Goal: Task Accomplishment & Management: Use online tool/utility

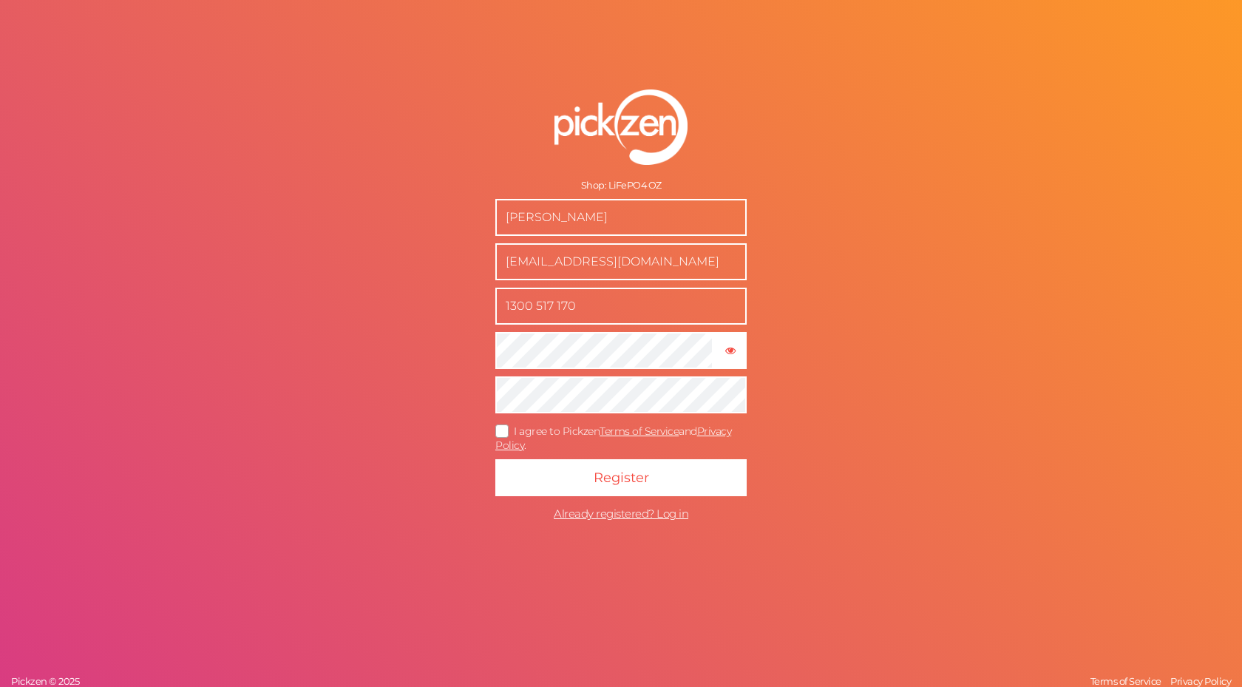
click at [532, 427] on span "I agree to Pickzen Terms of Service and Privacy Policy ." at bounding box center [613, 437] width 236 height 27
click at [0, 0] on input "I agree to Pickzen Terms of Service and Privacy Policy ." at bounding box center [0, 0] width 0 height 0
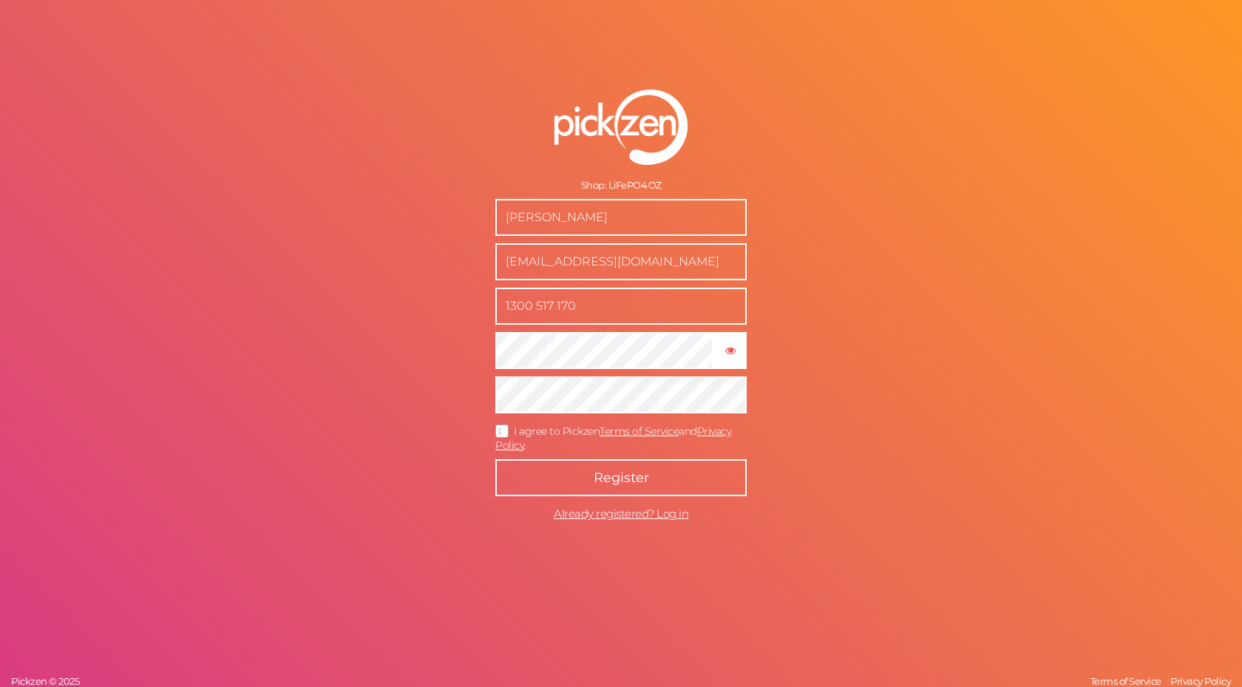
click at [577, 470] on button "Register" at bounding box center [620, 477] width 251 height 37
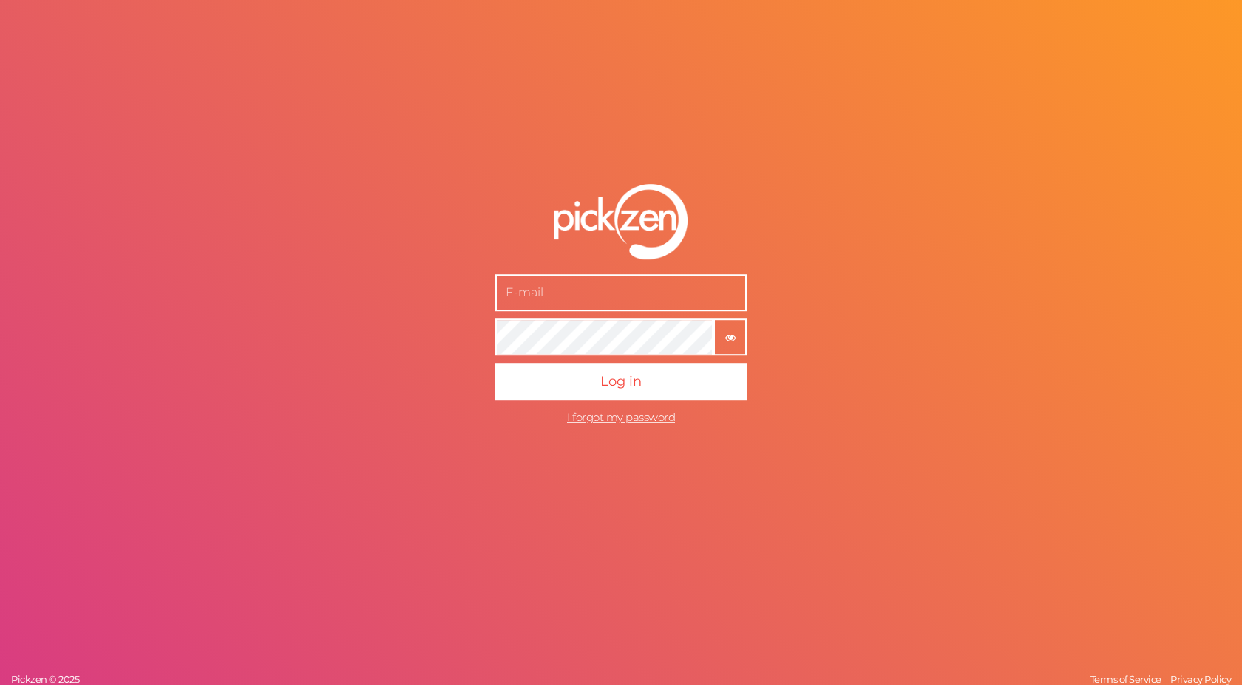
type input "[EMAIL_ADDRESS][DOMAIN_NAME]"
click at [640, 377] on span "Log in" at bounding box center [620, 381] width 41 height 16
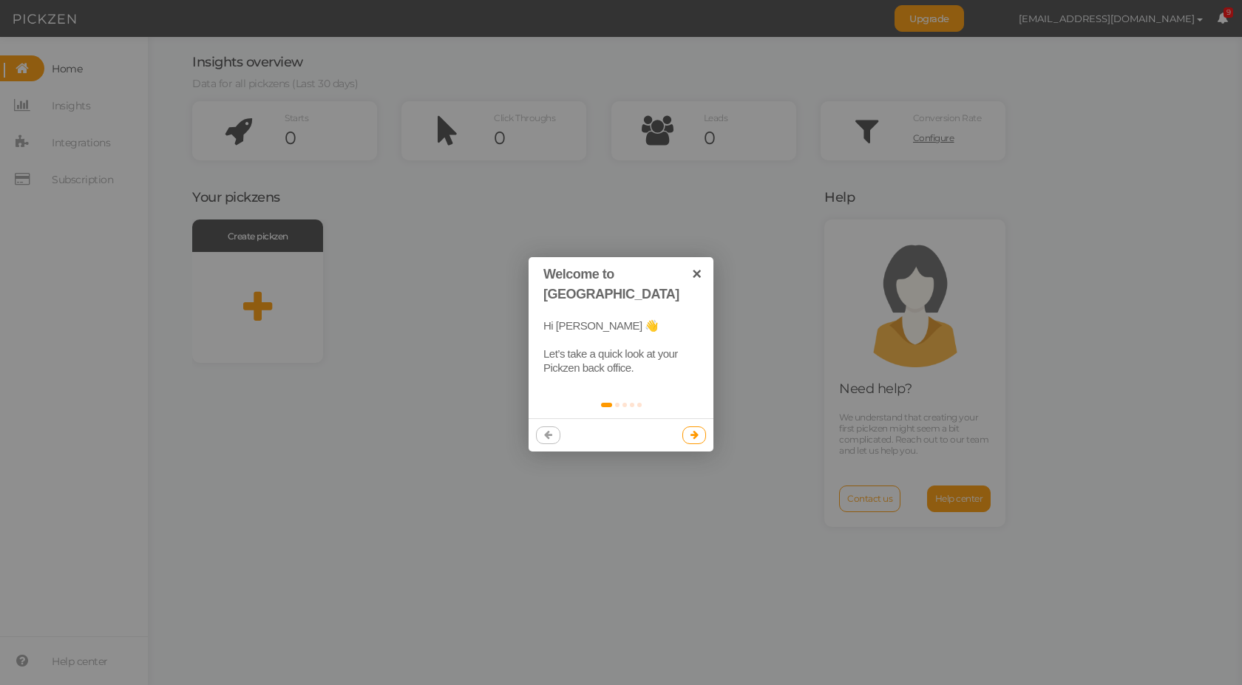
click at [691, 430] on icon at bounding box center [695, 435] width 8 height 10
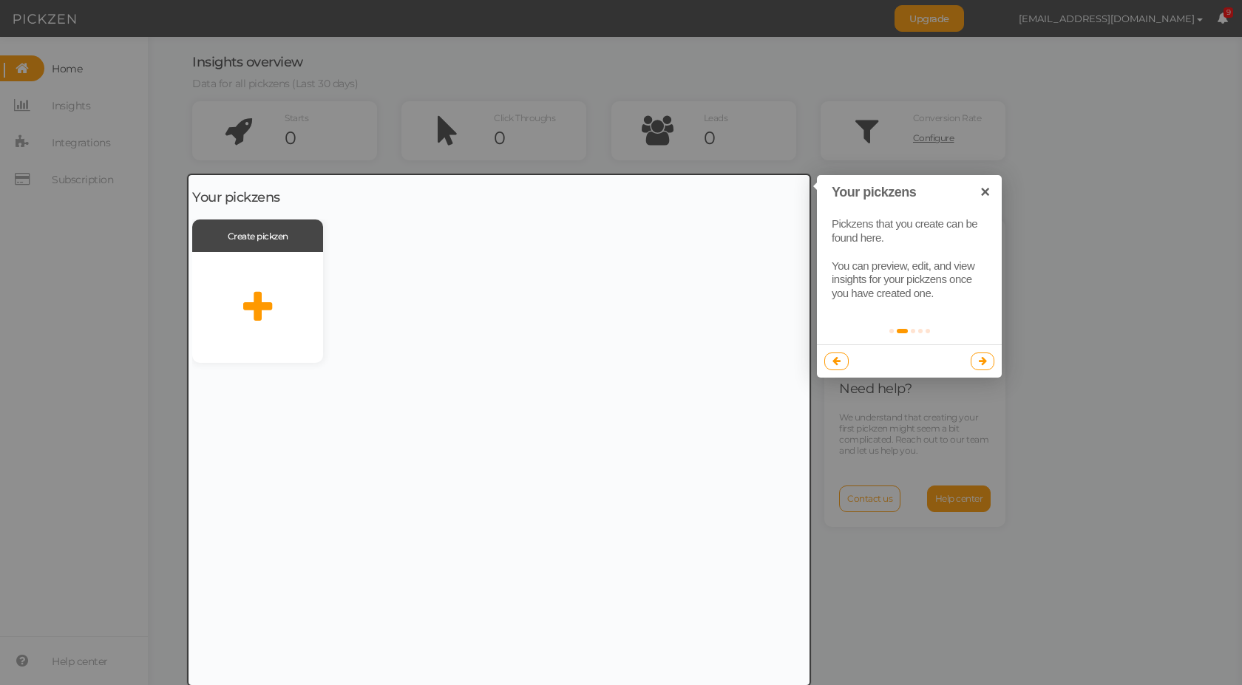
click at [979, 363] on icon at bounding box center [983, 361] width 8 height 10
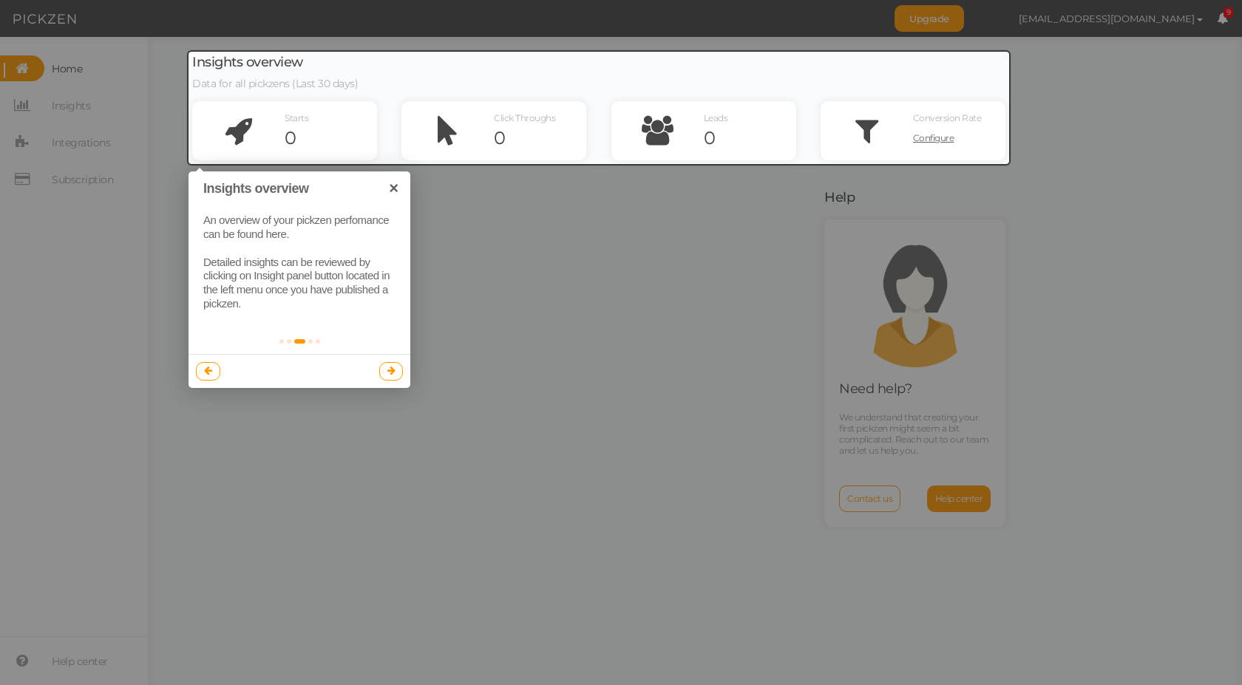
click at [392, 379] on link at bounding box center [391, 371] width 24 height 18
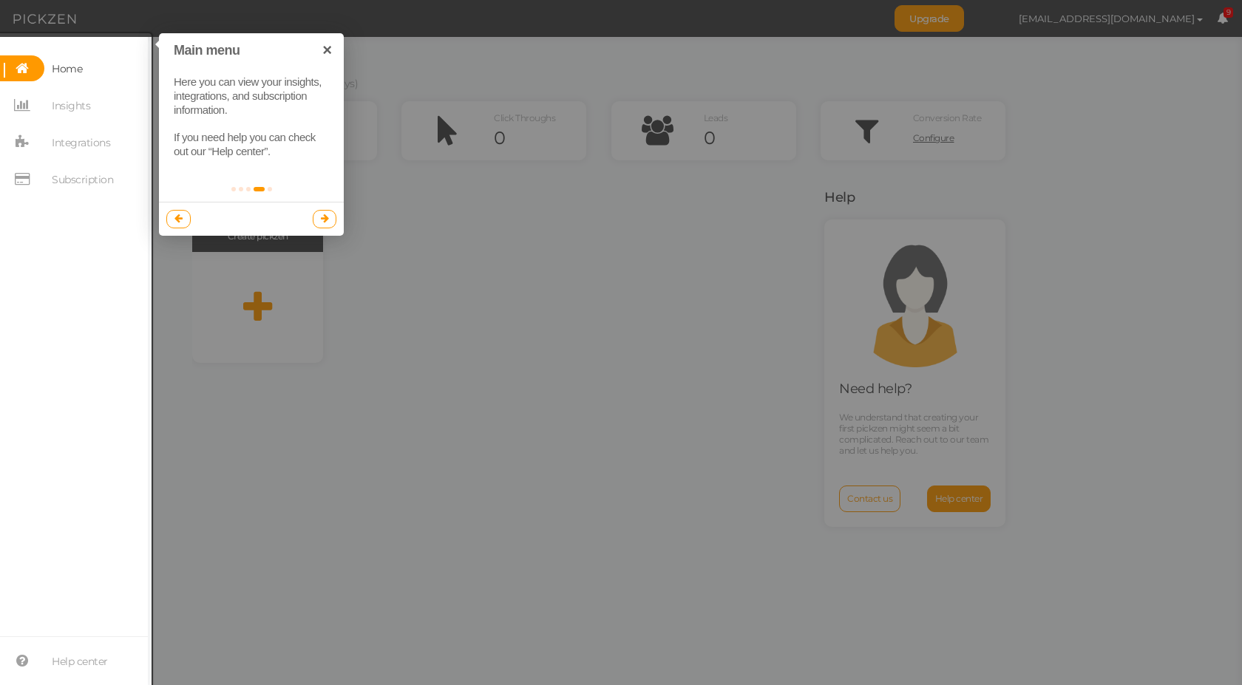
click at [325, 219] on icon at bounding box center [325, 219] width 8 height 10
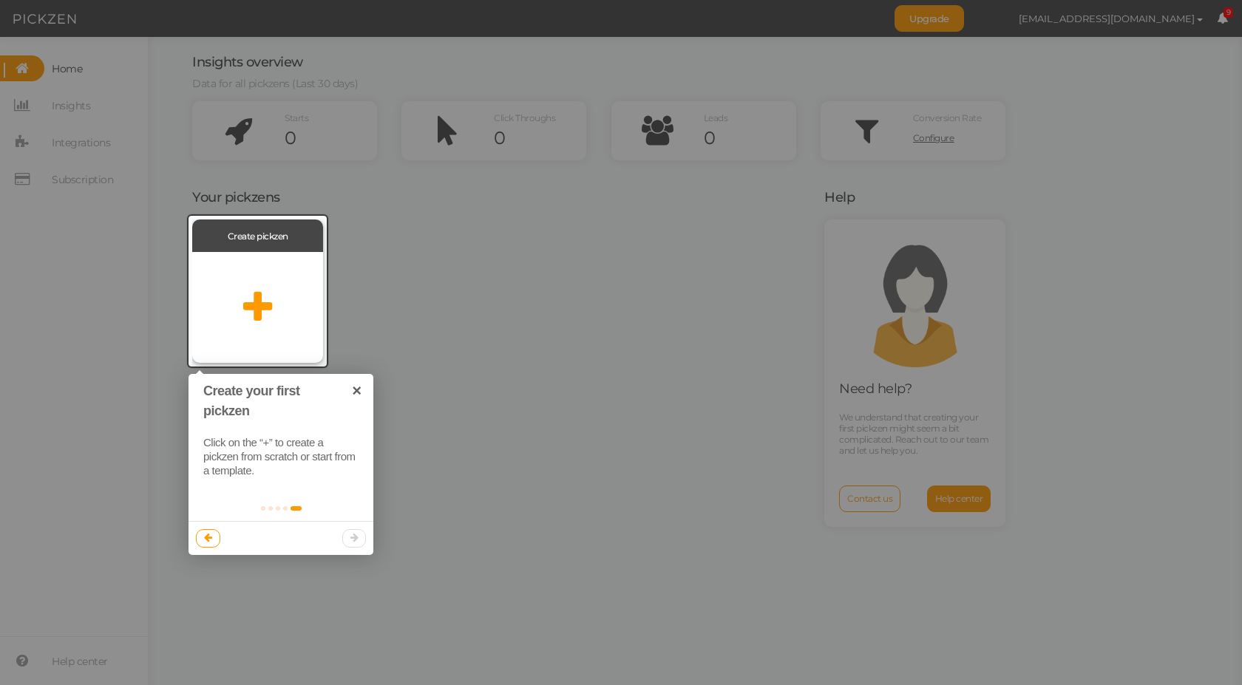
click at [262, 299] on icon at bounding box center [257, 307] width 29 height 37
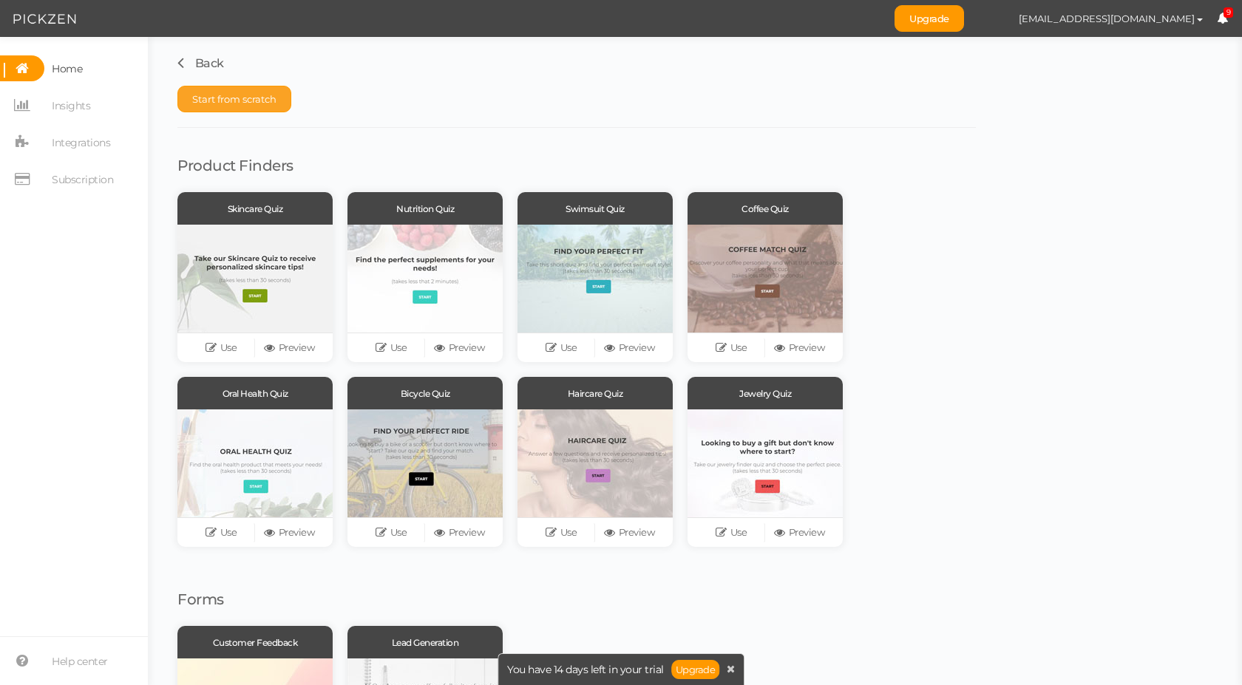
click at [256, 96] on span "Start from scratch" at bounding box center [234, 99] width 84 height 12
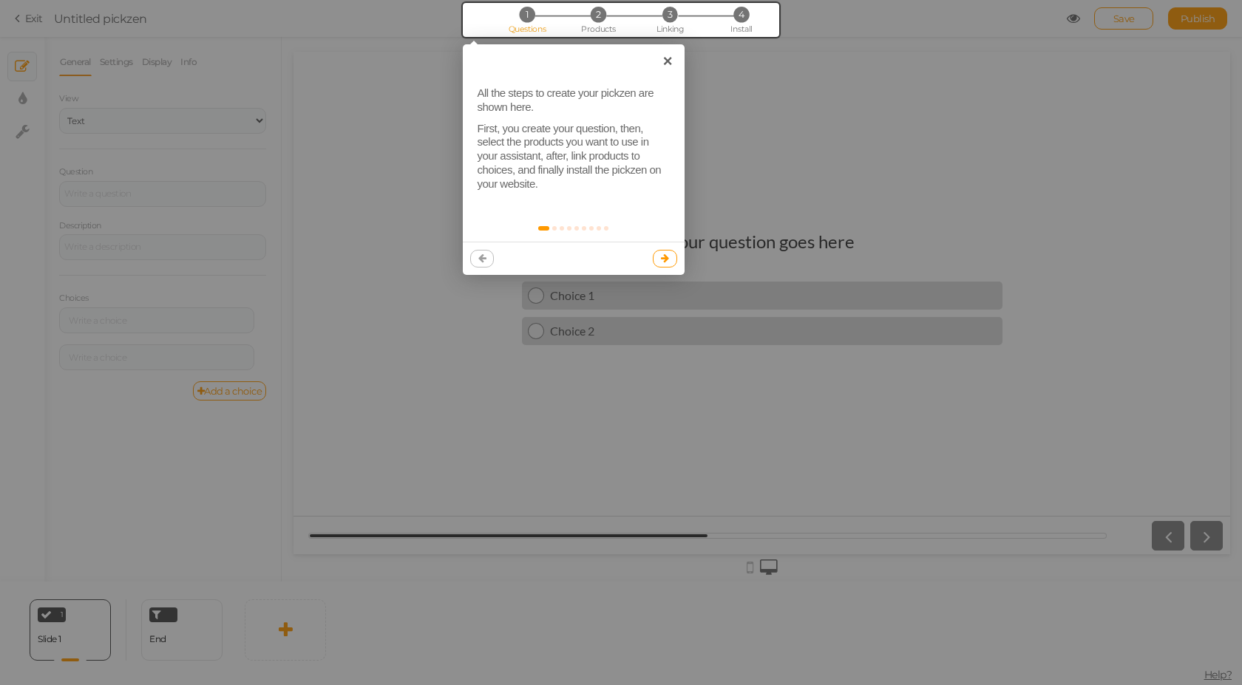
click at [665, 260] on icon at bounding box center [665, 259] width 8 height 10
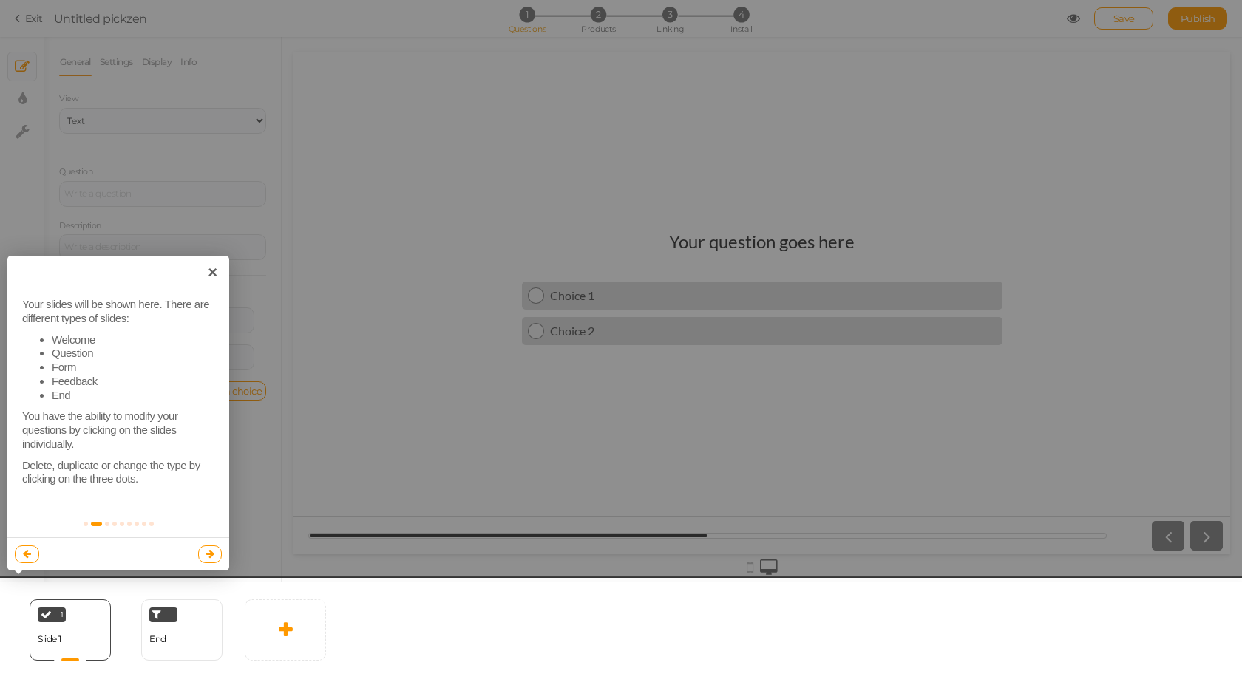
click at [204, 562] on link at bounding box center [210, 555] width 24 height 18
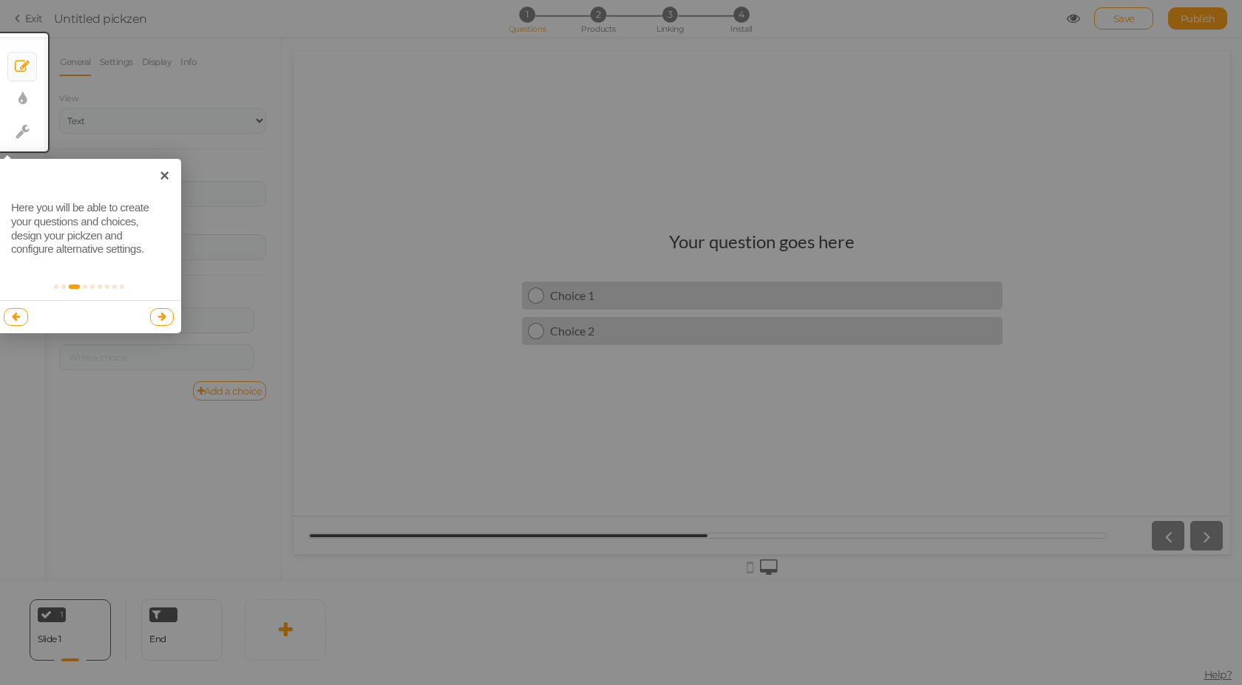
click at [158, 318] on icon at bounding box center [162, 317] width 8 height 10
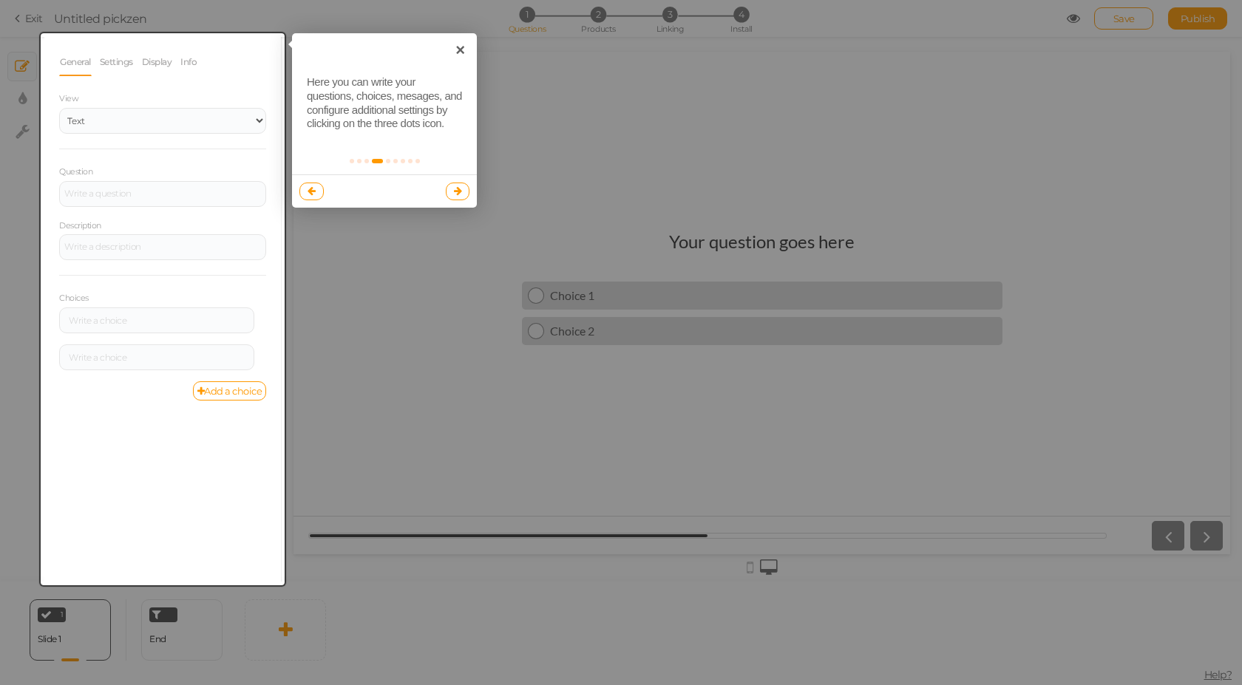
click at [455, 194] on icon at bounding box center [458, 191] width 8 height 10
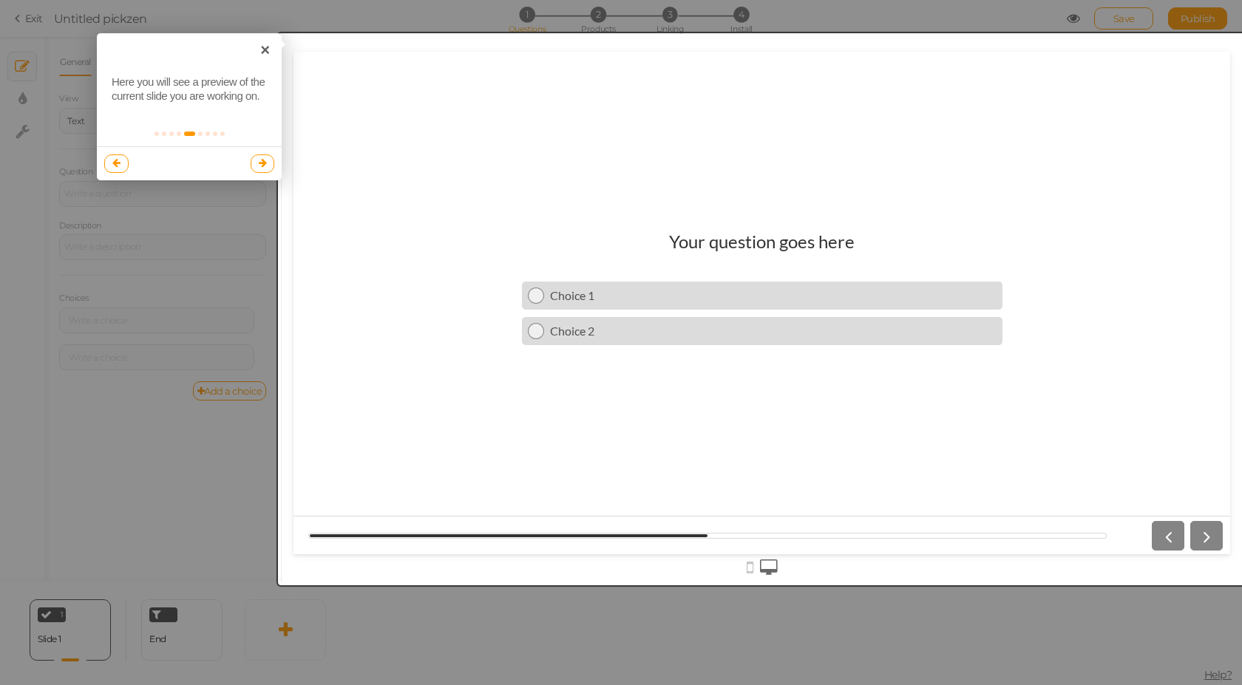
click at [264, 163] on icon at bounding box center [263, 163] width 8 height 10
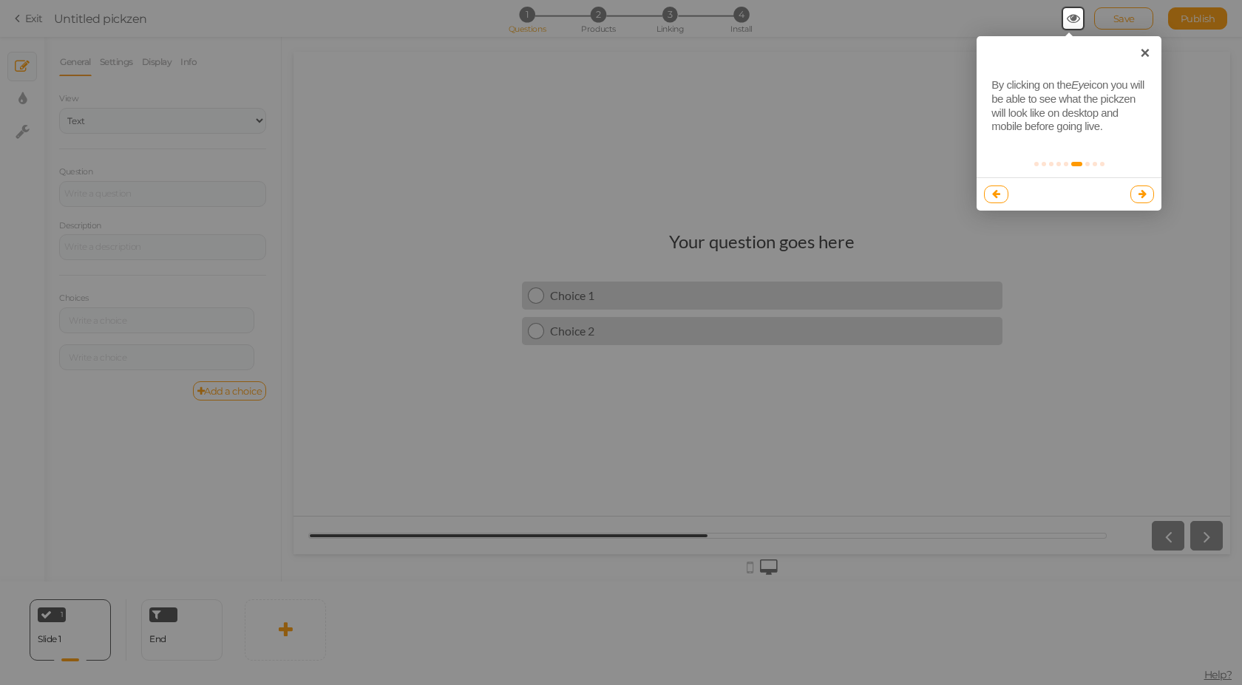
click at [1147, 196] on link at bounding box center [1142, 195] width 24 height 18
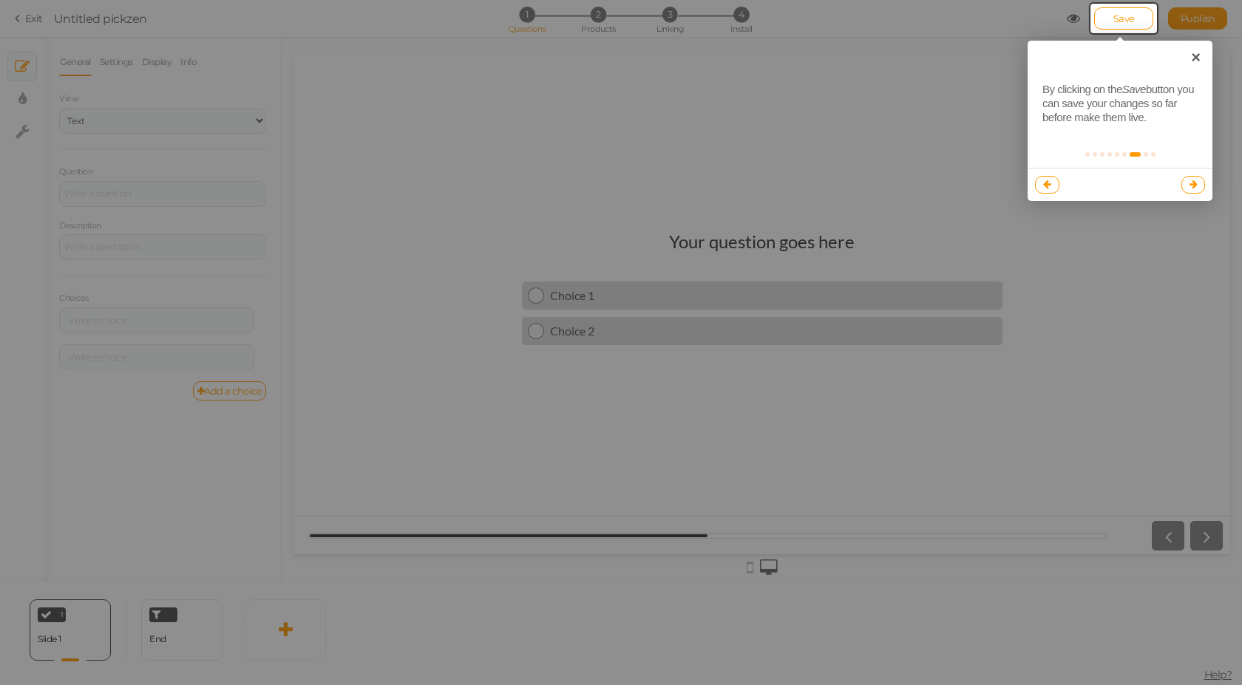
click at [1192, 184] on icon at bounding box center [1194, 185] width 8 height 10
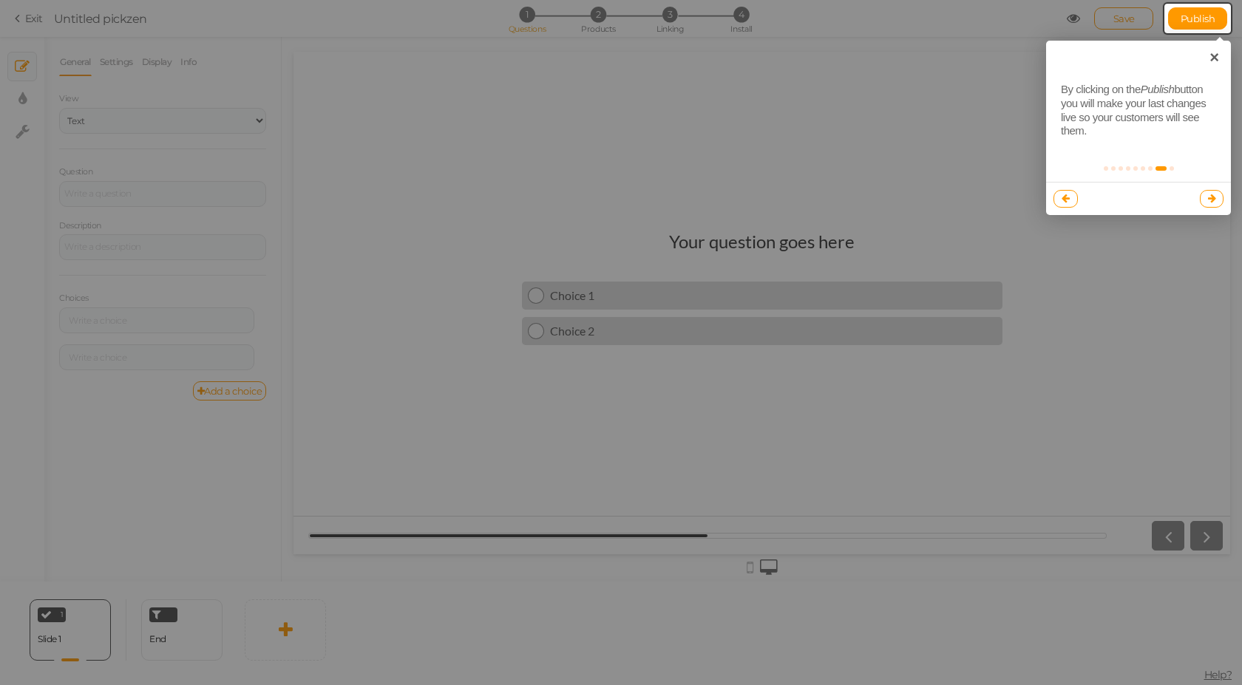
click at [1205, 197] on link at bounding box center [1212, 199] width 24 height 18
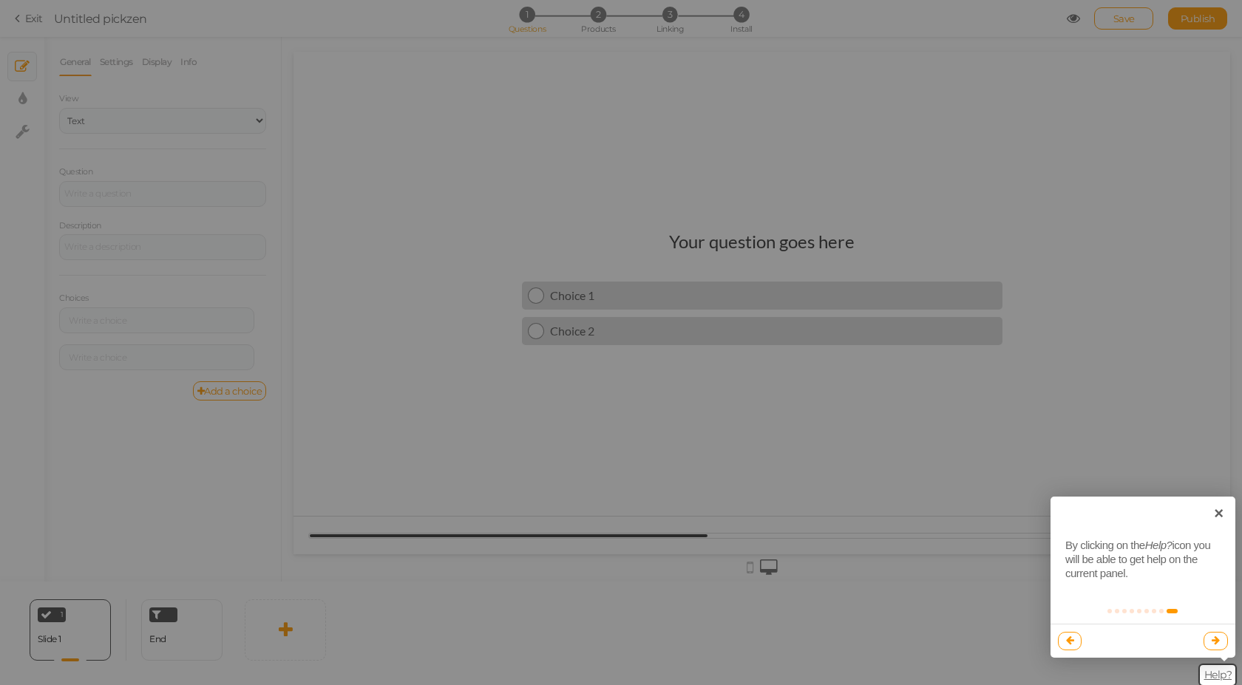
click at [1224, 643] on link at bounding box center [1216, 641] width 24 height 18
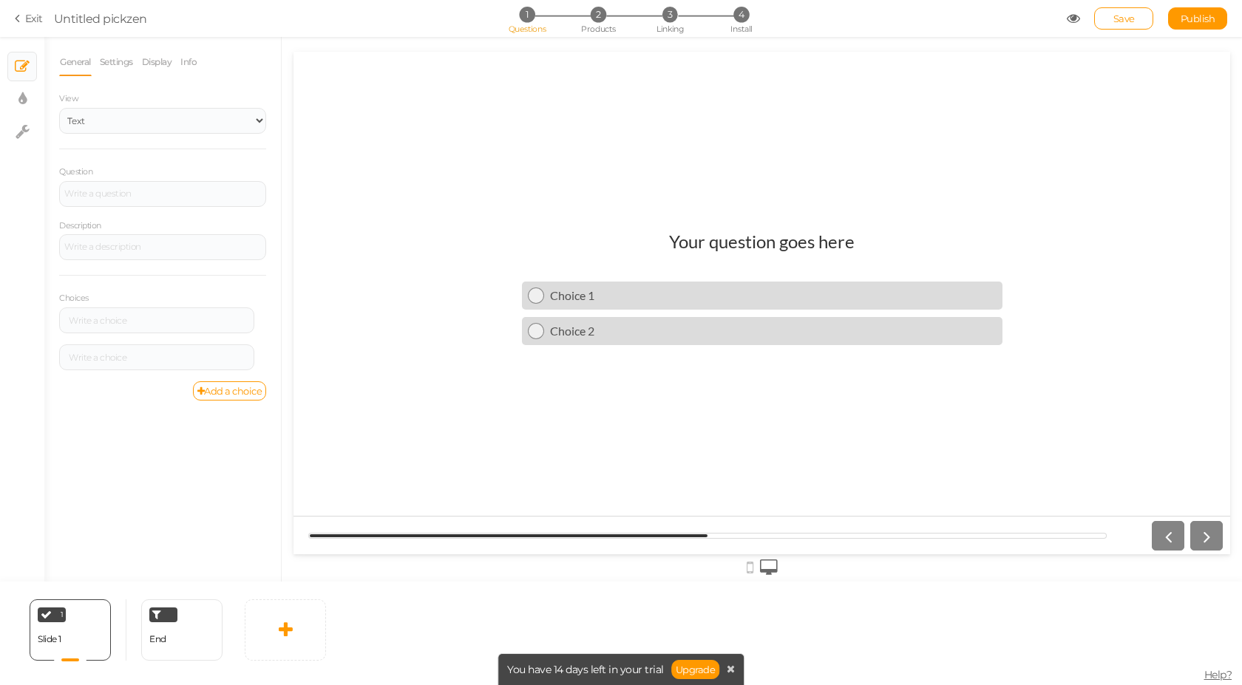
click at [755, 238] on h1 "Your question goes here" at bounding box center [762, 249] width 186 height 36
click at [753, 245] on h1 "Your question goes here" at bounding box center [762, 249] width 186 height 36
click at [106, 192] on div at bounding box center [162, 194] width 207 height 26
click at [125, 115] on select "Text Images Slider Dropdown" at bounding box center [162, 121] width 207 height 26
click at [403, 101] on div at bounding box center [762, 303] width 937 height 503
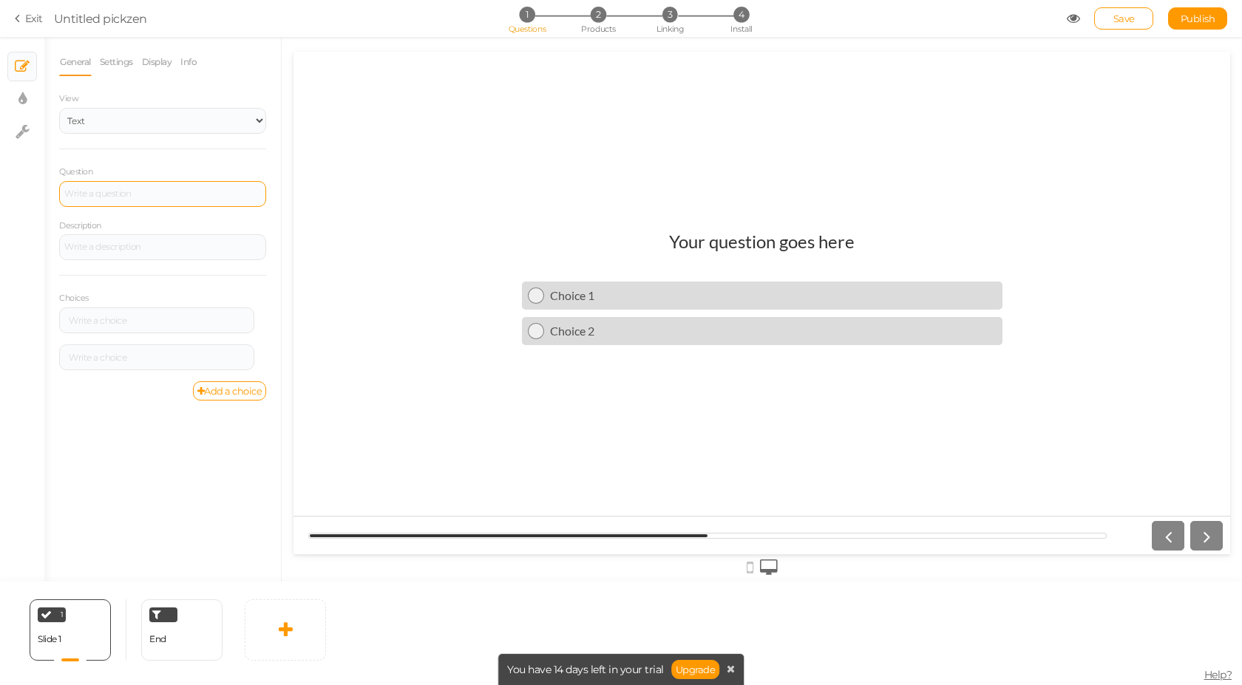
click at [114, 193] on div at bounding box center [162, 194] width 207 height 26
click at [132, 325] on div at bounding box center [156, 320] width 185 height 9
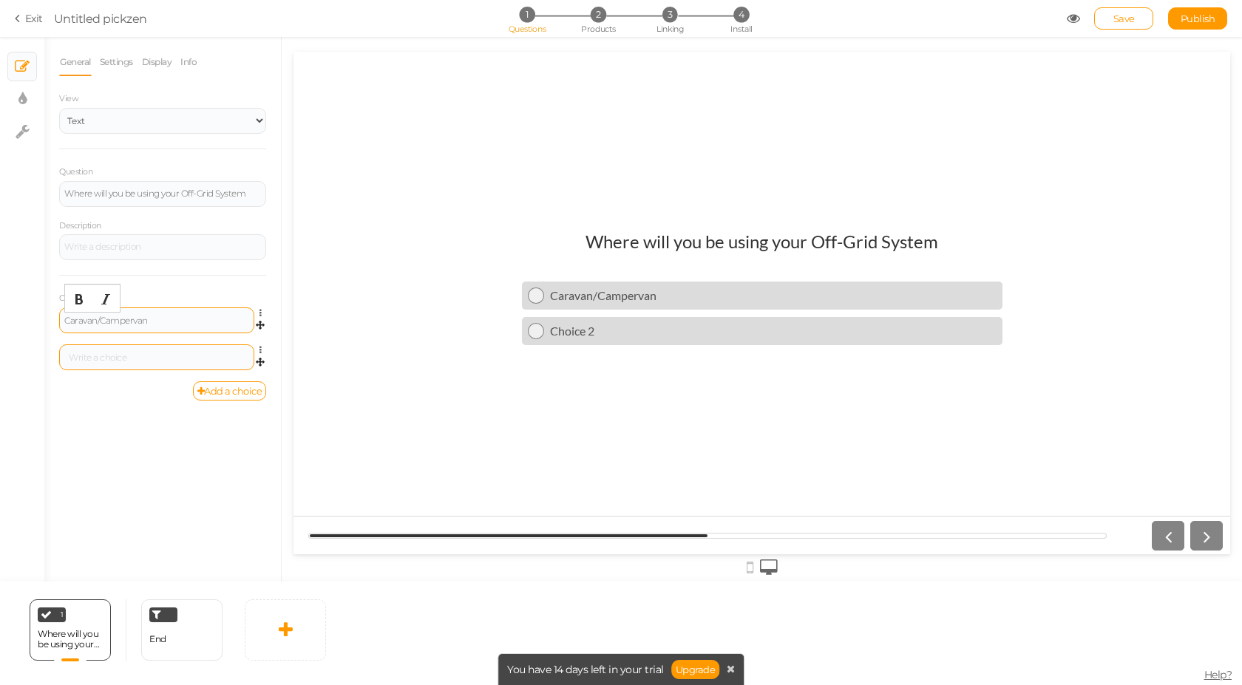
click at [134, 347] on div at bounding box center [156, 358] width 195 height 26
click at [134, 357] on div at bounding box center [156, 357] width 185 height 9
click at [134, 357] on div "Motorhome/Boat" at bounding box center [156, 357] width 185 height 9
click at [208, 389] on link "Add a choice" at bounding box center [230, 390] width 74 height 19
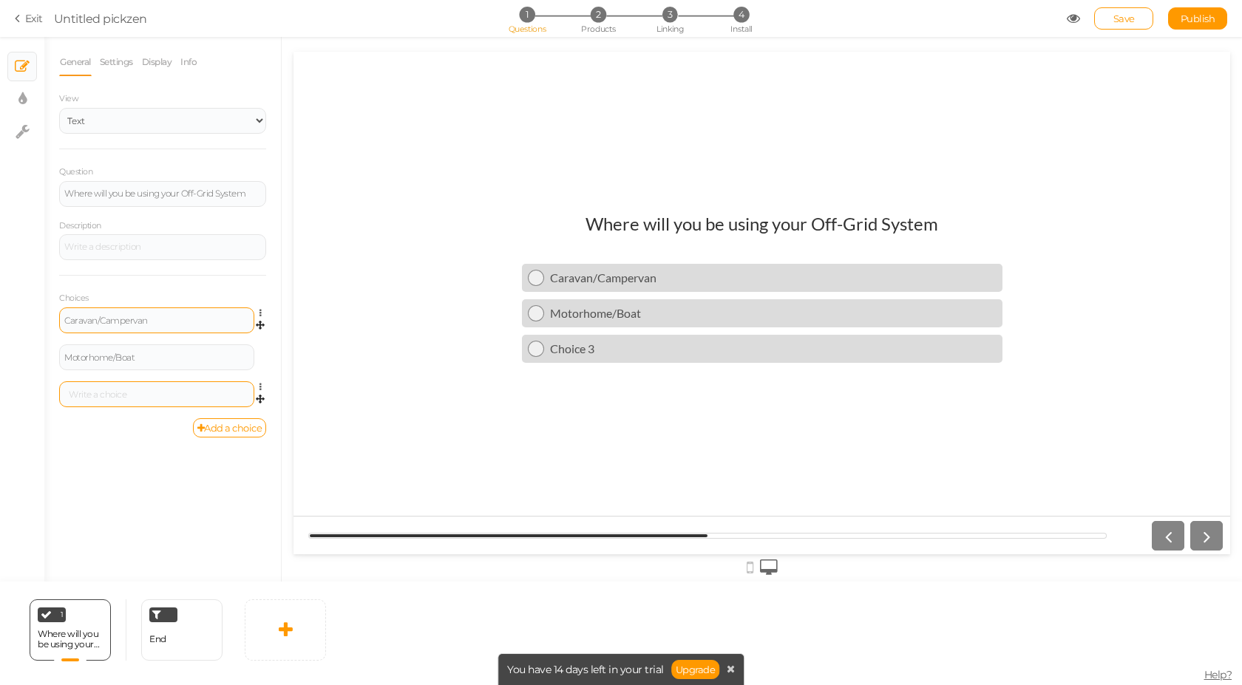
click at [119, 396] on div at bounding box center [156, 394] width 185 height 9
click at [206, 434] on link "Add a choice" at bounding box center [230, 427] width 74 height 19
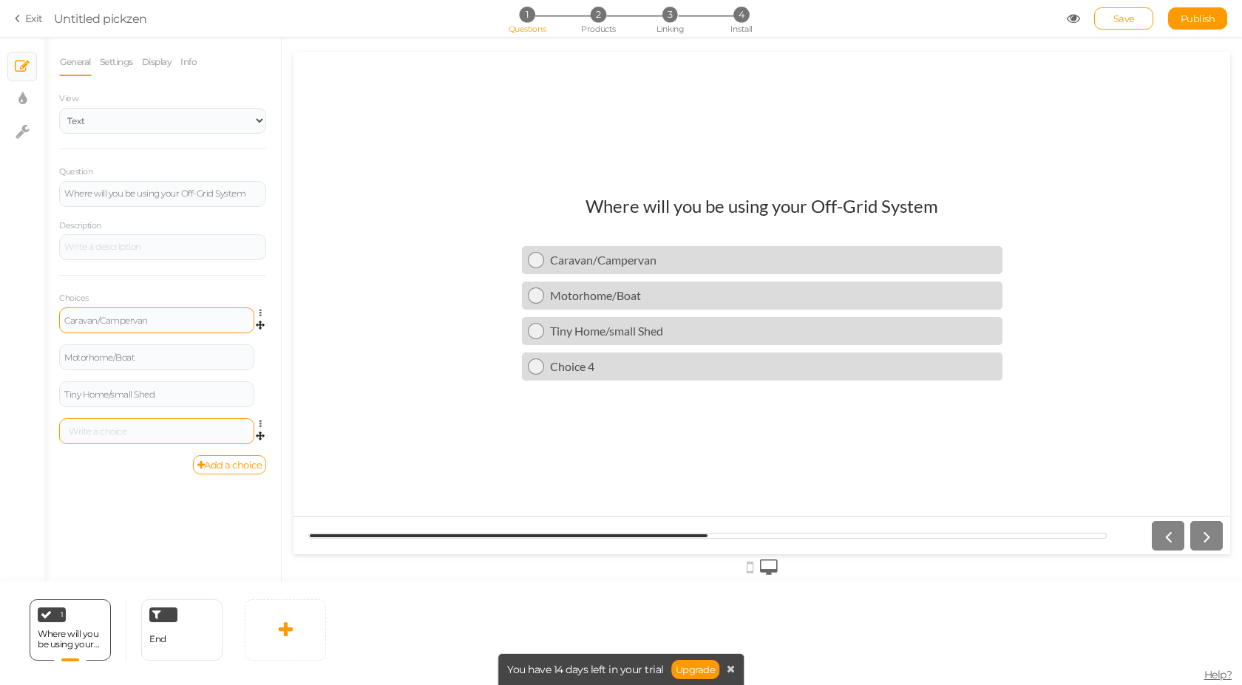
click at [120, 431] on div at bounding box center [156, 431] width 185 height 9
click at [204, 464] on link "Add a choice" at bounding box center [230, 464] width 74 height 19
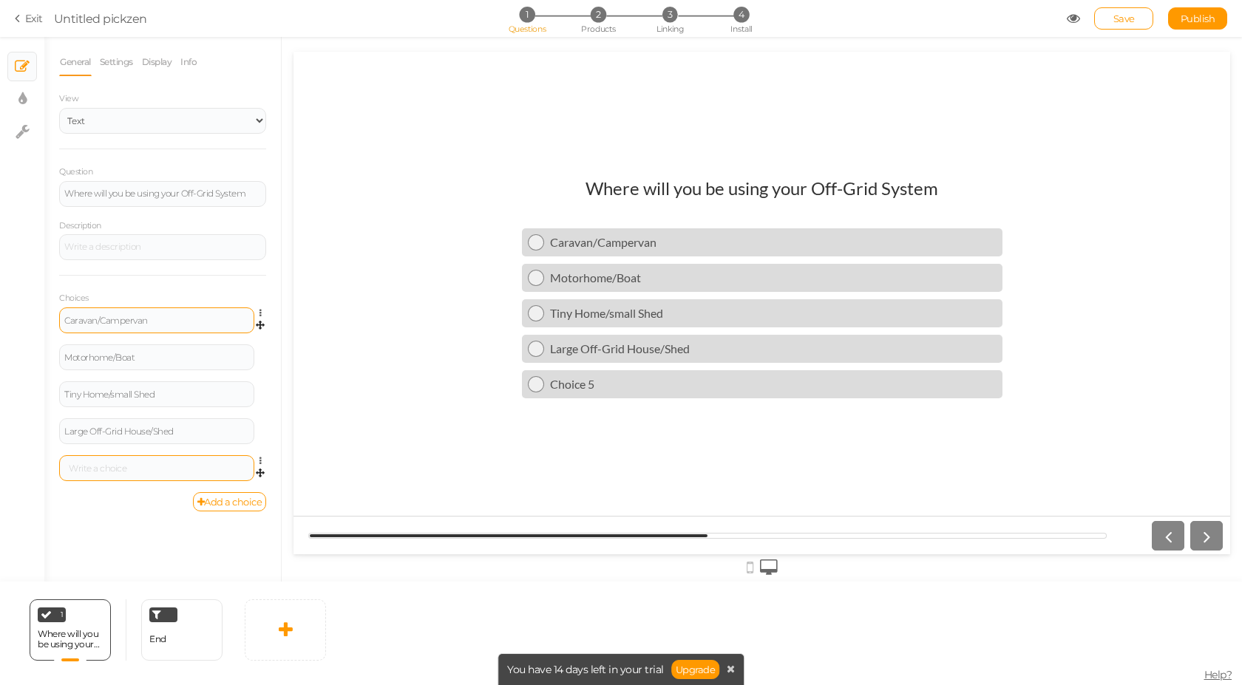
click at [137, 464] on div at bounding box center [156, 468] width 185 height 9
click at [427, 435] on div "Where will you be using your Off-Grid System Caravan/Campervan Motorhome/Boat T…" at bounding box center [762, 303] width 937 height 274
click at [1207, 536] on div at bounding box center [1184, 536] width 77 height 30
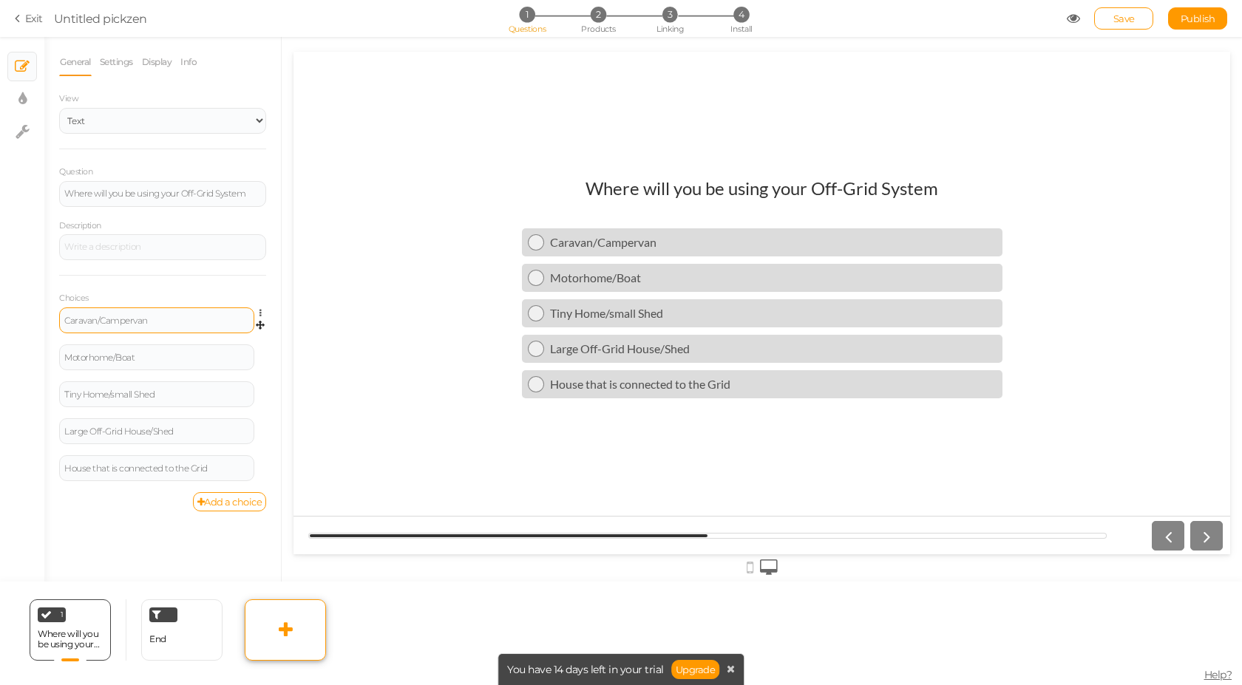
click at [284, 633] on icon at bounding box center [286, 630] width 14 height 18
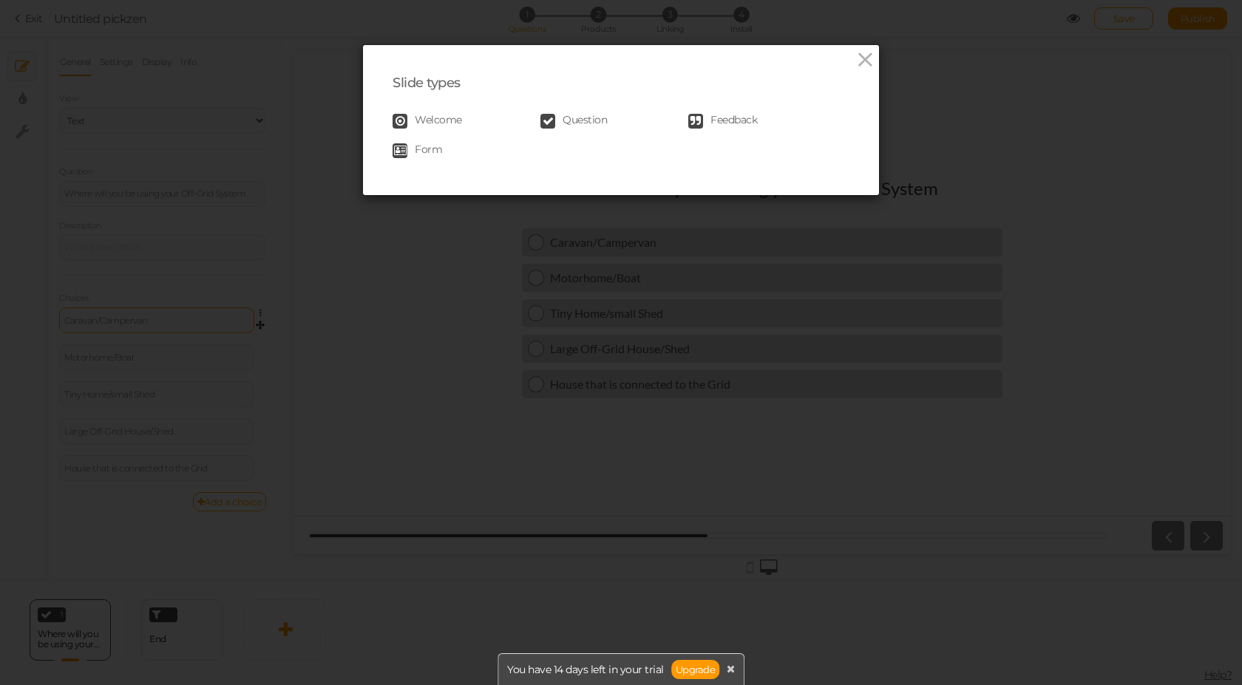
click at [570, 123] on span "Question" at bounding box center [585, 121] width 44 height 15
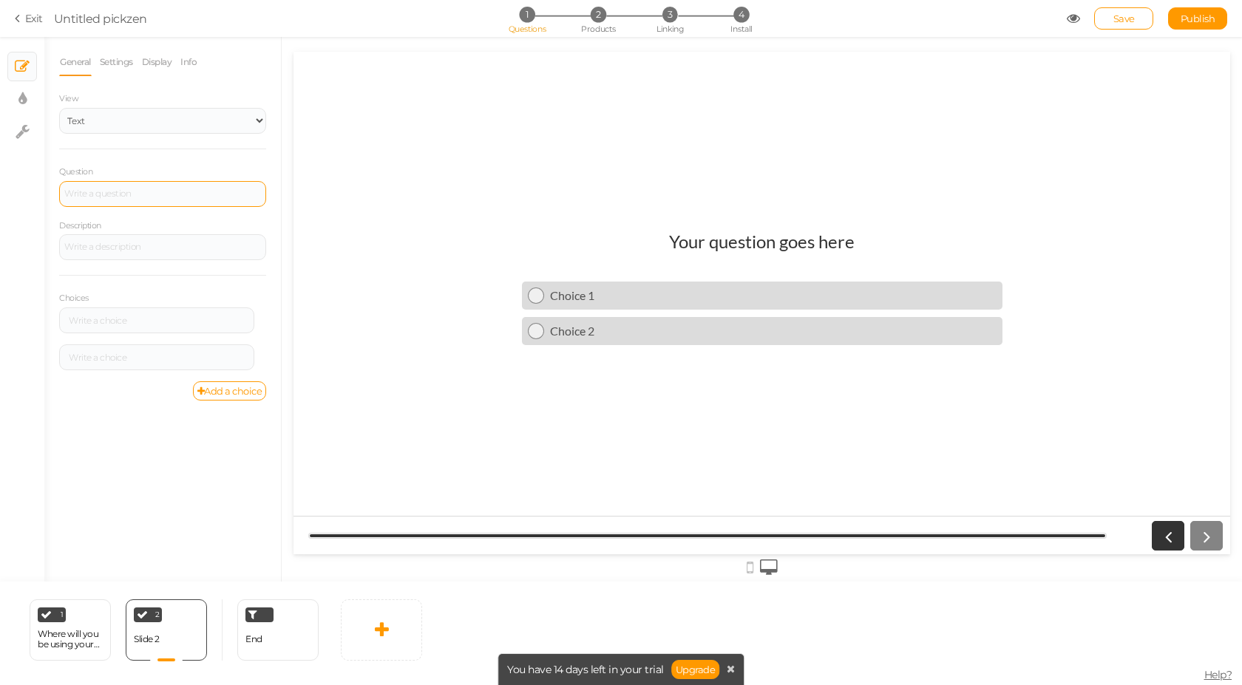
click at [102, 194] on div at bounding box center [162, 194] width 207 height 26
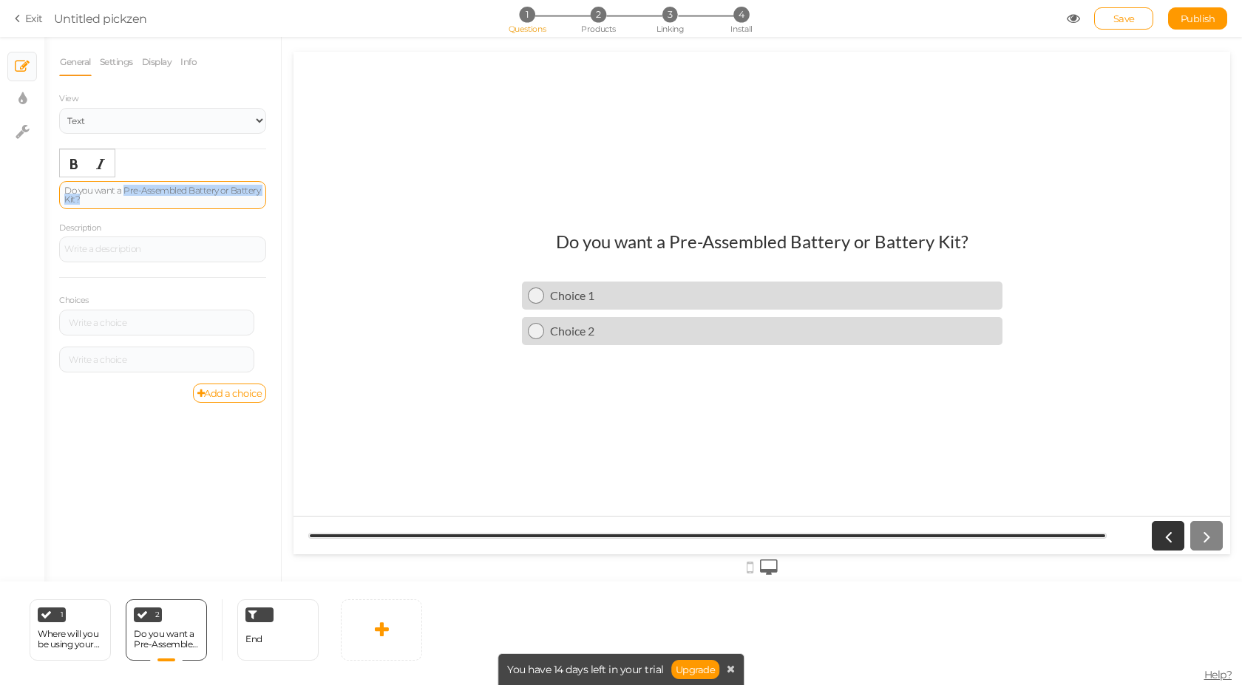
drag, startPoint x: 114, startPoint y: 202, endPoint x: 126, endPoint y: 189, distance: 17.8
click at [126, 189] on div "Do you want a Pre-Assembled Battery or Battery Kit?" at bounding box center [162, 195] width 197 height 18
copy div "Pre-Assembled Battery or Battery Kit?"
click at [95, 246] on div at bounding box center [162, 250] width 207 height 26
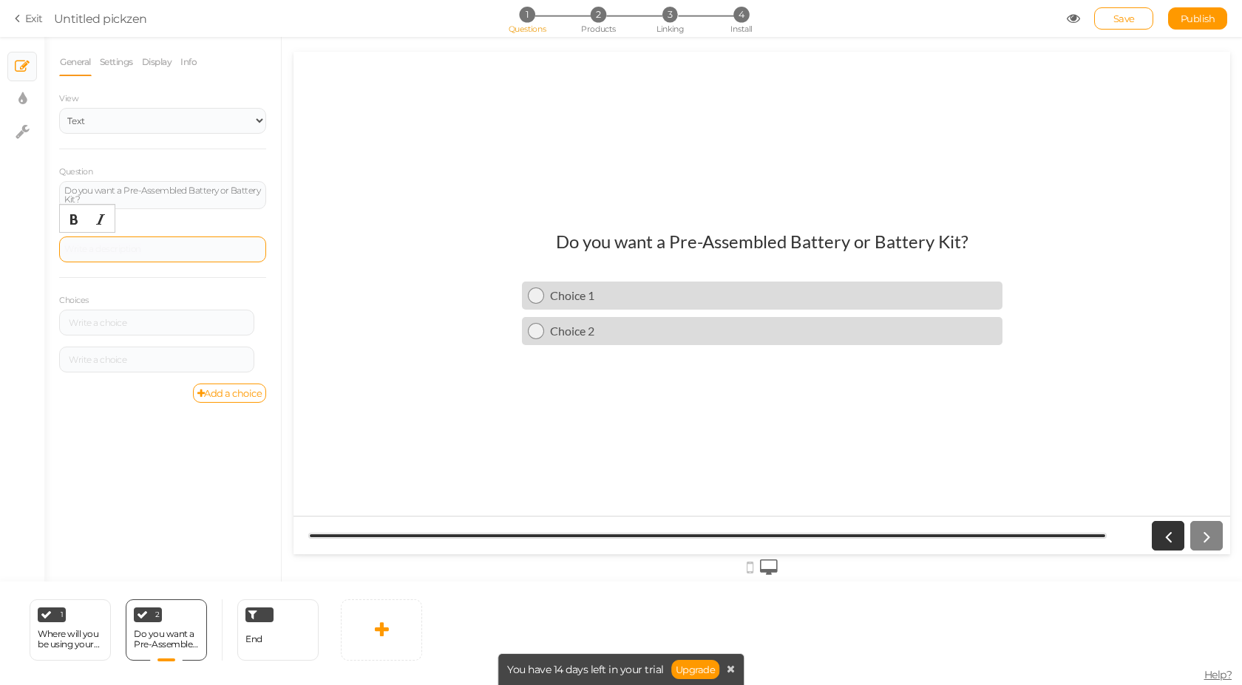
paste div
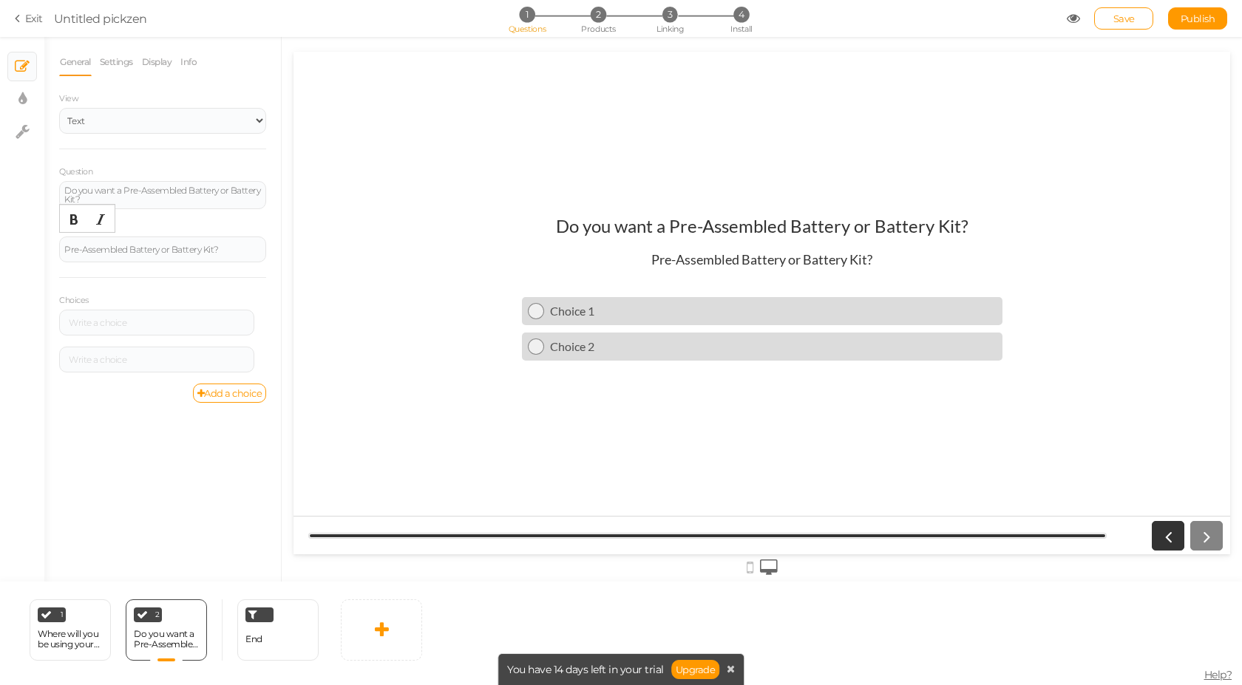
drag, startPoint x: 65, startPoint y: 248, endPoint x: 75, endPoint y: 264, distance: 19.3
click at [66, 248] on div "Pre-Assembled Battery or Battery Kit?" at bounding box center [162, 249] width 197 height 9
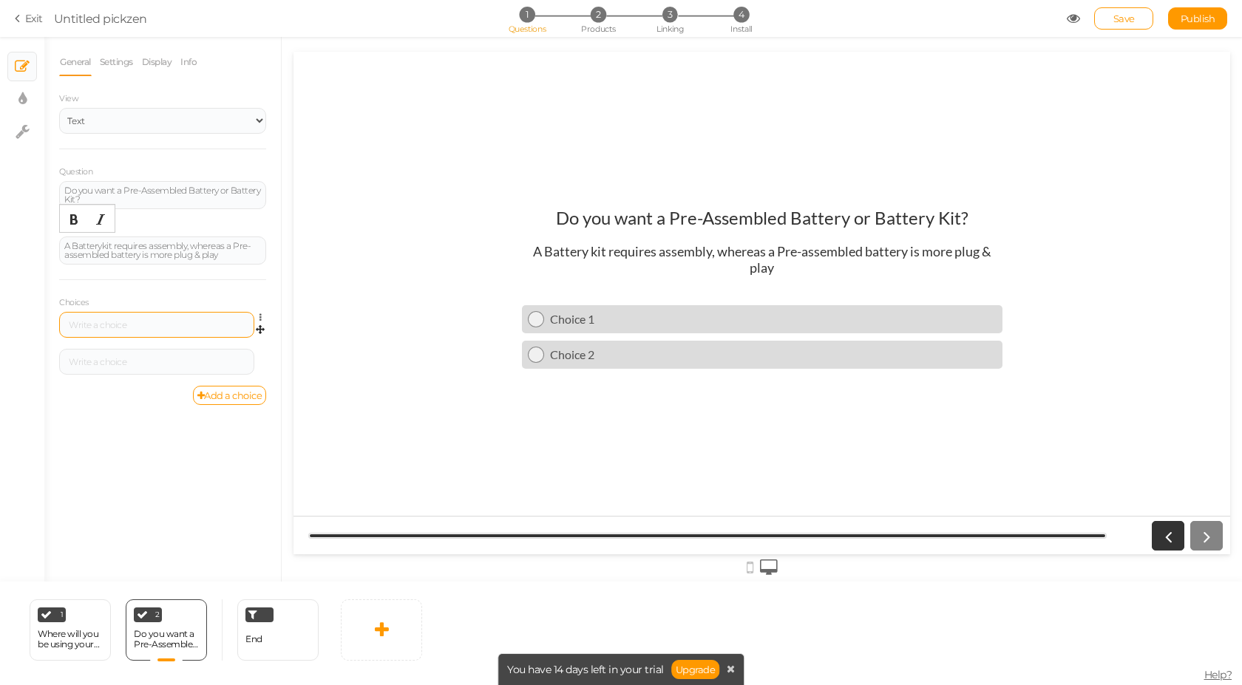
click at [151, 328] on div at bounding box center [156, 325] width 185 height 9
click at [138, 367] on div at bounding box center [156, 362] width 195 height 26
click at [136, 365] on div at bounding box center [156, 362] width 185 height 9
click at [117, 244] on div "A Battery k it requires assembly, whereas a Pre-assembled battery is more plug …" at bounding box center [162, 251] width 197 height 18
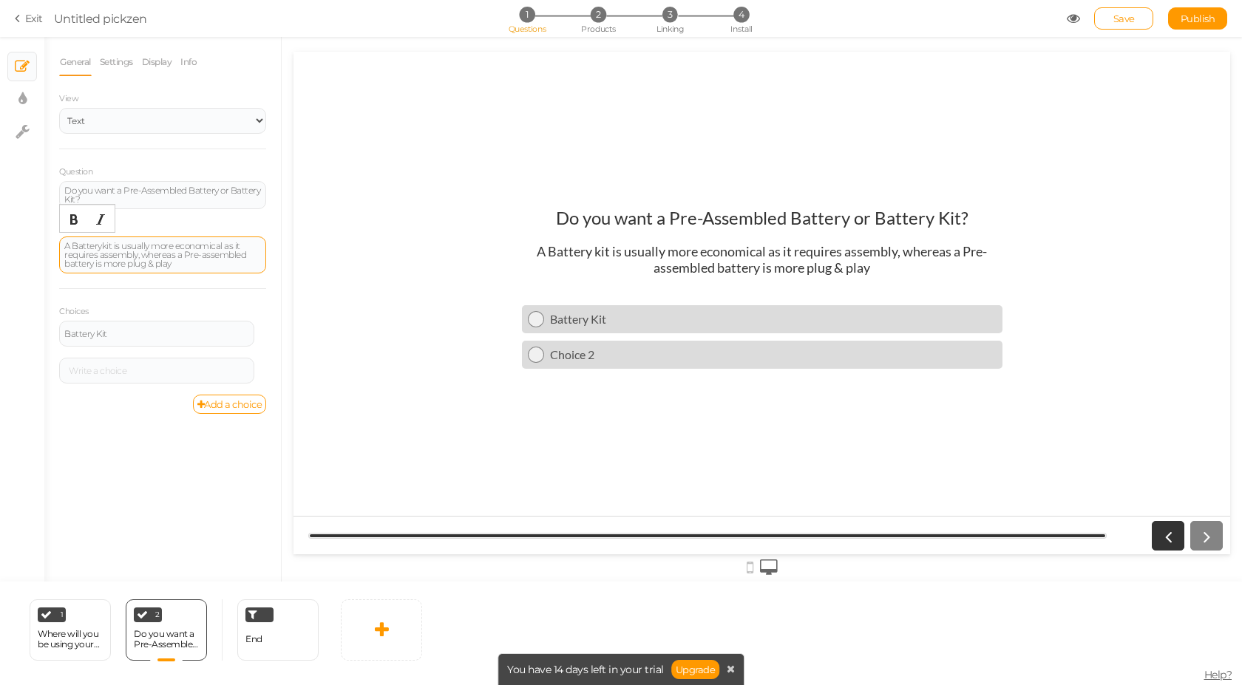
click at [169, 256] on div "A Battery k it is usually more economical as it requires assembly, whereas a Pr…" at bounding box center [162, 255] width 197 height 27
click at [76, 265] on div "A Battery k it is usually more economical as it requires assembly. A Pre-assemb…" at bounding box center [162, 255] width 197 height 27
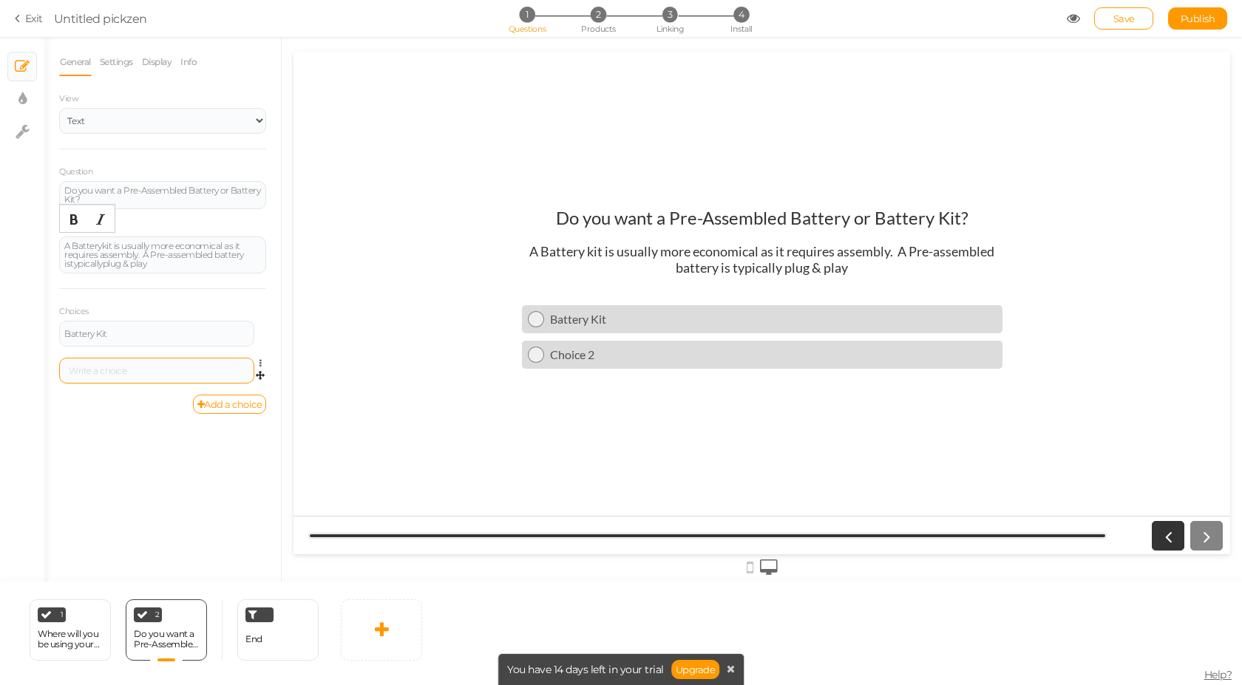
click at [105, 372] on div at bounding box center [156, 371] width 185 height 9
click at [379, 630] on icon at bounding box center [382, 630] width 14 height 18
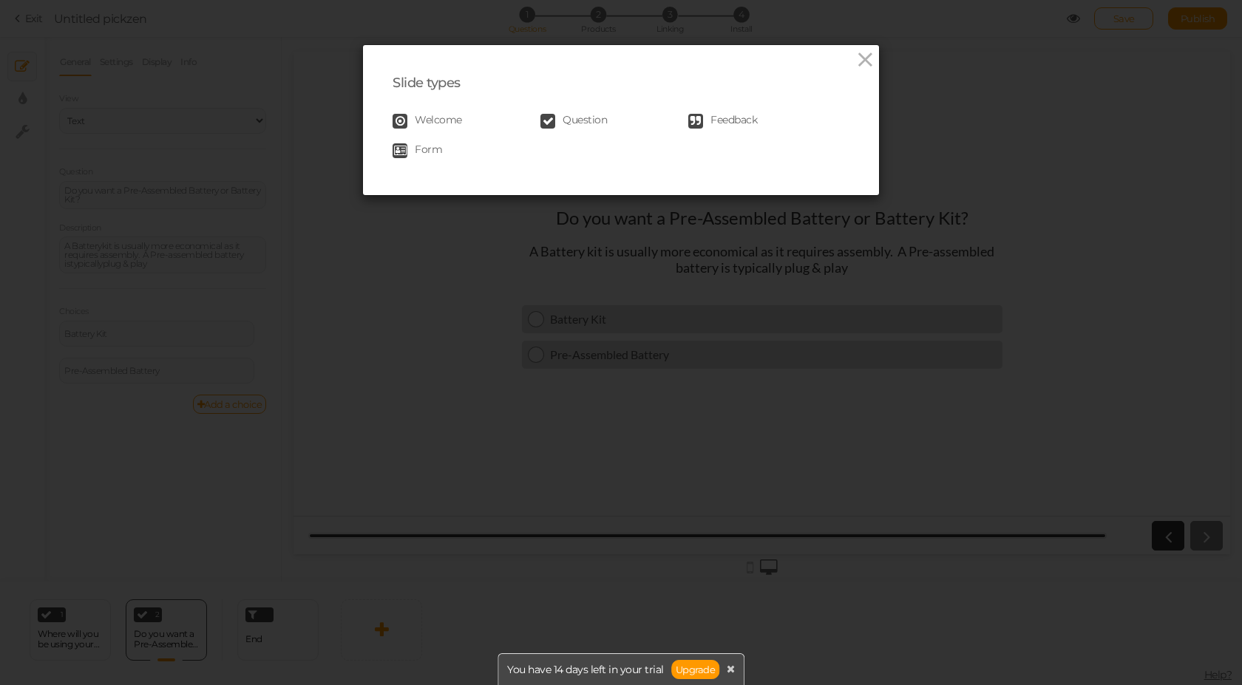
click at [577, 126] on span "Question" at bounding box center [585, 121] width 44 height 15
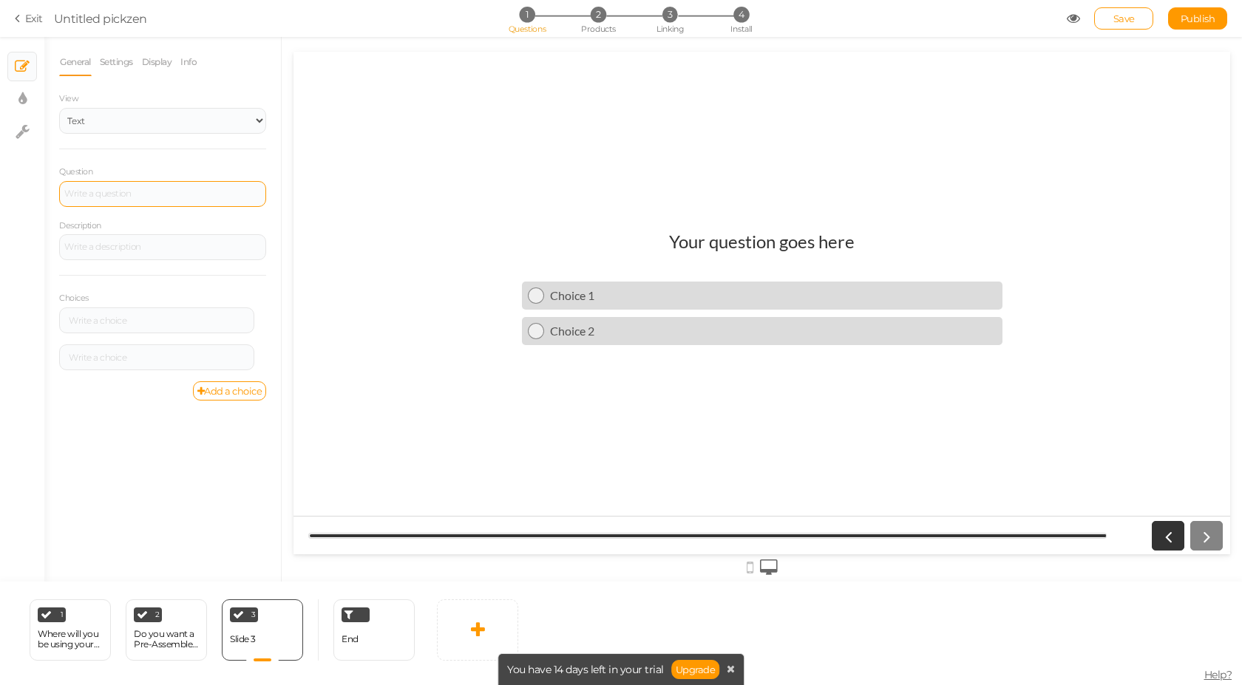
click at [99, 197] on div at bounding box center [162, 194] width 207 height 26
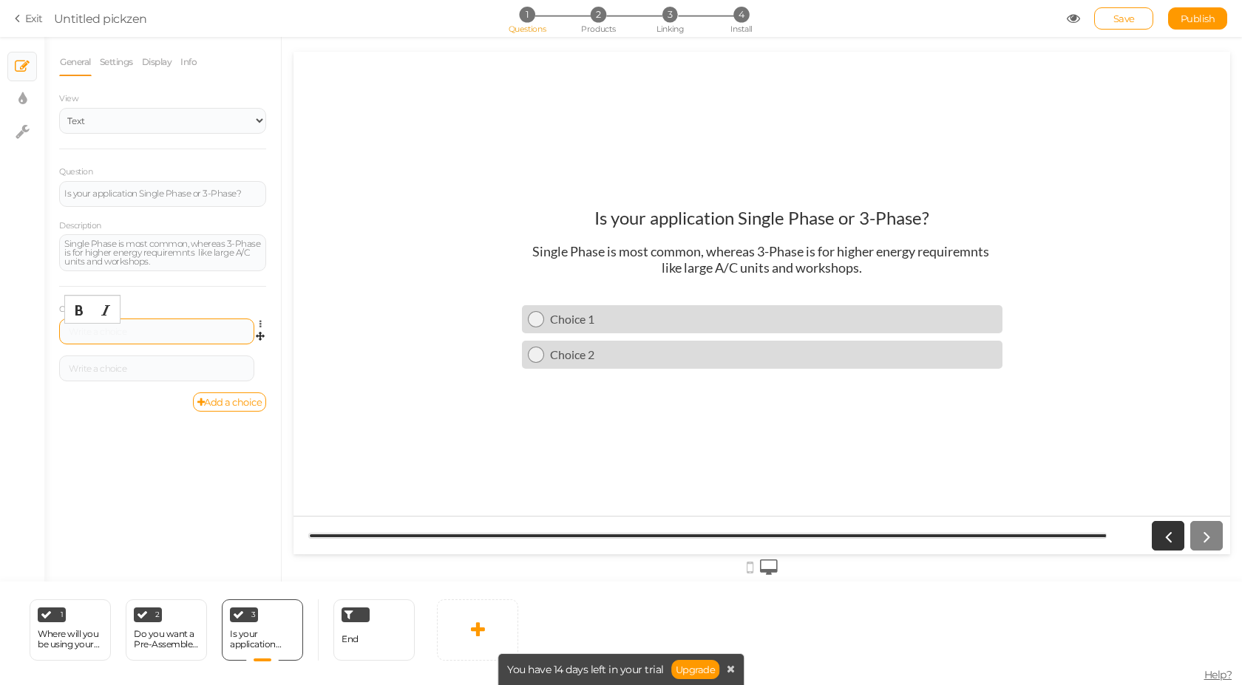
click at [183, 328] on div at bounding box center [156, 332] width 185 height 9
click at [166, 365] on div at bounding box center [156, 368] width 185 height 9
click at [220, 402] on link "Add a choice" at bounding box center [230, 402] width 74 height 19
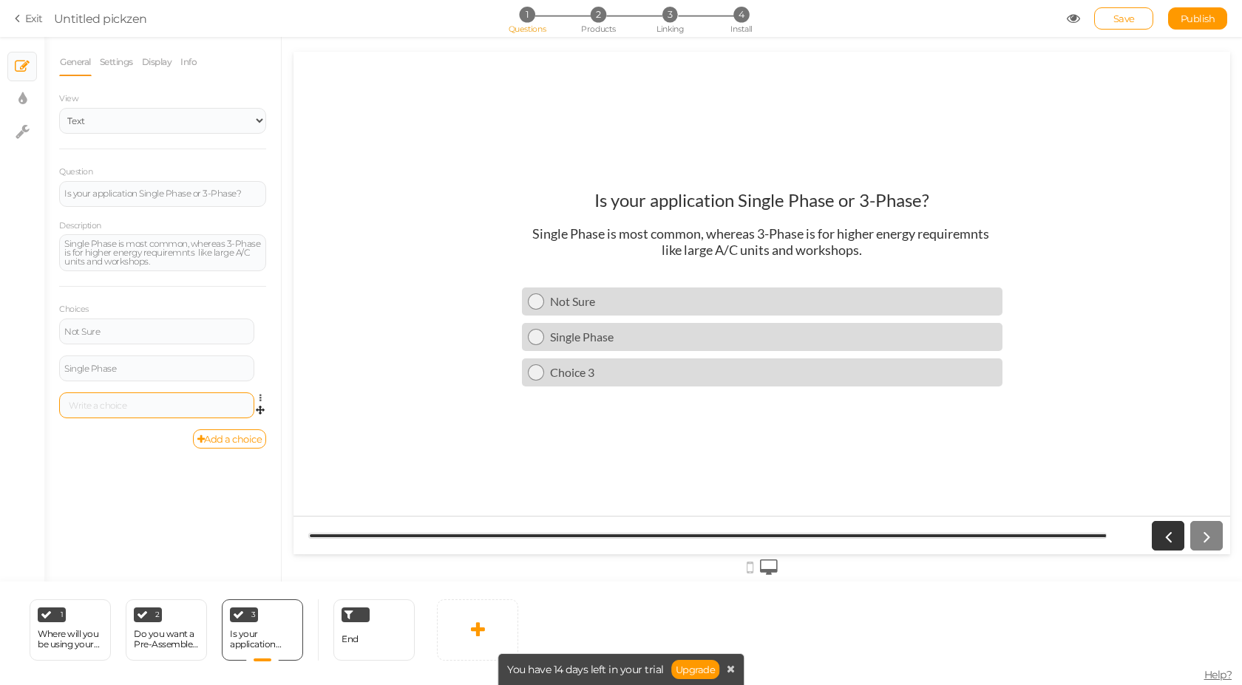
click at [129, 398] on div at bounding box center [156, 406] width 195 height 26
click at [127, 408] on div at bounding box center [156, 405] width 185 height 9
click at [22, 99] on icon at bounding box center [22, 99] width 8 height 15
select select "2"
select select "lato"
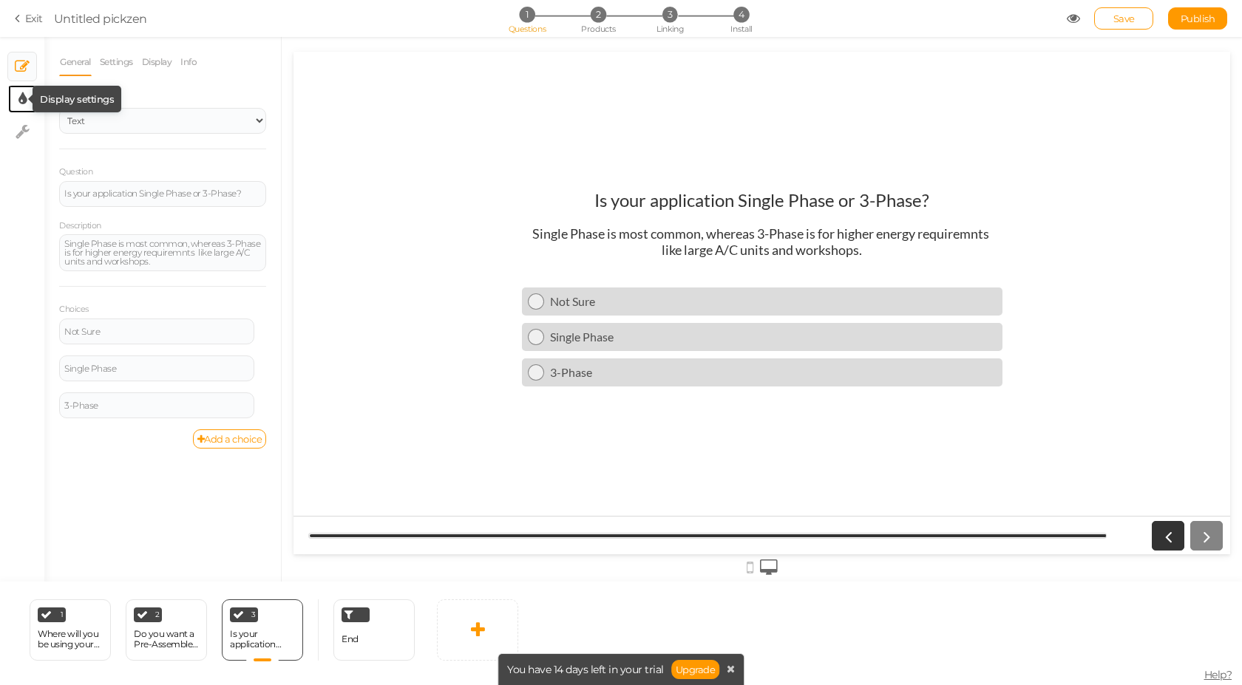
select select "fade"
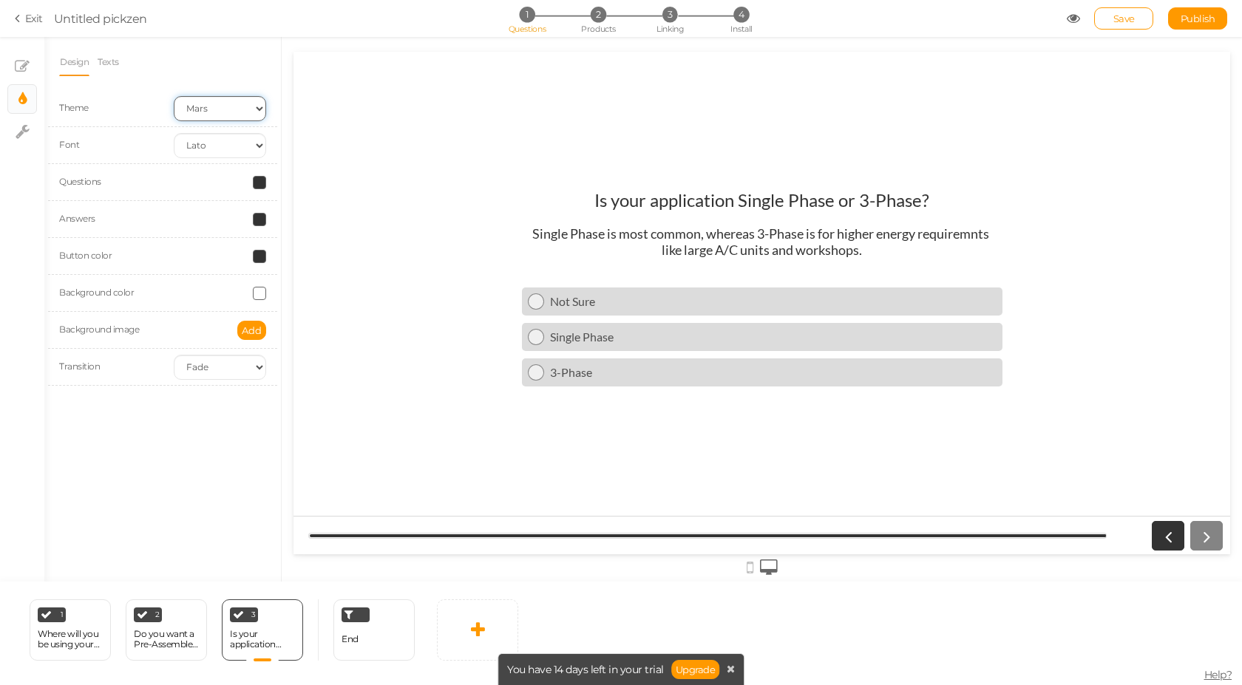
click at [244, 107] on select "Earth Mars" at bounding box center [220, 108] width 92 height 25
click at [174, 96] on select "Earth Mars" at bounding box center [220, 108] width 92 height 25
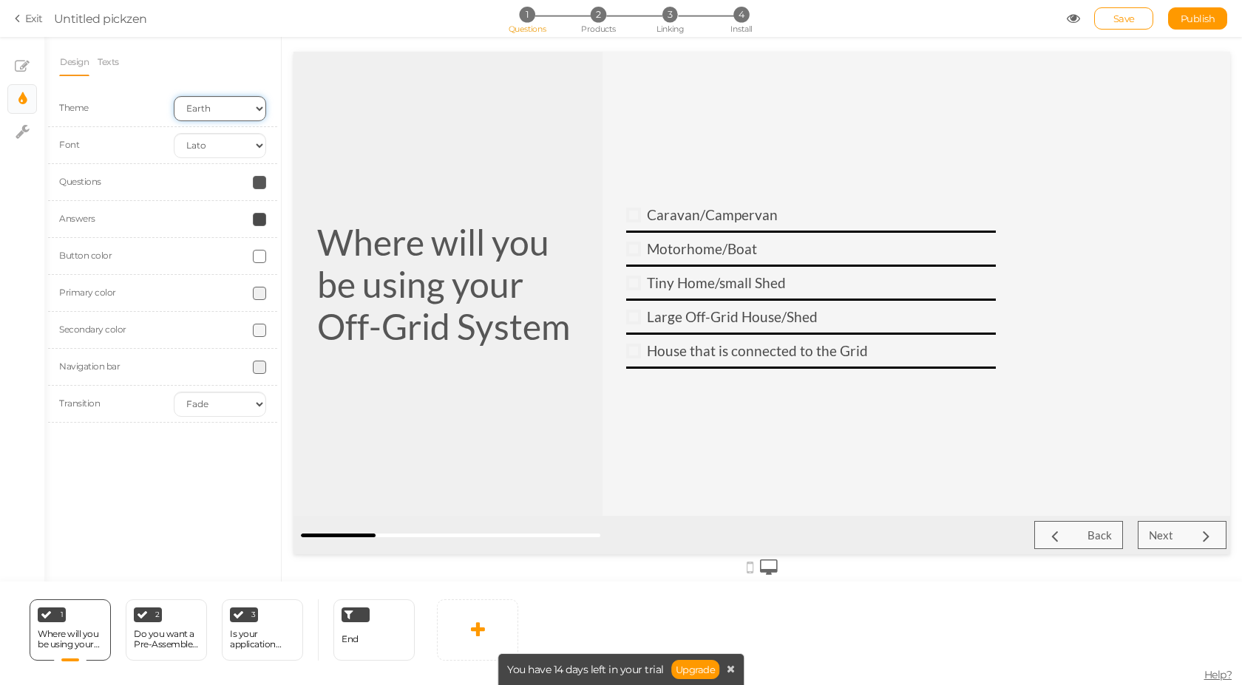
click at [247, 107] on select "Earth Mars" at bounding box center [220, 108] width 92 height 25
select select "2"
click at [174, 96] on select "Earth Mars" at bounding box center [220, 108] width 92 height 25
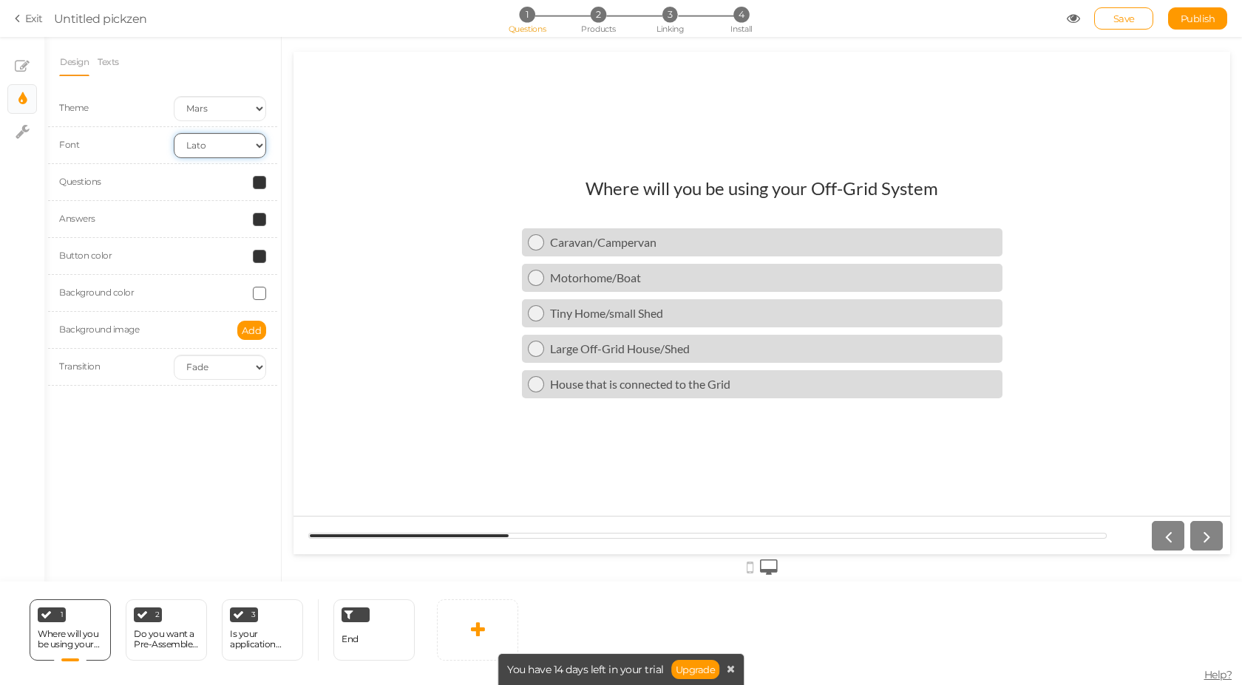
click at [229, 150] on select "Custom Default [PERSON_NAME] Montserrat Open Sans [PERSON_NAME] PT Sans Raleway…" at bounding box center [220, 145] width 92 height 25
click at [174, 133] on select "Custom Default [PERSON_NAME] Montserrat Open Sans [PERSON_NAME] PT Sans Raleway…" at bounding box center [220, 145] width 92 height 25
click at [240, 143] on select "Custom Default [PERSON_NAME] Montserrat Open Sans [PERSON_NAME] PT Sans Raleway…" at bounding box center [220, 145] width 92 height 25
click at [174, 133] on select "Custom Default [PERSON_NAME] Montserrat Open Sans [PERSON_NAME] PT Sans Raleway…" at bounding box center [220, 145] width 92 height 25
click at [232, 149] on select "Custom Default [PERSON_NAME] Montserrat Open Sans [PERSON_NAME] PT Sans Raleway…" at bounding box center [220, 145] width 92 height 25
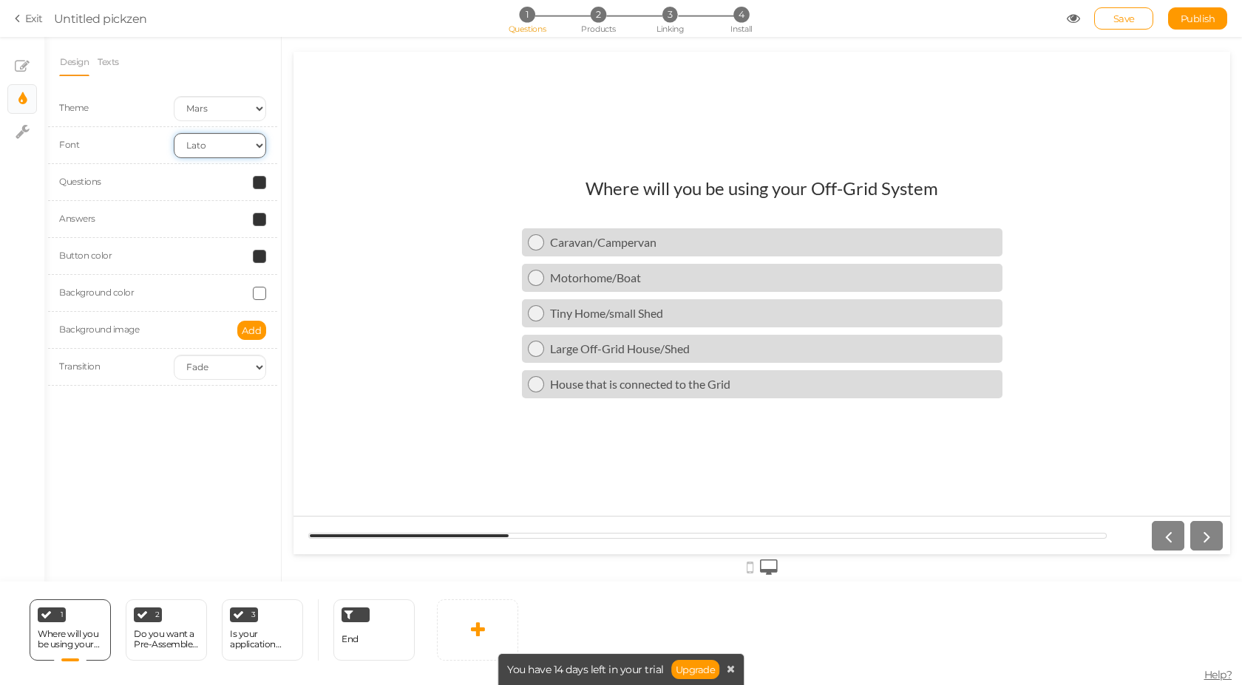
click at [174, 133] on select "Custom Default [PERSON_NAME] Montserrat Open Sans [PERSON_NAME] PT Sans Raleway…" at bounding box center [220, 145] width 92 height 25
drag, startPoint x: 225, startPoint y: 148, endPoint x: 225, endPoint y: 157, distance: 9.6
click at [225, 148] on select "Custom Default [PERSON_NAME] Montserrat Open Sans [PERSON_NAME] PT Sans Raleway…" at bounding box center [220, 145] width 92 height 25
select select "lato"
click at [174, 133] on select "Custom Default [PERSON_NAME] Montserrat Open Sans [PERSON_NAME] PT Sans Raleway…" at bounding box center [220, 145] width 92 height 25
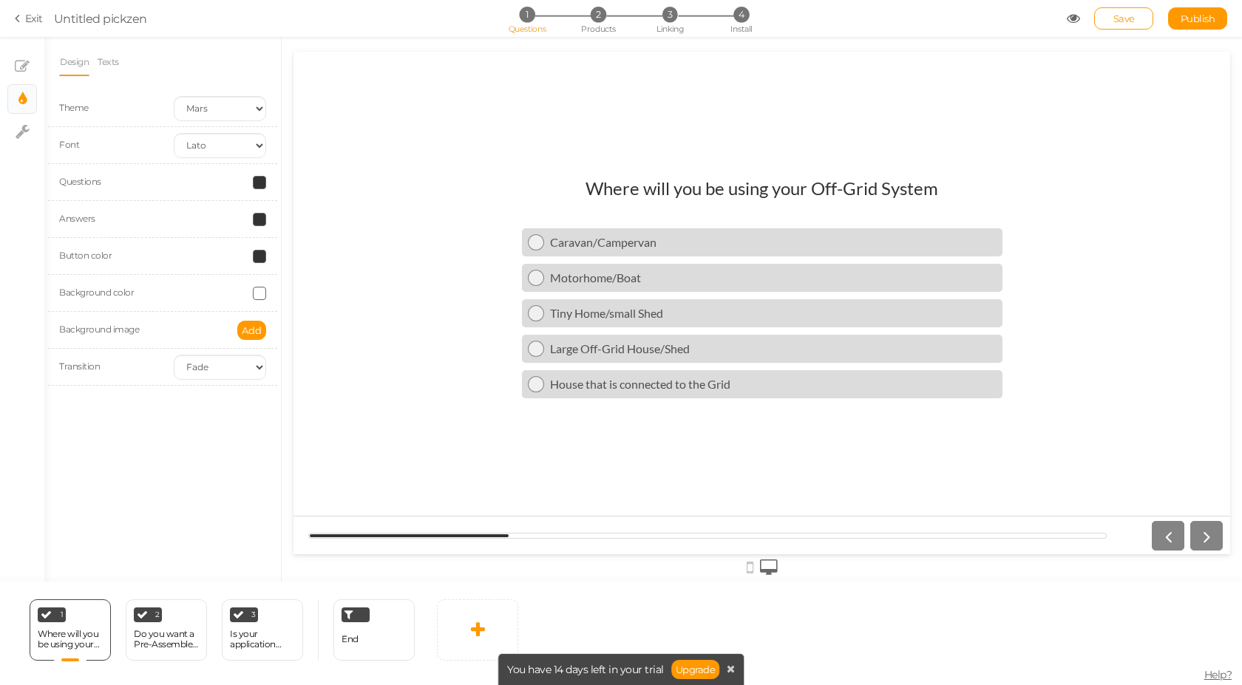
click at [259, 258] on span at bounding box center [259, 256] width 13 height 13
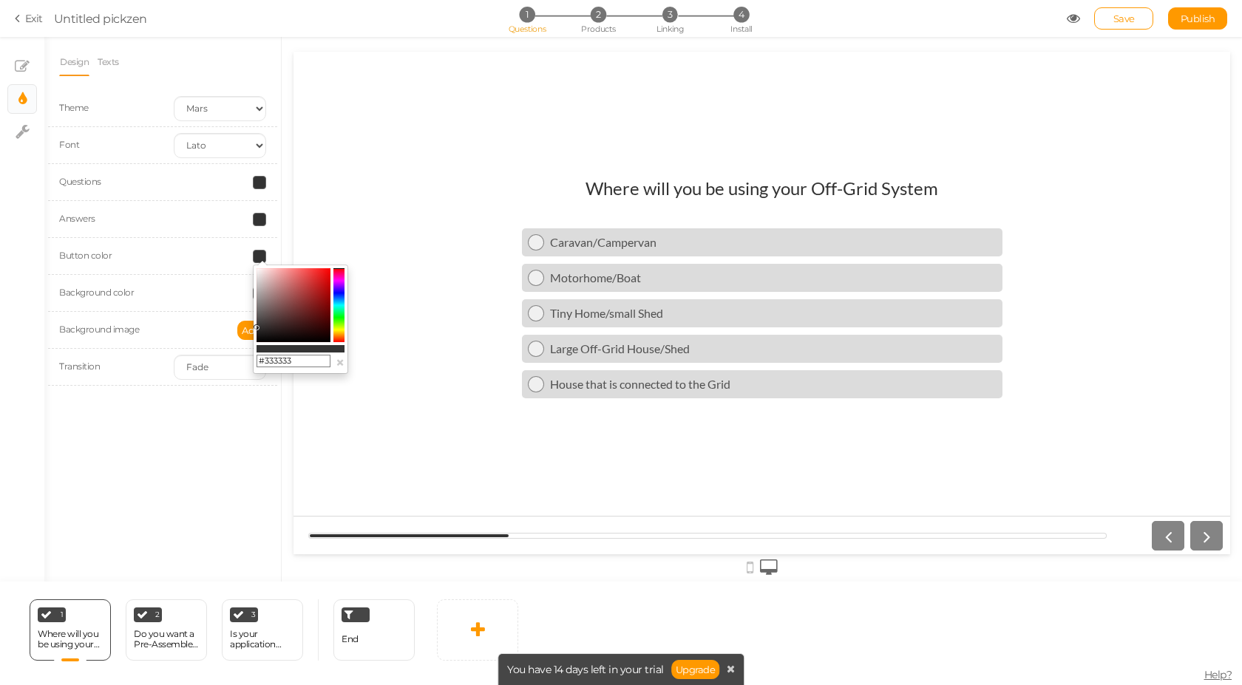
click at [313, 282] on colorpicker-saturation at bounding box center [294, 305] width 74 height 74
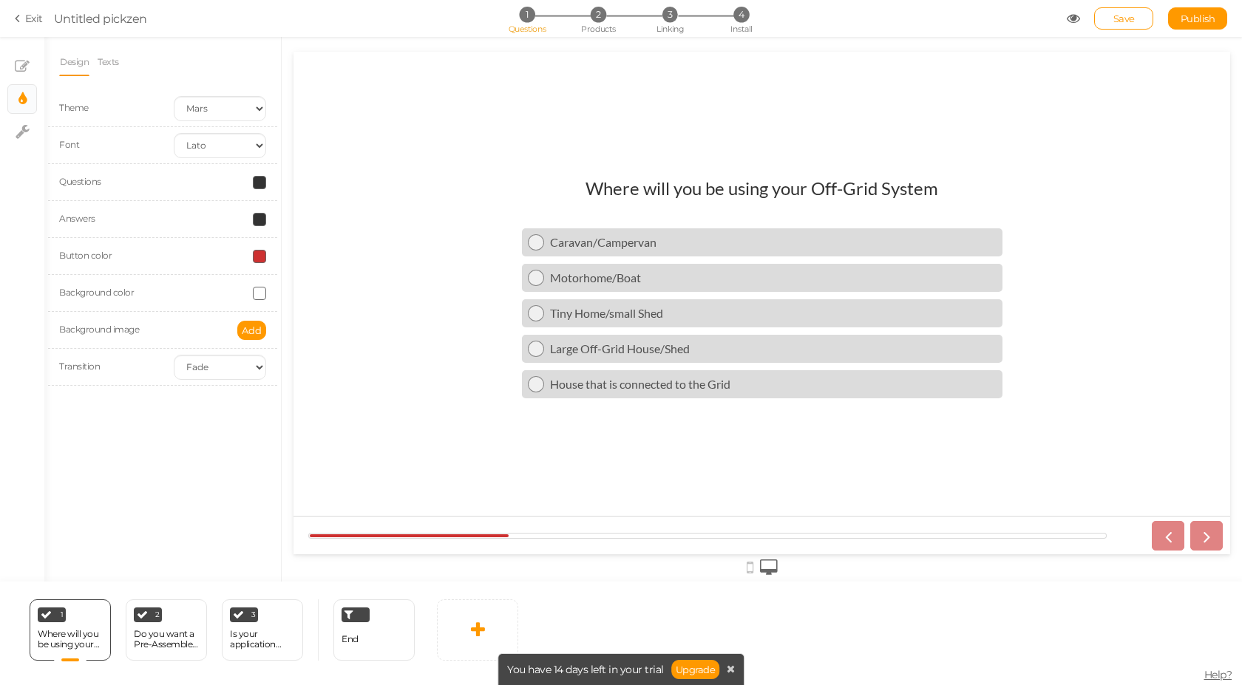
click at [218, 263] on div "Button color" at bounding box center [162, 256] width 229 height 37
click at [256, 254] on span at bounding box center [259, 256] width 13 height 13
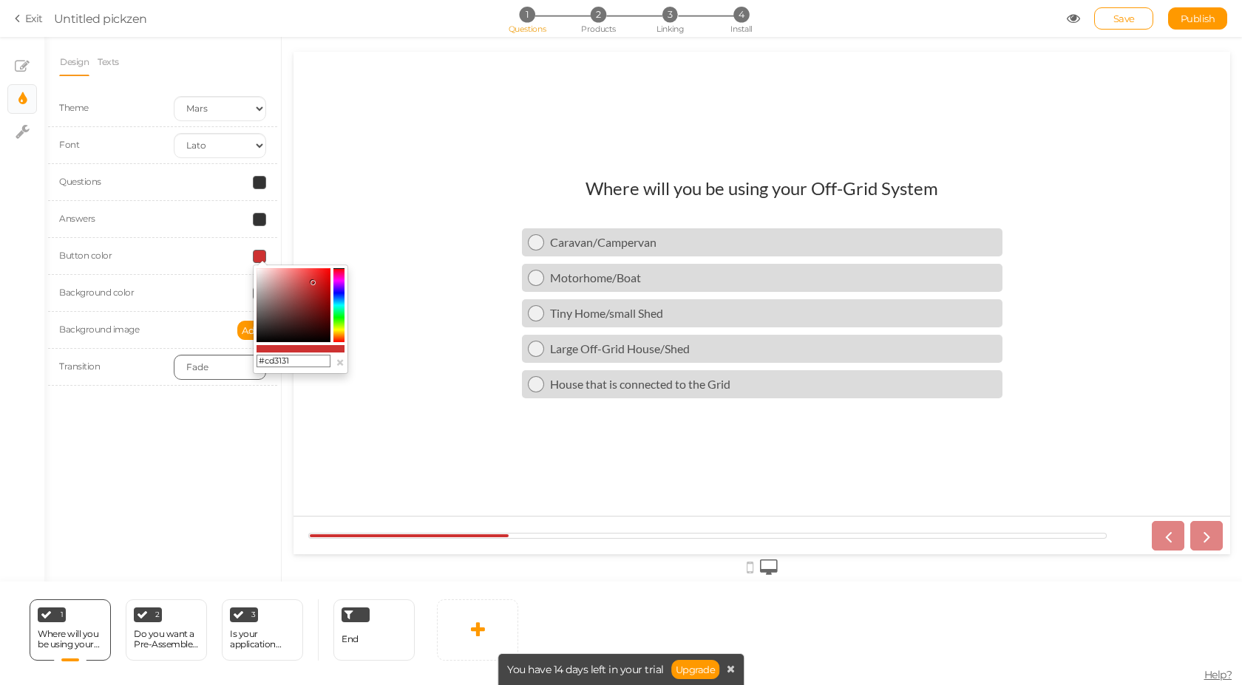
drag, startPoint x: 304, startPoint y: 362, endPoint x: 216, endPoint y: 363, distance: 88.0
click at [216, 363] on body "× Close A wider screen is needed to use the Pickzen builder Exit Untitled pickz…" at bounding box center [621, 342] width 1242 height 685
paste input "a4c639"
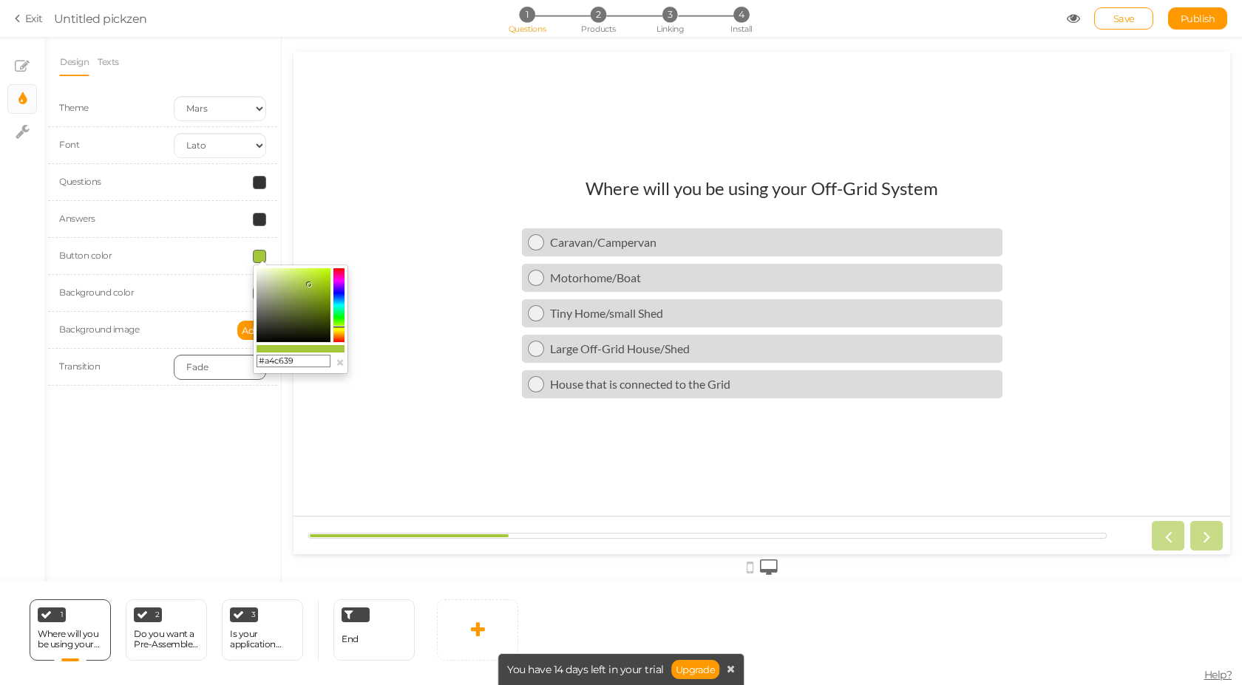
type input "#a4c639"
click at [478, 463] on div at bounding box center [762, 303] width 937 height 503
click at [206, 222] on div at bounding box center [220, 219] width 115 height 13
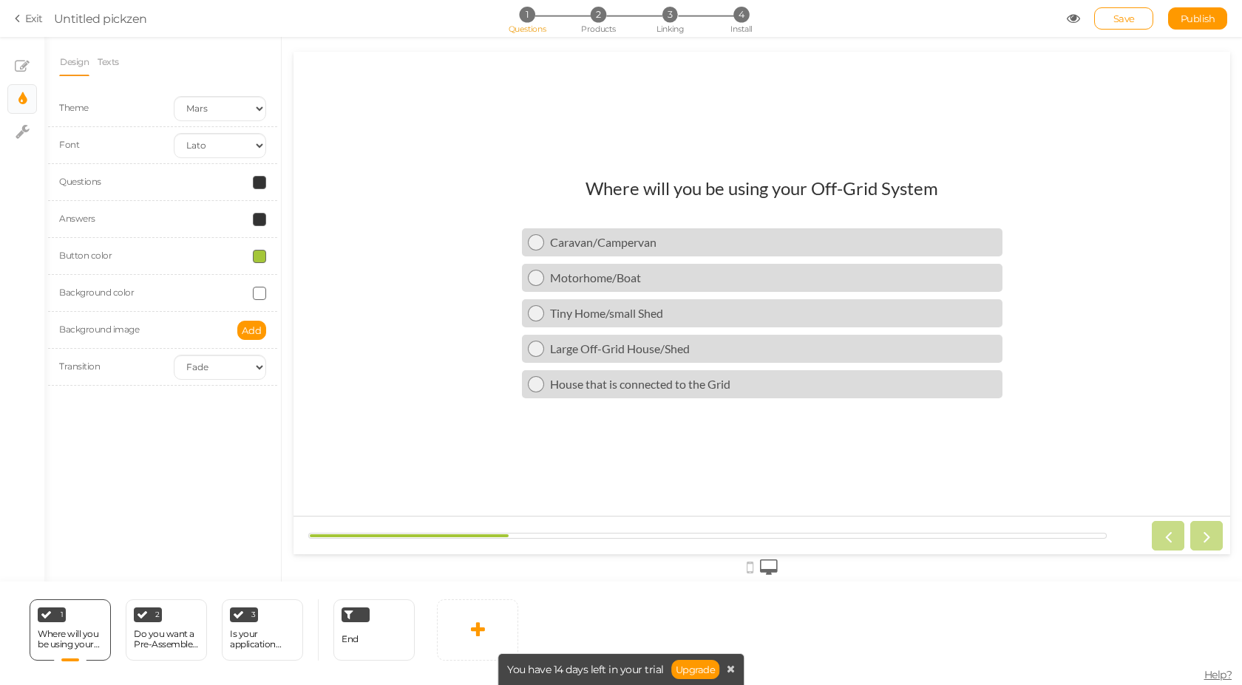
click at [183, 188] on div at bounding box center [220, 182] width 115 height 13
click at [192, 181] on div at bounding box center [220, 182] width 115 height 13
click at [257, 184] on span at bounding box center [259, 182] width 13 height 13
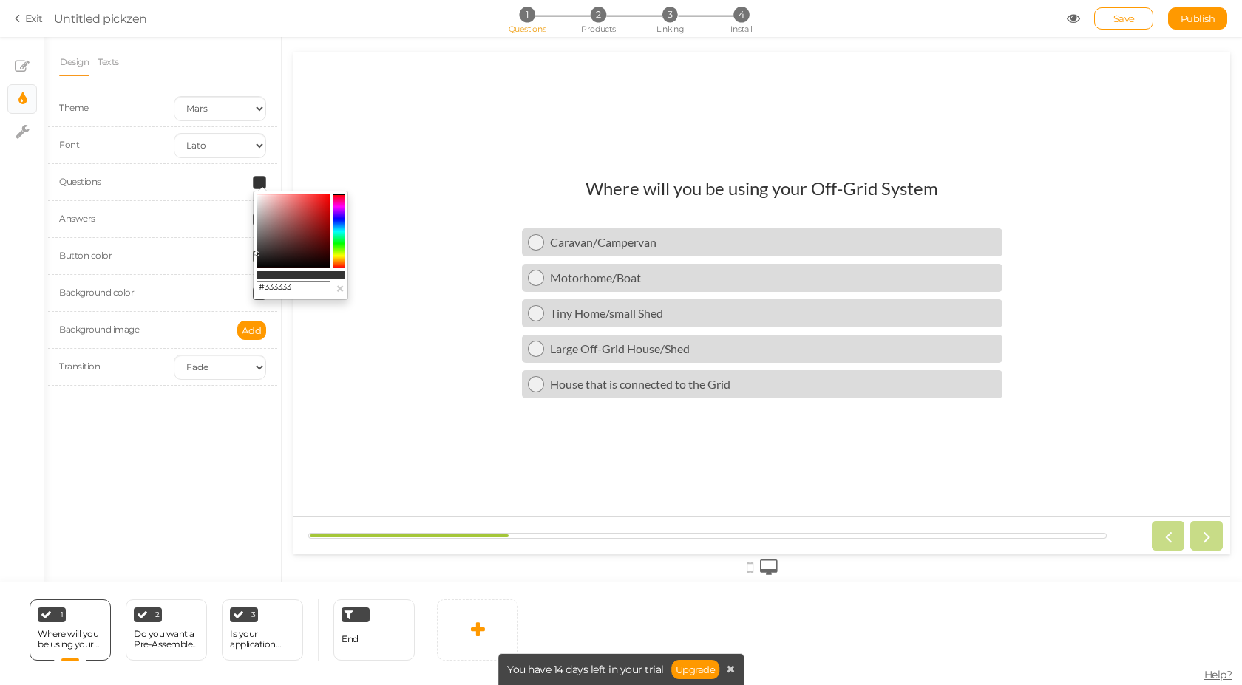
drag, startPoint x: 297, startPoint y: 288, endPoint x: 197, endPoint y: 288, distance: 100.6
click at [197, 288] on body "× Close A wider screen is needed to use the Pickzen builder Exit Untitled pickz…" at bounding box center [621, 342] width 1242 height 685
paste input "07a659"
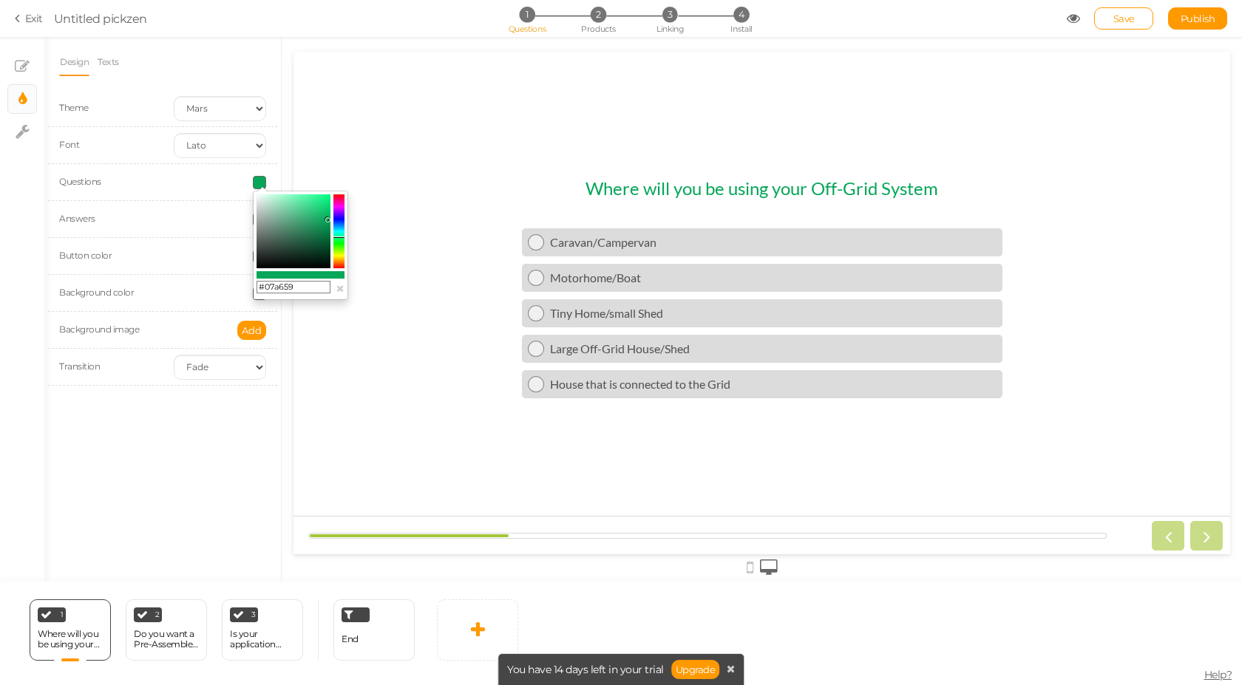
type input "#07a659"
click at [403, 389] on div "Where will you be using your Off-Grid System Caravan/Campervan Motorhome/Boat T…" at bounding box center [762, 303] width 937 height 274
click at [202, 220] on div at bounding box center [220, 219] width 115 height 13
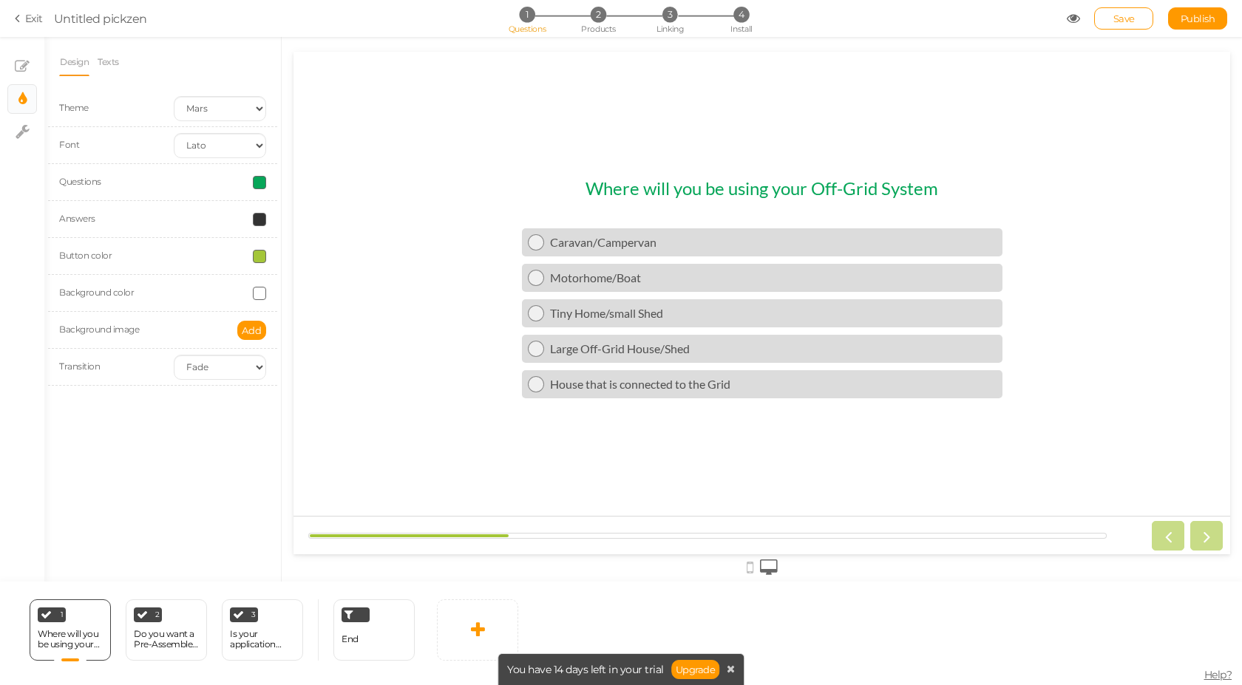
click at [261, 220] on span at bounding box center [259, 219] width 13 height 13
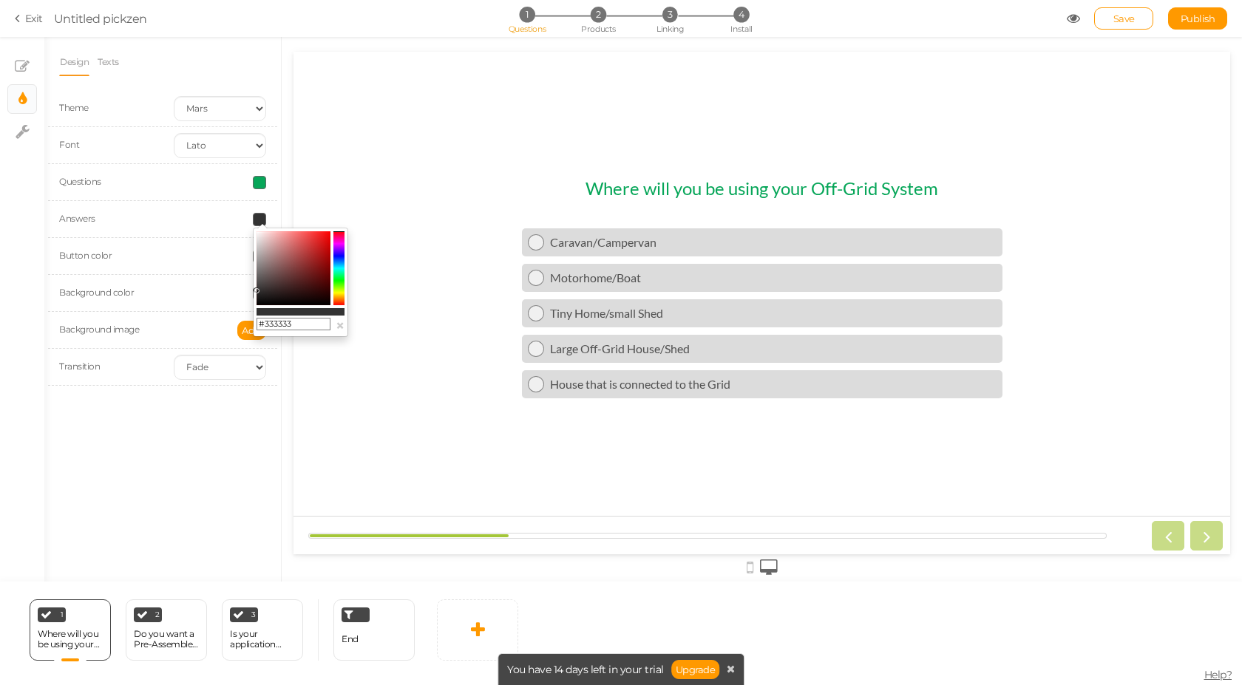
click at [308, 322] on input "#333333" at bounding box center [294, 324] width 74 height 13
paste input "1a2421"
type input "#1a2421"
click at [370, 370] on div "Where will you be using your Off-Grid System Caravan/Campervan Motorhome/Boat T…" at bounding box center [762, 303] width 937 height 274
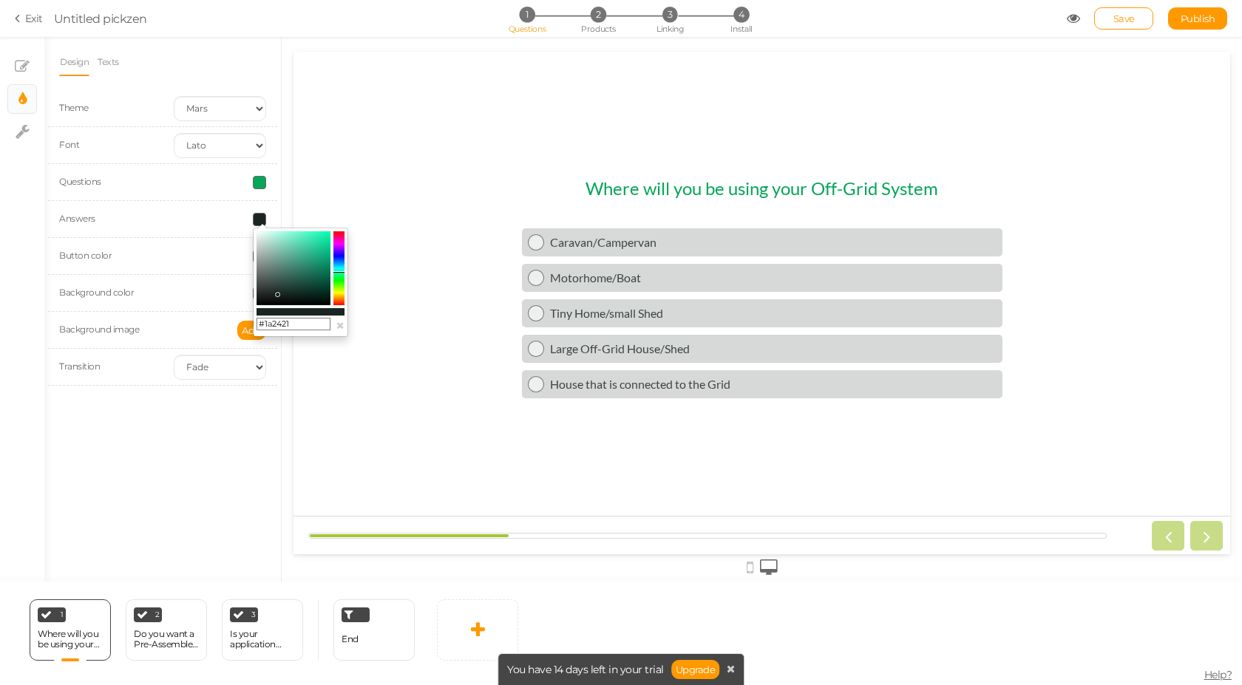
click at [242, 457] on div "Design Texts Theme Earth Mars Font Custom Default [PERSON_NAME] Montserrat Open…" at bounding box center [162, 309] width 237 height 545
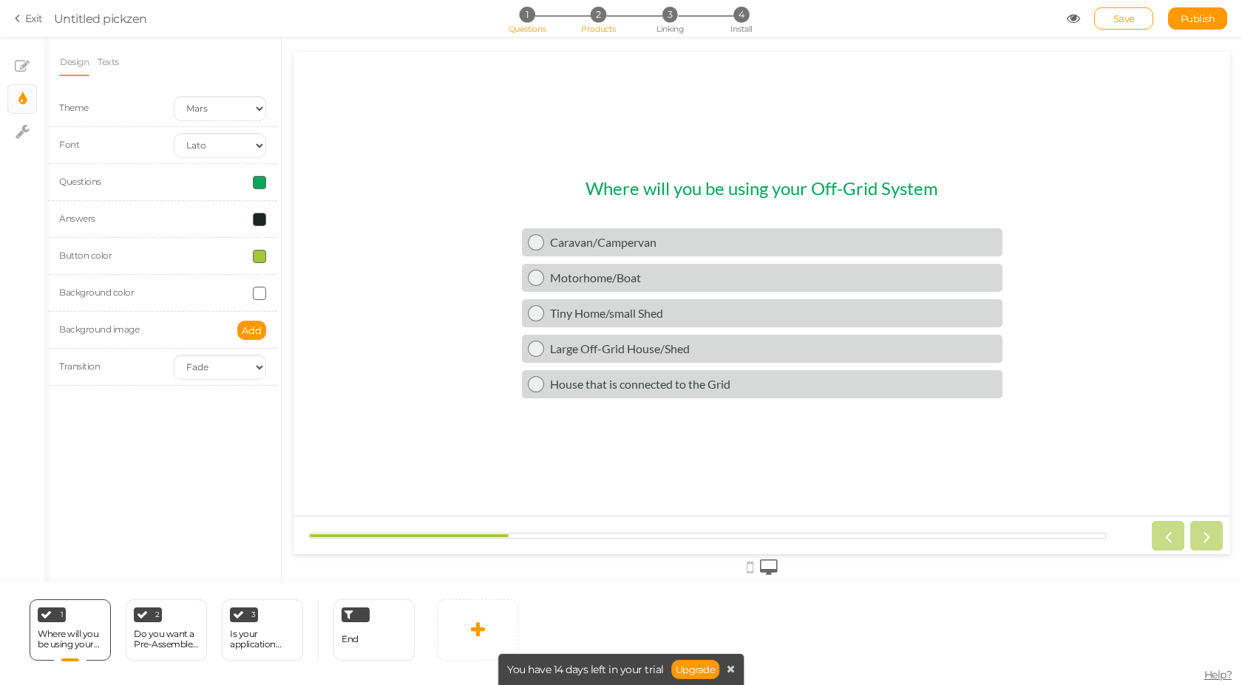
click at [599, 17] on span "2" at bounding box center [599, 15] width 16 height 16
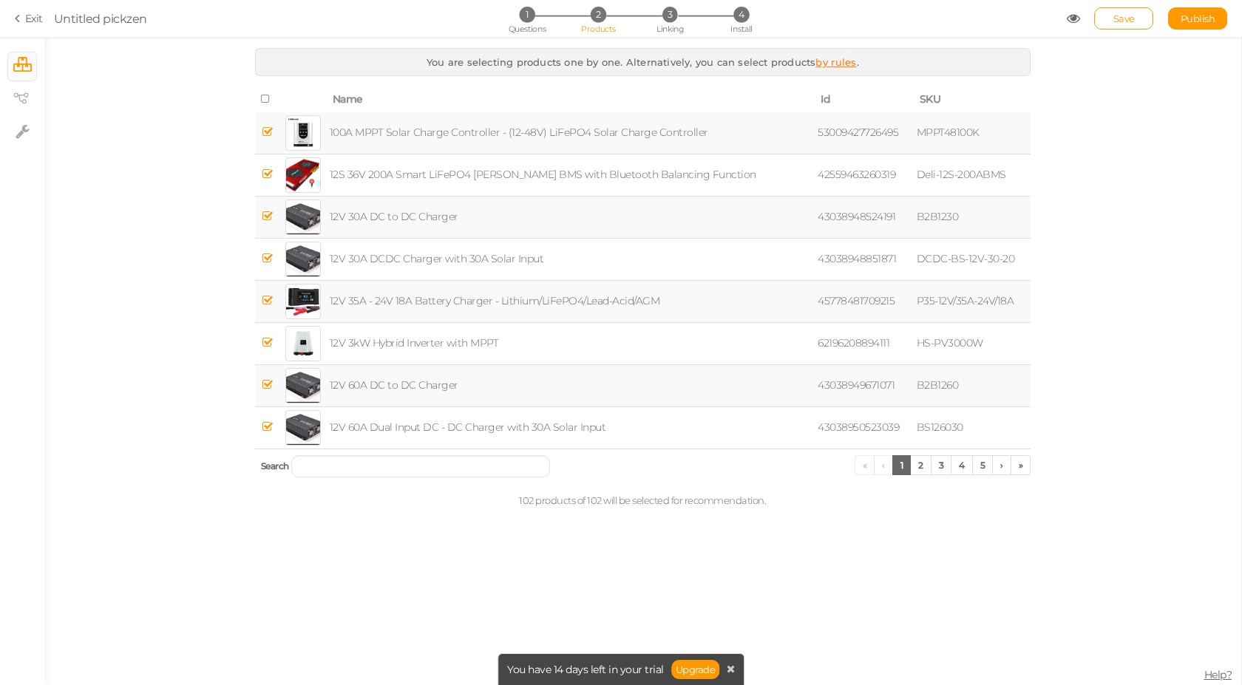
click at [265, 97] on icon at bounding box center [266, 99] width 10 height 10
click at [263, 98] on icon at bounding box center [266, 99] width 10 height 10
click at [398, 466] on input "search" at bounding box center [420, 466] width 259 height 22
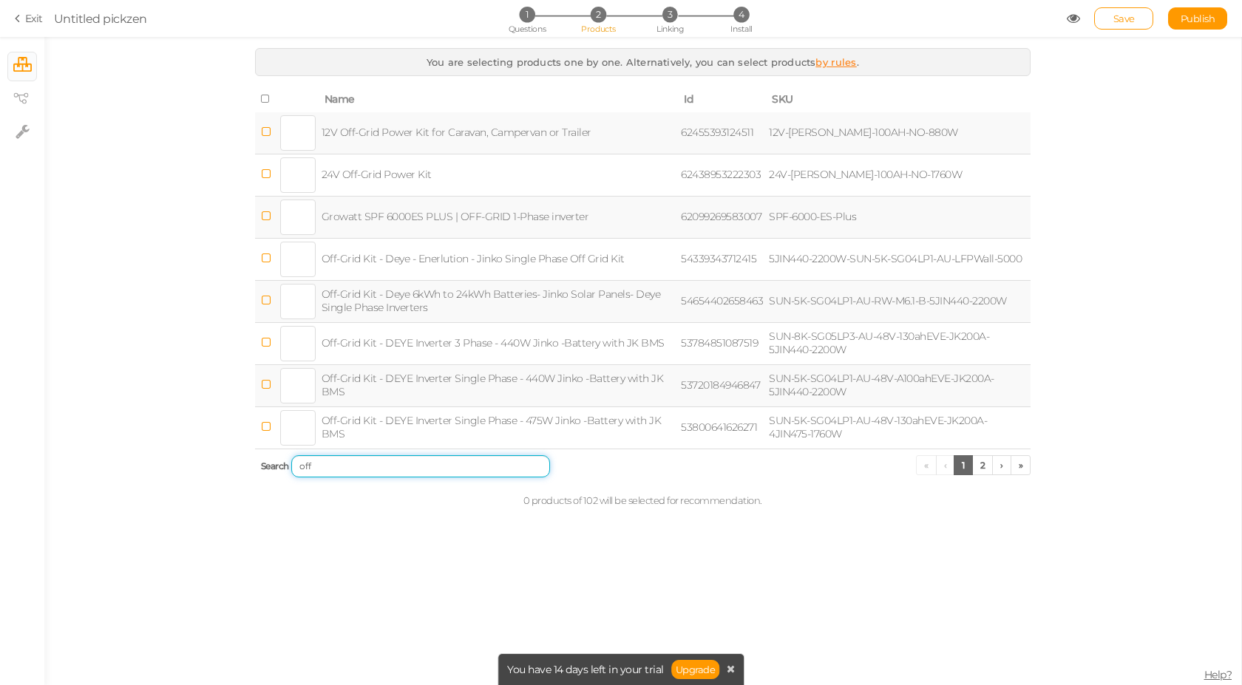
type input "off"
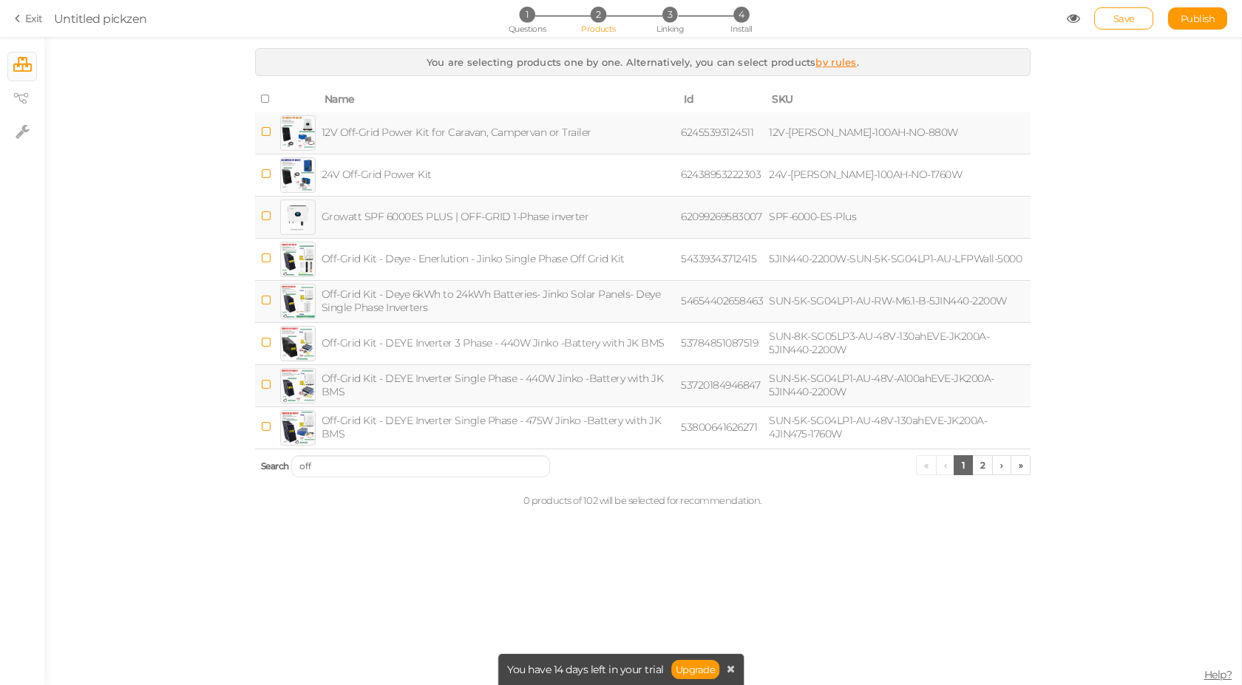
click at [264, 135] on icon at bounding box center [266, 131] width 10 height 11
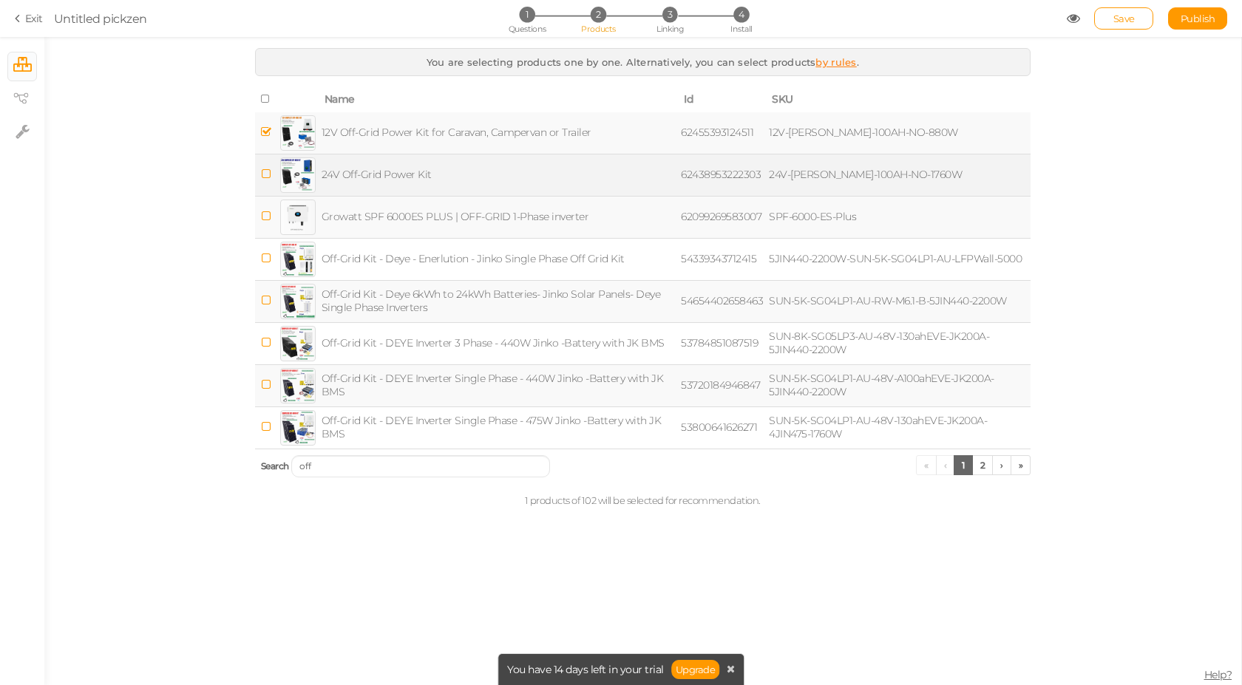
click at [266, 172] on icon at bounding box center [266, 174] width 10 height 11
click at [263, 217] on icon at bounding box center [266, 216] width 10 height 11
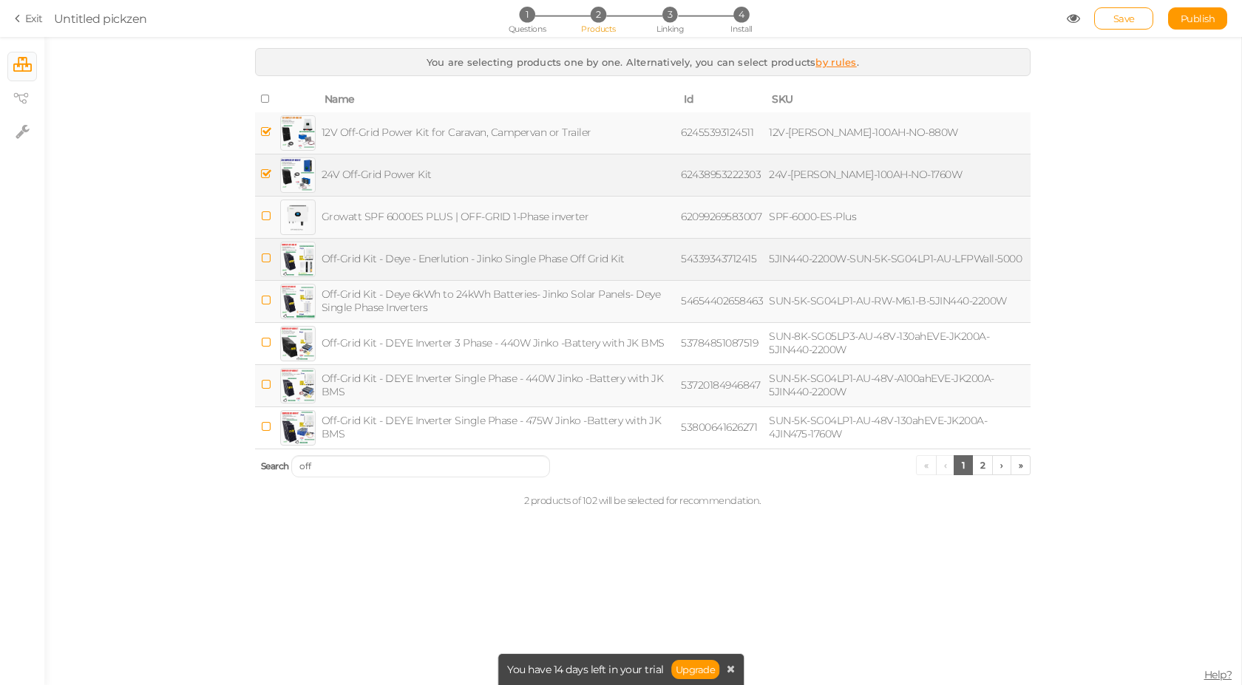
click at [265, 261] on icon at bounding box center [266, 258] width 10 height 11
click at [268, 299] on icon at bounding box center [266, 300] width 10 height 11
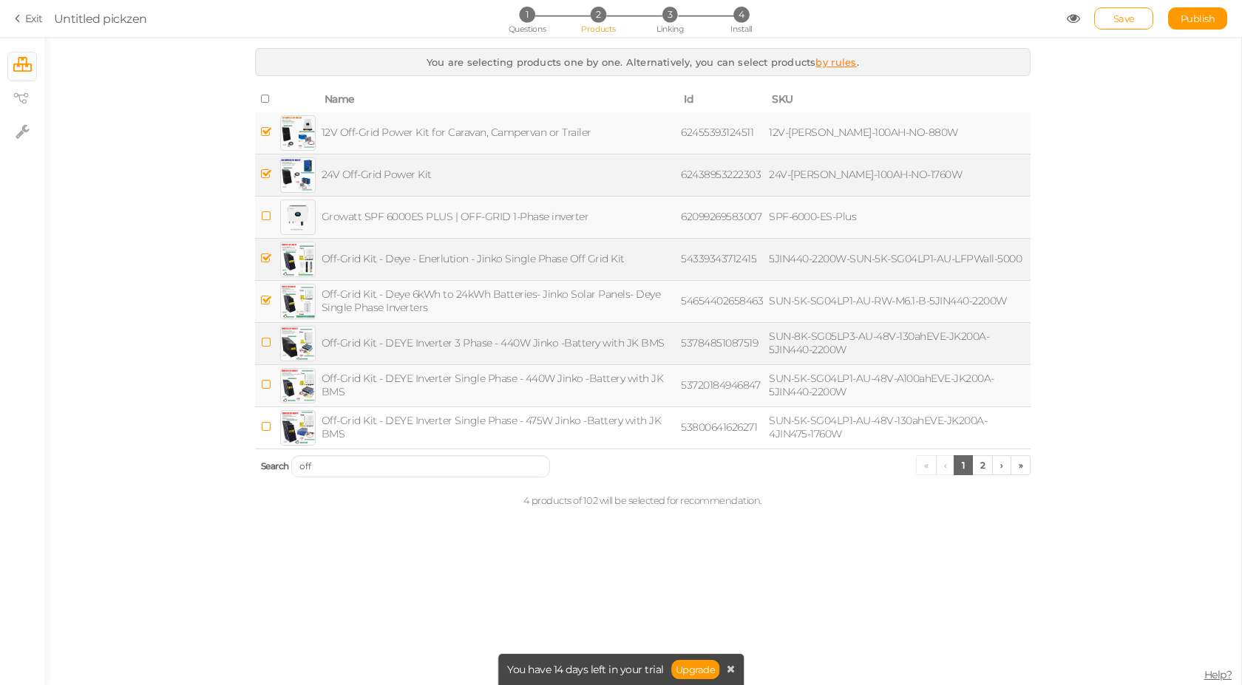
click at [265, 342] on icon at bounding box center [266, 342] width 10 height 11
click at [265, 382] on icon at bounding box center [266, 384] width 10 height 11
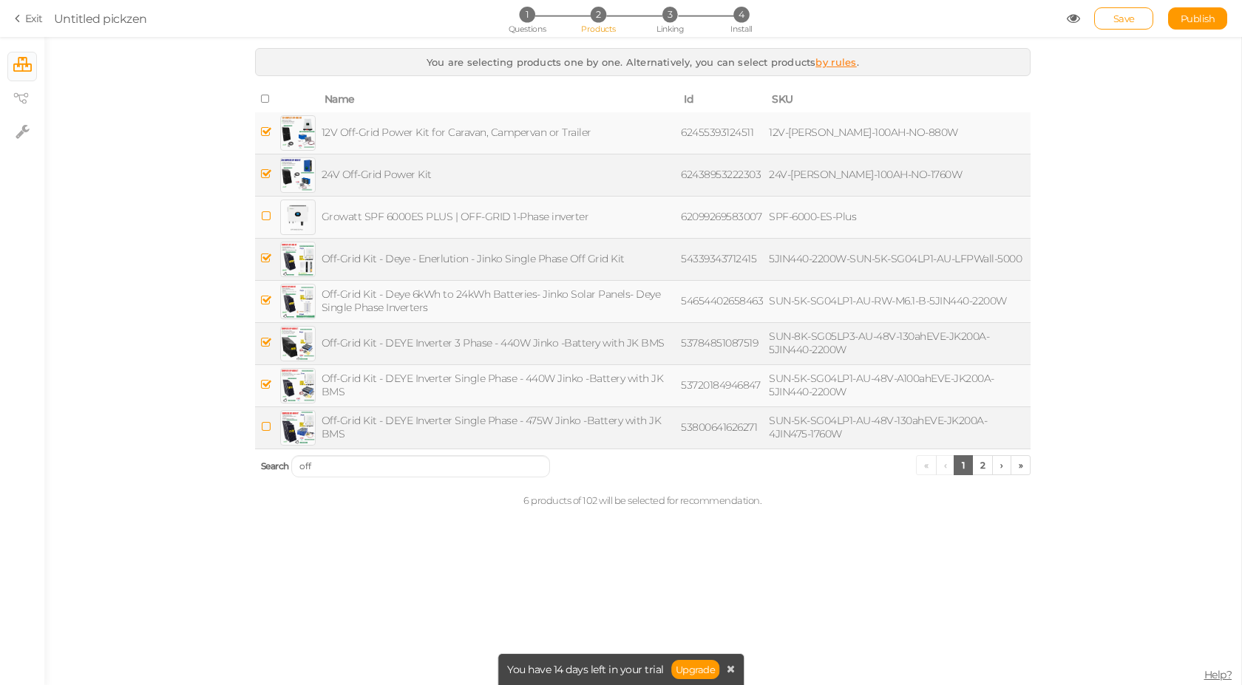
click at [264, 429] on icon at bounding box center [266, 426] width 10 height 11
click at [983, 465] on link "2" at bounding box center [982, 465] width 21 height 20
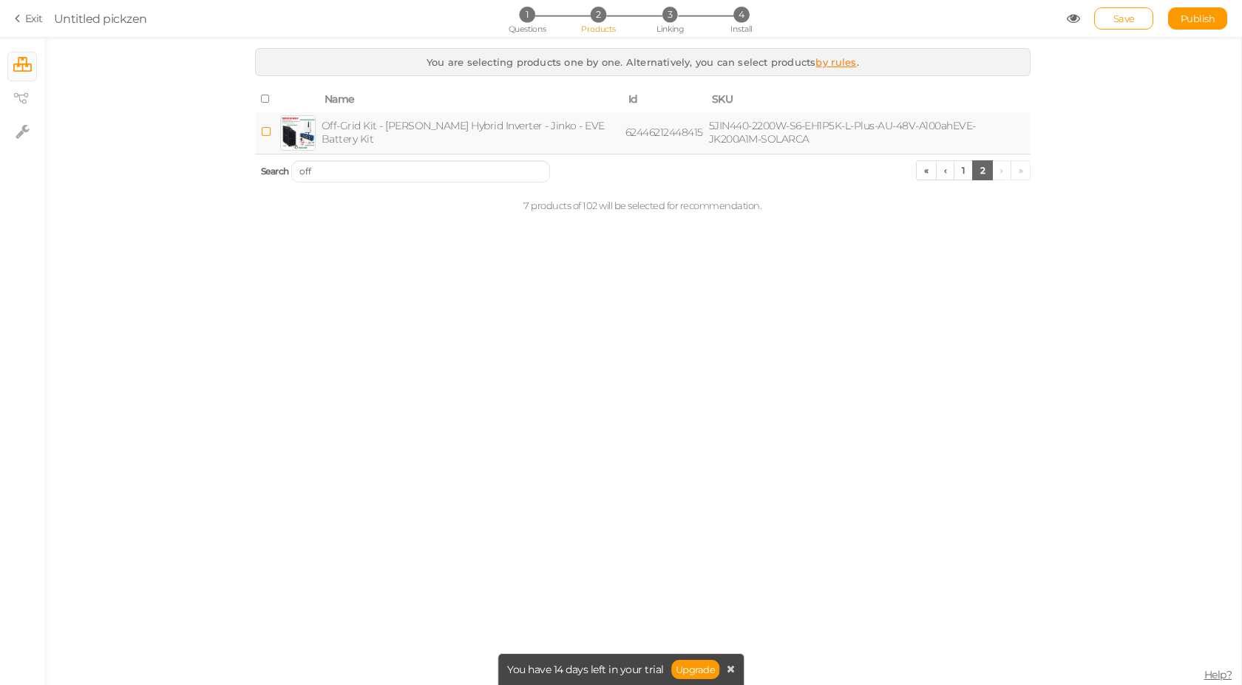
click at [268, 134] on icon at bounding box center [266, 131] width 10 height 11
click at [990, 270] on div "You are selecting products one by one. Alternatively, you can select products b…" at bounding box center [642, 361] width 1197 height 648
click at [1122, 15] on span "Save" at bounding box center [1123, 19] width 21 height 12
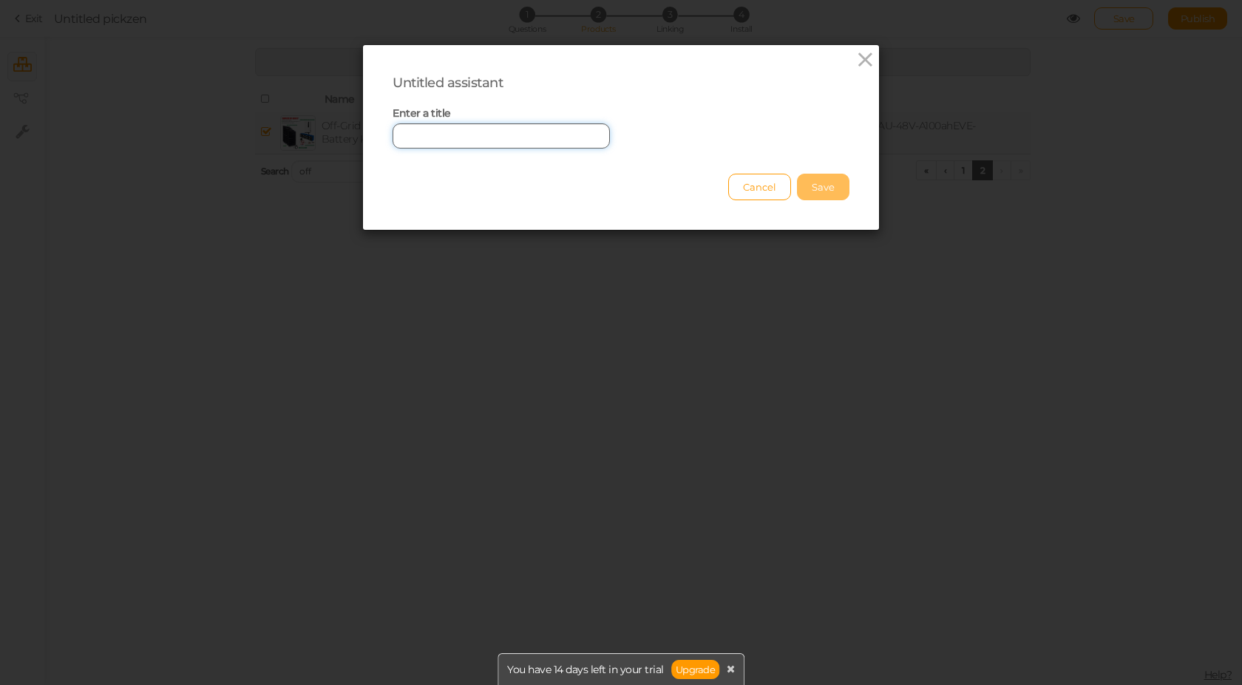
click at [435, 138] on input "text" at bounding box center [501, 135] width 217 height 25
type input "Off-Grid Questionair"
click at [806, 182] on button "Save" at bounding box center [823, 187] width 52 height 27
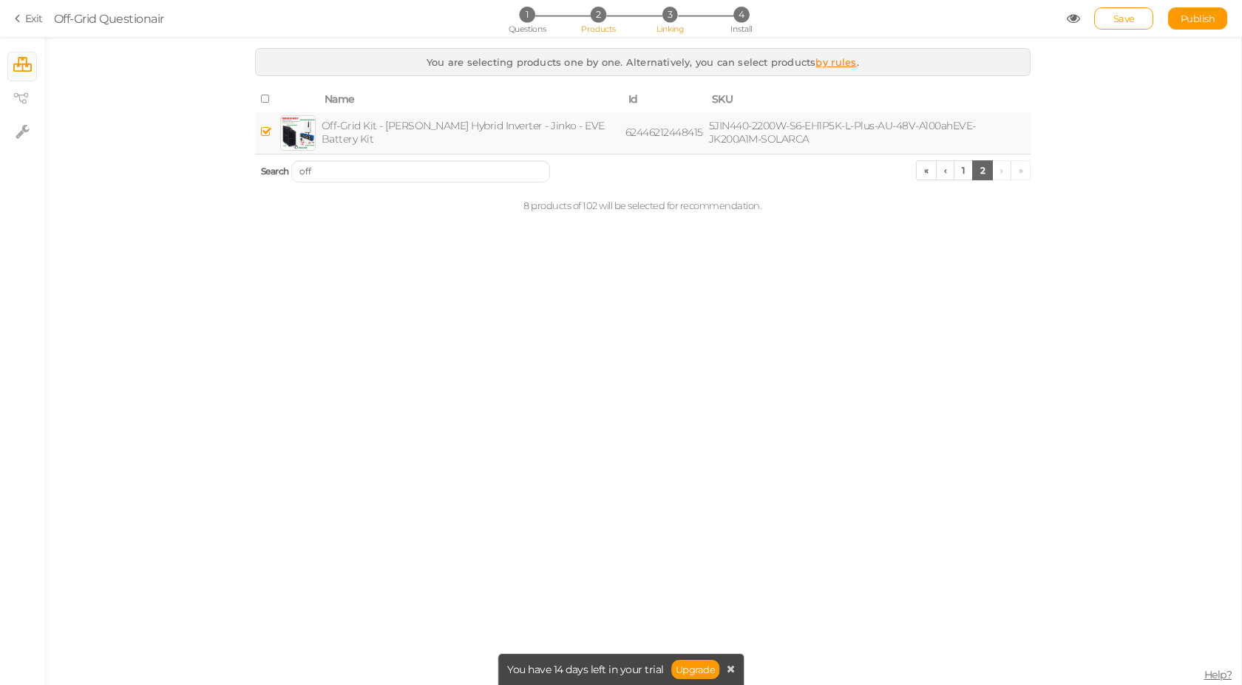
click at [668, 30] on span "Linking" at bounding box center [670, 29] width 27 height 10
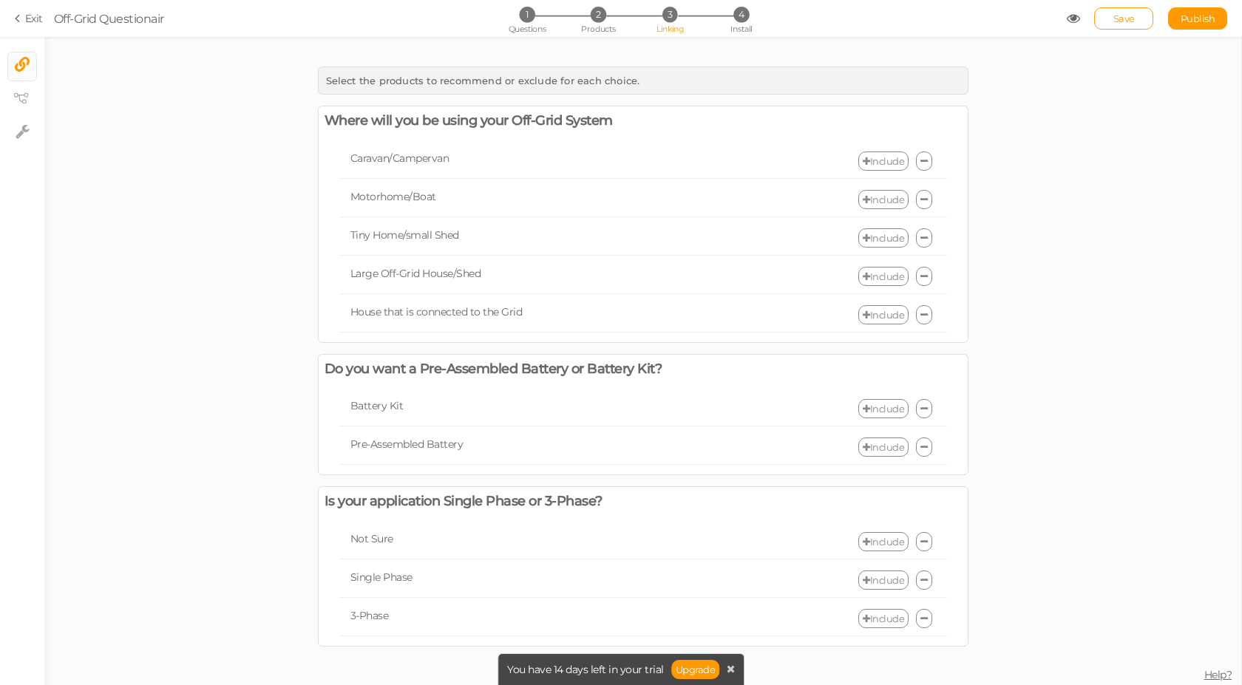
click at [872, 159] on link "Include" at bounding box center [883, 161] width 50 height 19
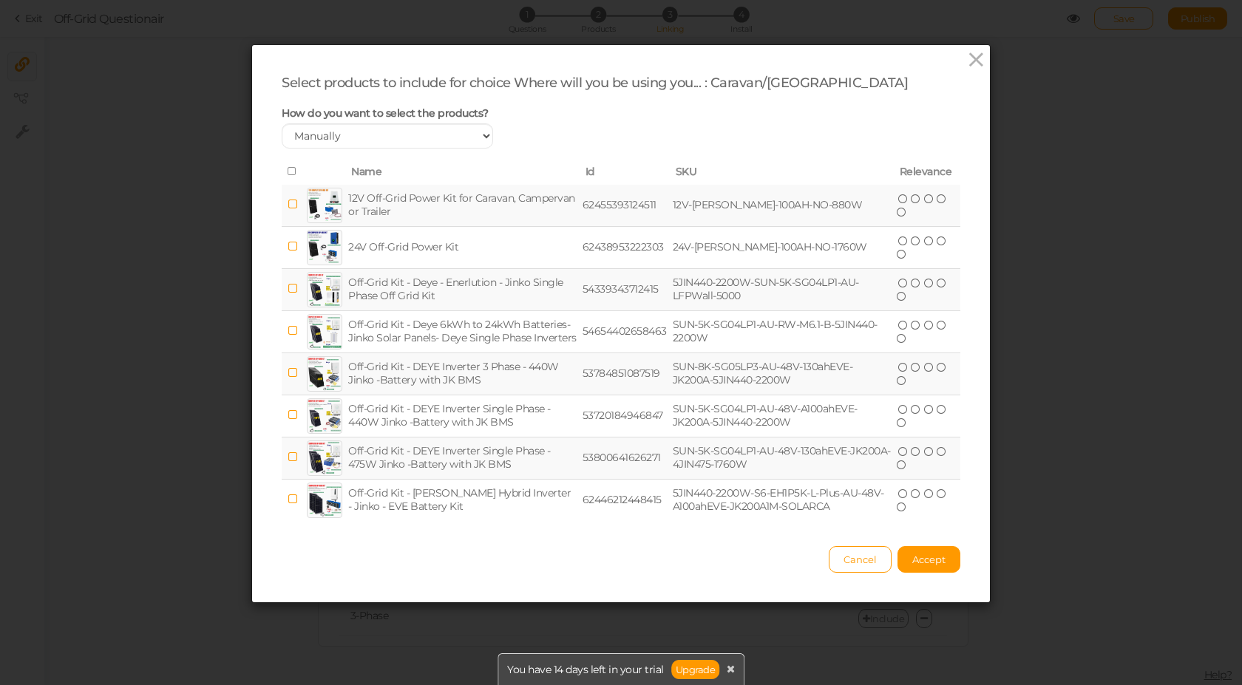
click at [288, 202] on icon at bounding box center [293, 204] width 10 height 11
click at [938, 565] on span "Accept" at bounding box center [928, 560] width 33 height 12
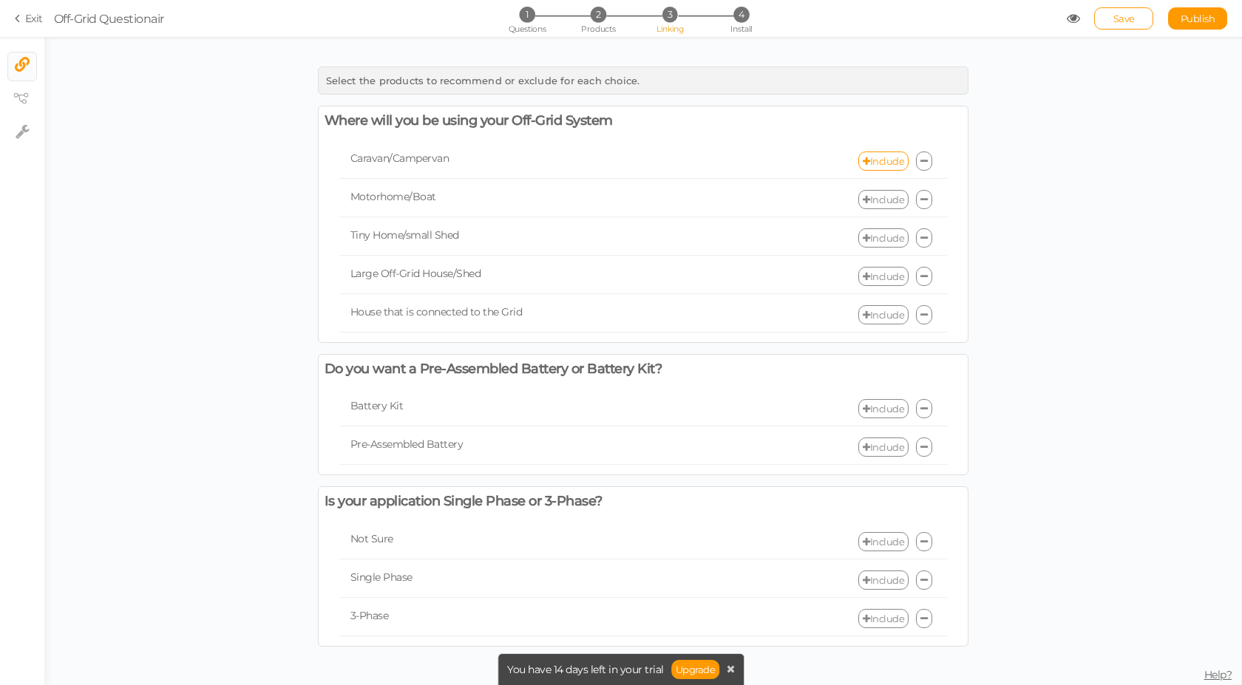
click at [890, 200] on link "Include" at bounding box center [883, 199] width 50 height 19
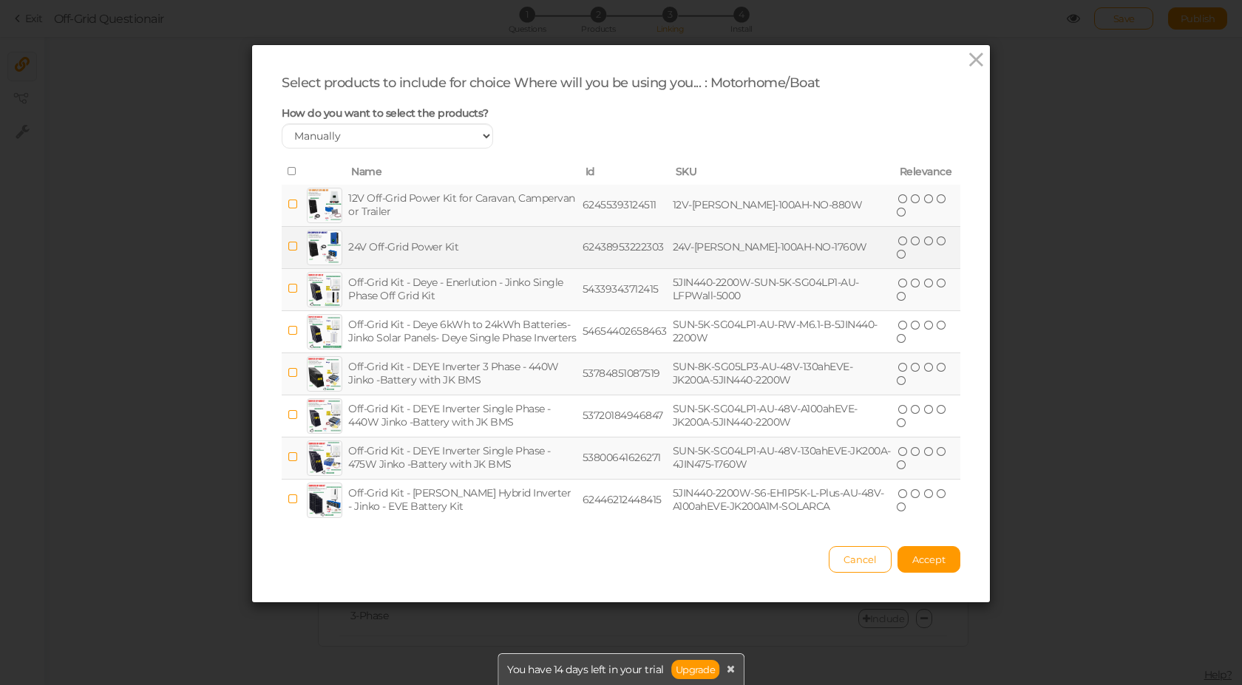
click at [288, 246] on icon at bounding box center [293, 246] width 10 height 11
click at [919, 561] on span "Accept" at bounding box center [928, 560] width 33 height 12
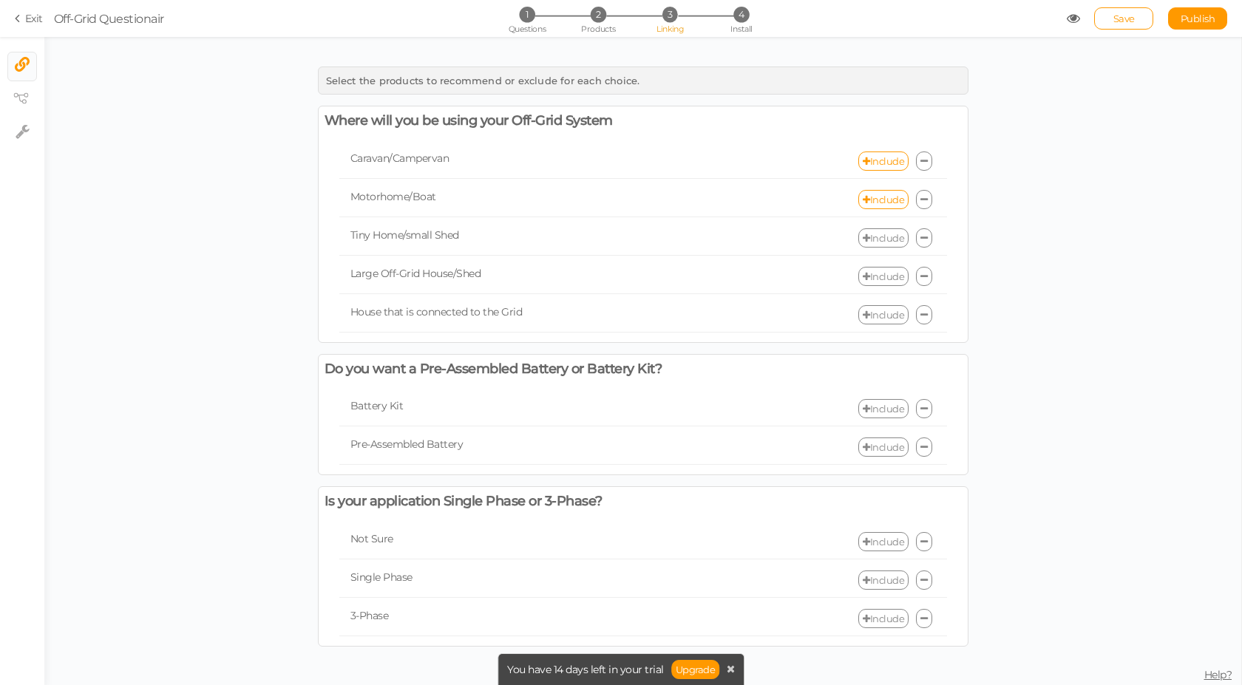
click at [882, 238] on link "Include" at bounding box center [883, 237] width 50 height 19
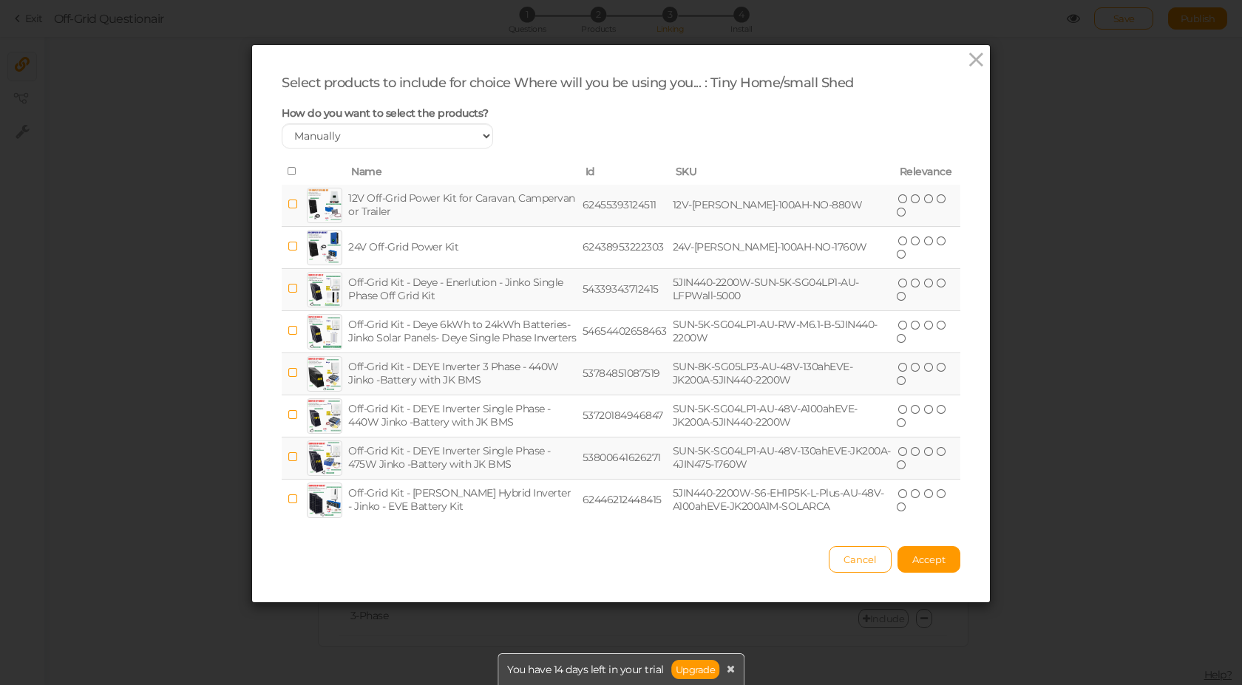
click at [288, 172] on icon at bounding box center [293, 171] width 10 height 10
click at [288, 206] on icon at bounding box center [293, 204] width 10 height 11
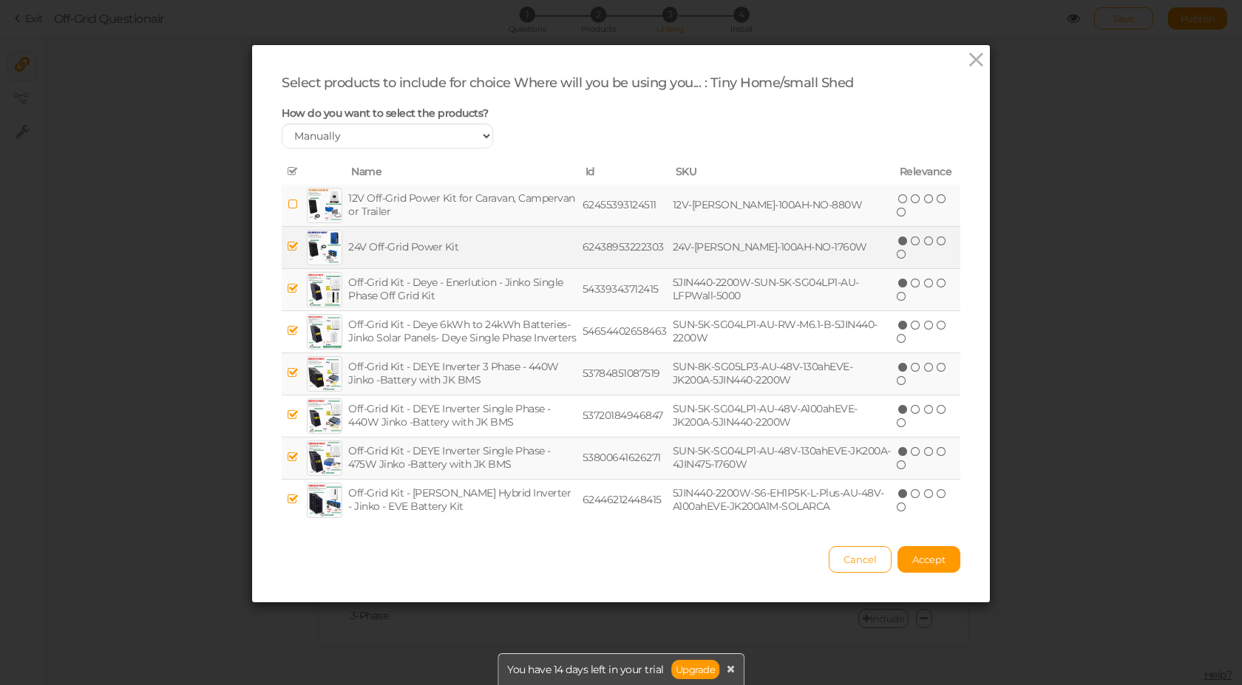
click at [288, 247] on icon at bounding box center [293, 246] width 10 height 11
click at [932, 557] on span "Accept" at bounding box center [928, 560] width 33 height 12
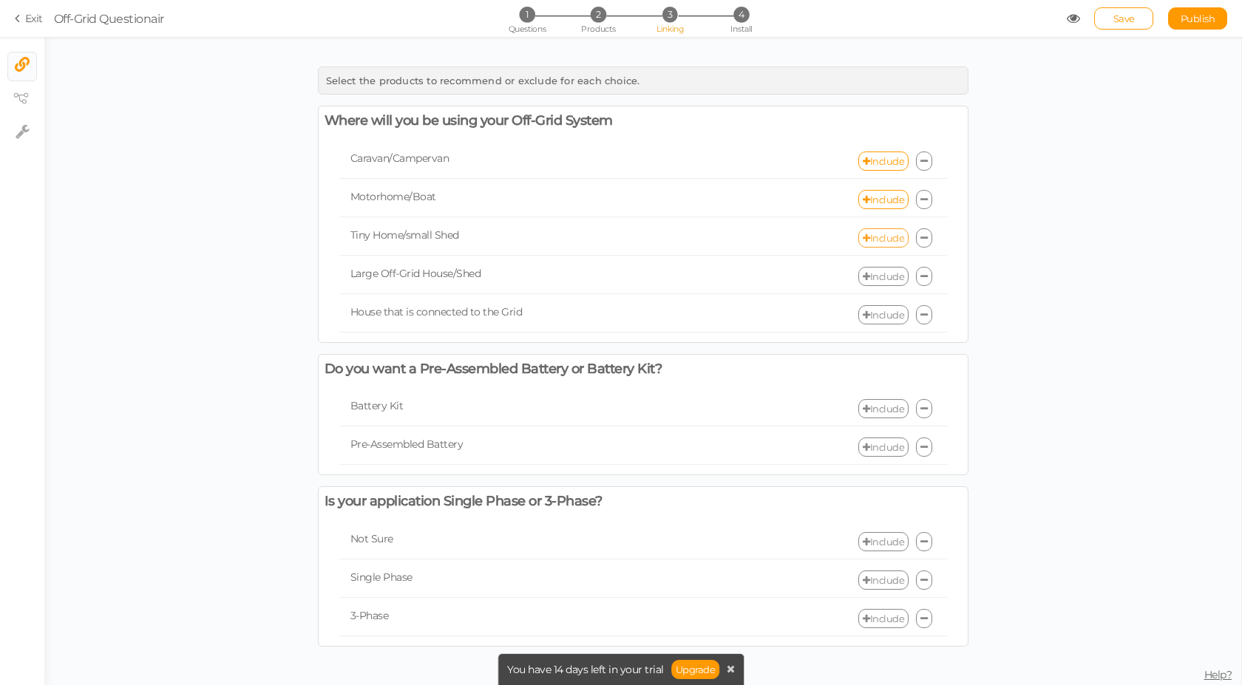
click at [879, 234] on link "Include" at bounding box center [883, 237] width 50 height 19
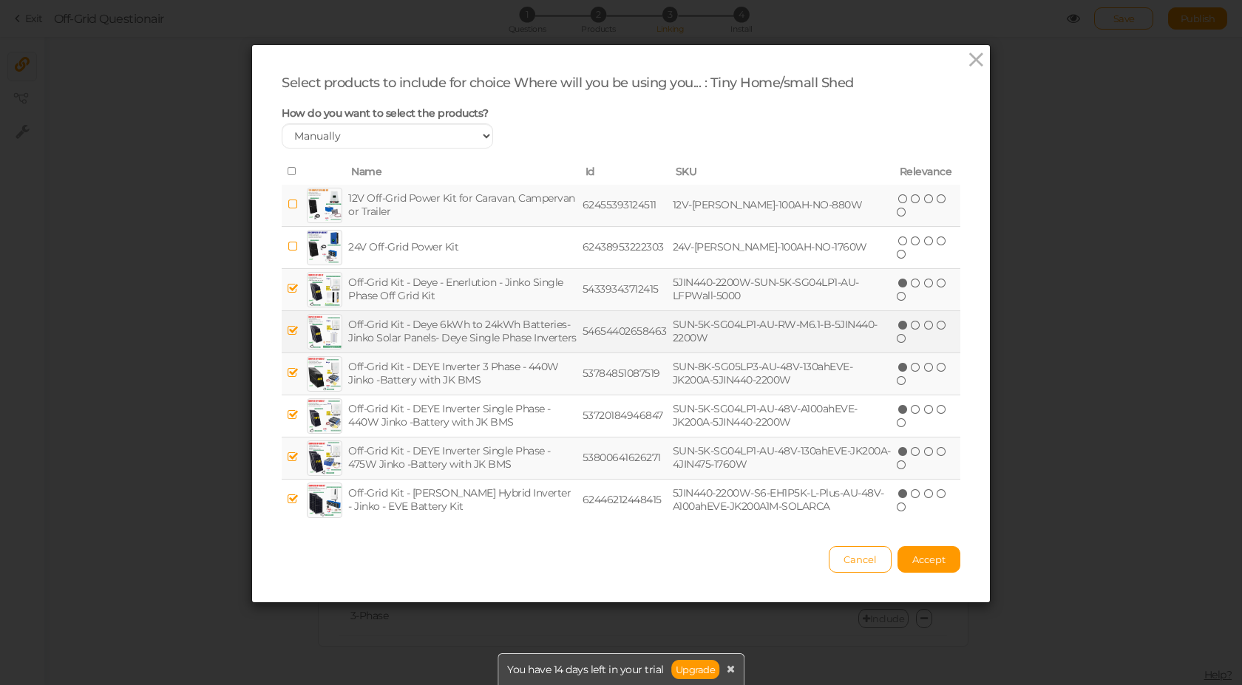
click at [288, 330] on icon at bounding box center [293, 330] width 10 height 11
click at [940, 557] on span "Accept" at bounding box center [928, 560] width 33 height 12
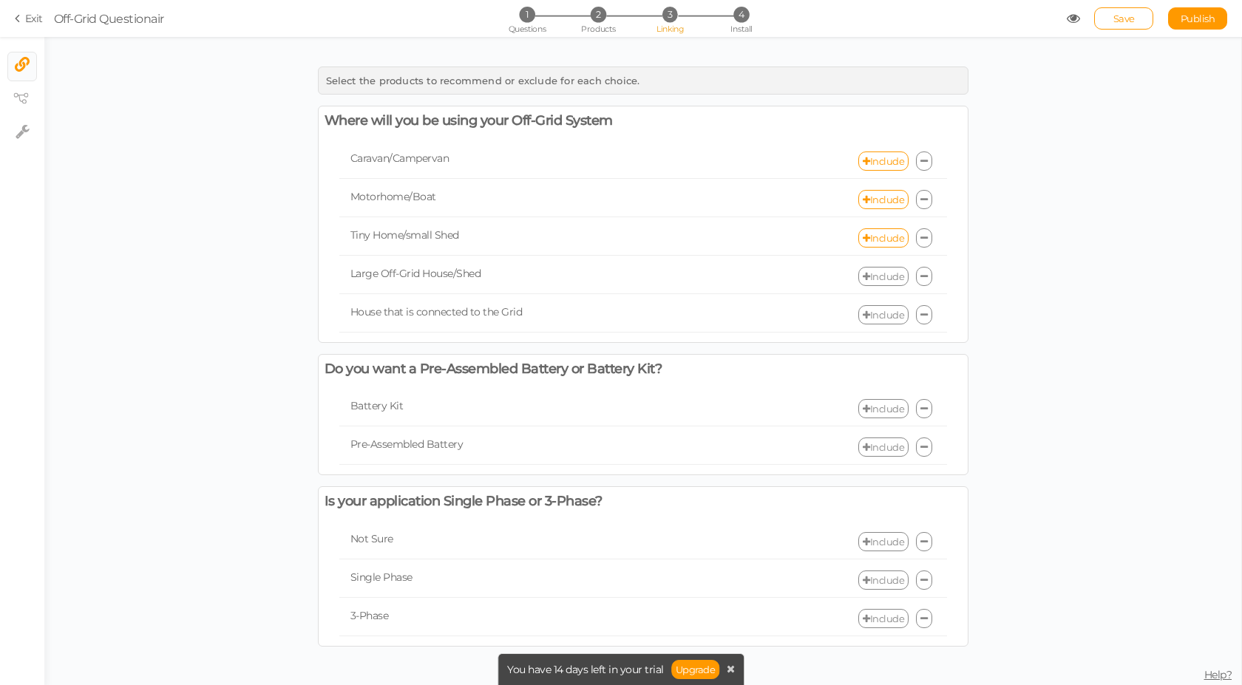
click at [881, 317] on link "Include" at bounding box center [883, 314] width 50 height 19
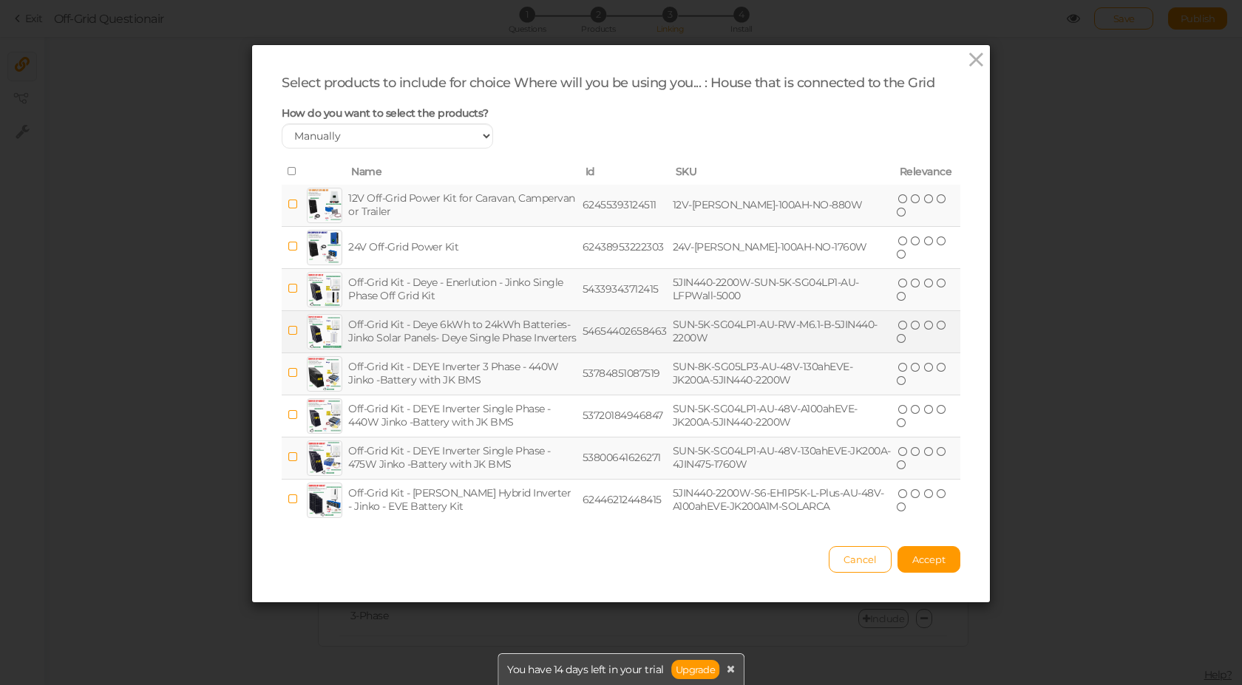
click at [288, 332] on icon at bounding box center [293, 330] width 10 height 11
click at [934, 561] on span "Accept" at bounding box center [928, 560] width 33 height 12
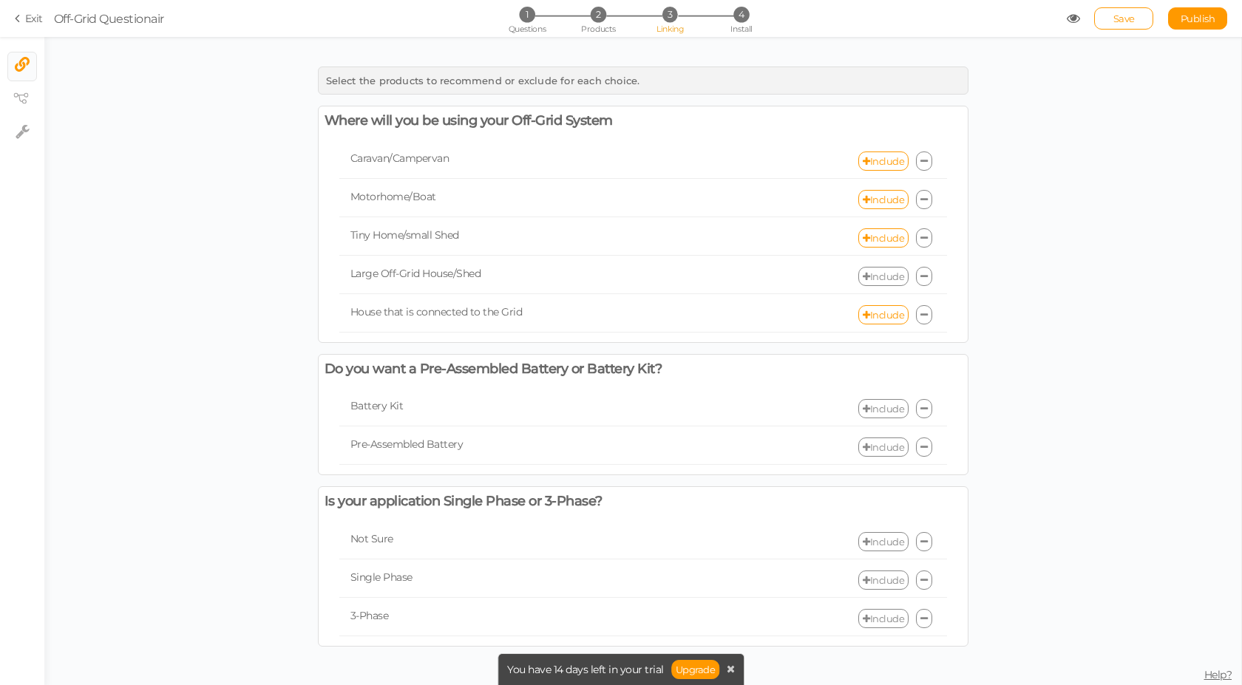
click at [881, 278] on link "Include" at bounding box center [883, 276] width 50 height 19
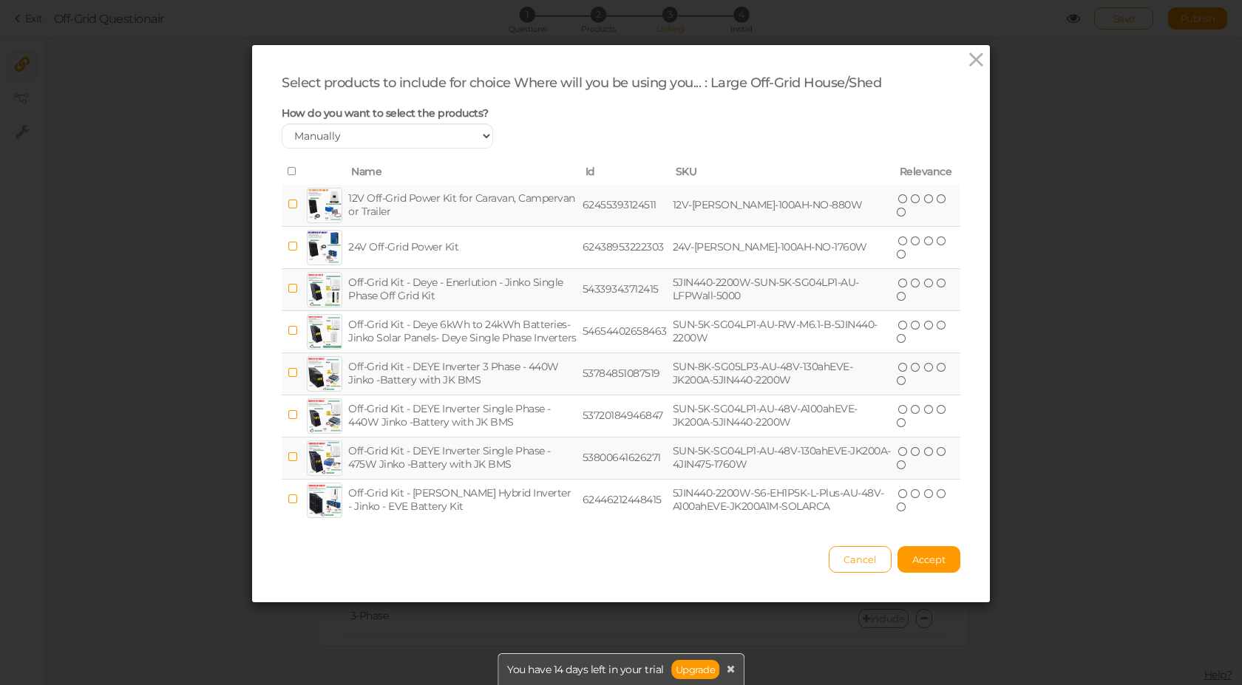
click at [288, 169] on icon at bounding box center [293, 171] width 10 height 10
click at [288, 206] on icon at bounding box center [293, 204] width 10 height 11
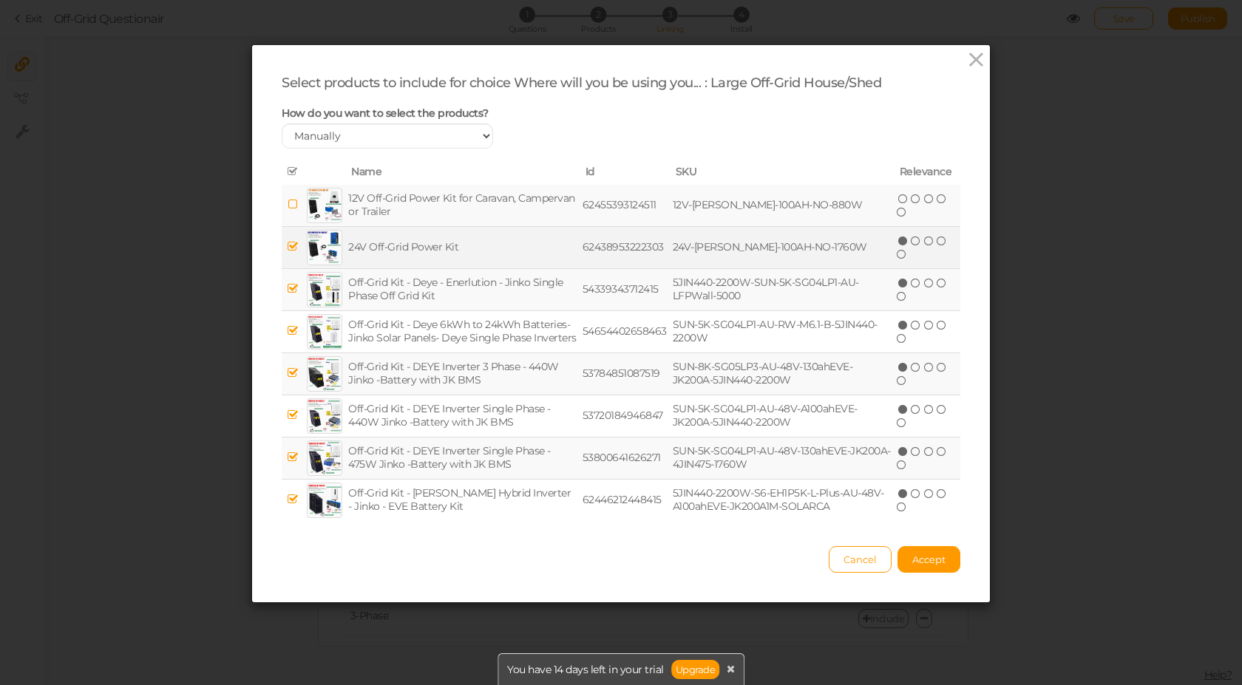
click at [288, 242] on icon at bounding box center [293, 246] width 10 height 11
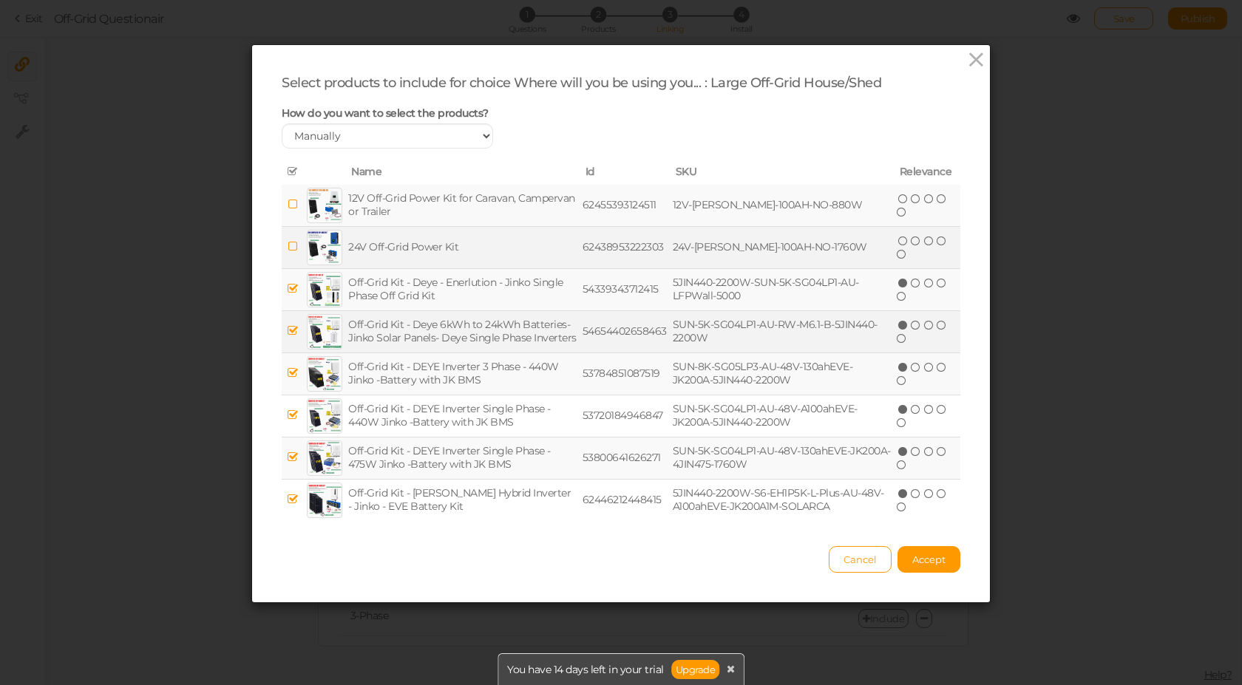
click at [290, 330] on icon at bounding box center [293, 330] width 10 height 11
click at [915, 557] on span "Accept" at bounding box center [928, 560] width 33 height 12
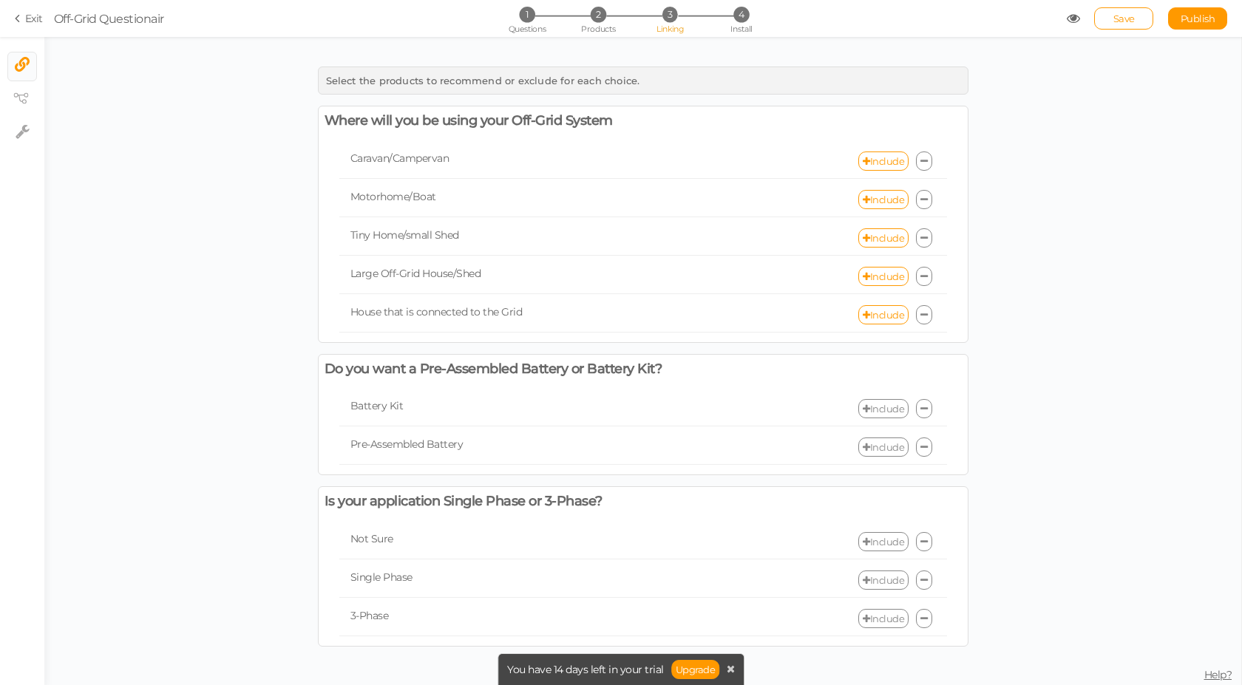
click at [877, 406] on link "Include" at bounding box center [883, 408] width 50 height 19
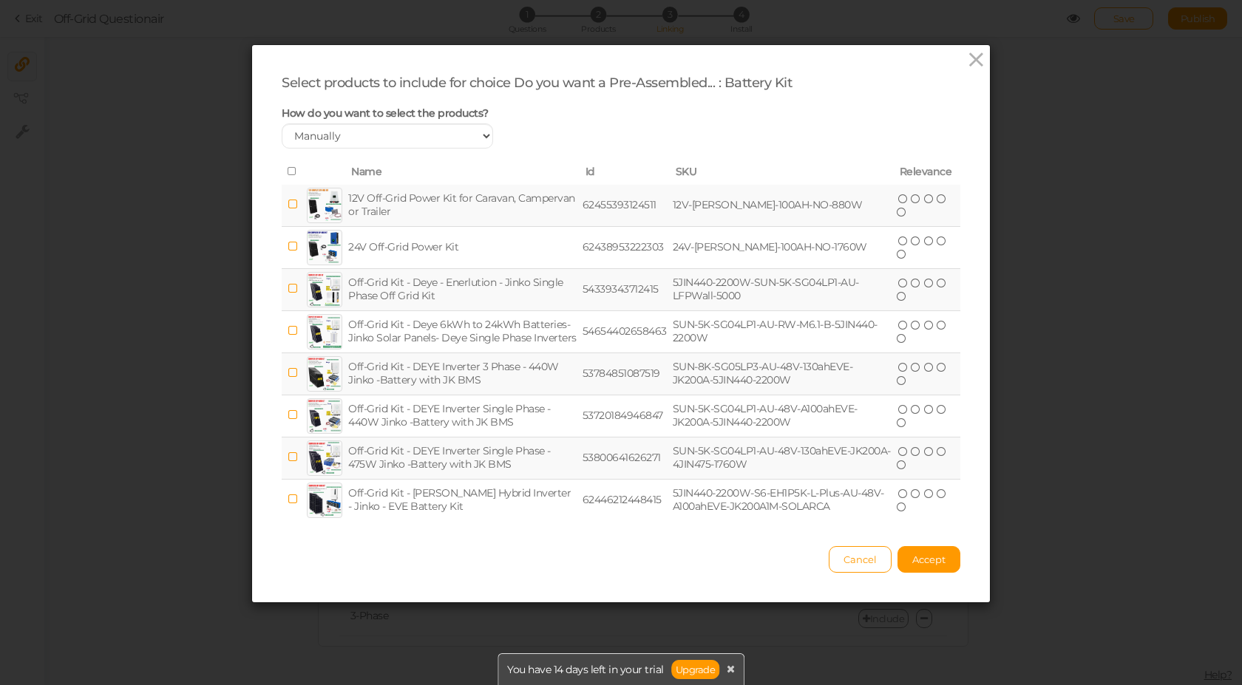
click at [288, 170] on icon at bounding box center [293, 171] width 10 height 10
click at [288, 288] on icon at bounding box center [293, 288] width 10 height 11
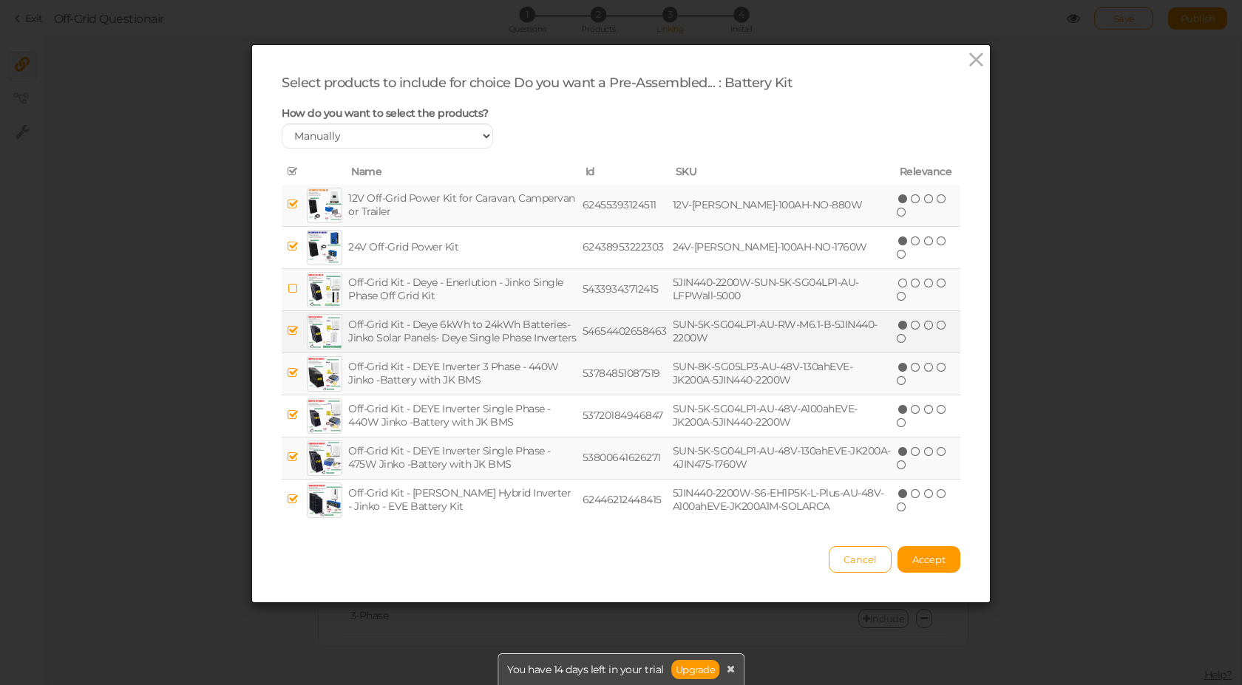
click at [288, 332] on icon at bounding box center [293, 330] width 10 height 11
click at [938, 562] on span "Accept" at bounding box center [928, 560] width 33 height 12
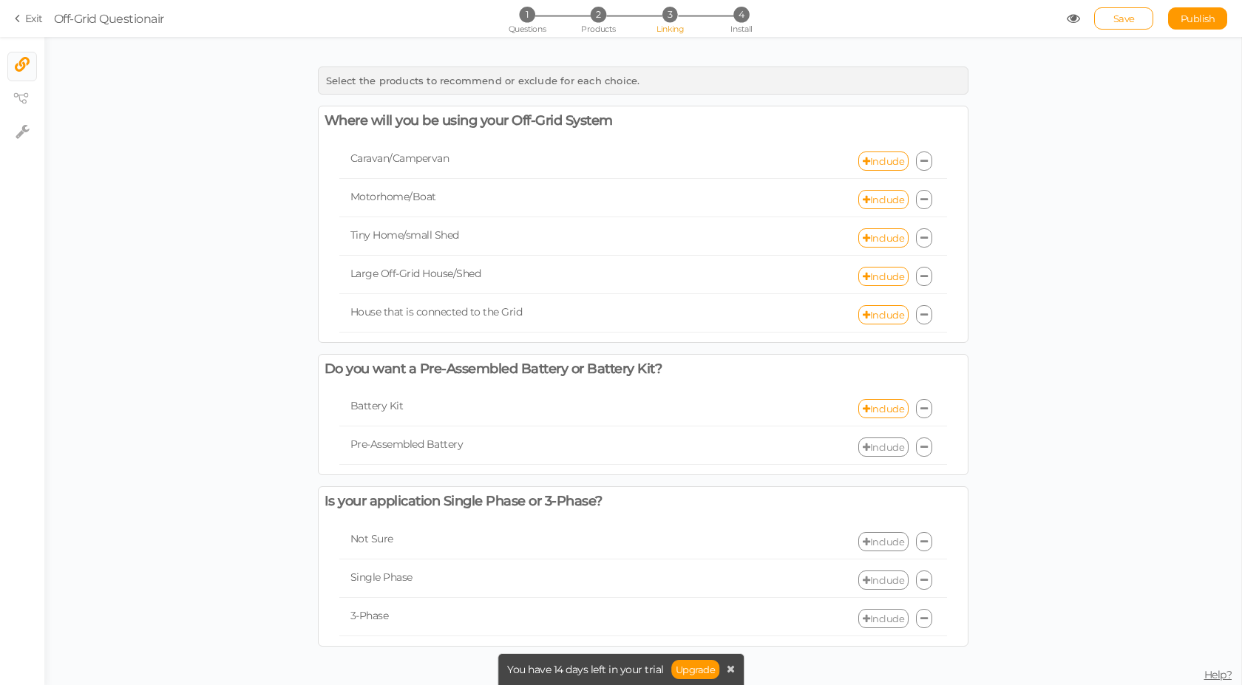
click at [895, 450] on link "Include" at bounding box center [883, 447] width 50 height 19
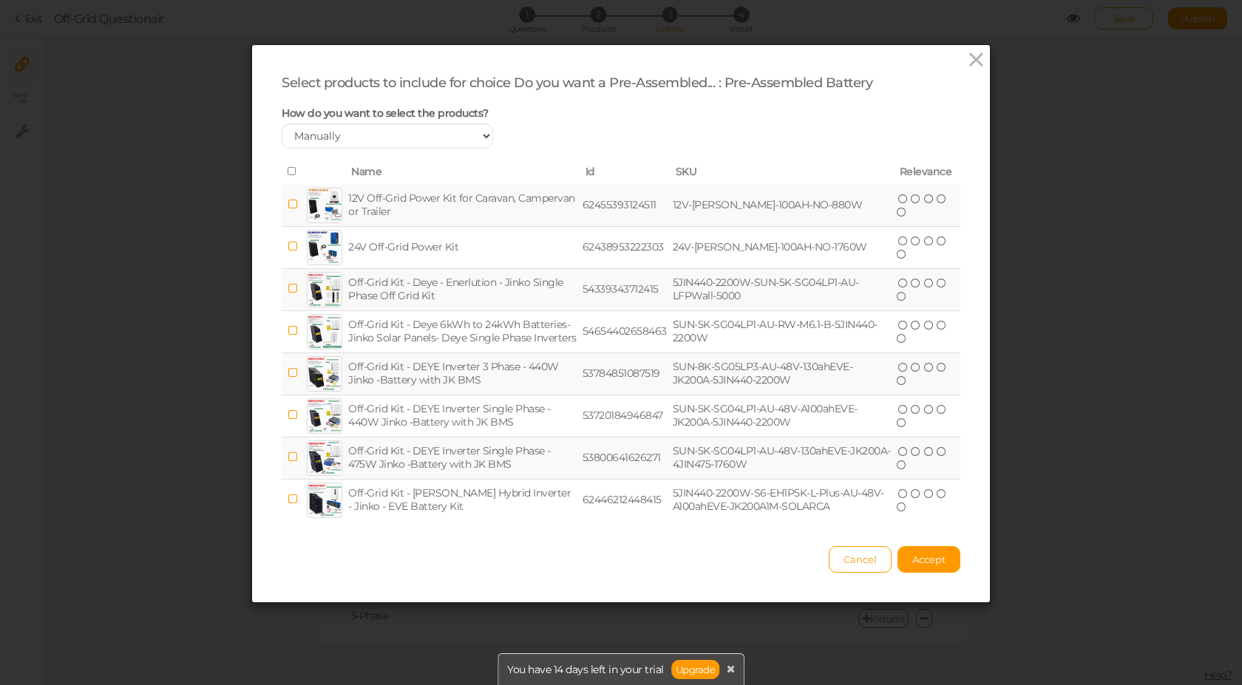
click at [288, 285] on icon at bounding box center [293, 288] width 10 height 11
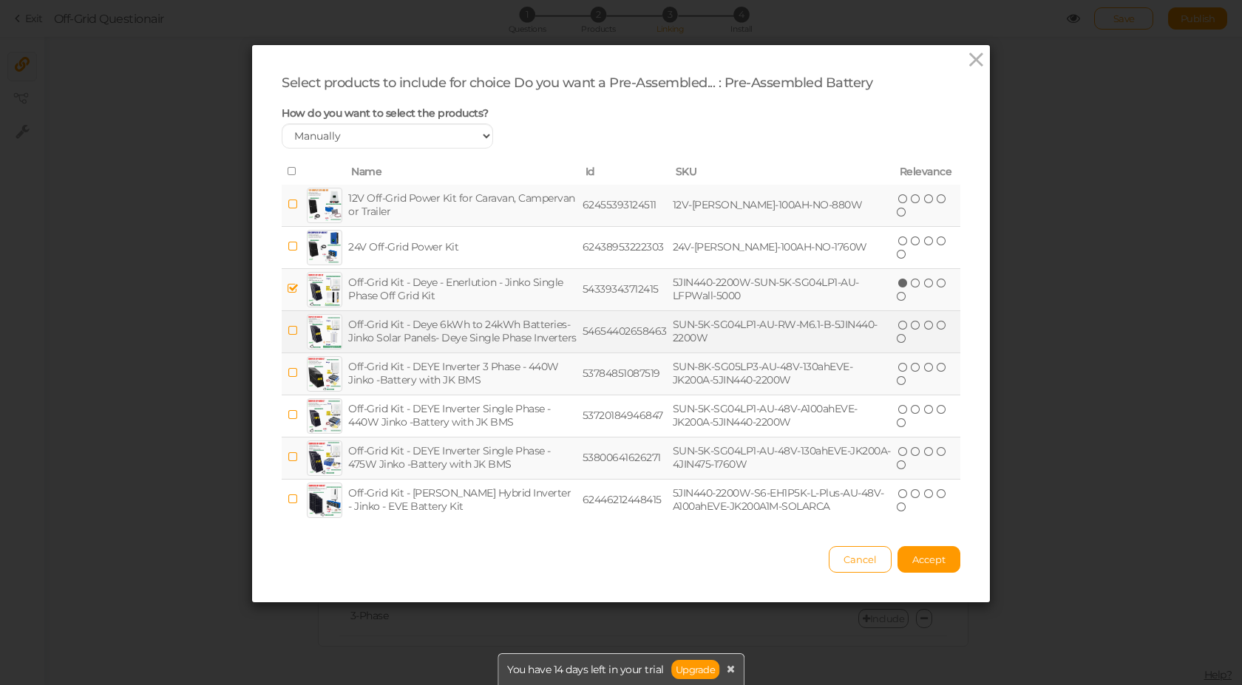
click at [288, 327] on icon at bounding box center [293, 330] width 10 height 11
click at [924, 556] on span "Accept" at bounding box center [928, 560] width 33 height 12
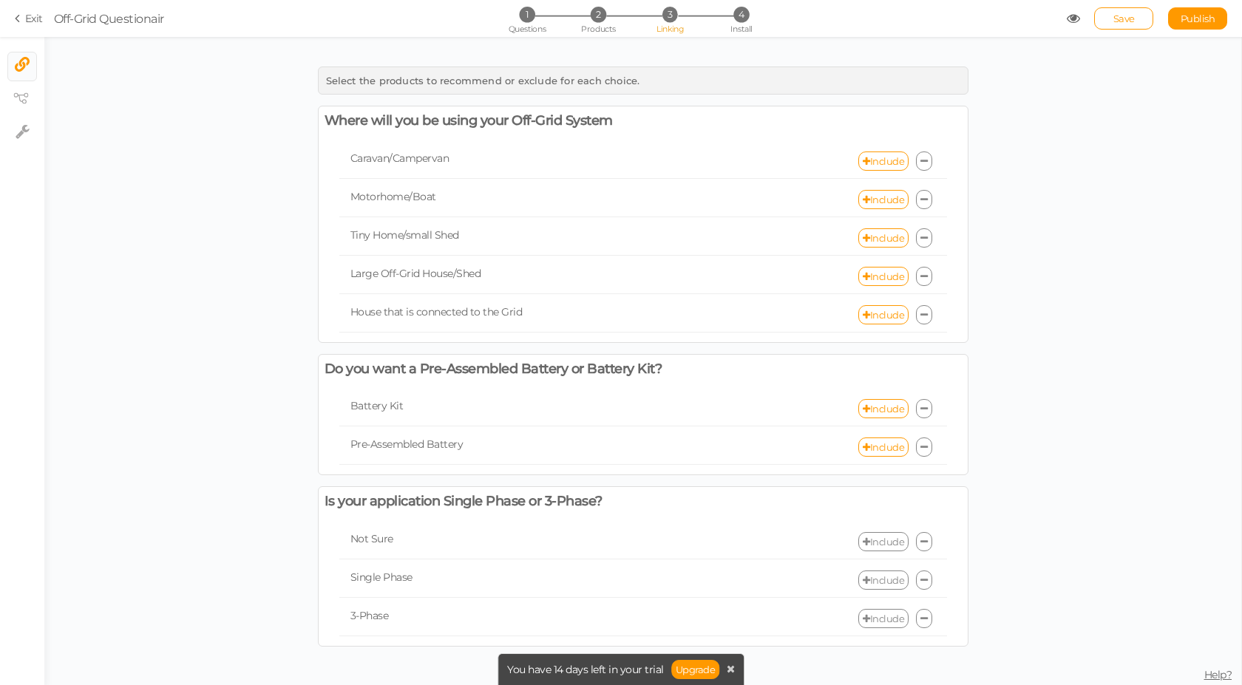
click at [891, 578] on link "Include" at bounding box center [883, 580] width 50 height 19
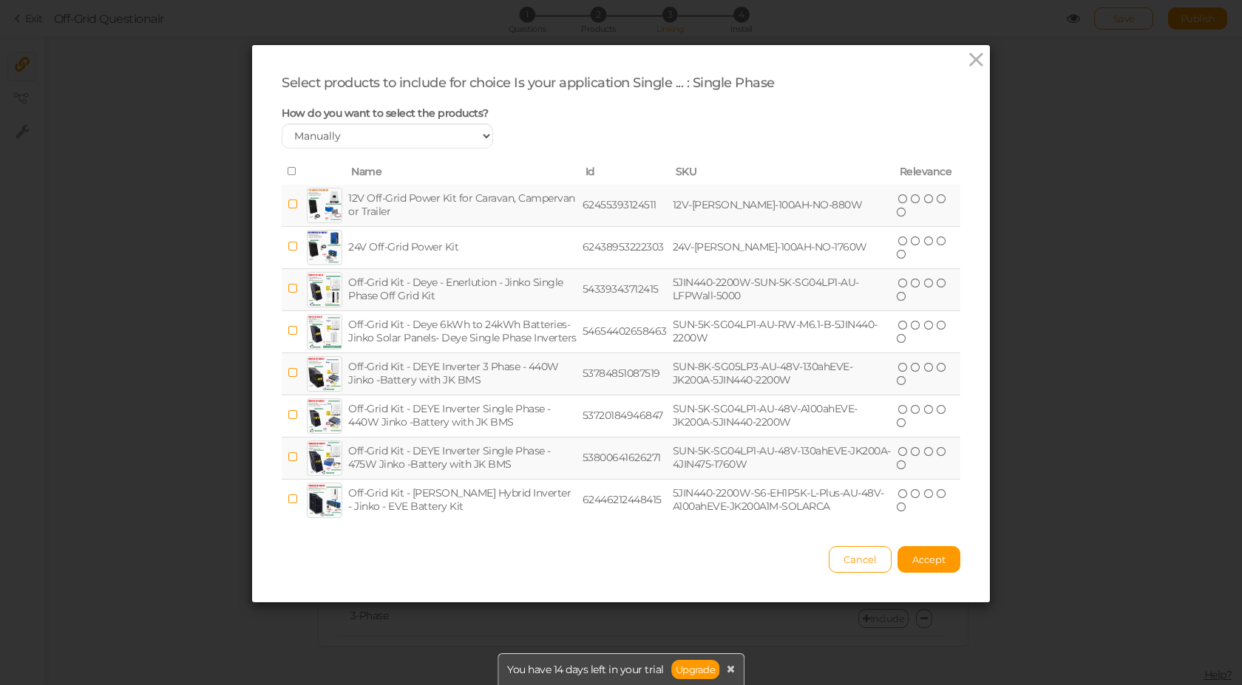
click at [288, 171] on icon at bounding box center [293, 171] width 10 height 10
click at [288, 373] on icon at bounding box center [293, 372] width 10 height 11
click at [921, 560] on span "Accept" at bounding box center [928, 560] width 33 height 12
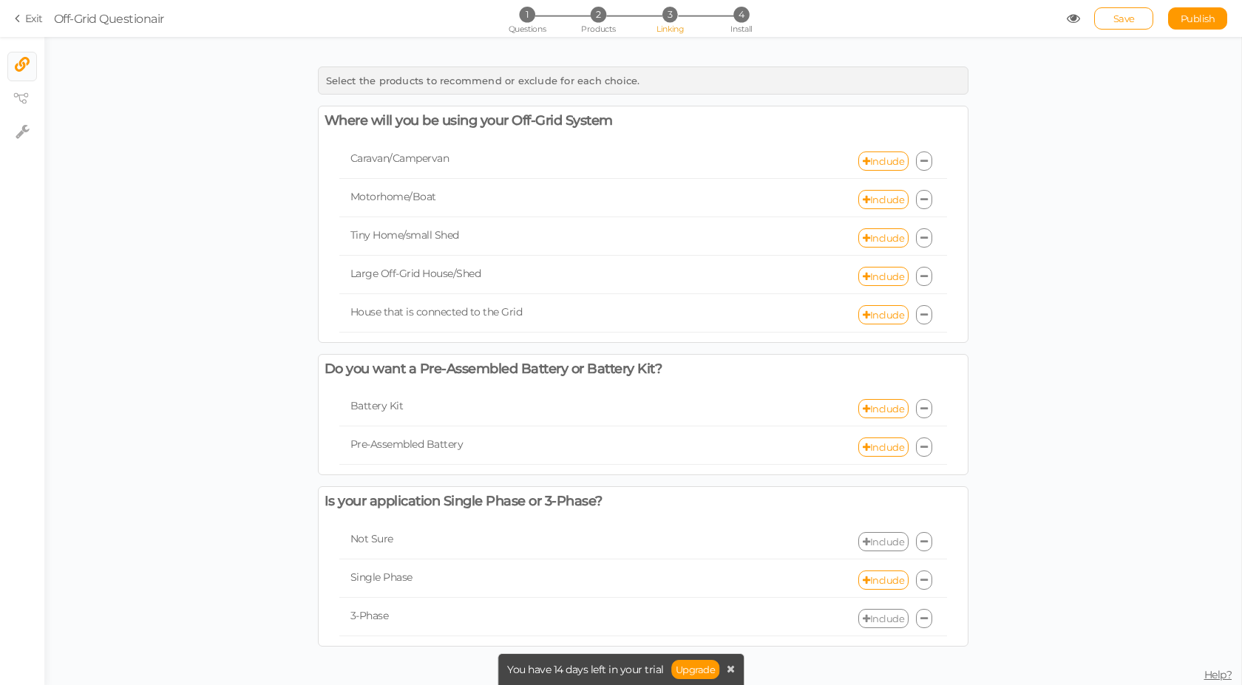
click at [899, 618] on link "Include" at bounding box center [883, 618] width 50 height 19
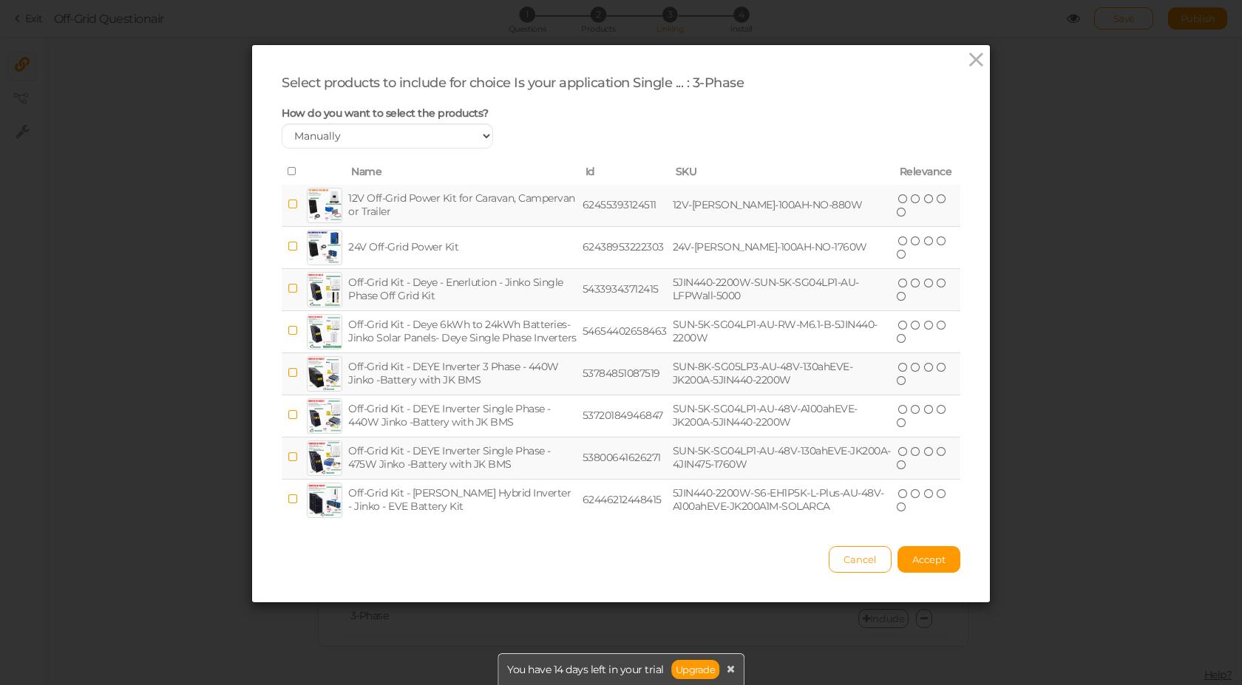
drag, startPoint x: 288, startPoint y: 374, endPoint x: 352, endPoint y: 387, distance: 65.7
click at [292, 373] on icon at bounding box center [293, 372] width 10 height 11
click at [936, 555] on span "Accept" at bounding box center [928, 560] width 33 height 12
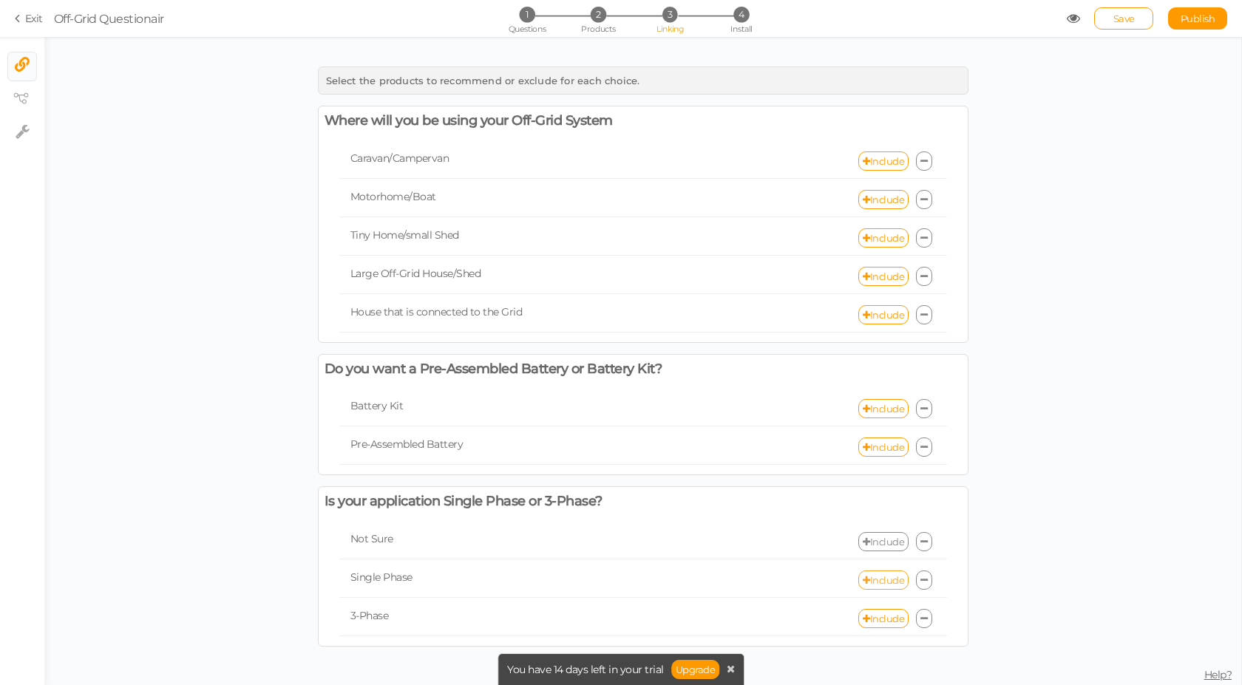
click at [882, 580] on link "Include" at bounding box center [883, 580] width 50 height 19
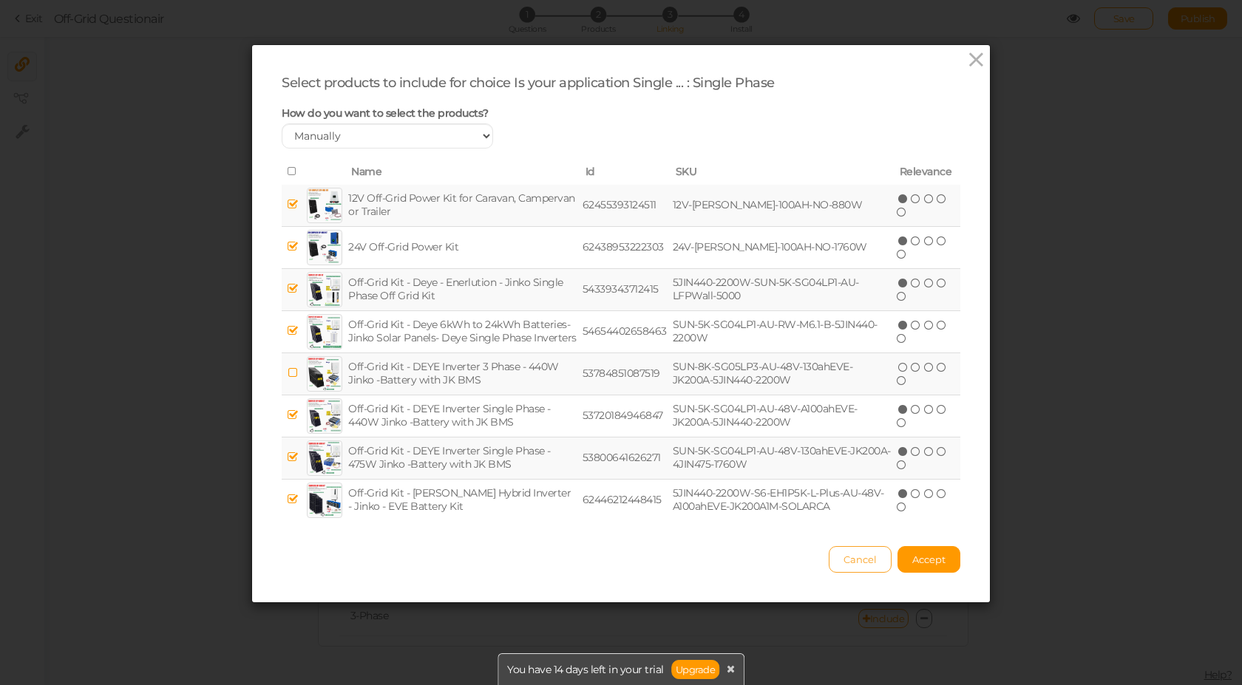
click at [865, 561] on span "Cancel" at bounding box center [860, 560] width 33 height 12
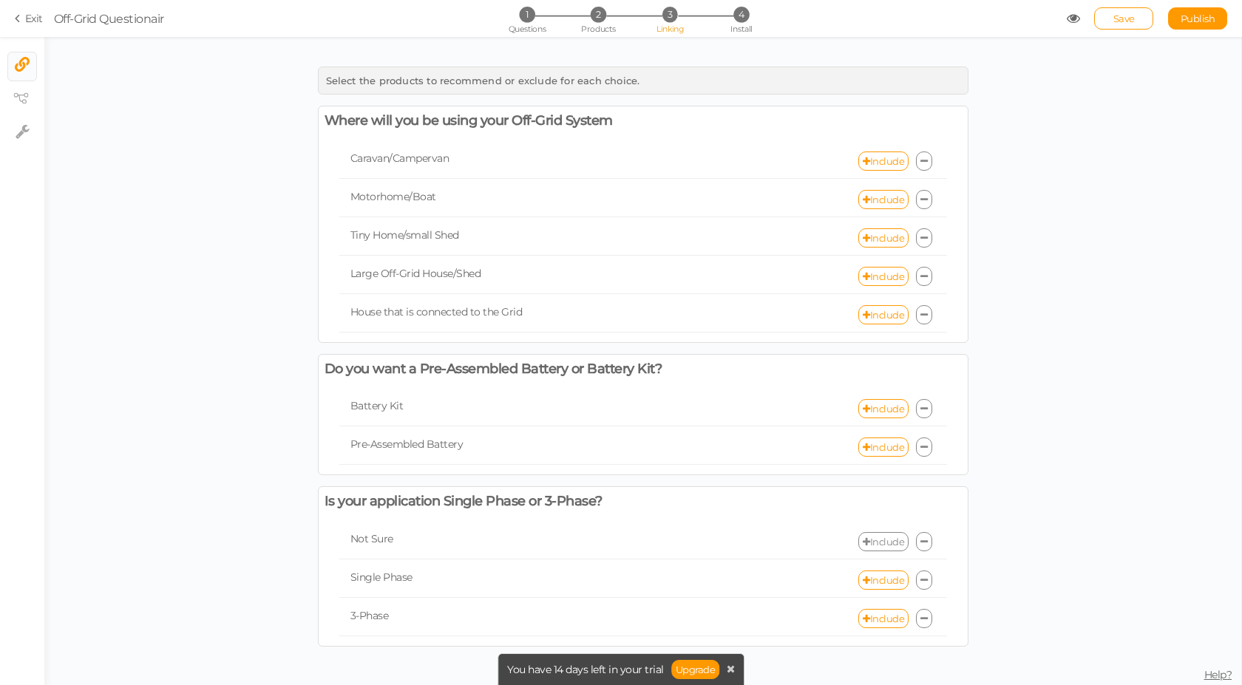
click at [880, 541] on link "Include" at bounding box center [883, 541] width 50 height 19
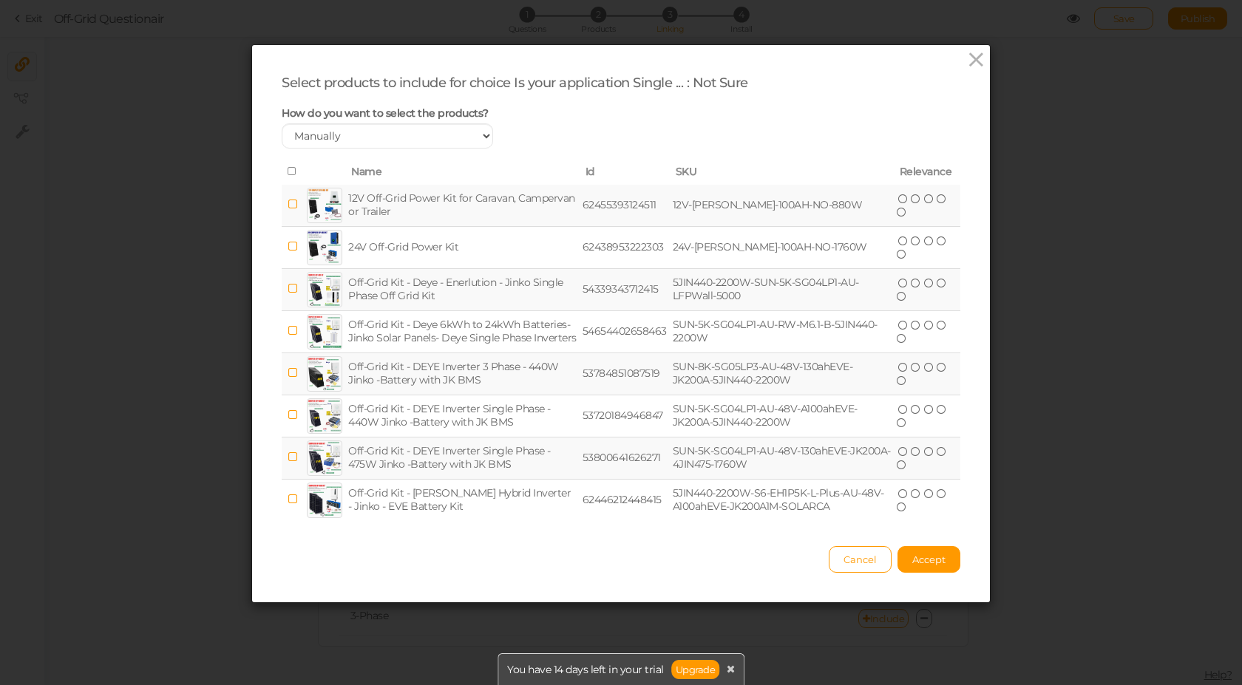
click at [288, 170] on icon at bounding box center [293, 171] width 10 height 10
click at [942, 560] on button "Accept" at bounding box center [929, 559] width 63 height 27
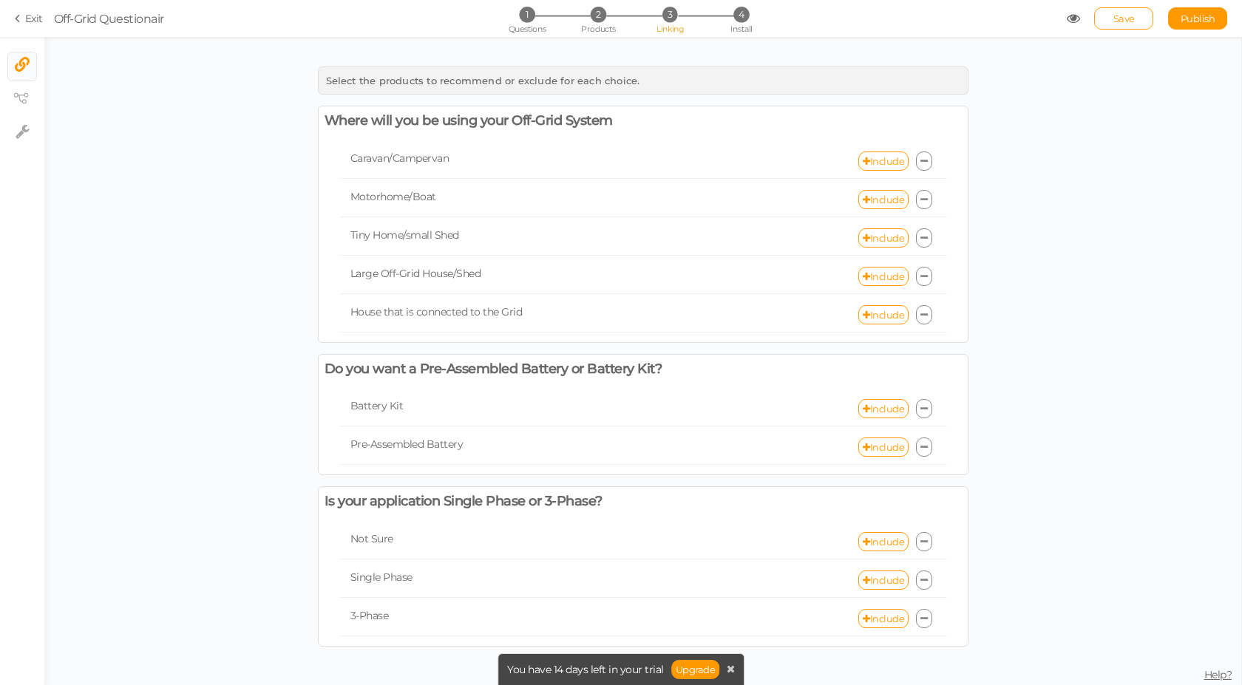
click at [1116, 24] on span "Save" at bounding box center [1123, 19] width 21 height 12
click at [1075, 20] on icon at bounding box center [1073, 18] width 13 height 13
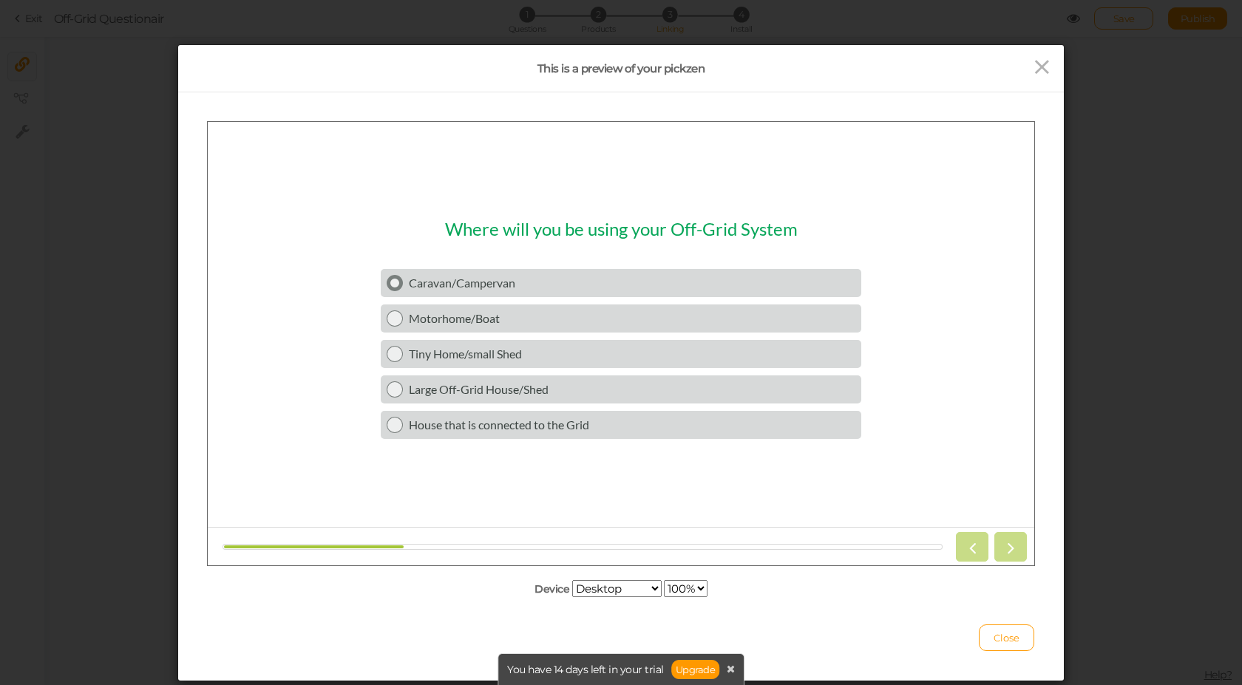
click at [498, 279] on div "Caravan/Campervan" at bounding box center [632, 282] width 447 height 14
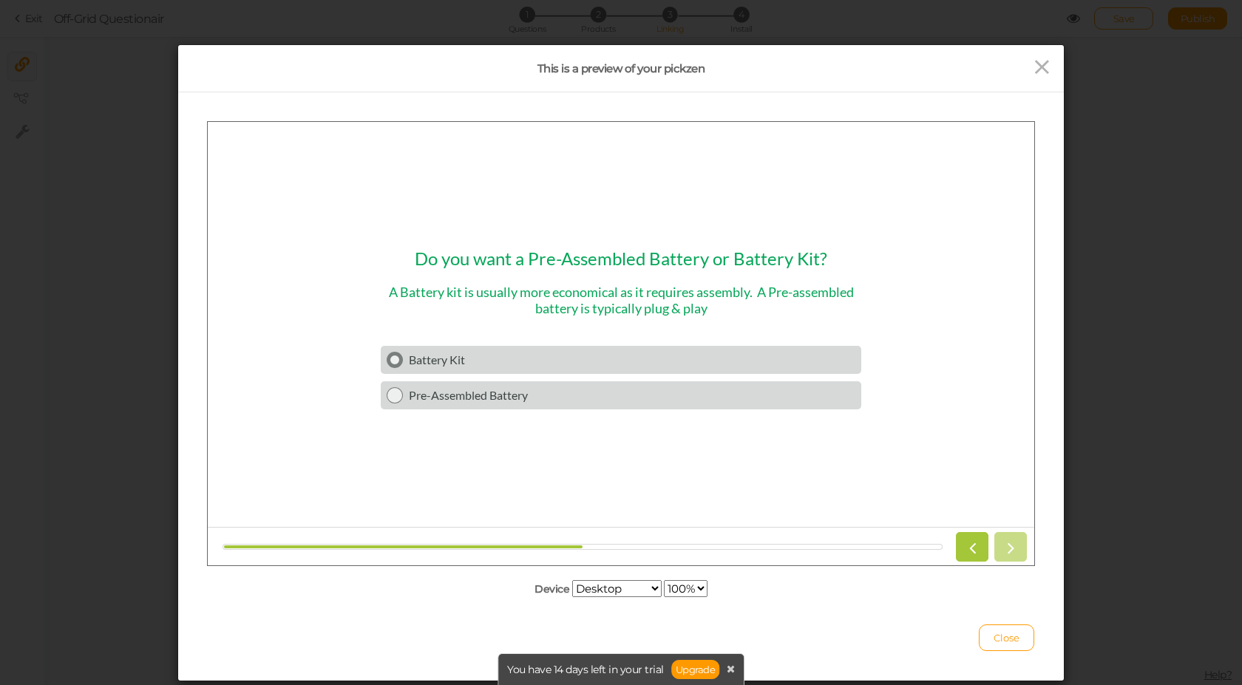
click at [506, 364] on div "Battery Kit" at bounding box center [632, 359] width 447 height 14
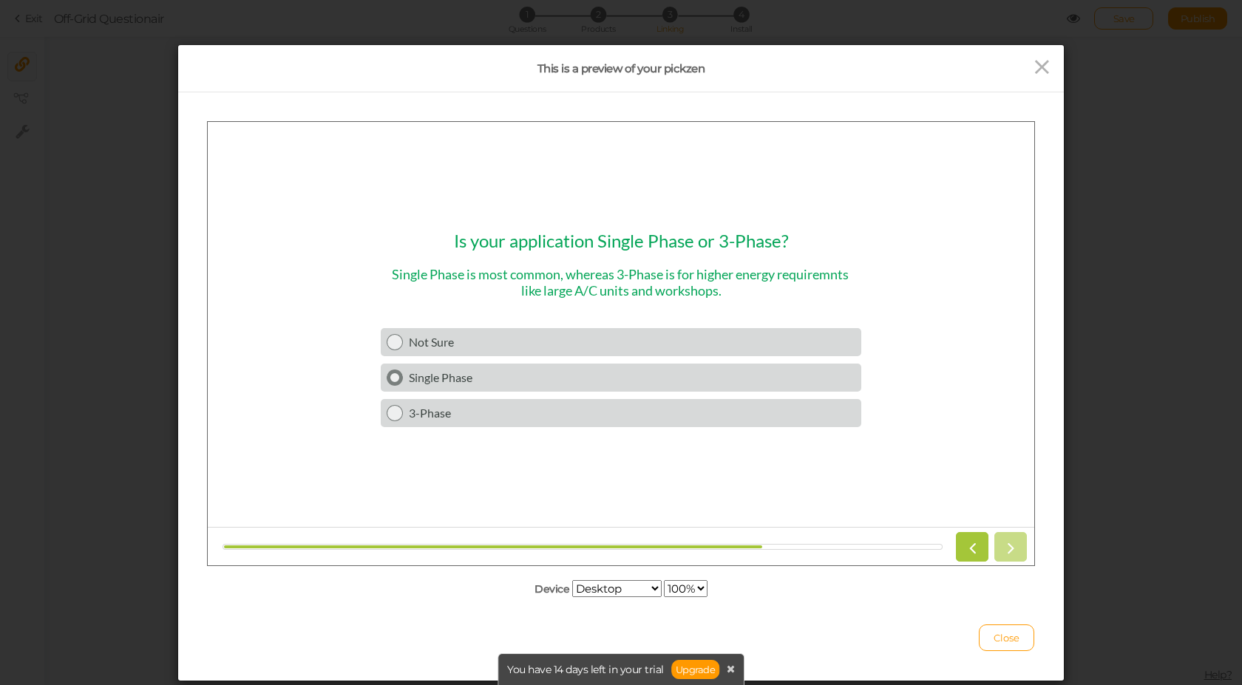
click at [513, 370] on div "Single Phase" at bounding box center [632, 377] width 447 height 14
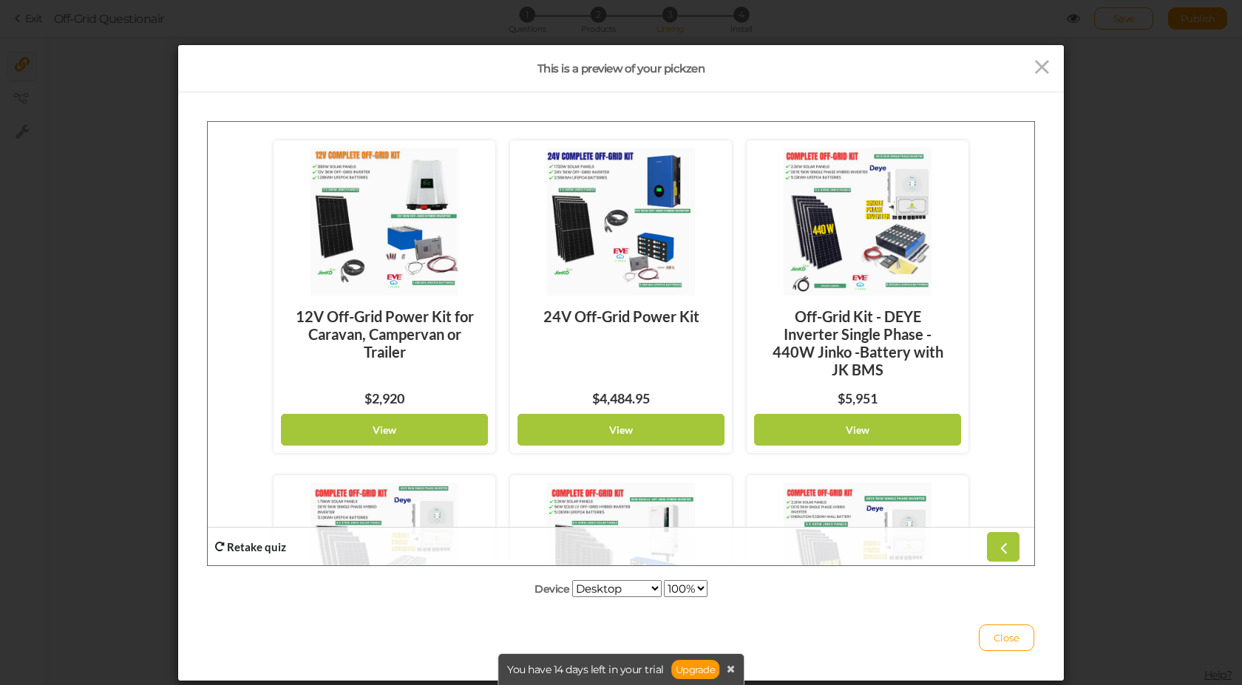
click at [258, 549] on strong "Retake quiz" at bounding box center [256, 546] width 59 height 13
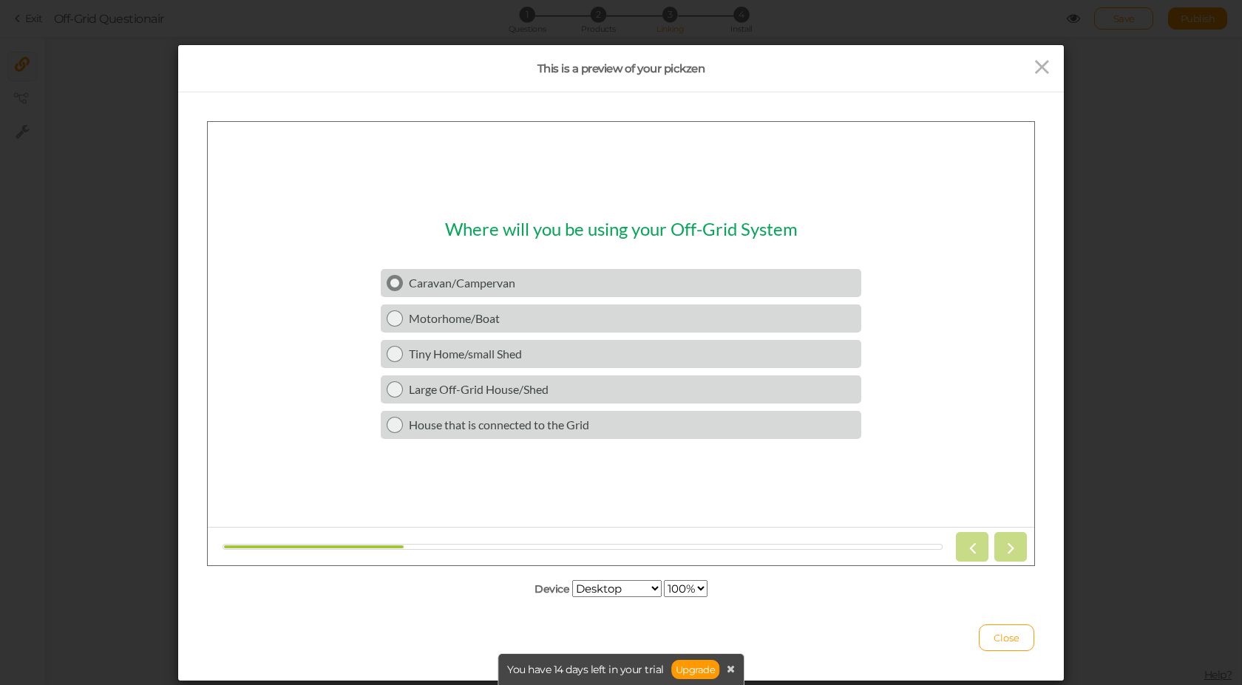
click at [471, 283] on div "Caravan/Campervan" at bounding box center [632, 282] width 447 height 14
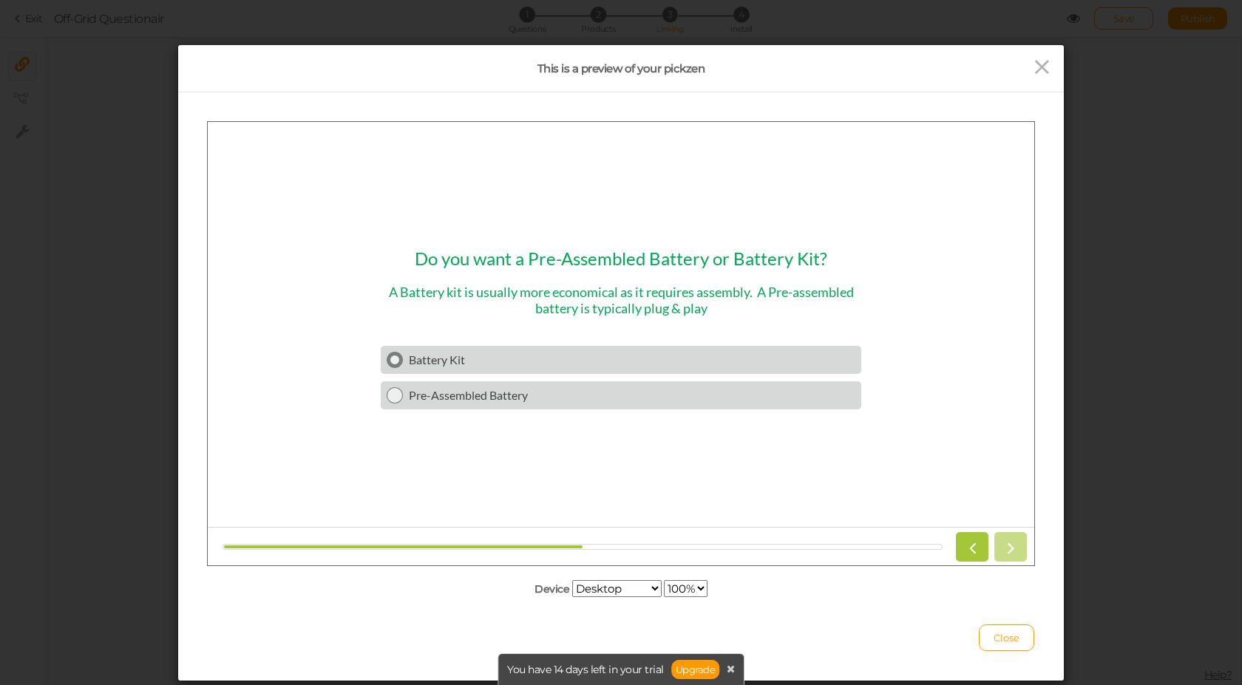
click at [501, 359] on div "Battery Kit" at bounding box center [632, 359] width 447 height 14
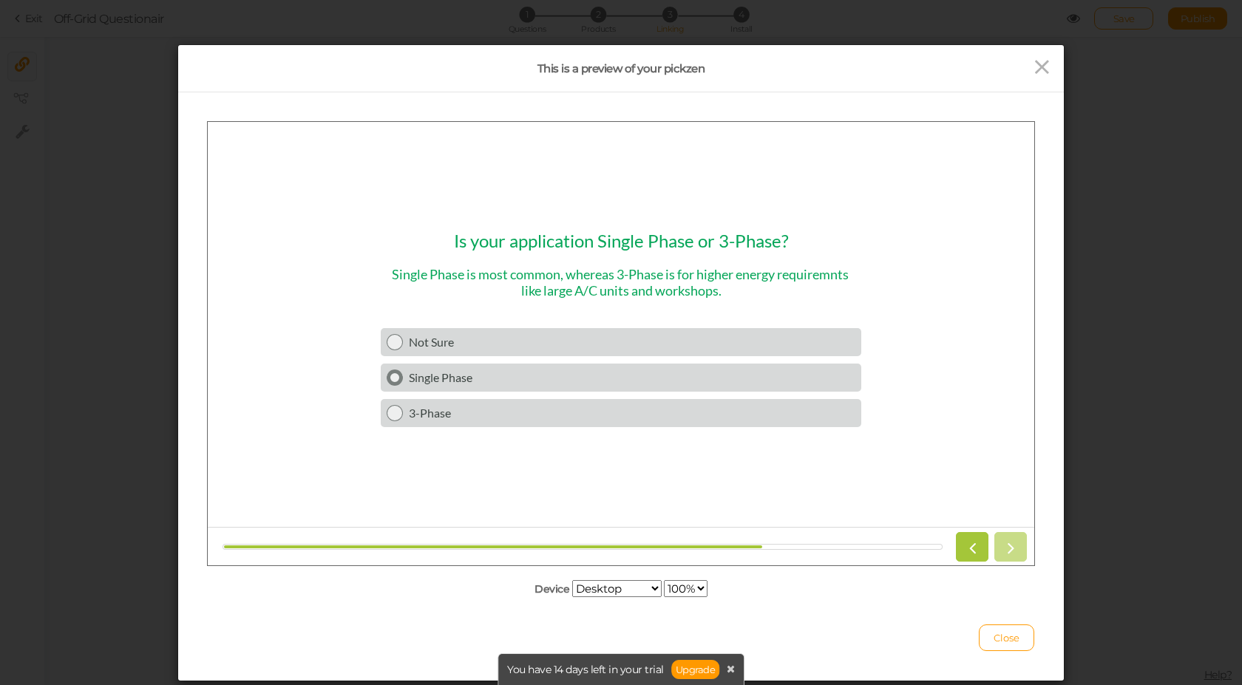
click at [493, 376] on div "Single Phase" at bounding box center [632, 377] width 447 height 14
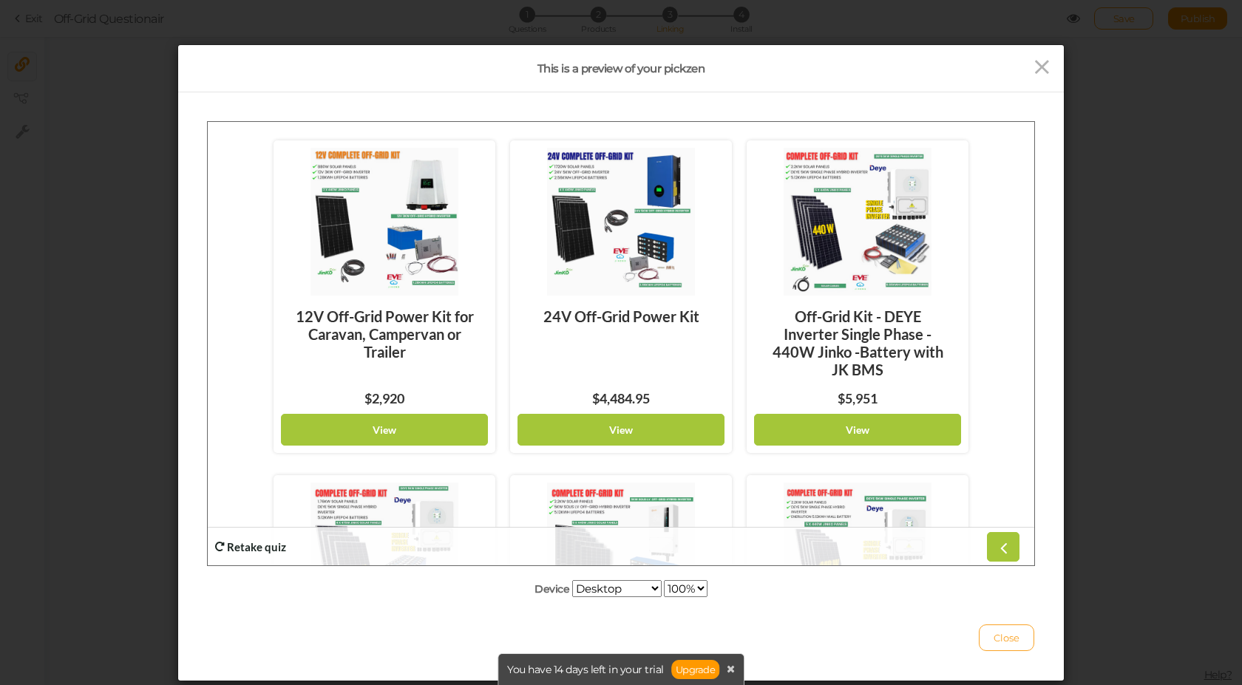
click at [1003, 635] on span "Close" at bounding box center [1007, 638] width 26 height 12
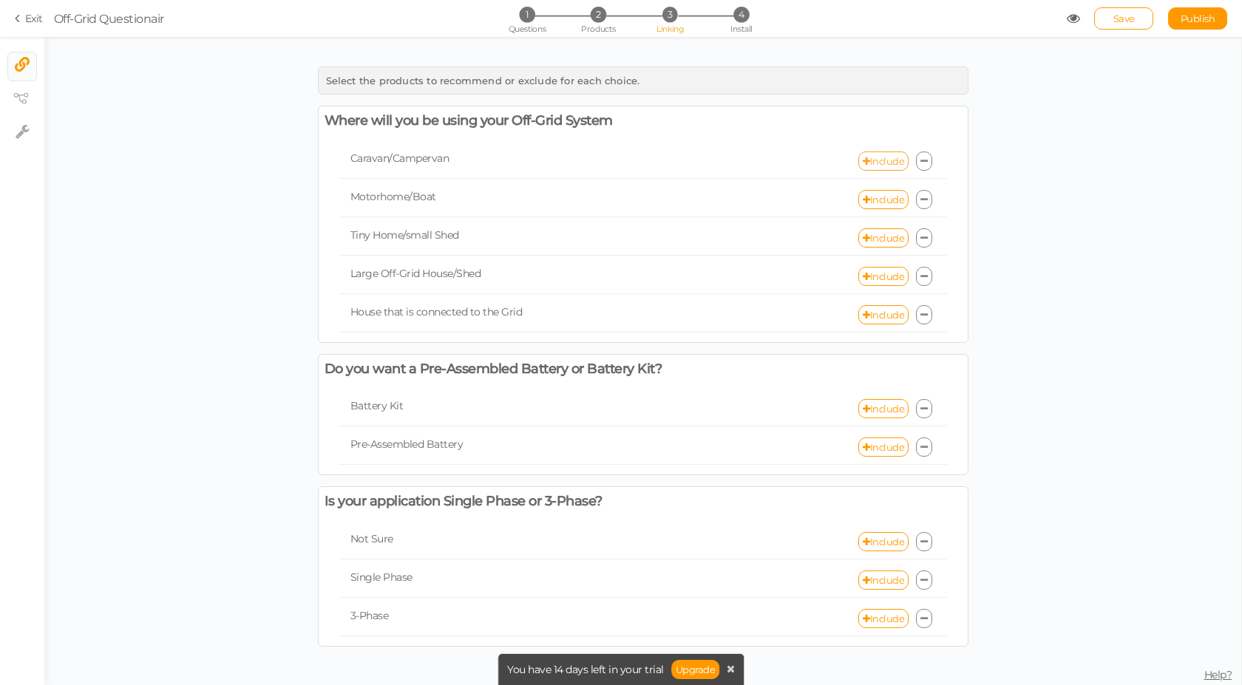
click at [895, 158] on link "Include" at bounding box center [883, 161] width 50 height 19
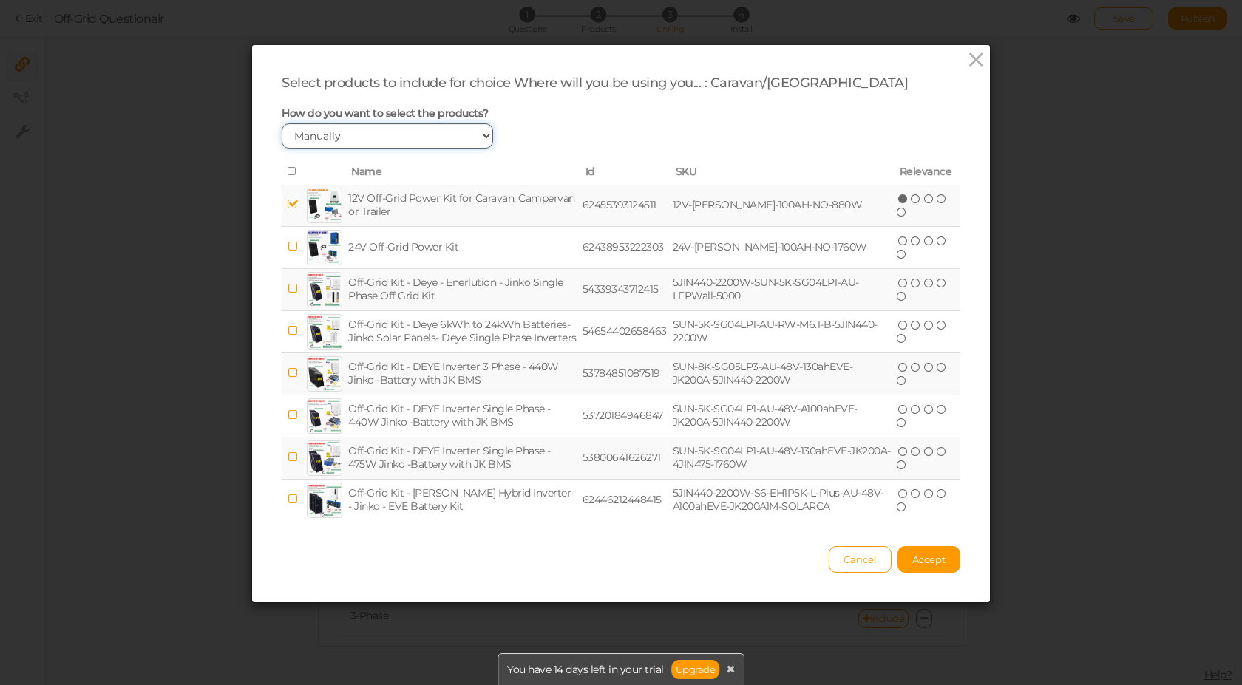
click at [412, 143] on select "Manually By tags By price" at bounding box center [387, 135] width 211 height 25
click at [412, 141] on select "Manually By tags By price" at bounding box center [387, 135] width 211 height 25
click at [914, 560] on span "Accept" at bounding box center [928, 560] width 33 height 12
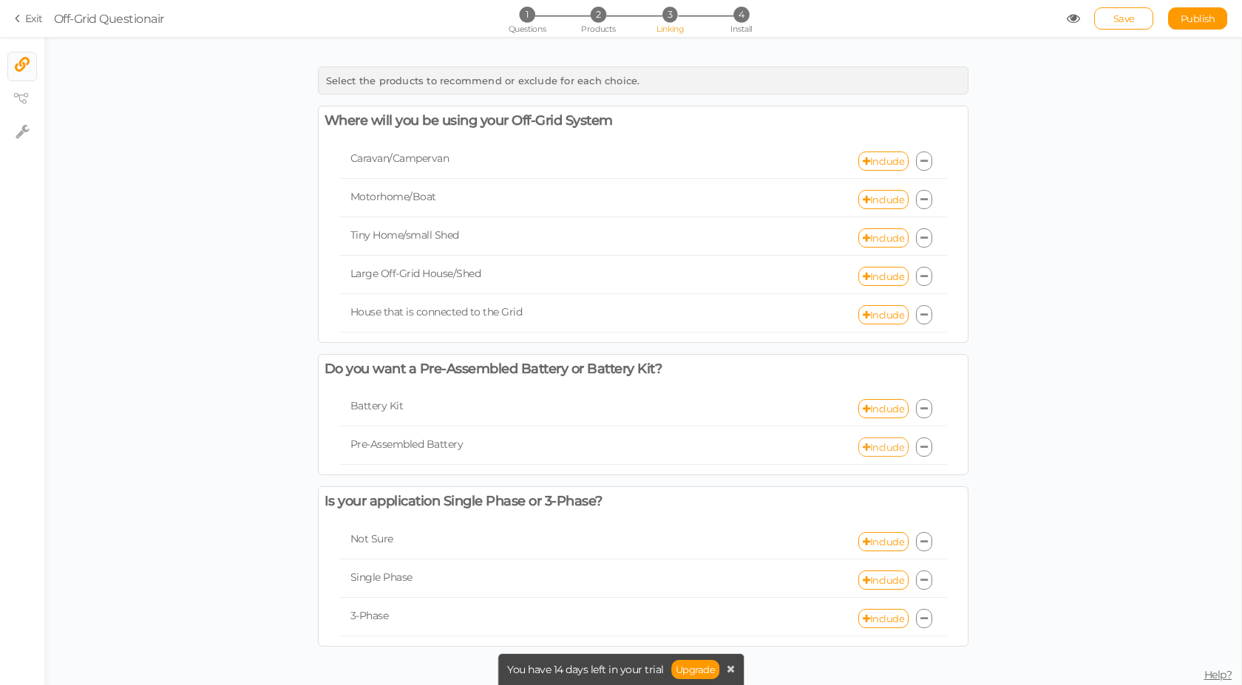
click at [896, 455] on link "Include" at bounding box center [883, 447] width 50 height 19
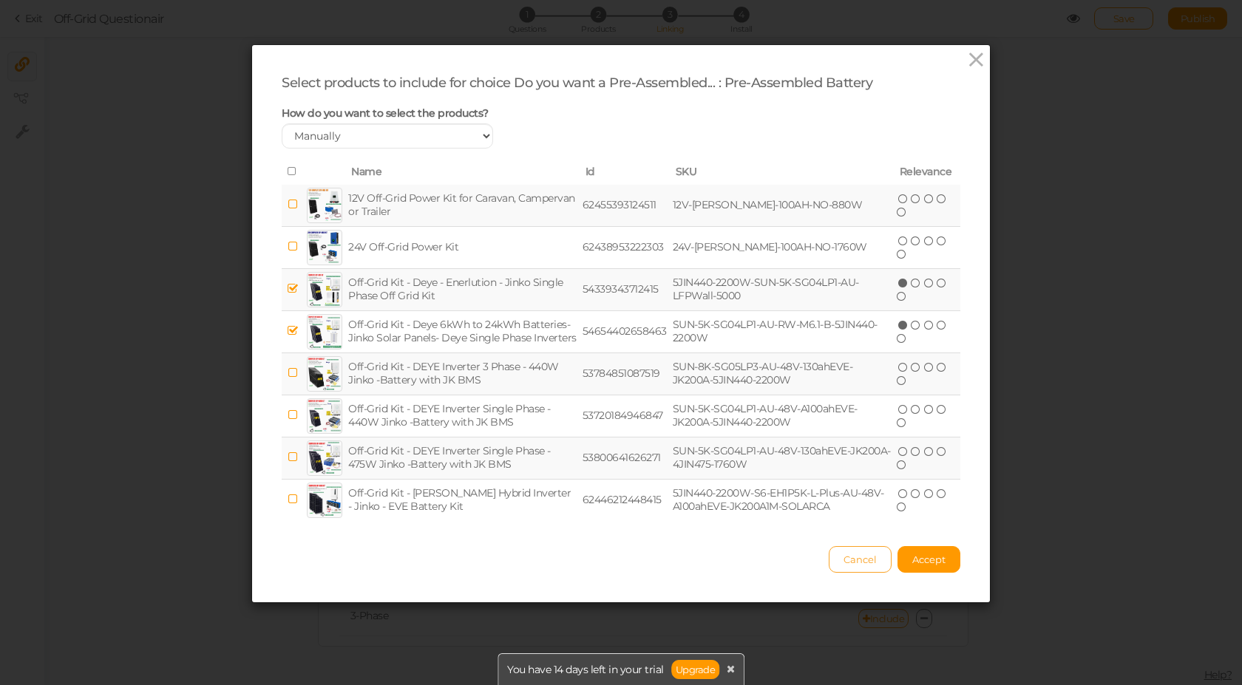
click at [852, 554] on span "Cancel" at bounding box center [860, 560] width 33 height 12
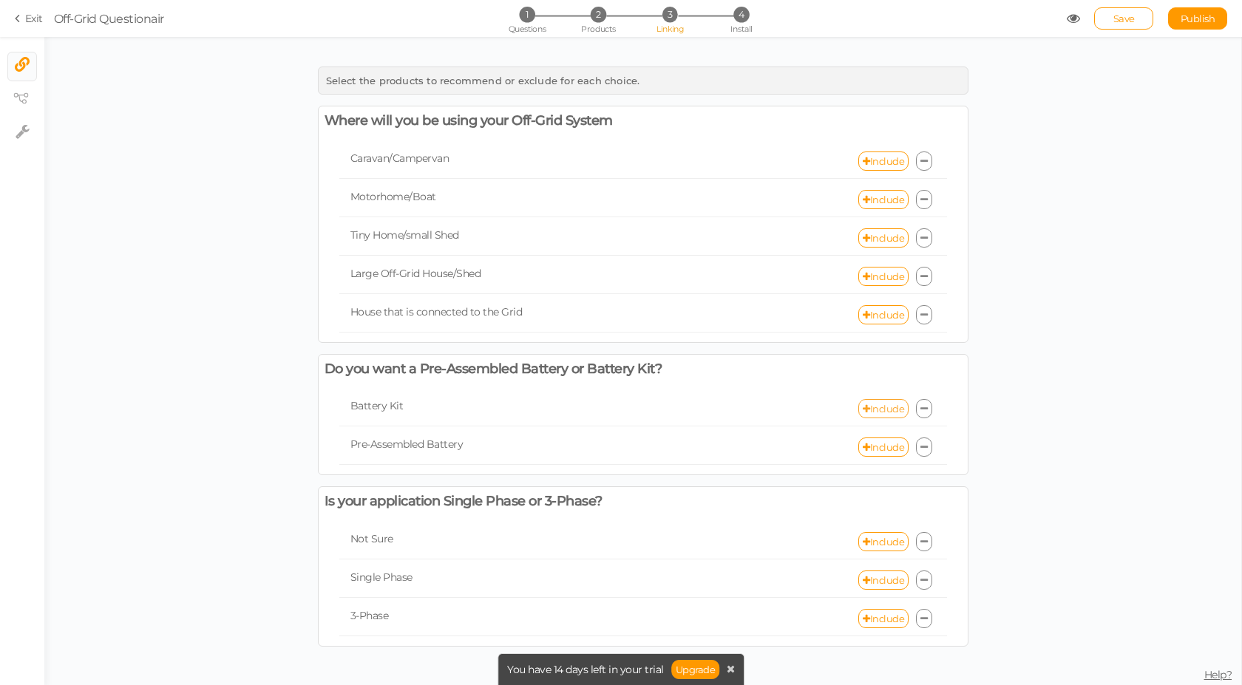
click at [875, 406] on link "Include" at bounding box center [883, 408] width 50 height 19
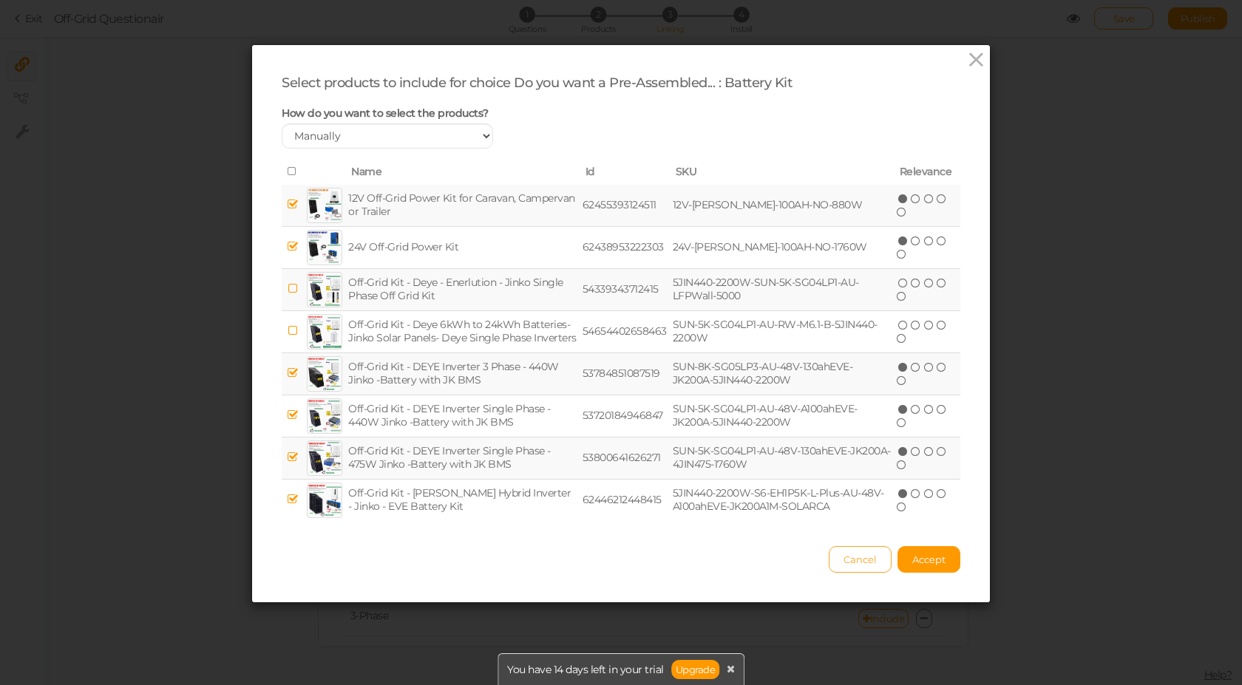
click at [859, 556] on span "Cancel" at bounding box center [860, 560] width 33 height 12
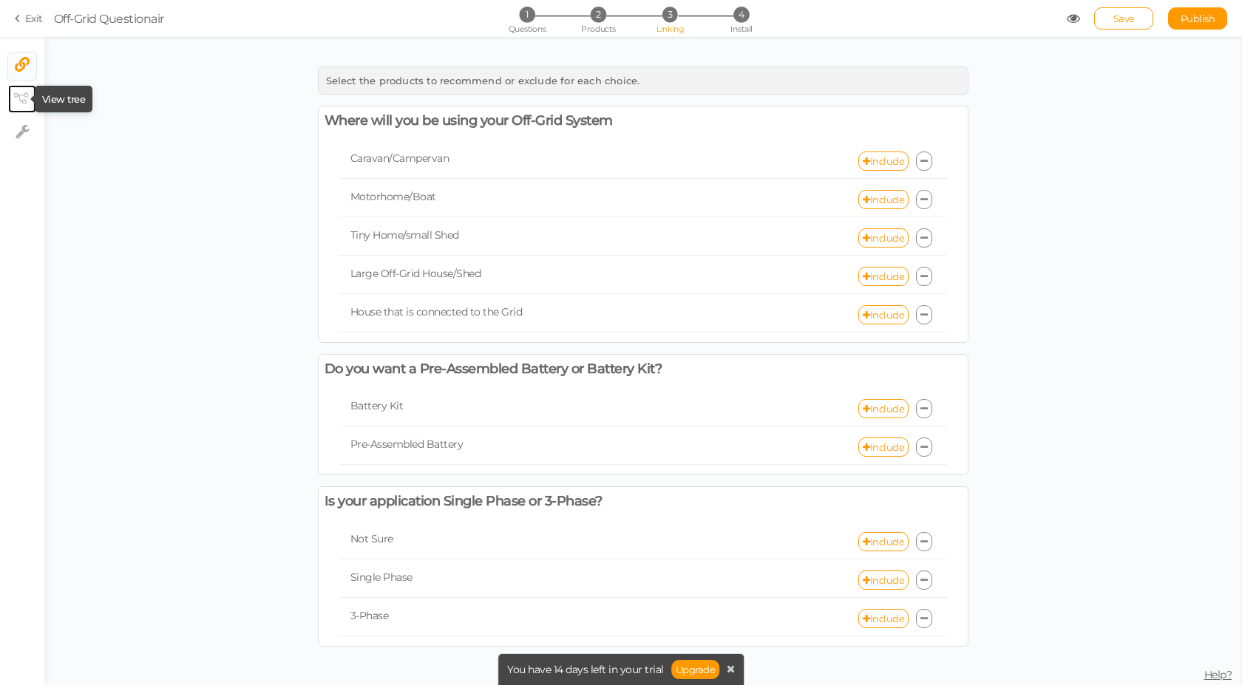
click at [27, 95] on icon at bounding box center [20, 98] width 15 height 11
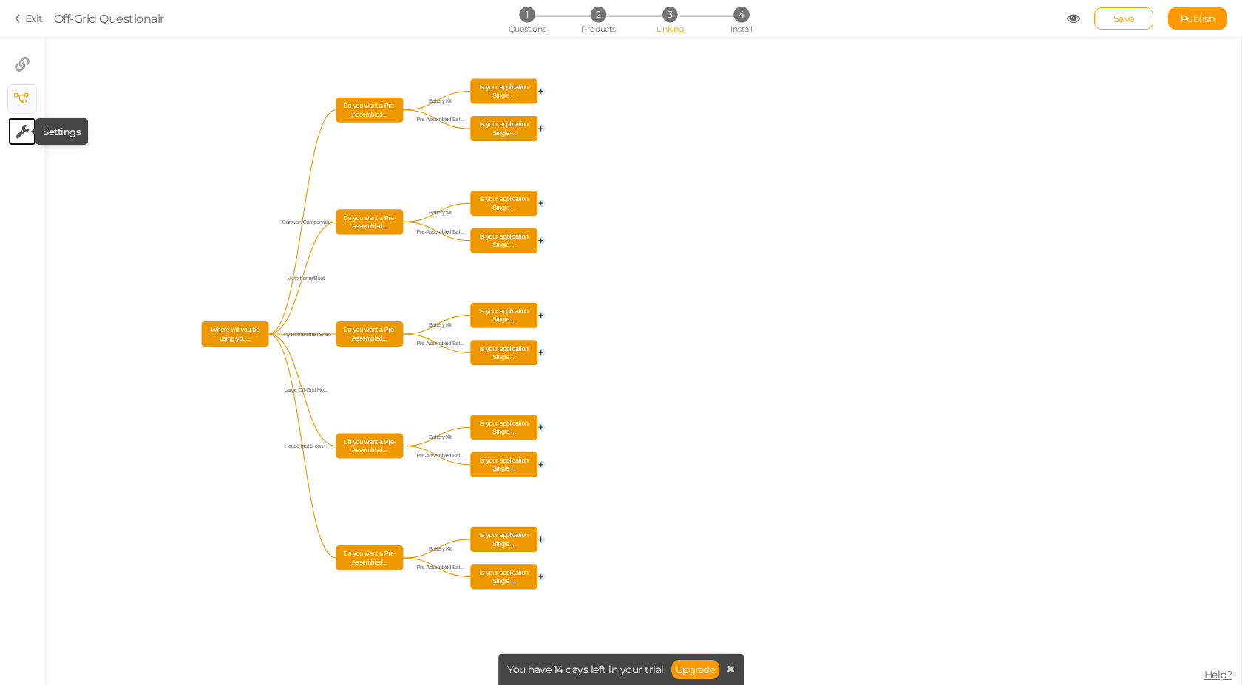
click at [24, 125] on icon at bounding box center [23, 131] width 14 height 15
select select "en"
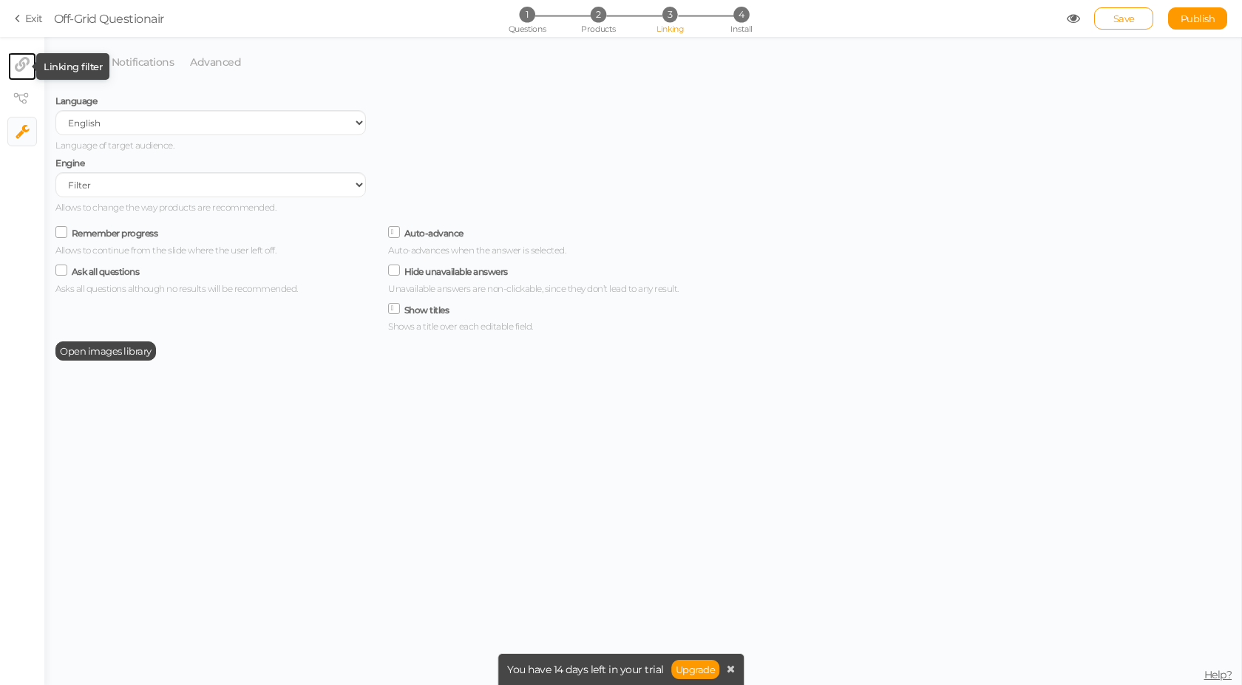
click at [19, 56] on link "× Linking filter" at bounding box center [22, 66] width 28 height 28
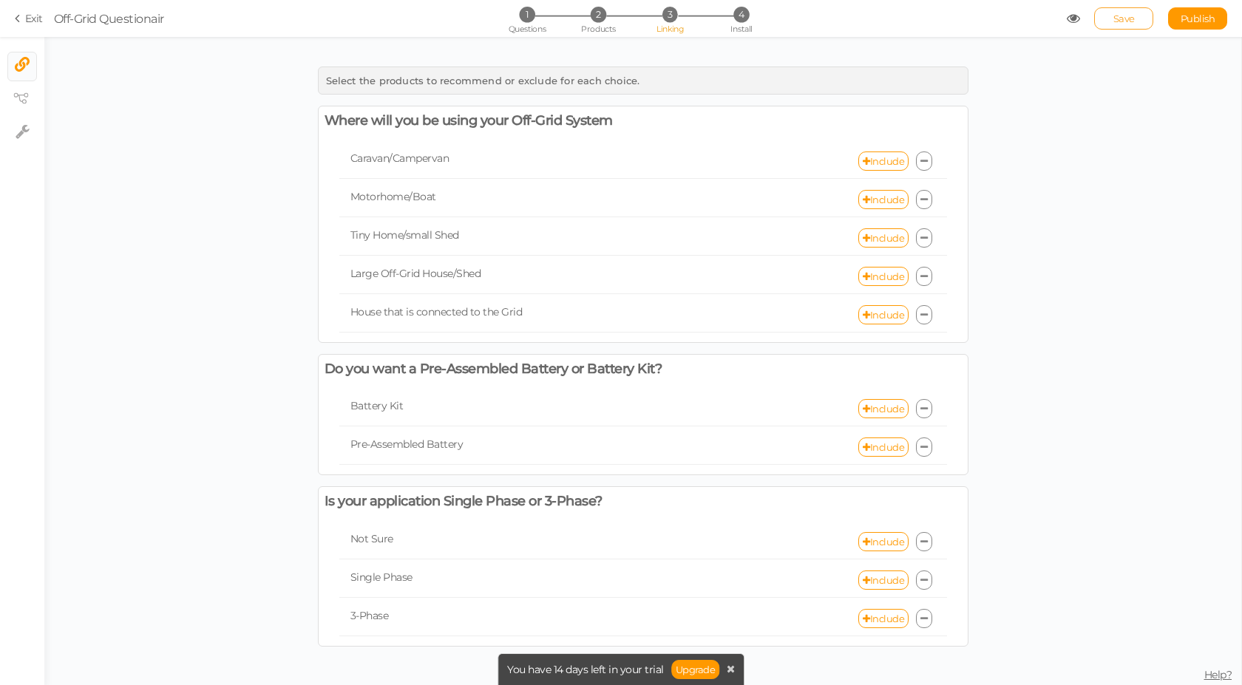
click at [1123, 18] on span "Save" at bounding box center [1123, 19] width 21 height 12
click at [739, 17] on span "4" at bounding box center [741, 15] width 16 height 16
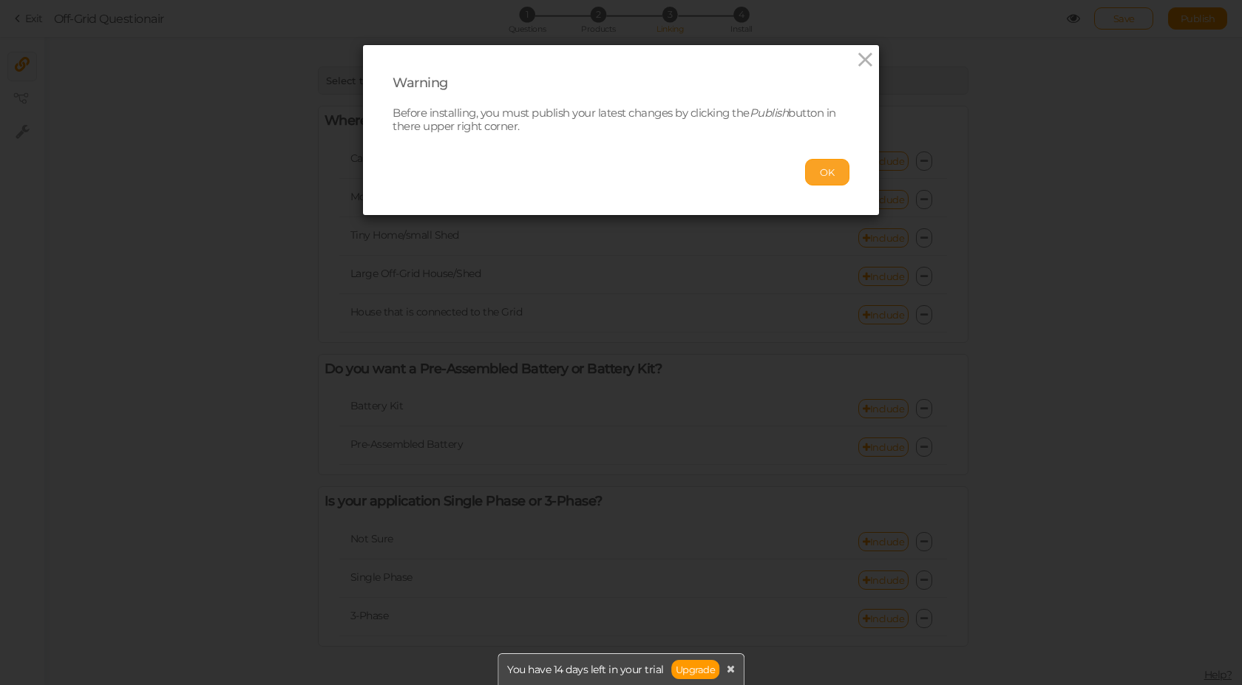
click at [821, 170] on button "OK" at bounding box center [827, 172] width 44 height 27
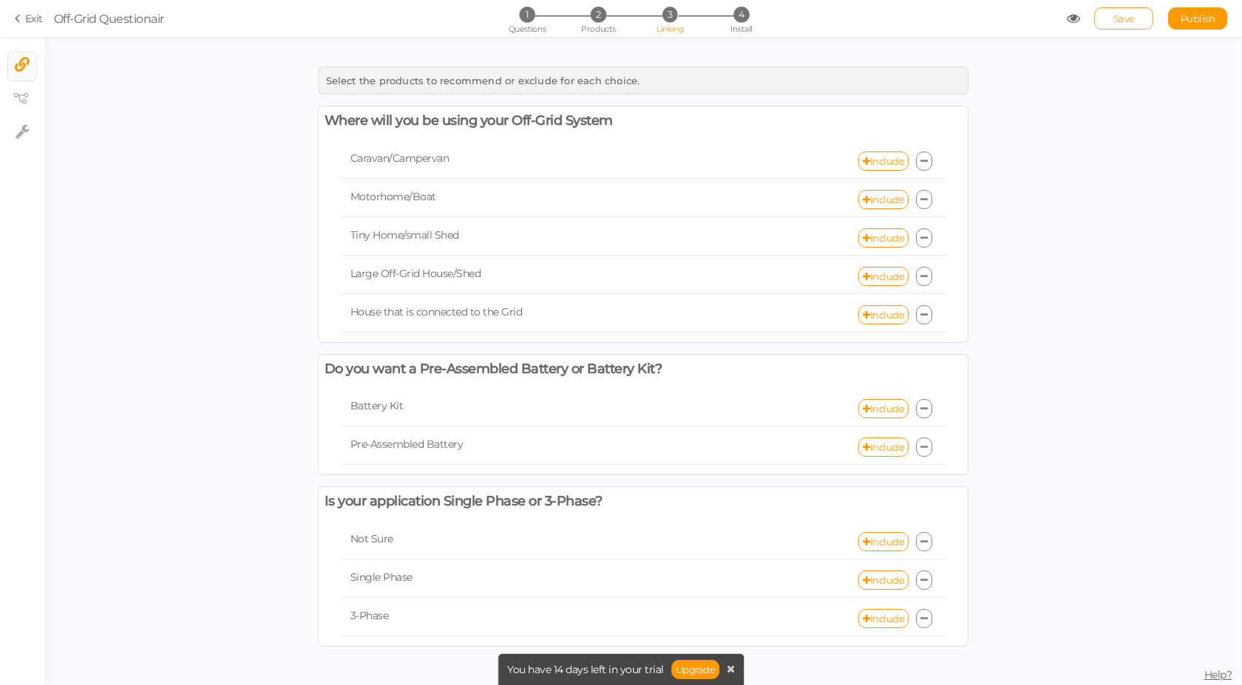
click at [1122, 22] on span "Save" at bounding box center [1123, 19] width 21 height 12
click at [1071, 18] on icon at bounding box center [1073, 18] width 13 height 13
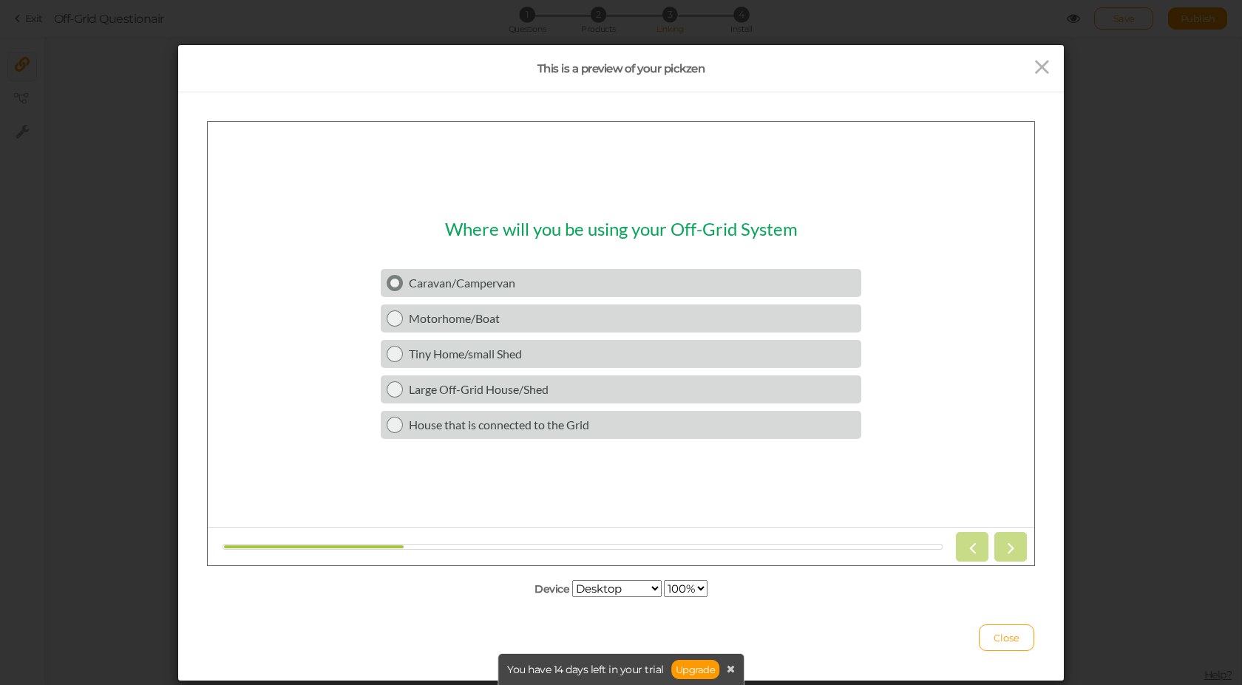
click at [405, 277] on div "Caravan/Campervan" at bounding box center [629, 282] width 452 height 14
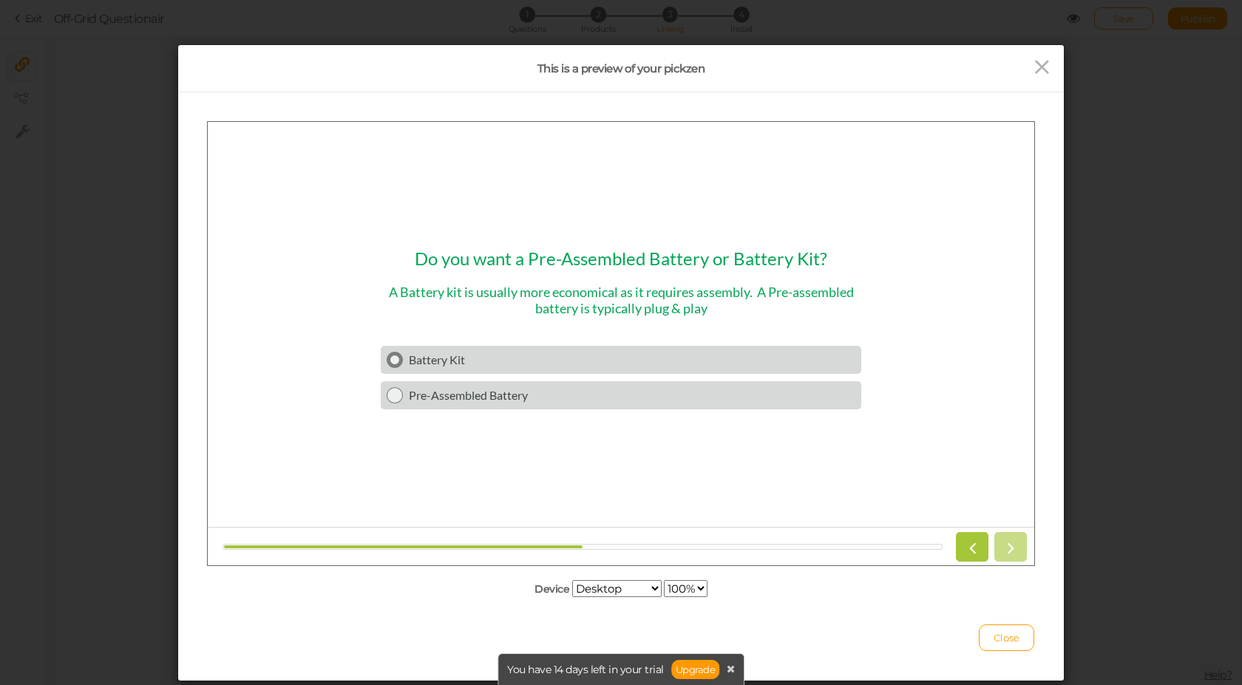
click at [480, 365] on div "Battery Kit" at bounding box center [632, 359] width 447 height 14
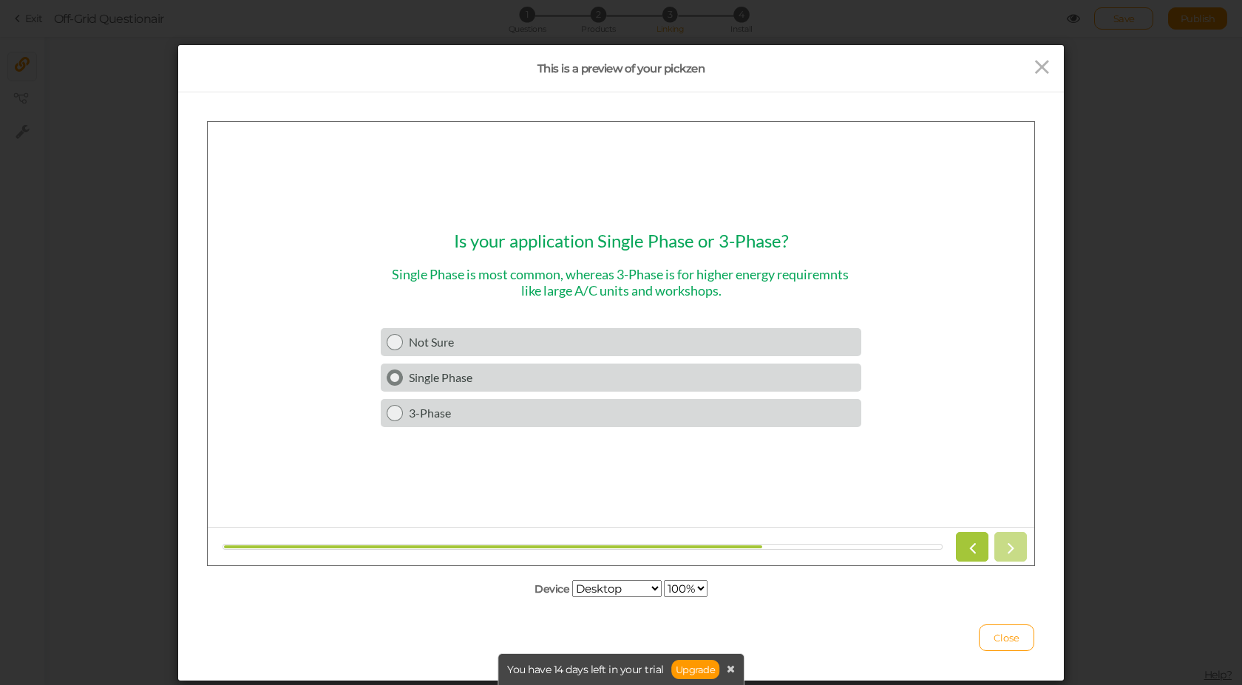
click at [488, 380] on div "Single Phase" at bounding box center [632, 377] width 447 height 14
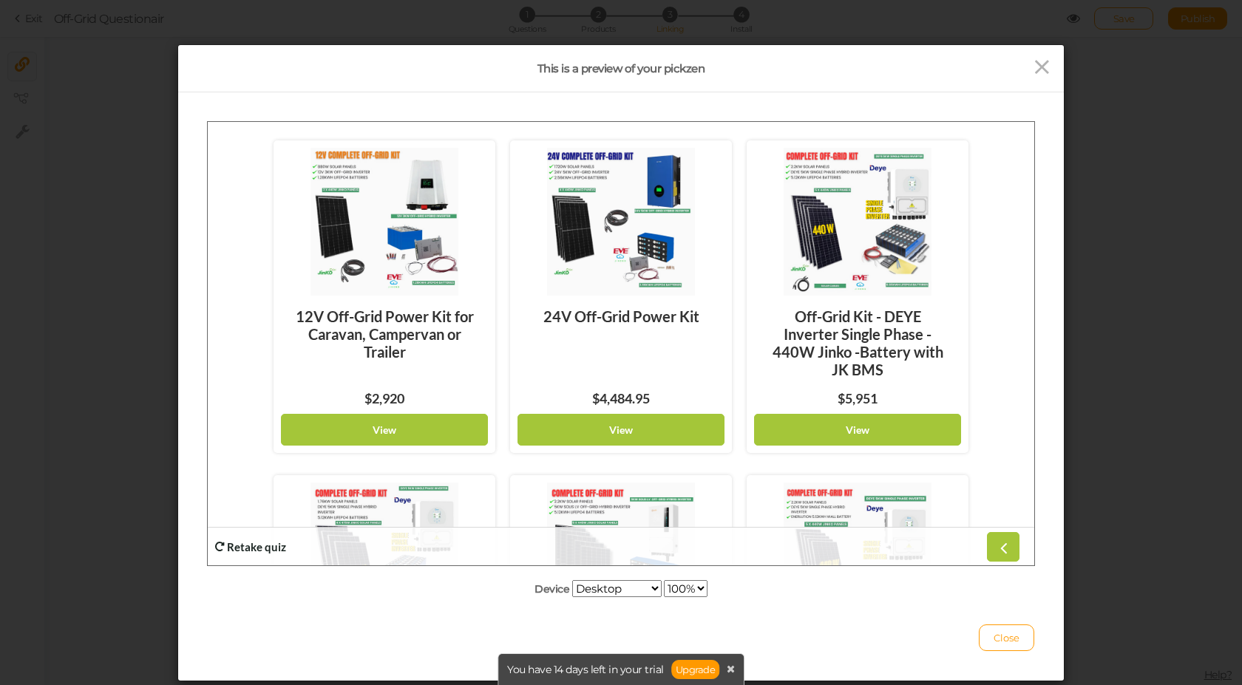
scroll to position [41, 0]
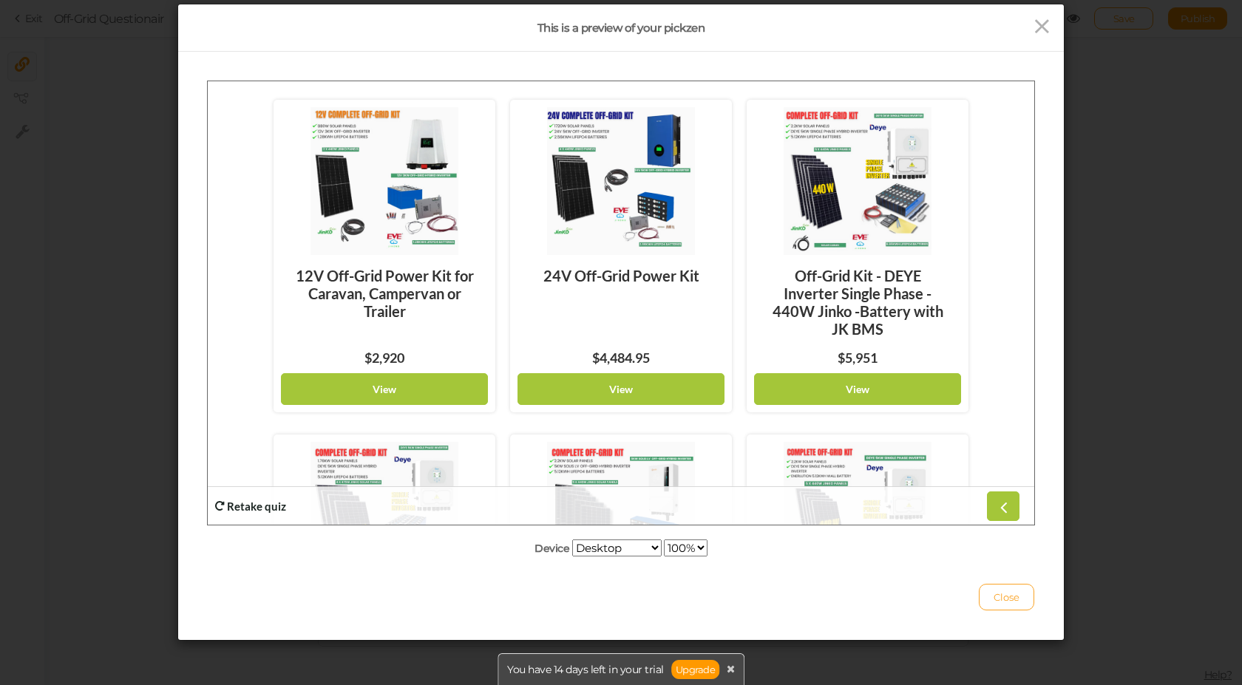
click at [997, 605] on button "Close" at bounding box center [1006, 597] width 55 height 27
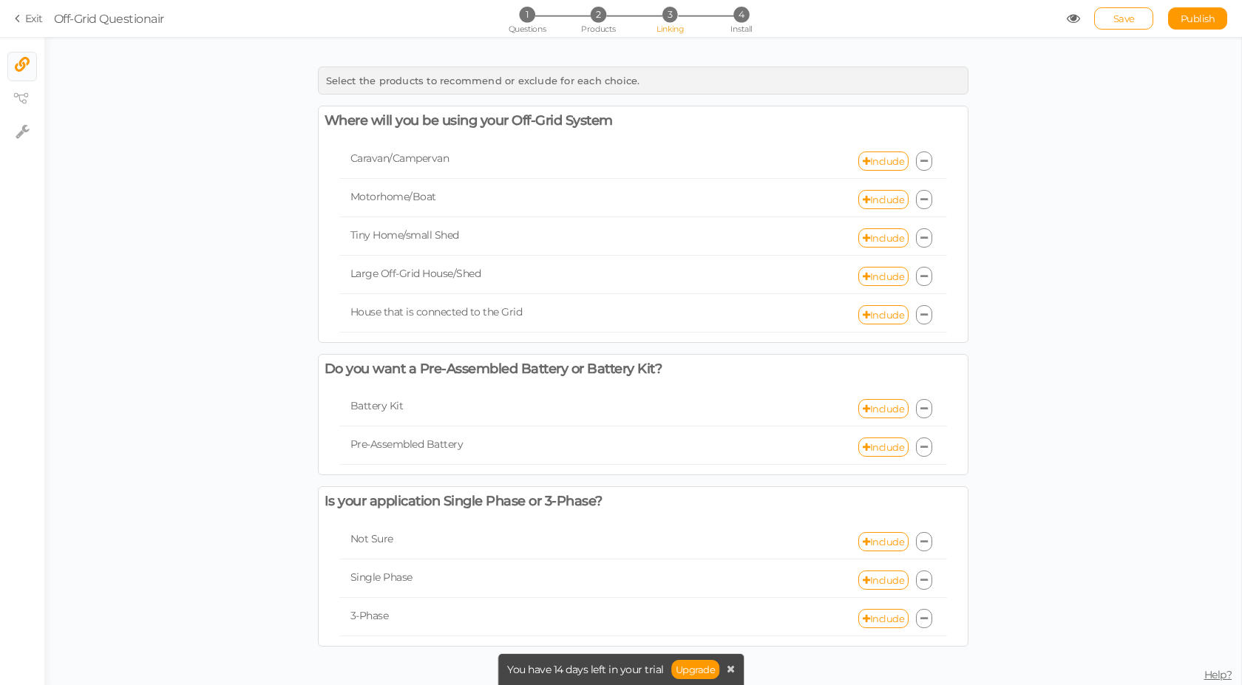
click at [924, 157] on icon at bounding box center [923, 162] width 7 height 10
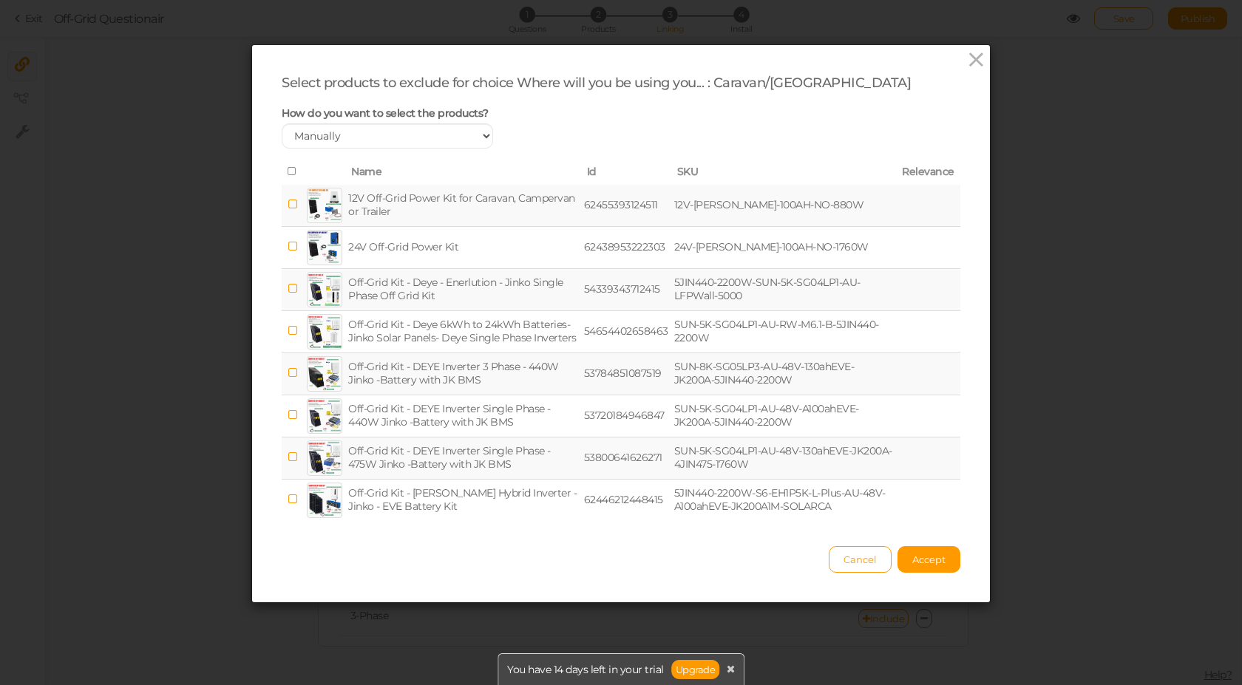
click at [288, 169] on icon at bounding box center [293, 171] width 10 height 10
click at [923, 556] on span "Accept" at bounding box center [928, 560] width 33 height 12
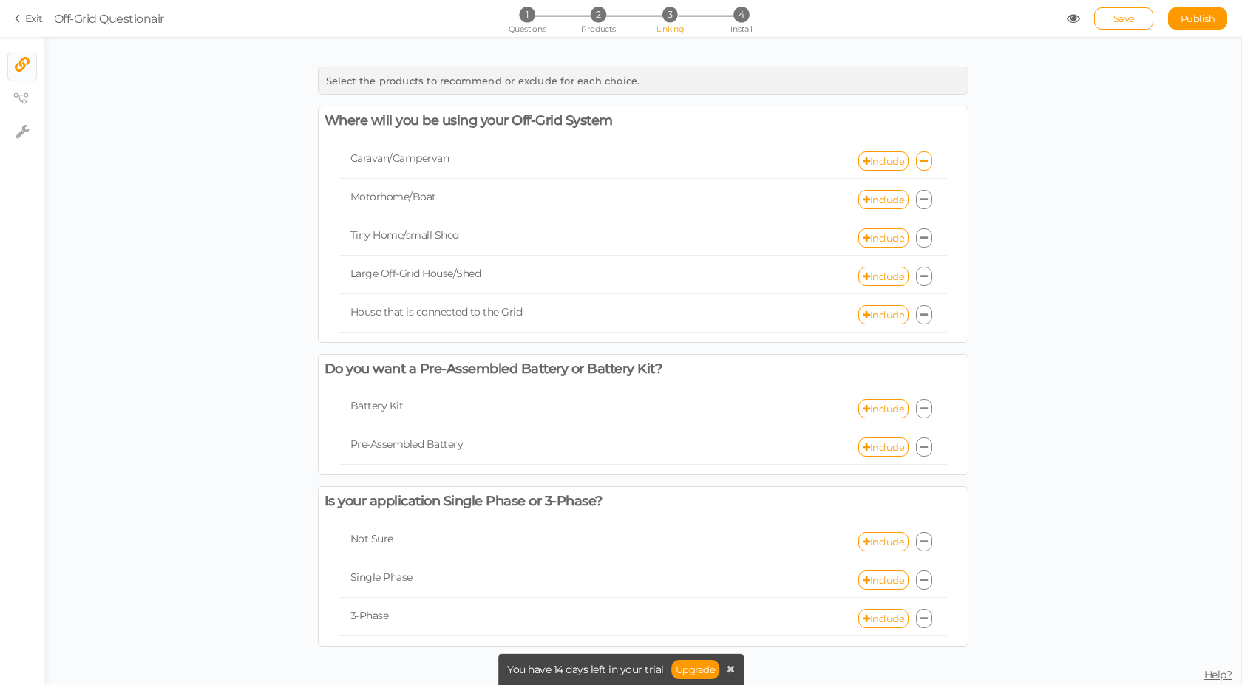
click at [923, 201] on icon at bounding box center [923, 200] width 7 height 10
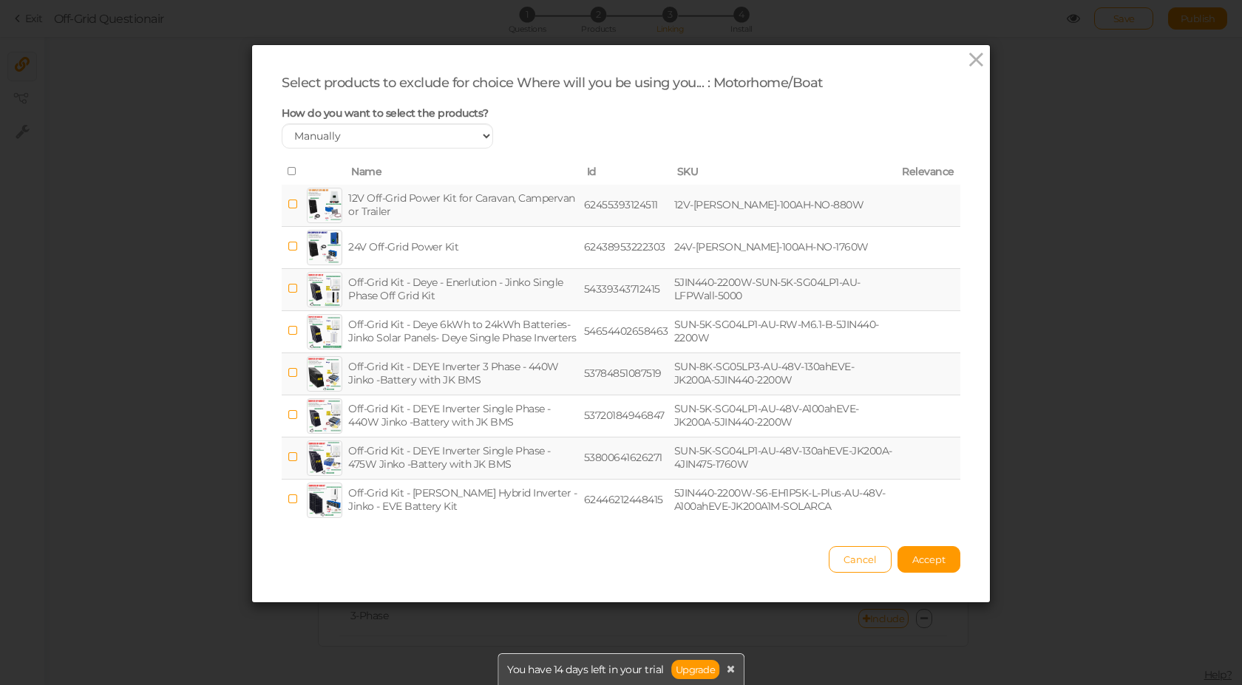
click at [288, 170] on icon at bounding box center [293, 171] width 10 height 10
click at [940, 554] on span "Accept" at bounding box center [928, 560] width 33 height 12
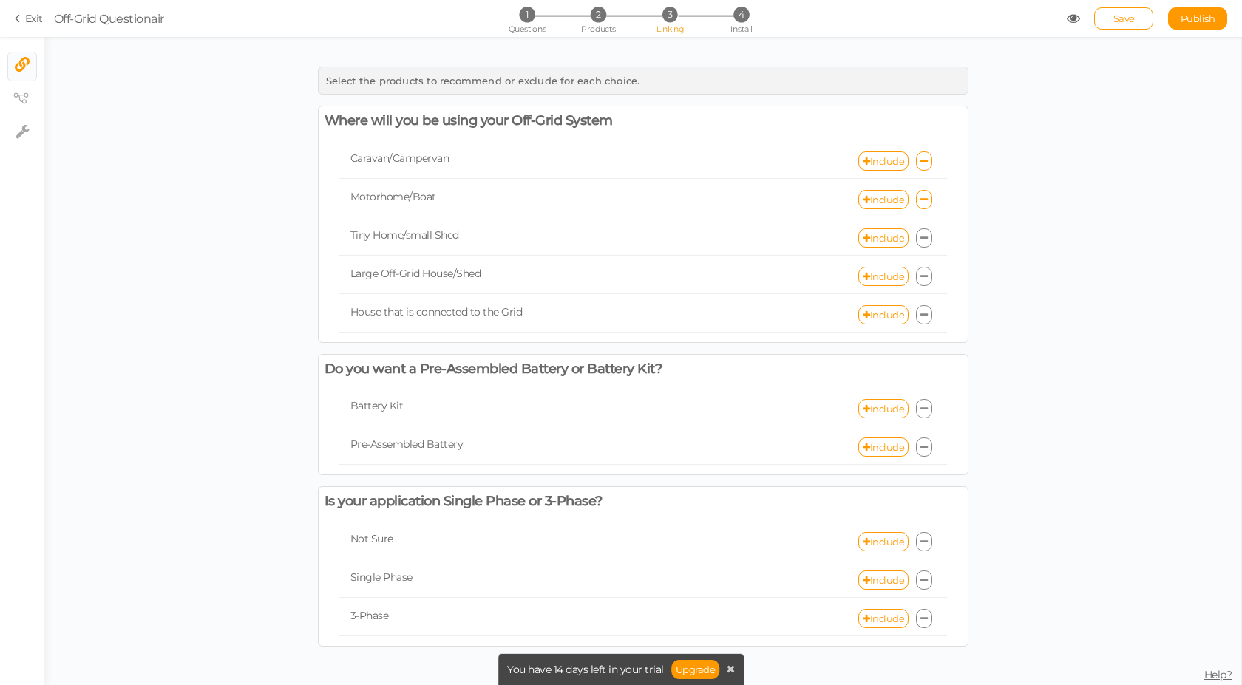
click at [922, 240] on icon at bounding box center [923, 239] width 7 height 10
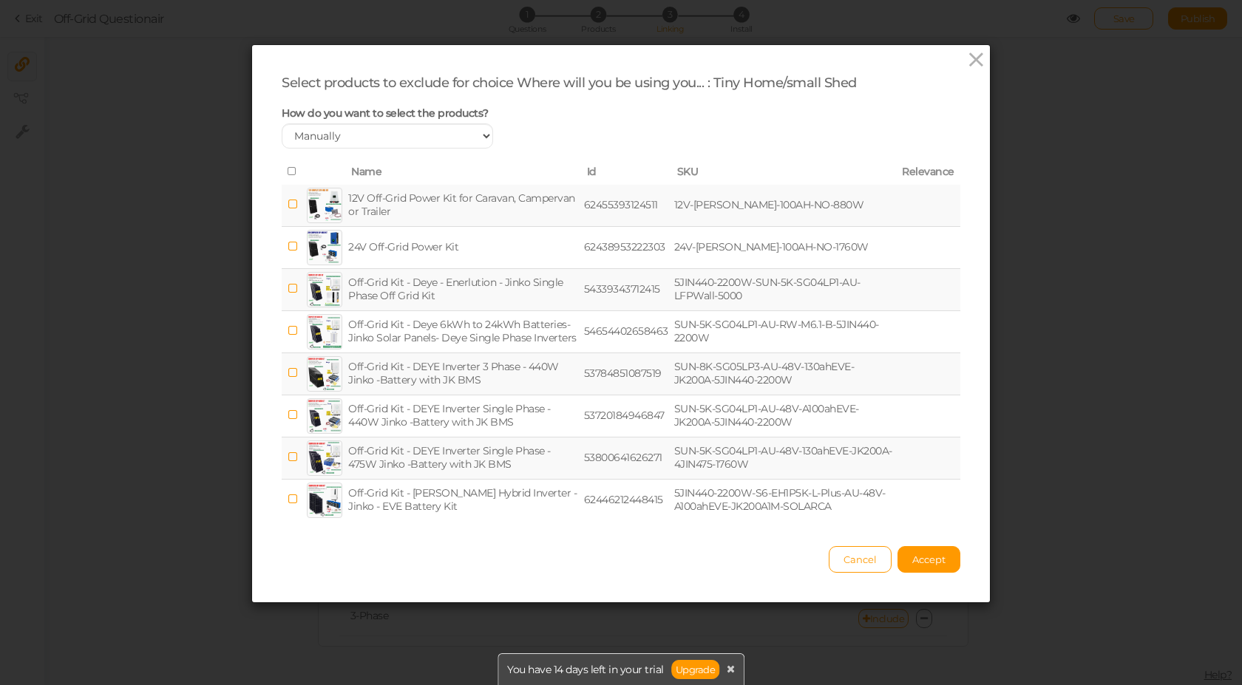
click at [290, 201] on icon at bounding box center [293, 204] width 10 height 11
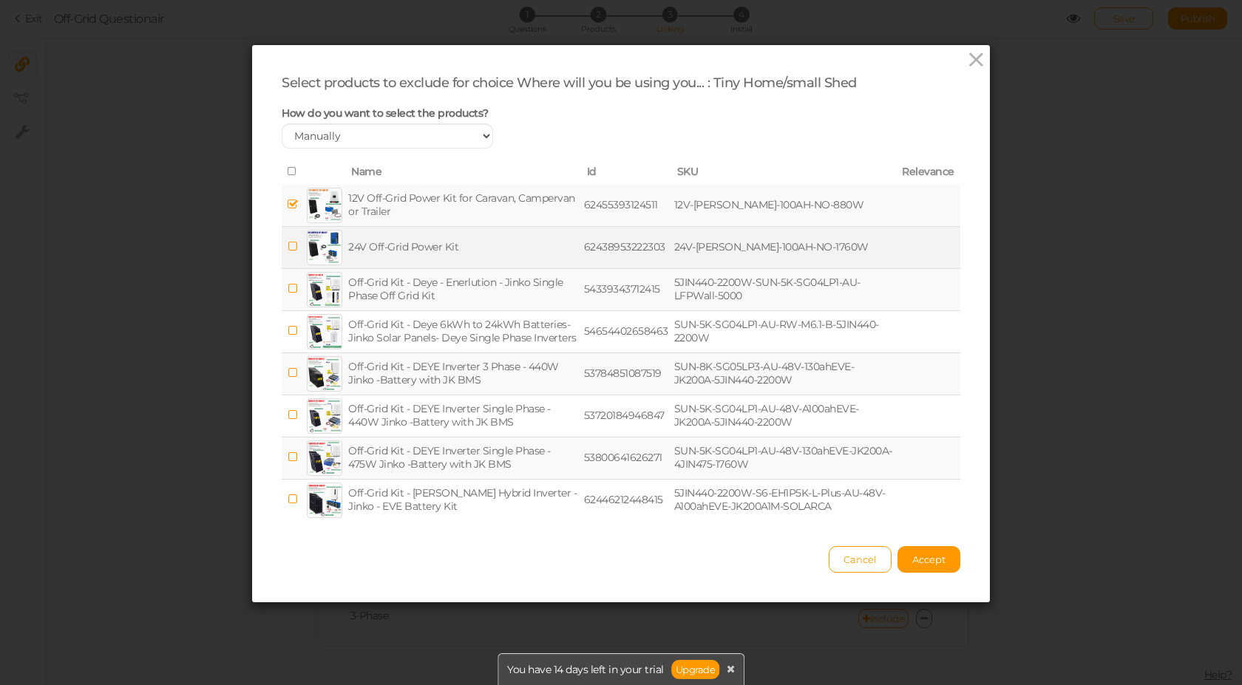
click at [288, 245] on icon at bounding box center [293, 246] width 10 height 11
click at [941, 564] on button "Accept" at bounding box center [929, 559] width 63 height 27
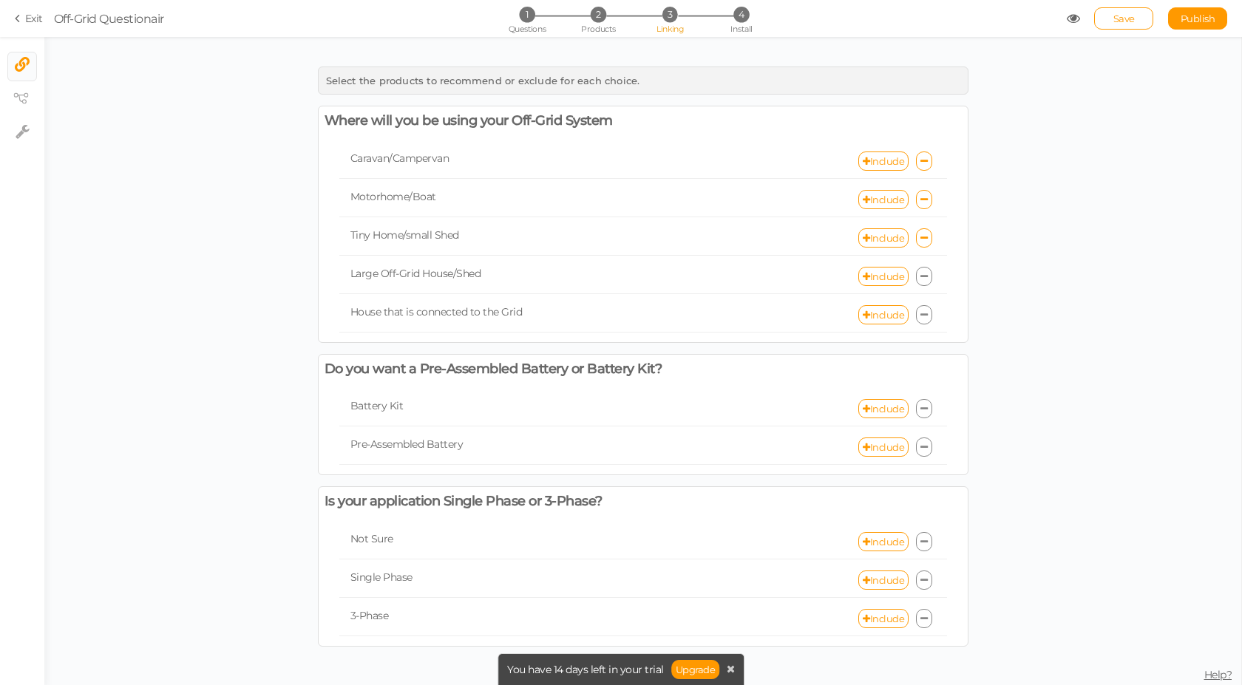
click at [923, 273] on icon at bounding box center [923, 277] width 7 height 10
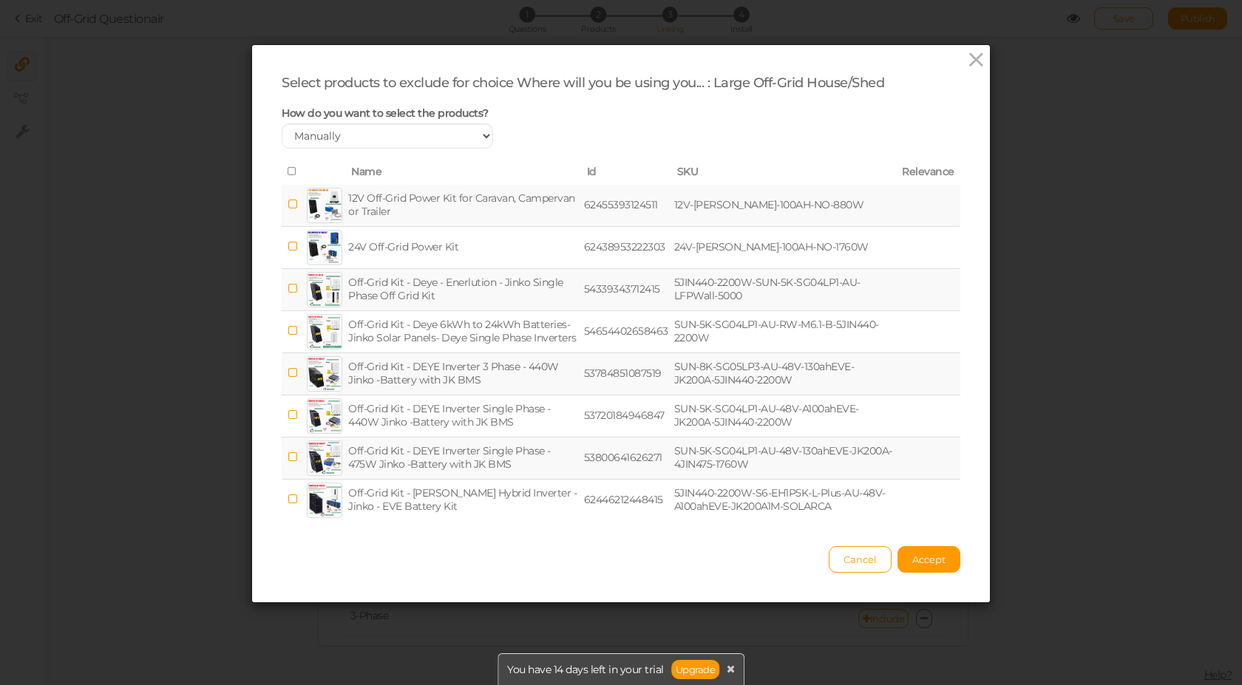
click at [291, 203] on icon at bounding box center [293, 204] width 10 height 11
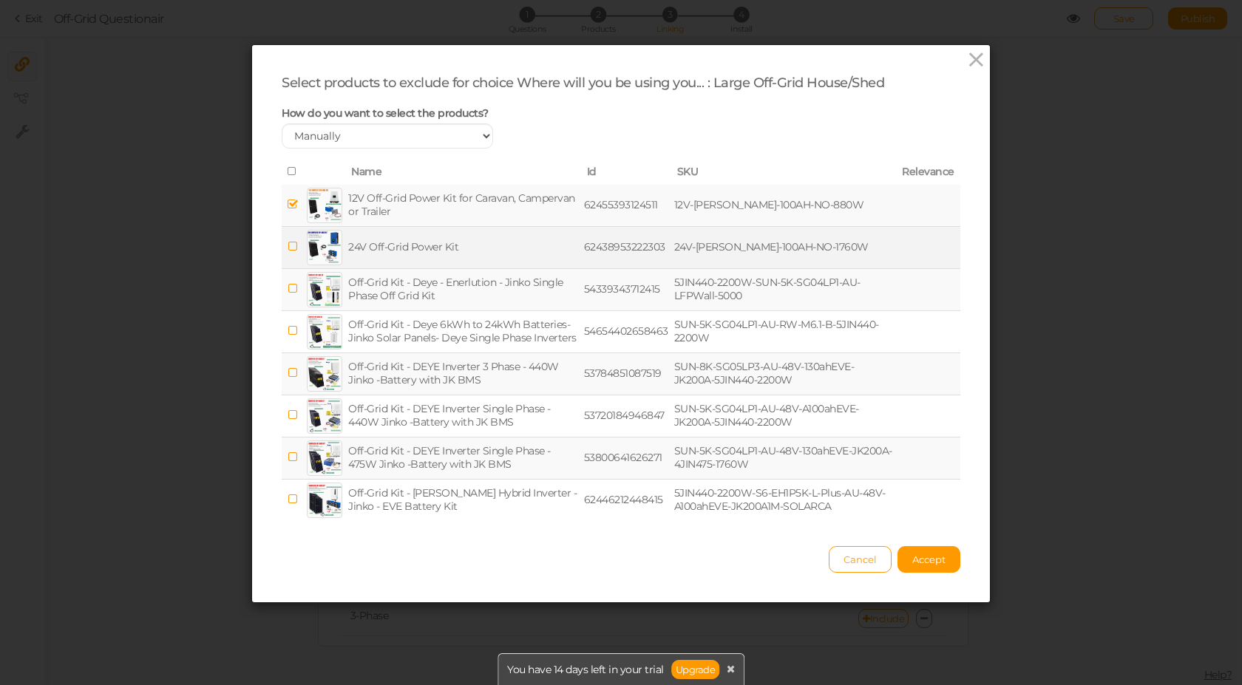
click at [288, 248] on icon at bounding box center [293, 246] width 10 height 11
click at [927, 558] on span "Accept" at bounding box center [928, 560] width 33 height 12
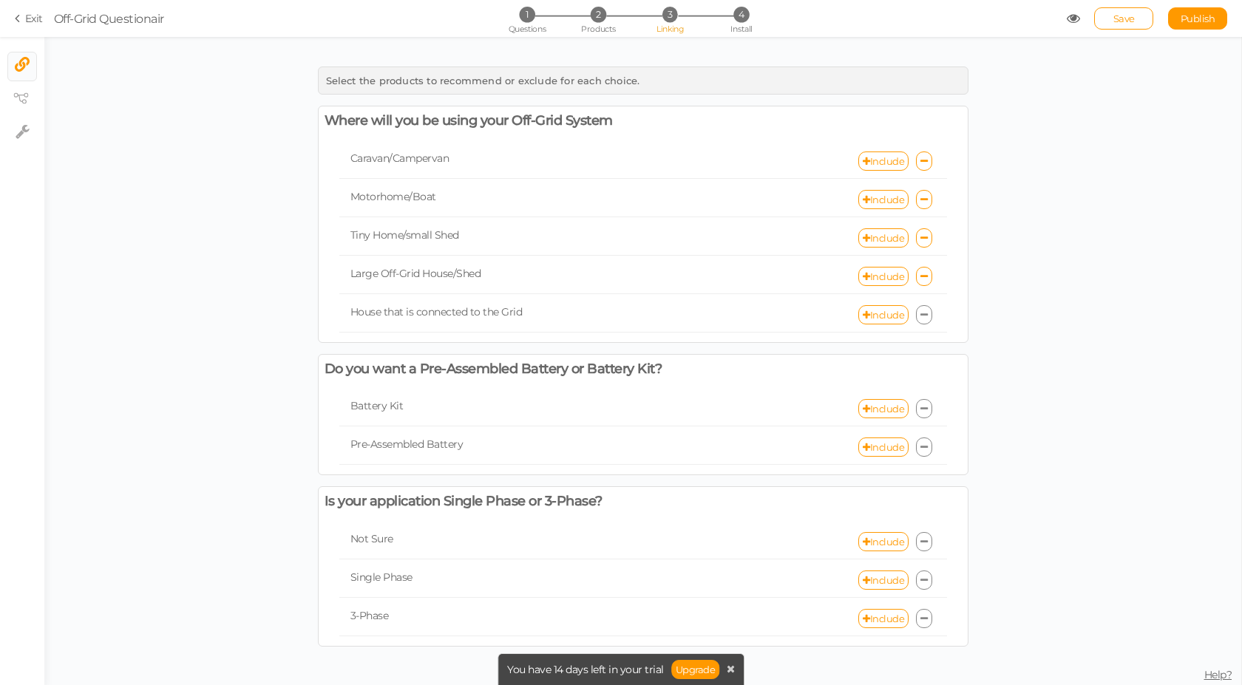
click at [925, 319] on icon at bounding box center [923, 316] width 7 height 10
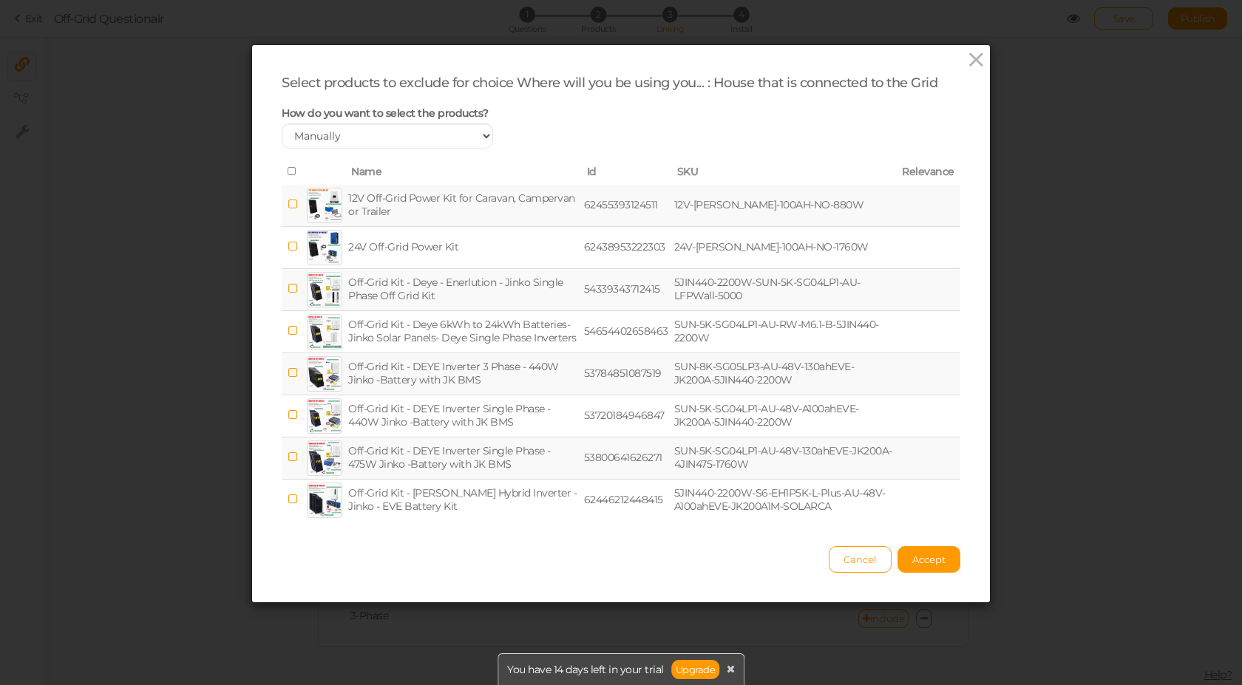
click at [288, 171] on icon at bounding box center [293, 171] width 10 height 10
click at [915, 560] on span "Accept" at bounding box center [928, 560] width 33 height 12
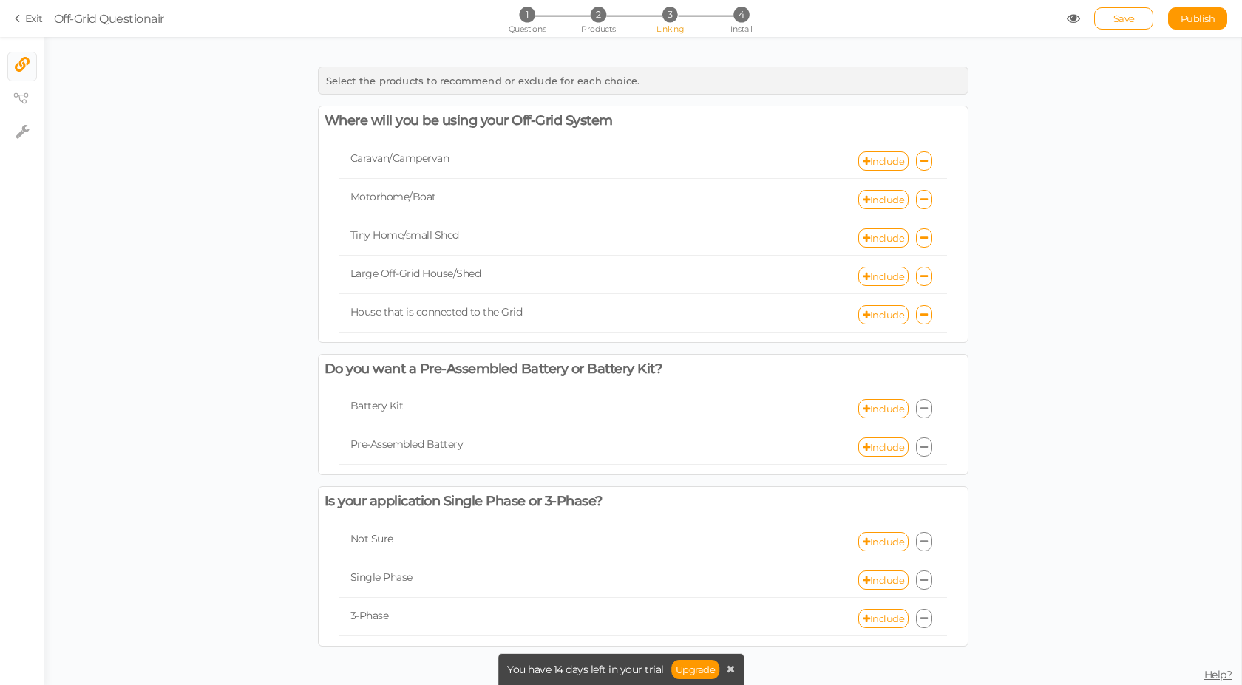
click at [924, 408] on icon at bounding box center [923, 409] width 7 height 10
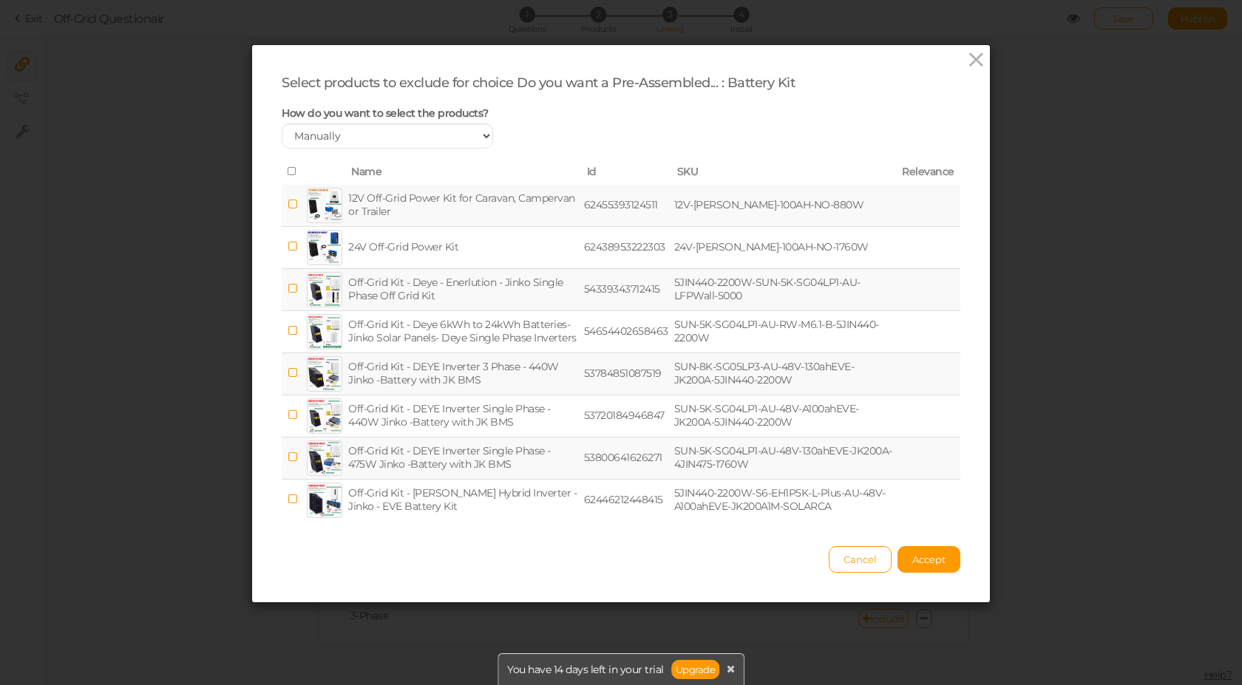
click at [288, 174] on icon at bounding box center [293, 171] width 10 height 10
click at [946, 559] on button "Accept" at bounding box center [929, 559] width 63 height 27
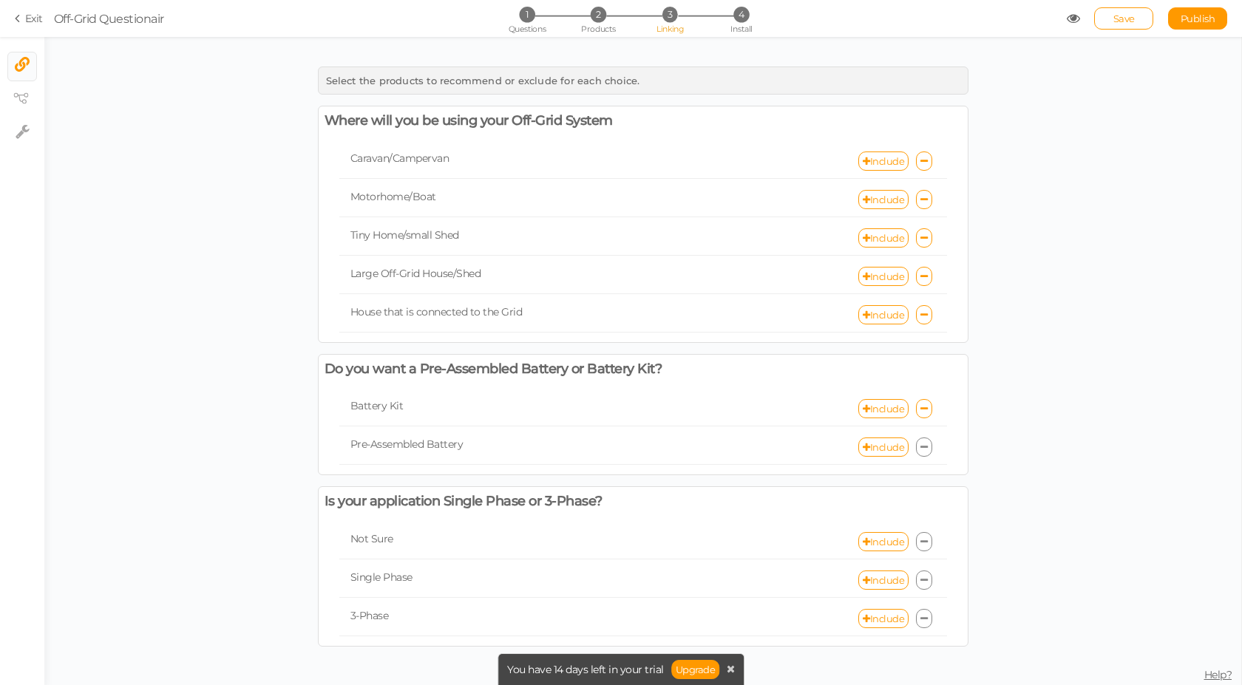
click at [928, 446] on link at bounding box center [924, 447] width 16 height 19
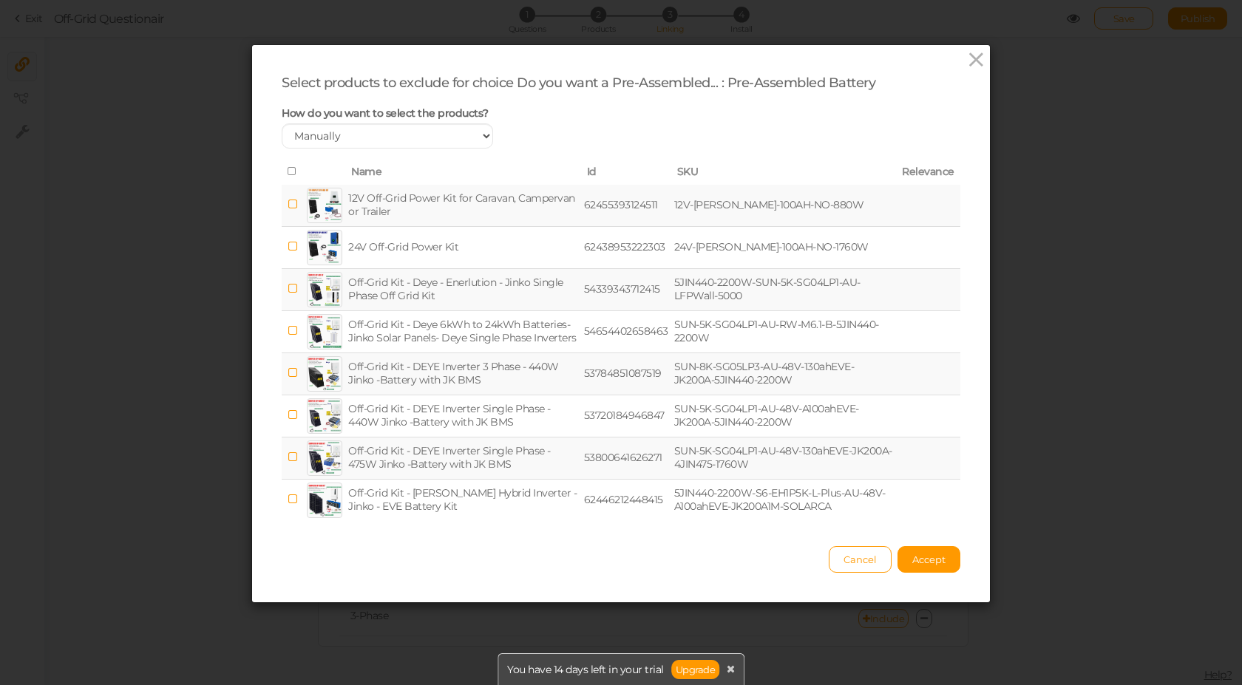
click at [288, 172] on icon at bounding box center [293, 171] width 10 height 10
click at [932, 561] on span "Accept" at bounding box center [928, 560] width 33 height 12
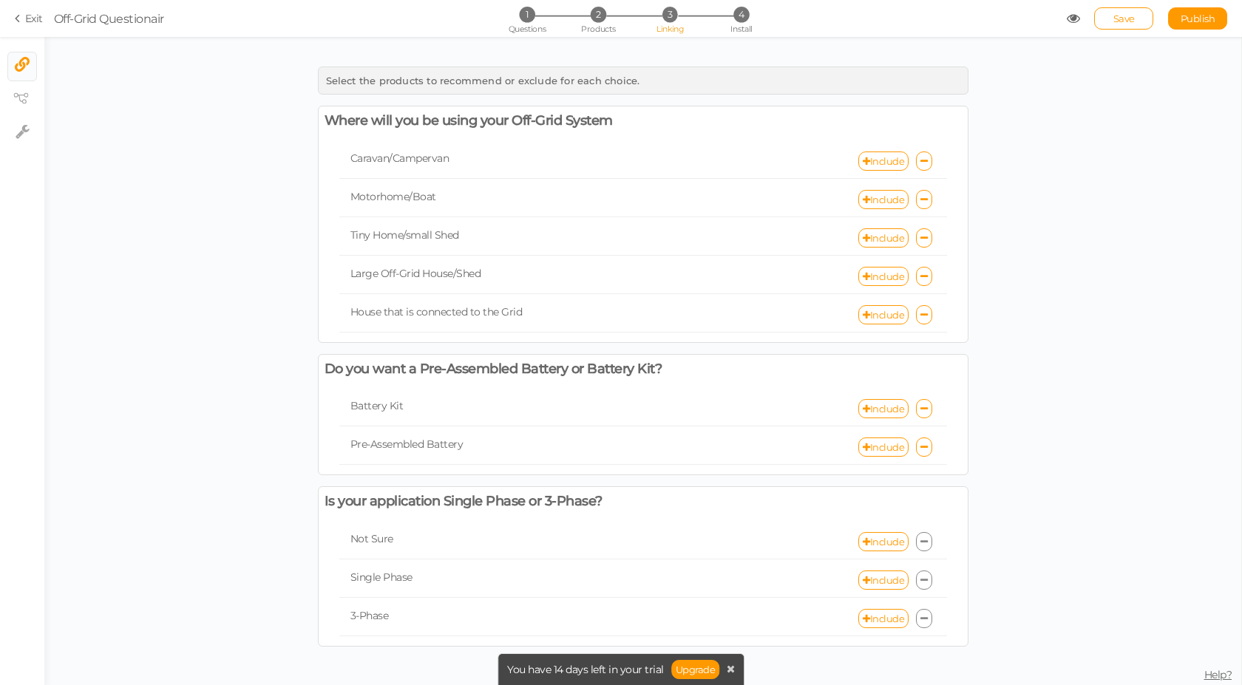
click at [922, 577] on icon at bounding box center [923, 581] width 7 height 10
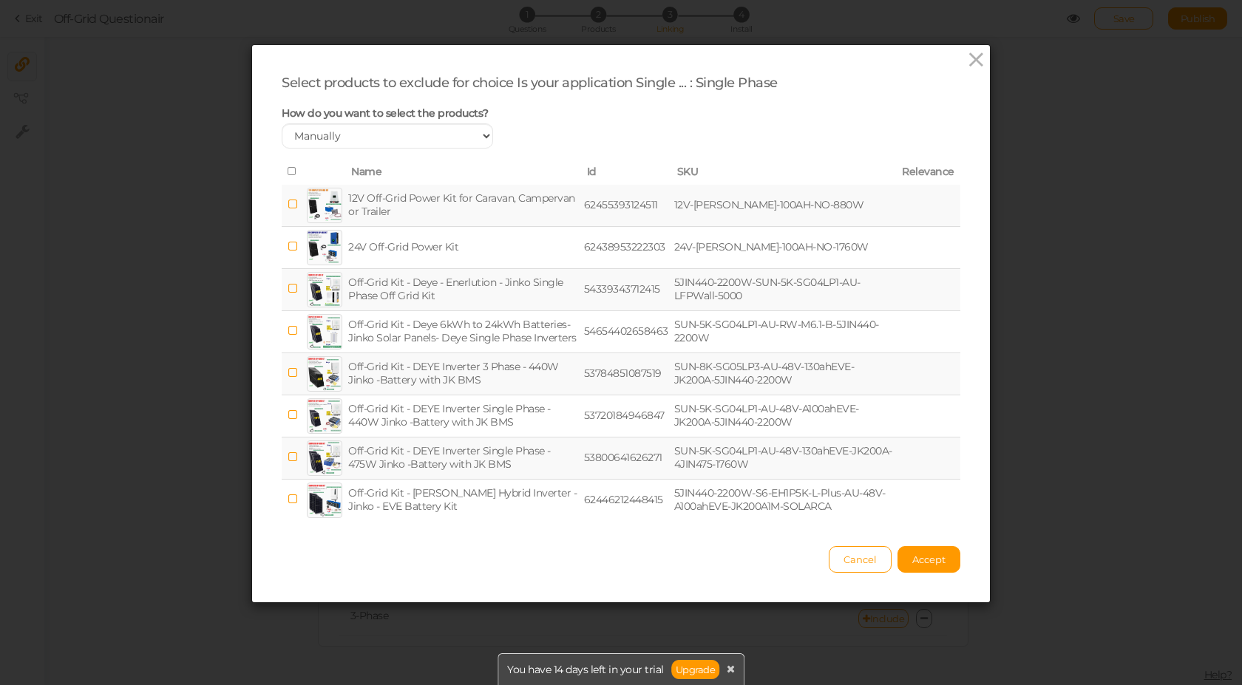
click at [288, 170] on icon at bounding box center [293, 171] width 10 height 10
click at [917, 560] on span "Accept" at bounding box center [928, 560] width 33 height 12
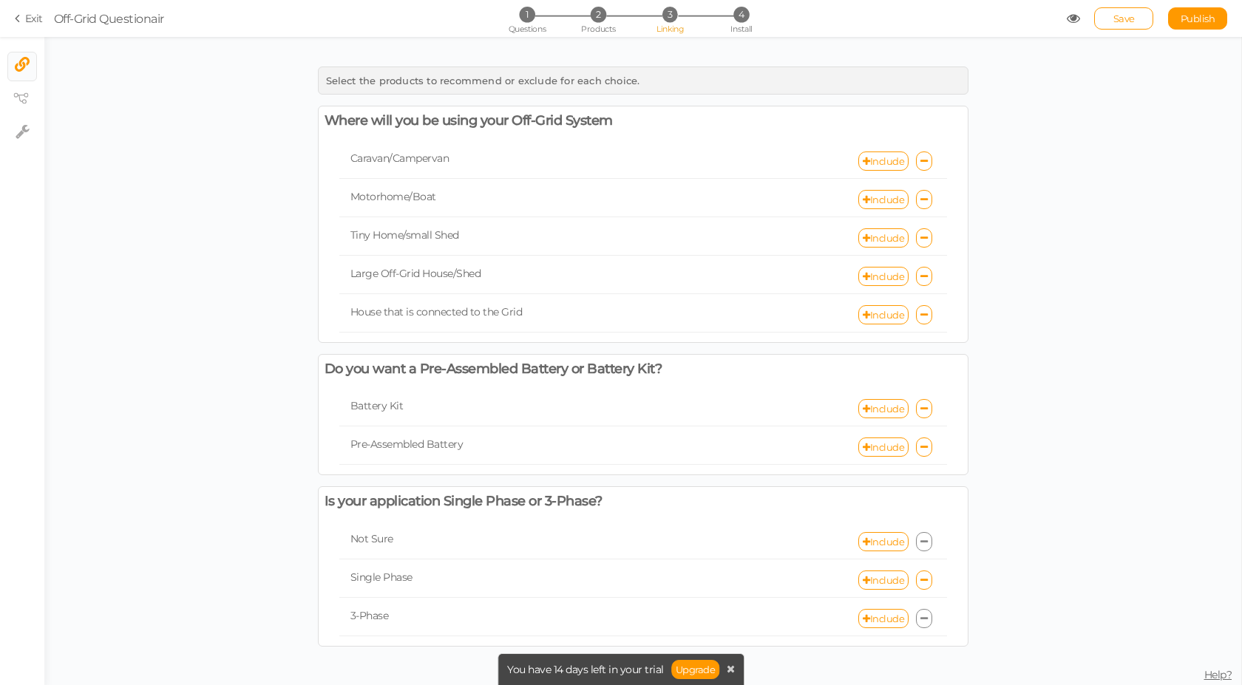
click at [926, 619] on icon at bounding box center [923, 619] width 7 height 10
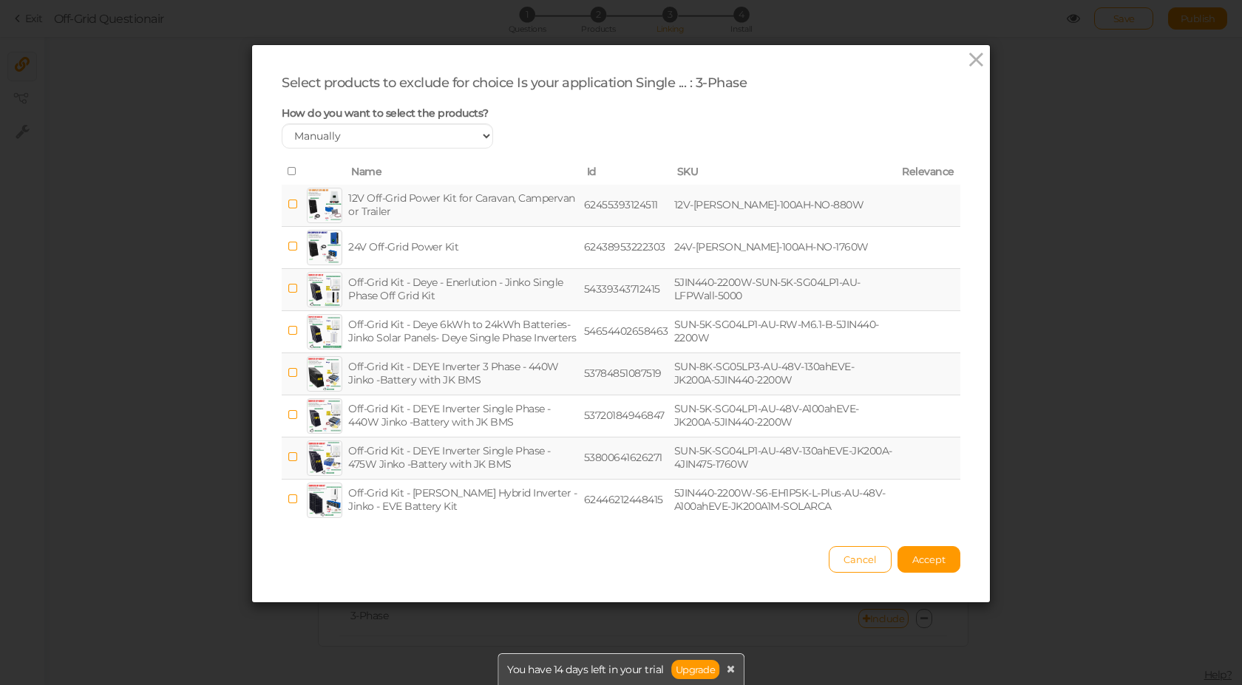
click at [288, 170] on icon at bounding box center [293, 171] width 10 height 10
click at [926, 554] on span "Accept" at bounding box center [928, 560] width 33 height 12
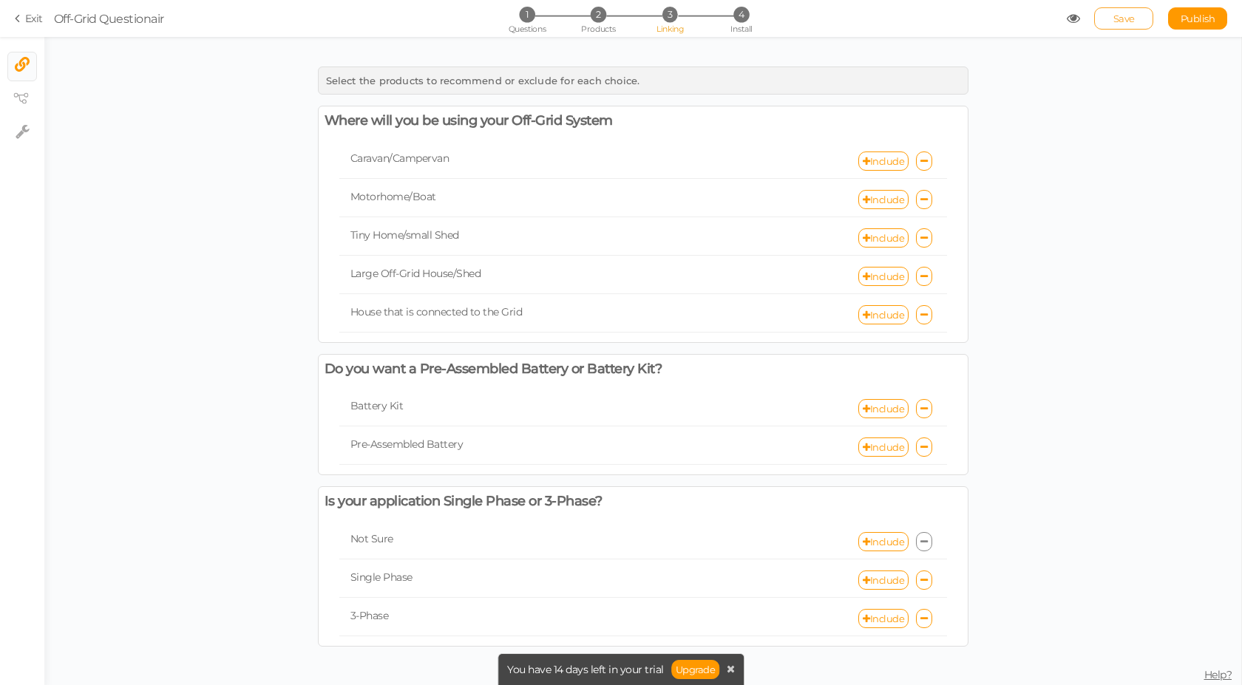
click at [1127, 22] on span "Save" at bounding box center [1123, 19] width 21 height 12
click at [1071, 23] on icon at bounding box center [1073, 18] width 13 height 13
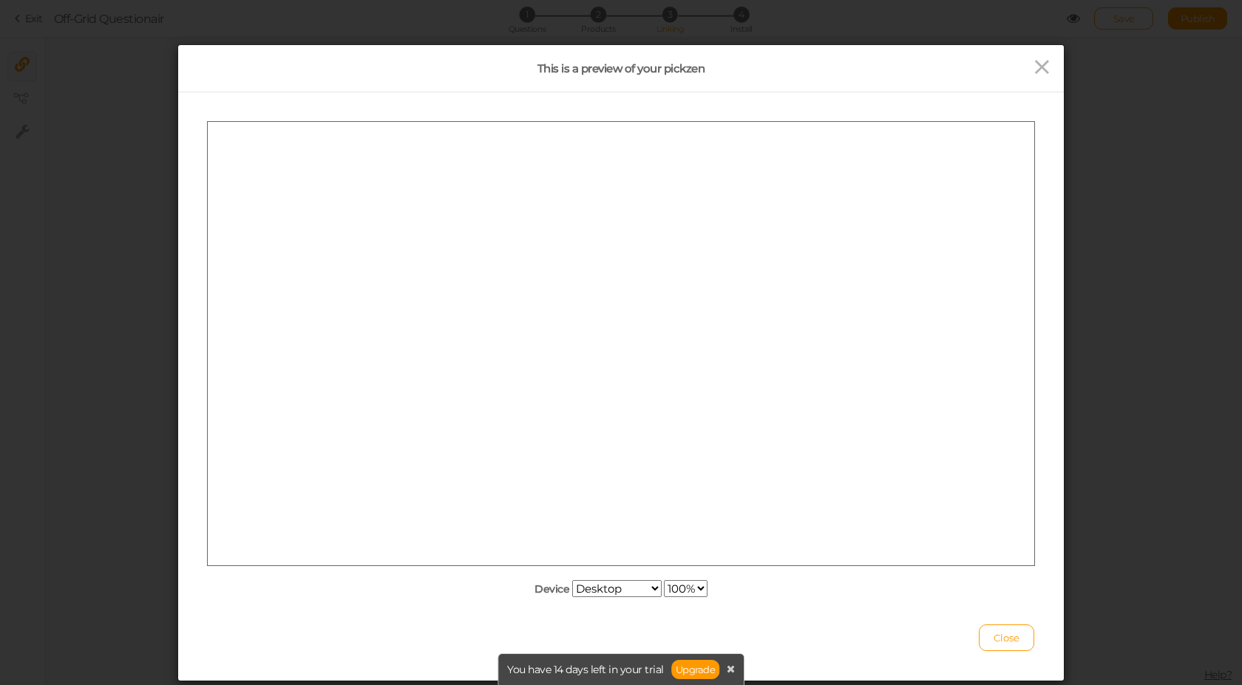
scroll to position [0, 0]
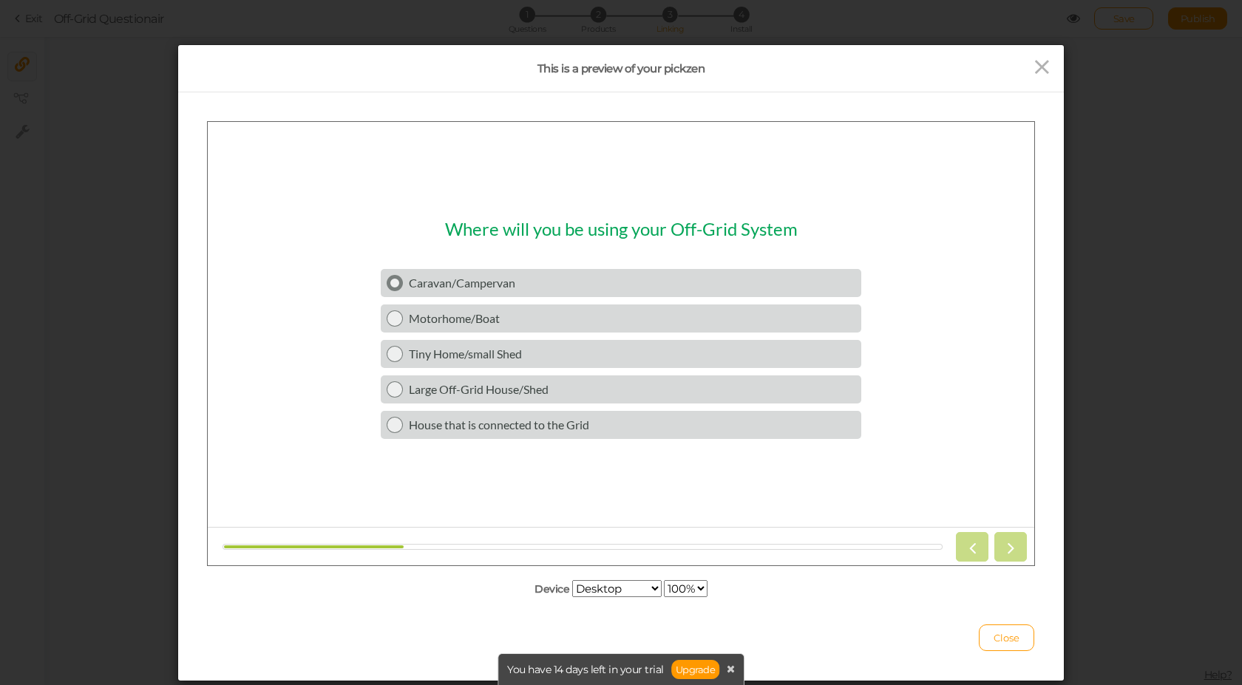
click at [464, 282] on div "Caravan/Campervan" at bounding box center [632, 282] width 447 height 14
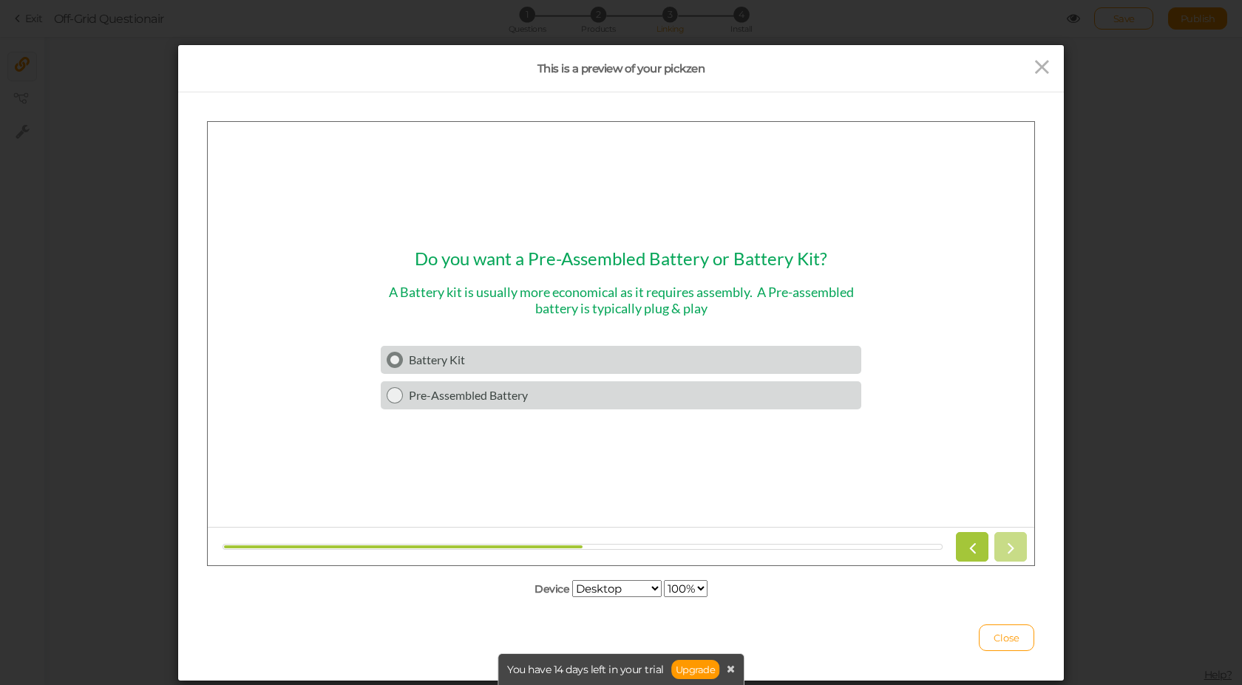
click at [512, 360] on div "Battery Kit" at bounding box center [632, 359] width 447 height 14
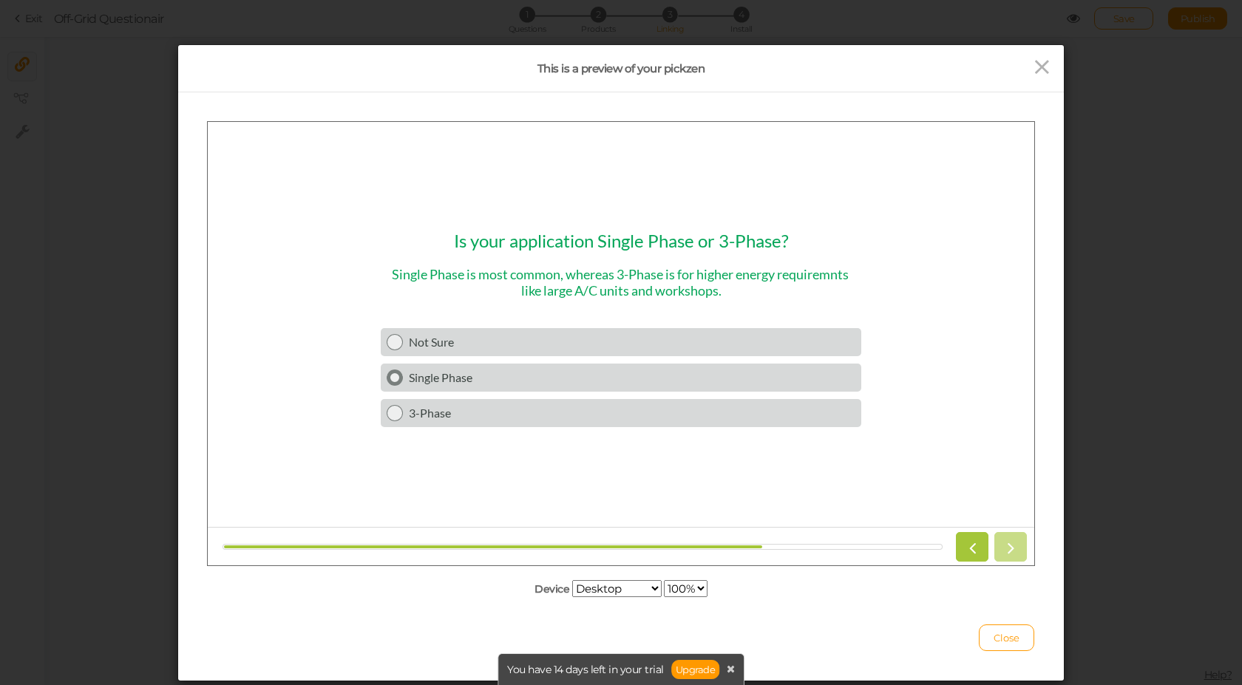
click at [491, 378] on div "Single Phase" at bounding box center [632, 377] width 447 height 14
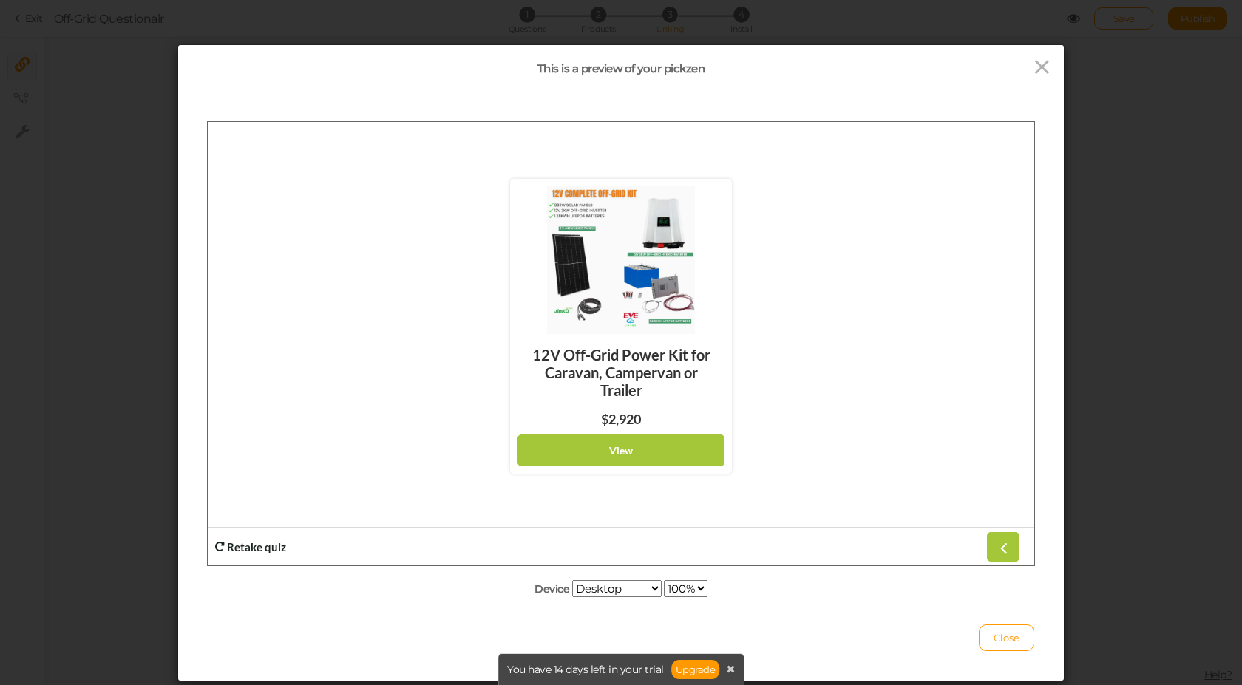
click at [265, 548] on strong "Retake quiz" at bounding box center [256, 546] width 59 height 13
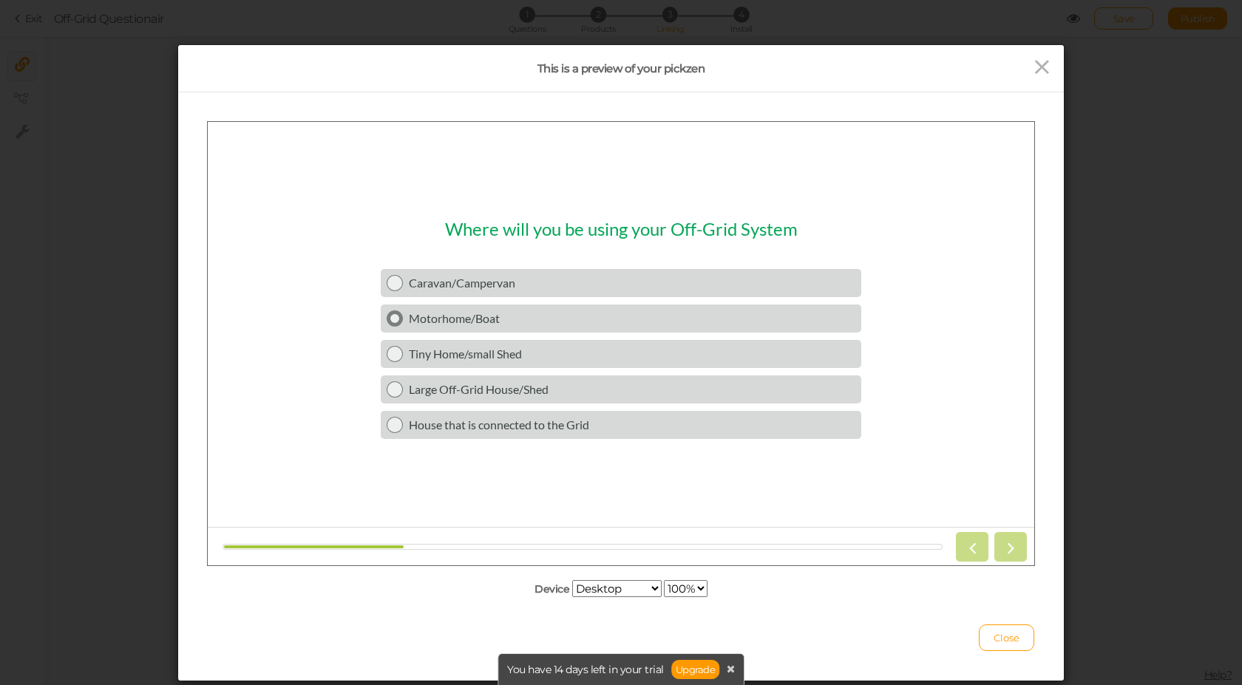
click at [461, 316] on div "Motorhome/Boat" at bounding box center [632, 318] width 447 height 14
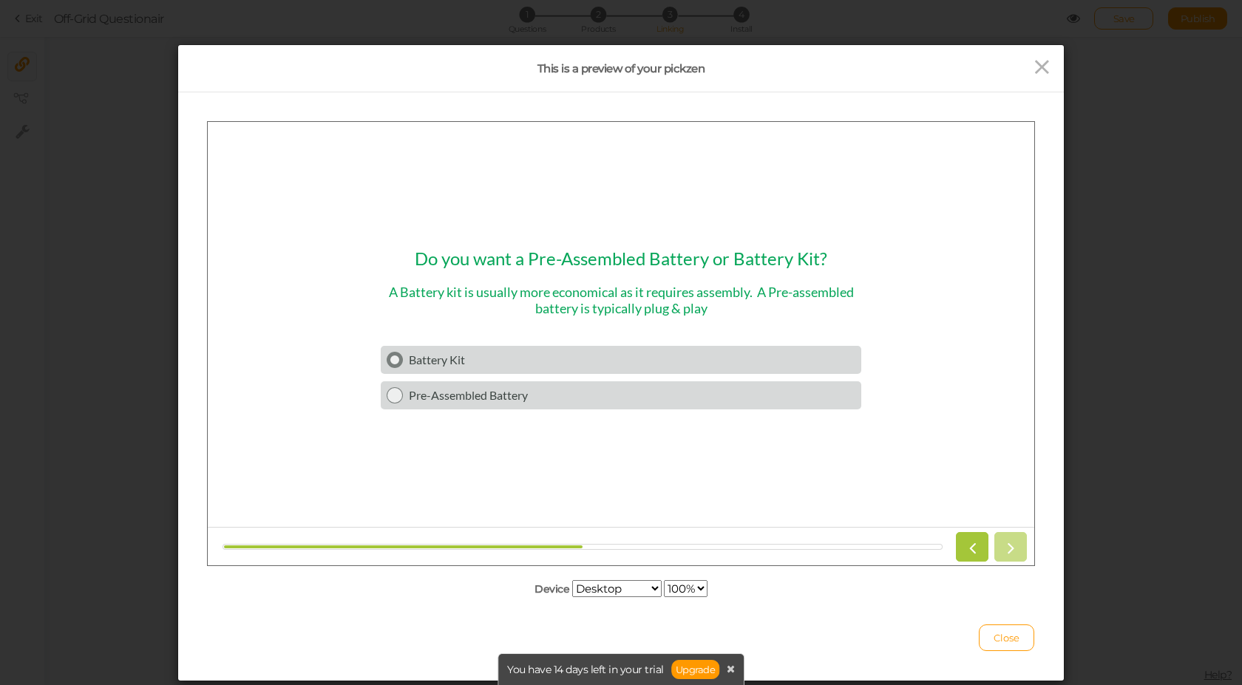
click at [461, 353] on div "Battery Kit" at bounding box center [632, 359] width 447 height 14
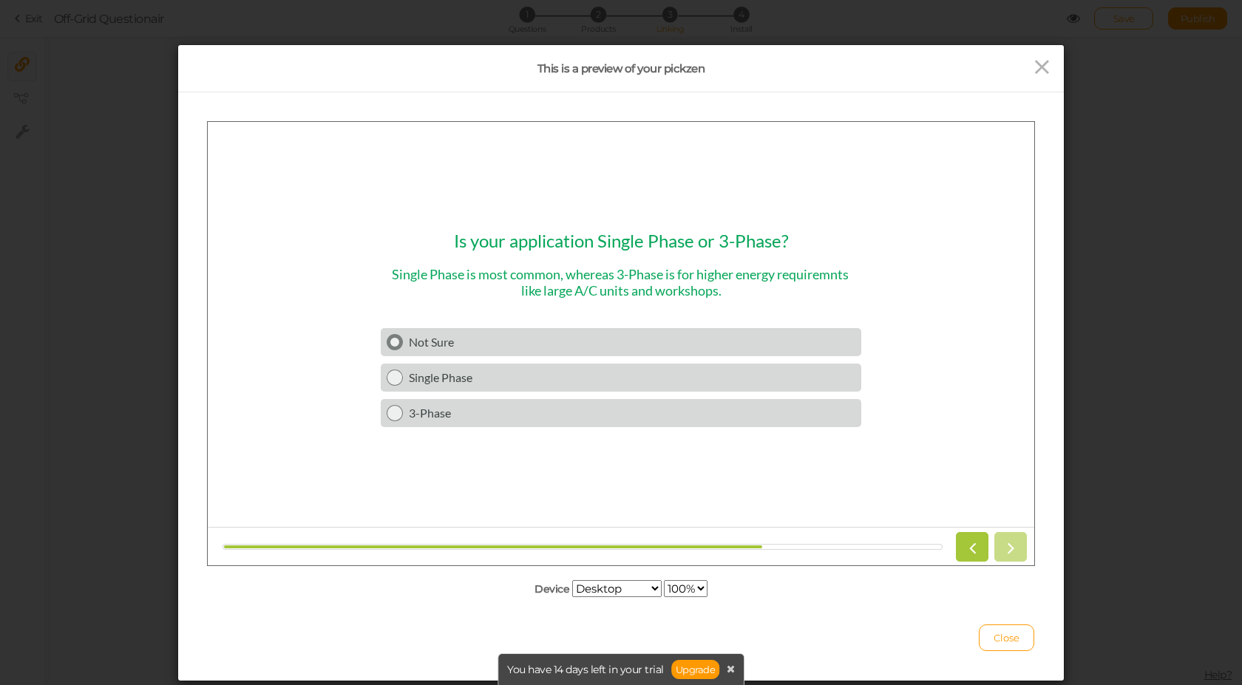
click at [529, 349] on link "Not Sure" at bounding box center [621, 342] width 481 height 28
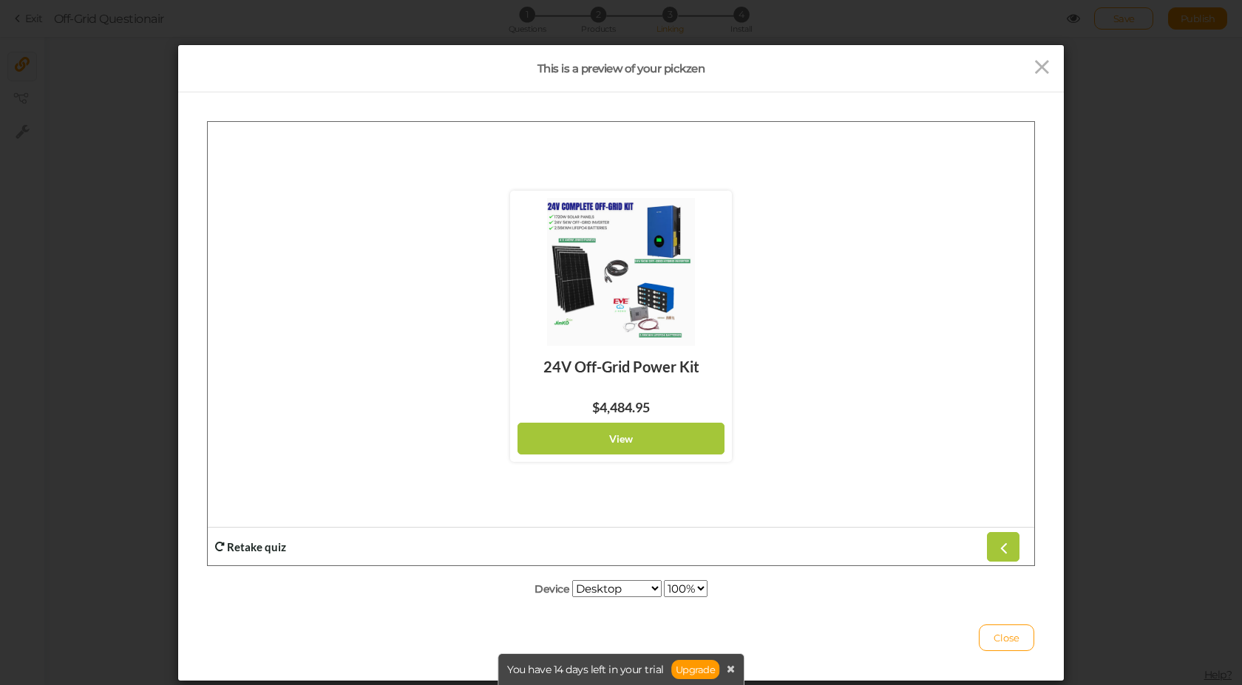
click at [259, 546] on strong "Retake quiz" at bounding box center [256, 546] width 59 height 13
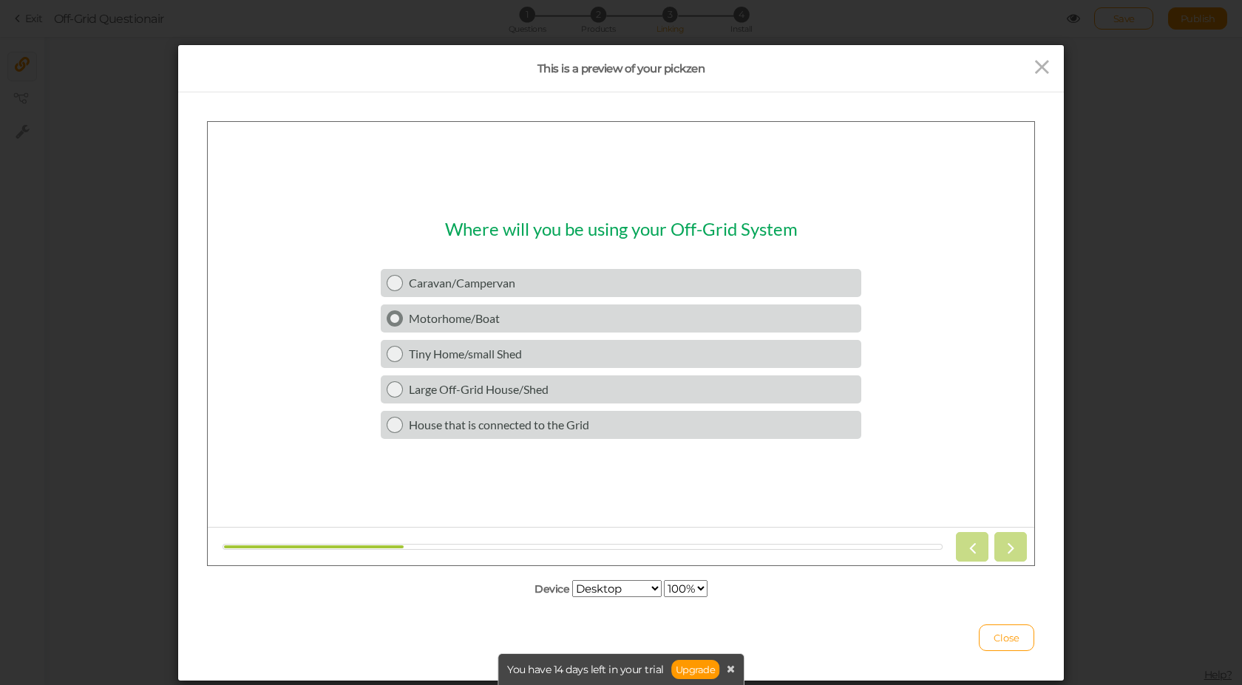
click at [481, 321] on div "Motorhome/Boat" at bounding box center [632, 318] width 447 height 14
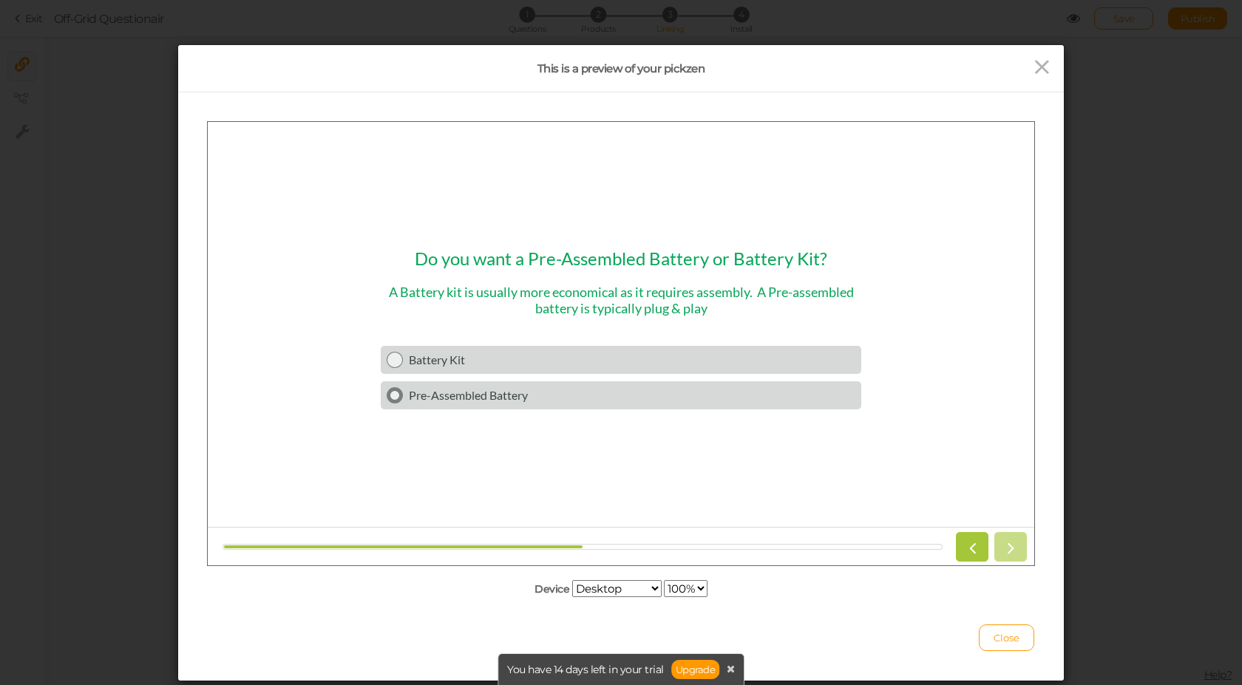
click at [476, 390] on div "Pre-Assembled Battery" at bounding box center [632, 394] width 447 height 14
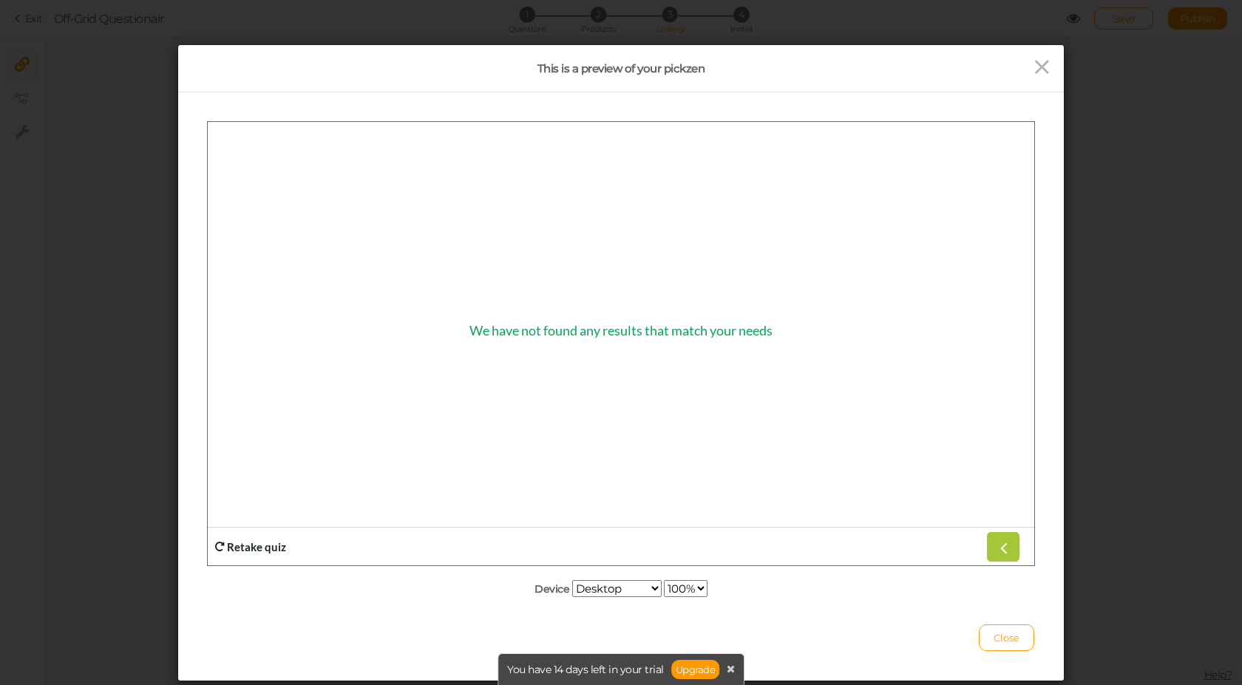
click at [268, 544] on strong "Retake quiz" at bounding box center [256, 546] width 59 height 13
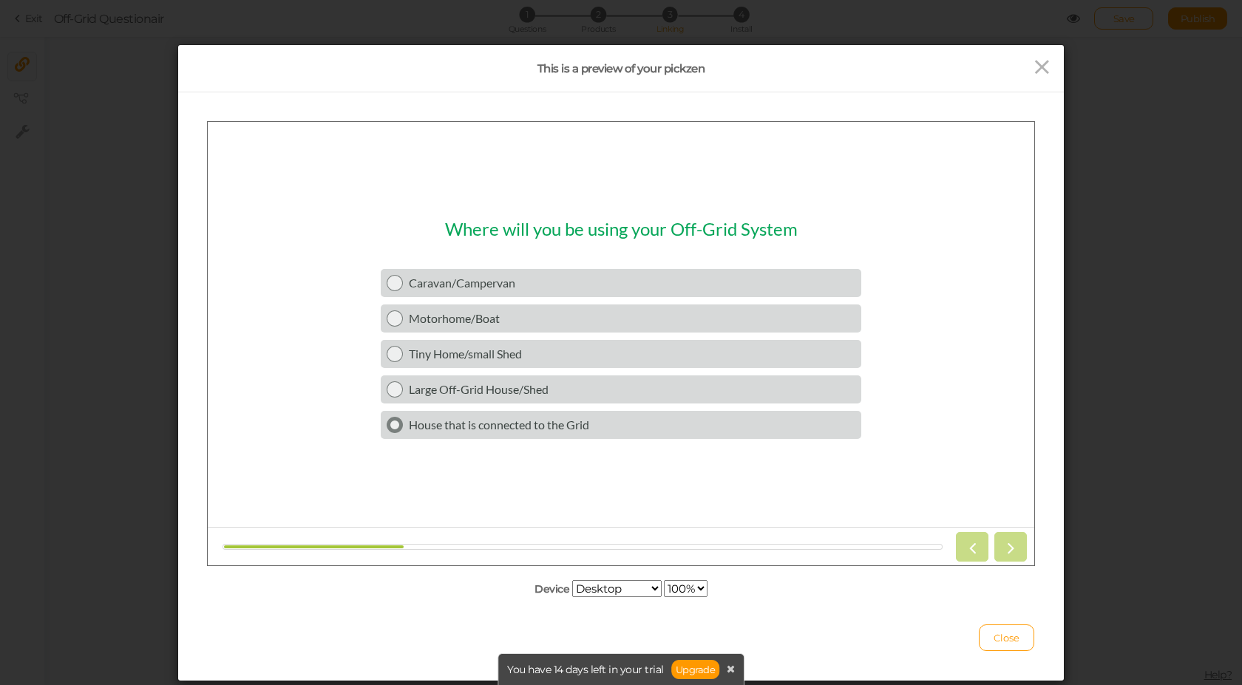
click at [522, 434] on link "House that is connected to the Grid" at bounding box center [621, 424] width 481 height 28
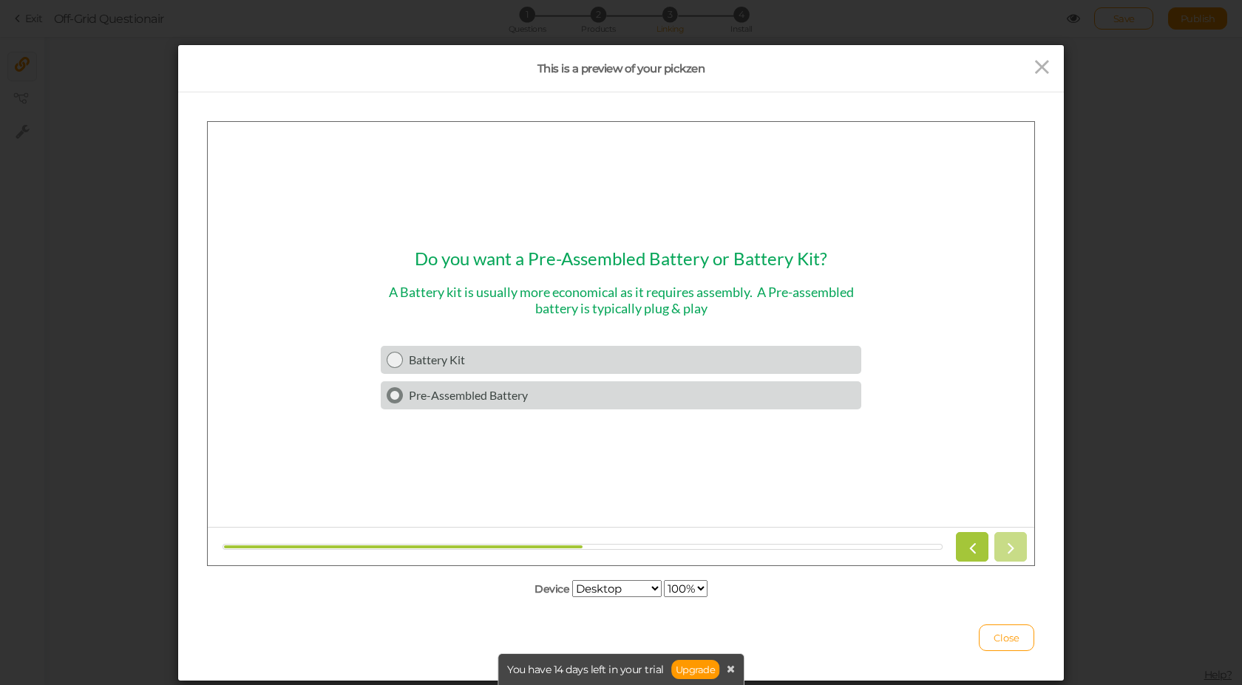
click at [489, 393] on div "Pre-Assembled Battery" at bounding box center [632, 394] width 447 height 14
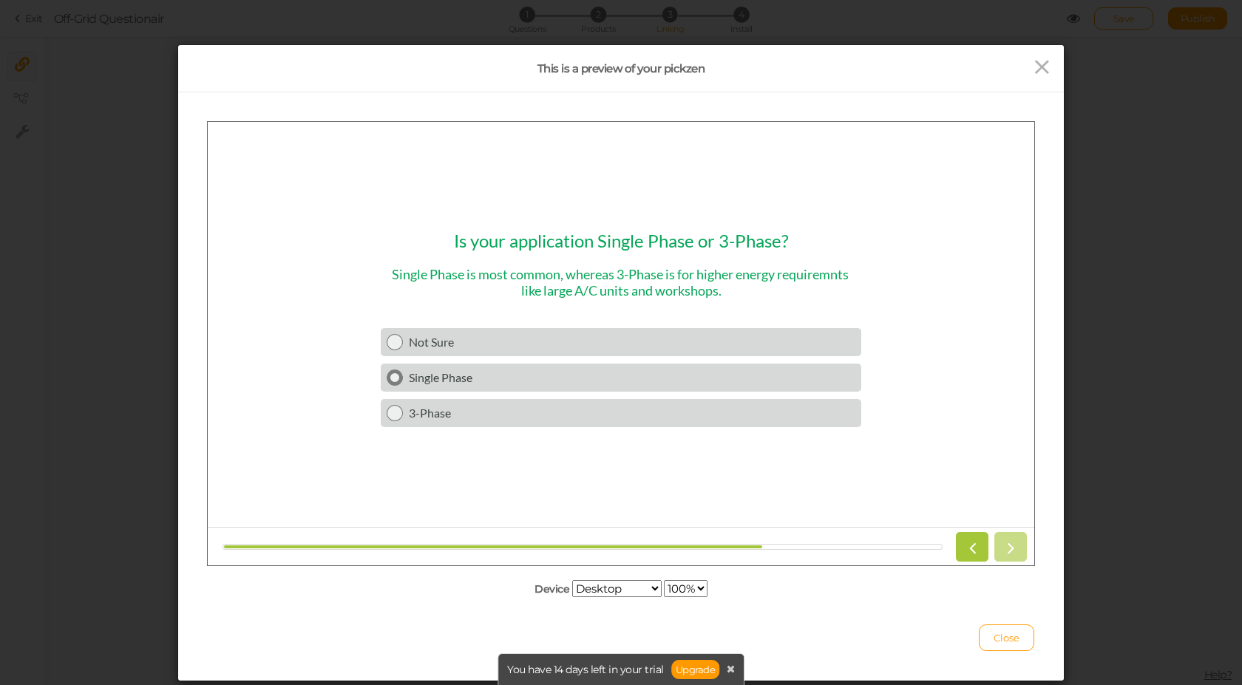
click at [500, 376] on div "Single Phase" at bounding box center [632, 377] width 447 height 14
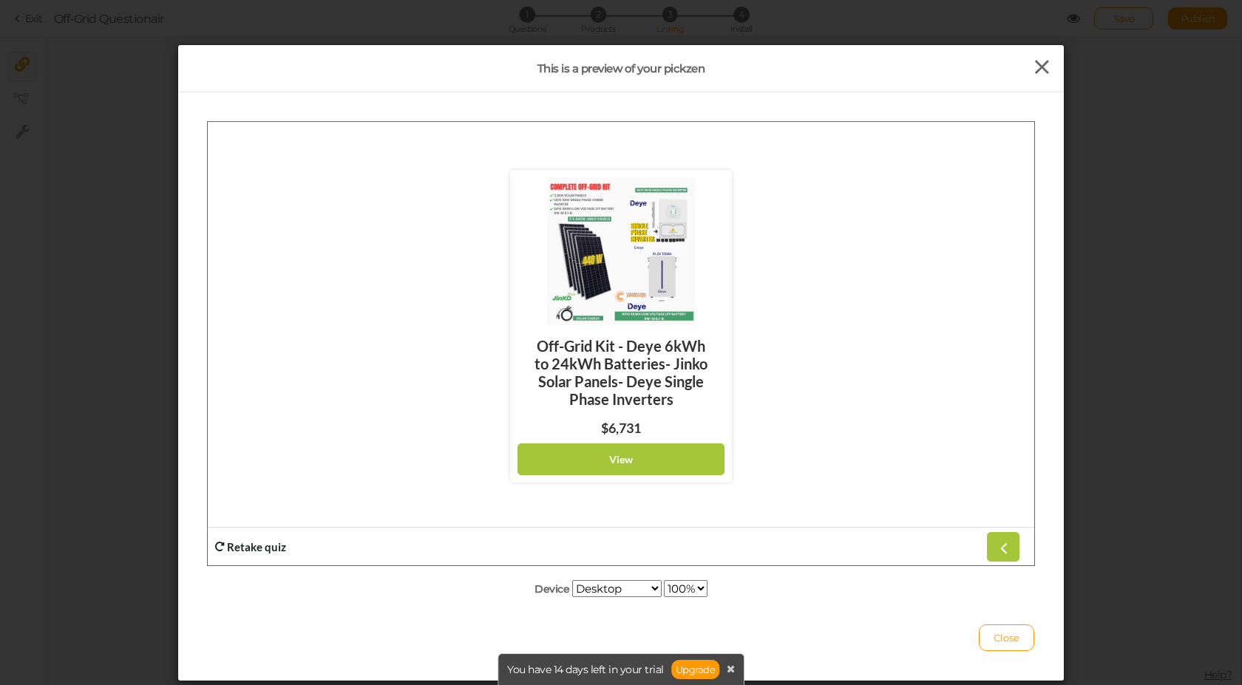
click at [1031, 69] on icon at bounding box center [1041, 67] width 21 height 22
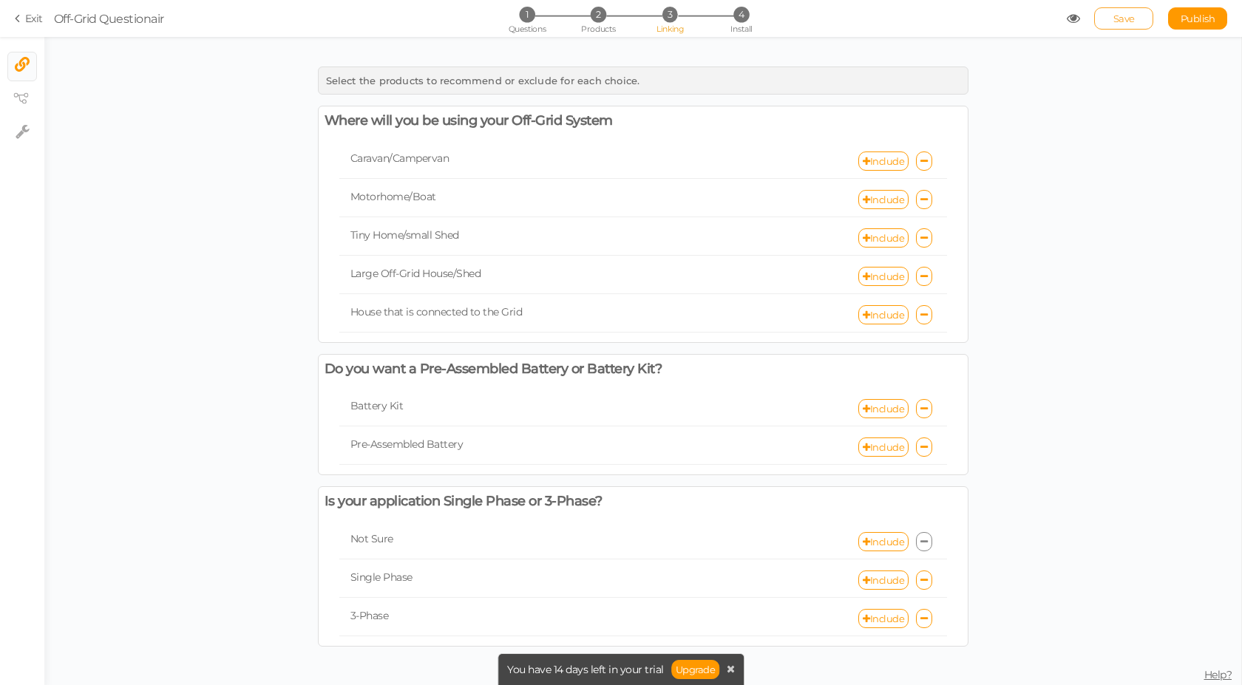
click at [1110, 16] on link "Save" at bounding box center [1123, 18] width 59 height 22
click at [1204, 16] on span "Publish" at bounding box center [1198, 19] width 35 height 12
click at [1184, 19] on span "Publish" at bounding box center [1198, 19] width 35 height 12
click at [29, 133] on icon at bounding box center [23, 131] width 14 height 15
select select "en"
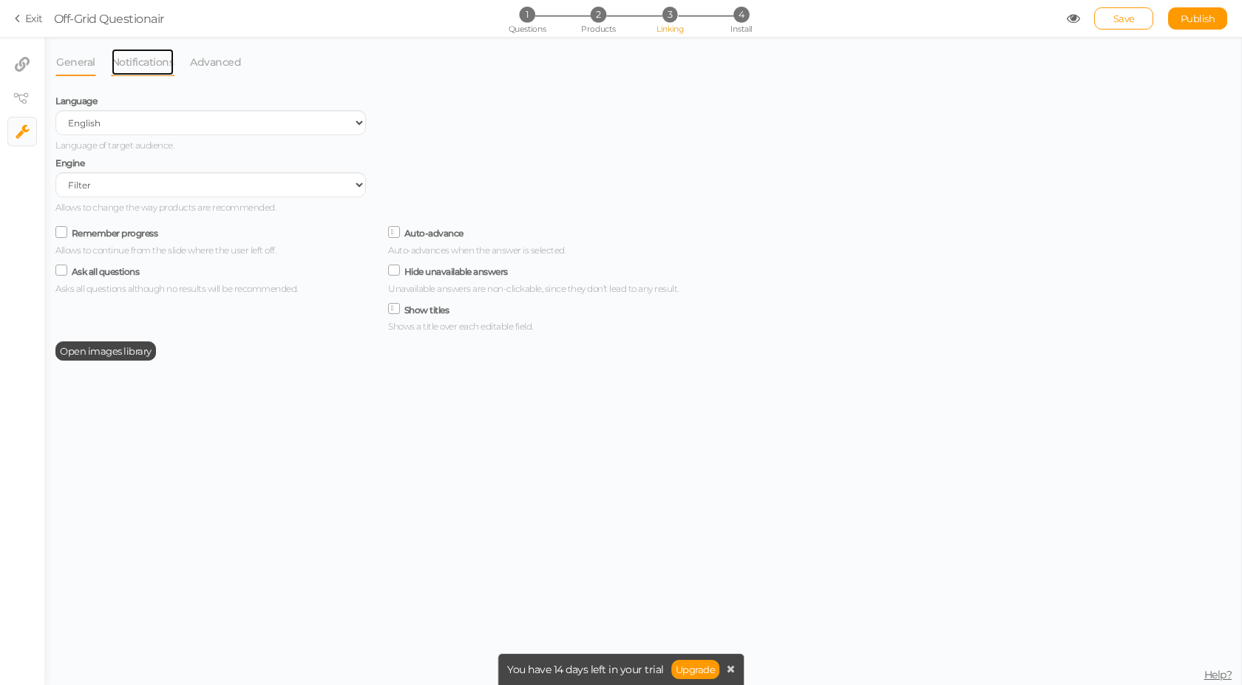
click at [149, 59] on link "Notifications" at bounding box center [143, 62] width 64 height 28
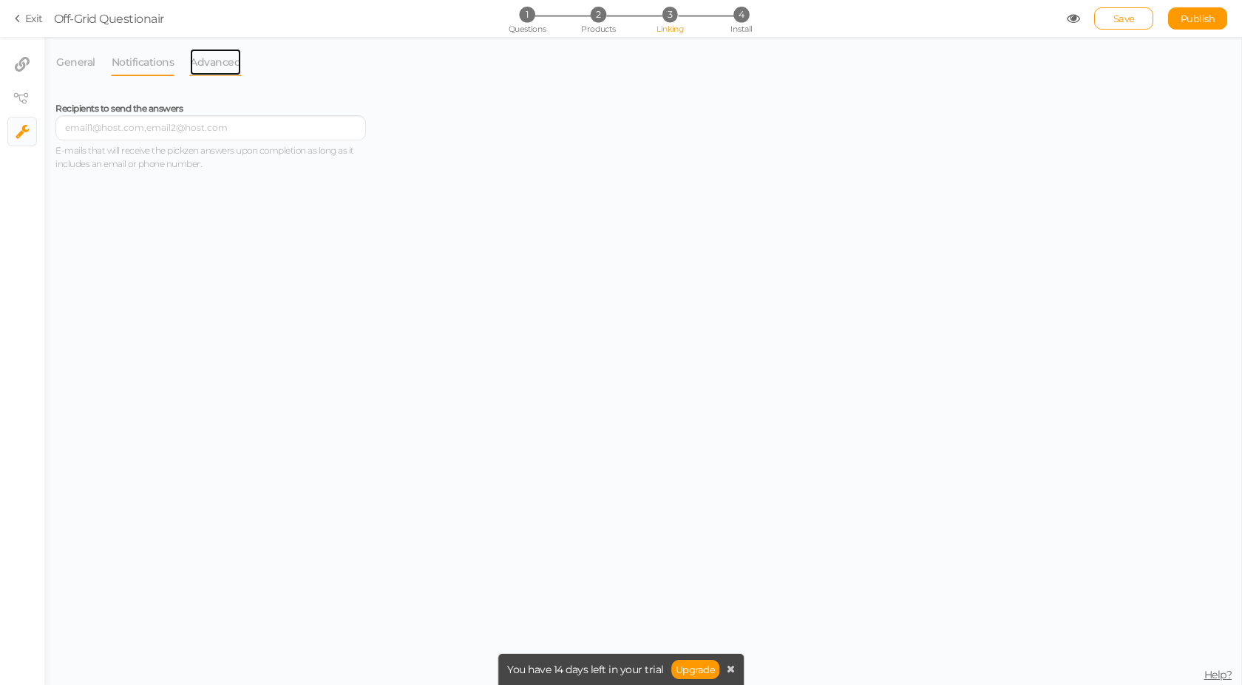
click at [212, 61] on link "Advanced" at bounding box center [215, 62] width 52 height 28
click at [81, 58] on link "General" at bounding box center [75, 62] width 41 height 28
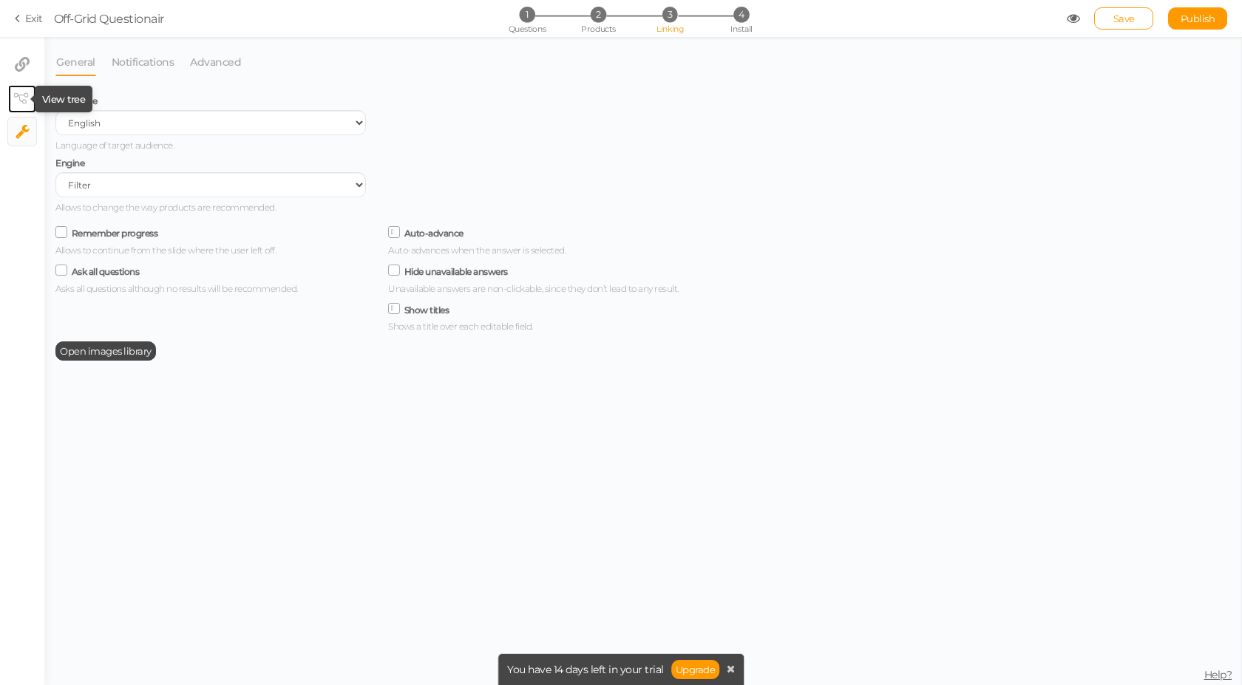
click at [24, 92] on tip-cont at bounding box center [22, 99] width 11 height 18
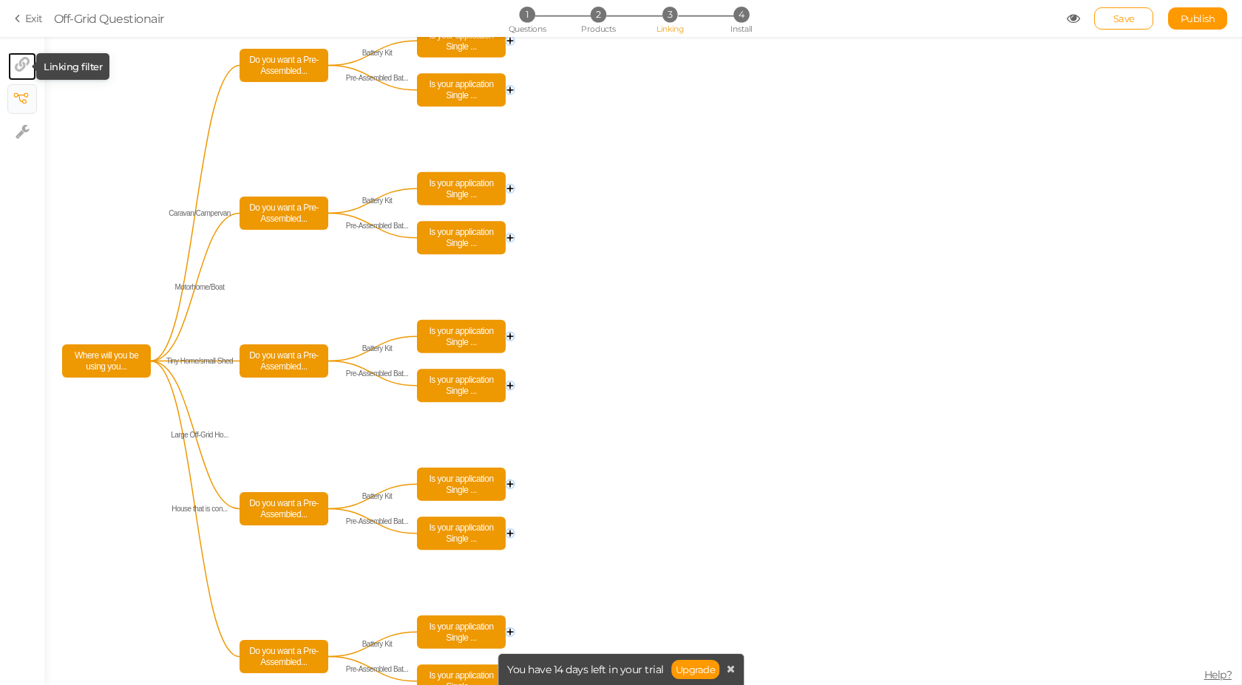
click at [29, 61] on icon at bounding box center [22, 64] width 15 height 15
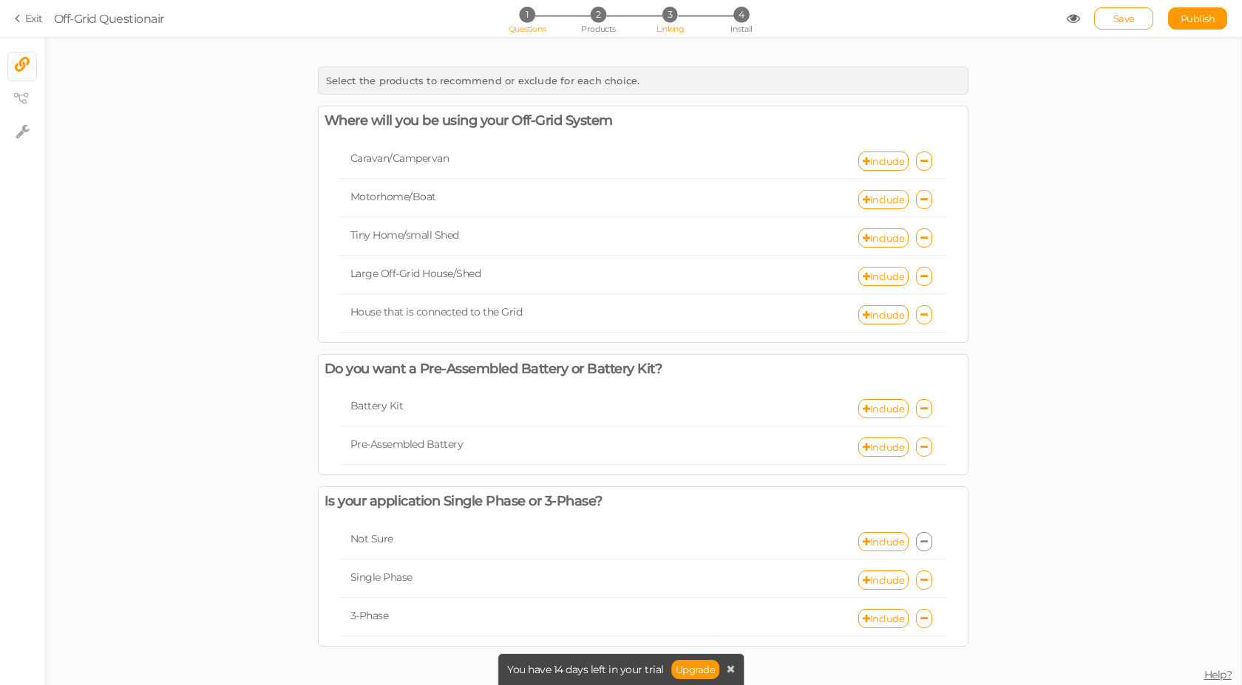
click at [520, 19] on span "1" at bounding box center [527, 15] width 16 height 16
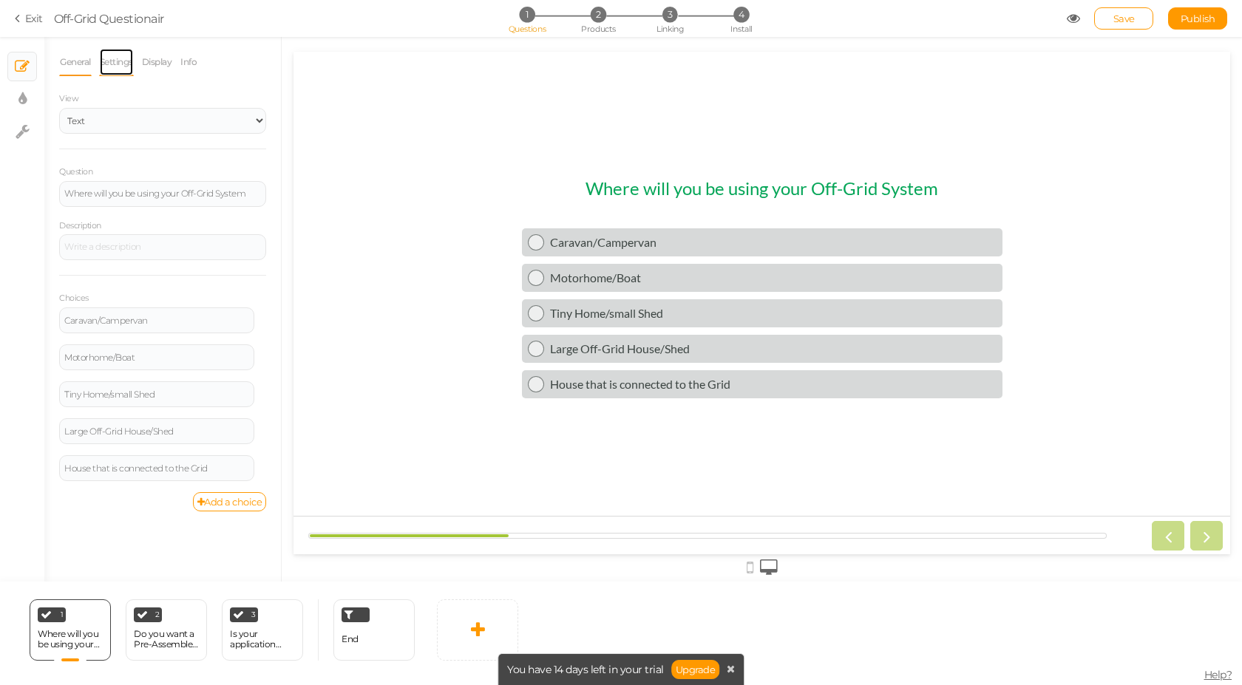
click at [106, 64] on link "Settings" at bounding box center [116, 62] width 35 height 28
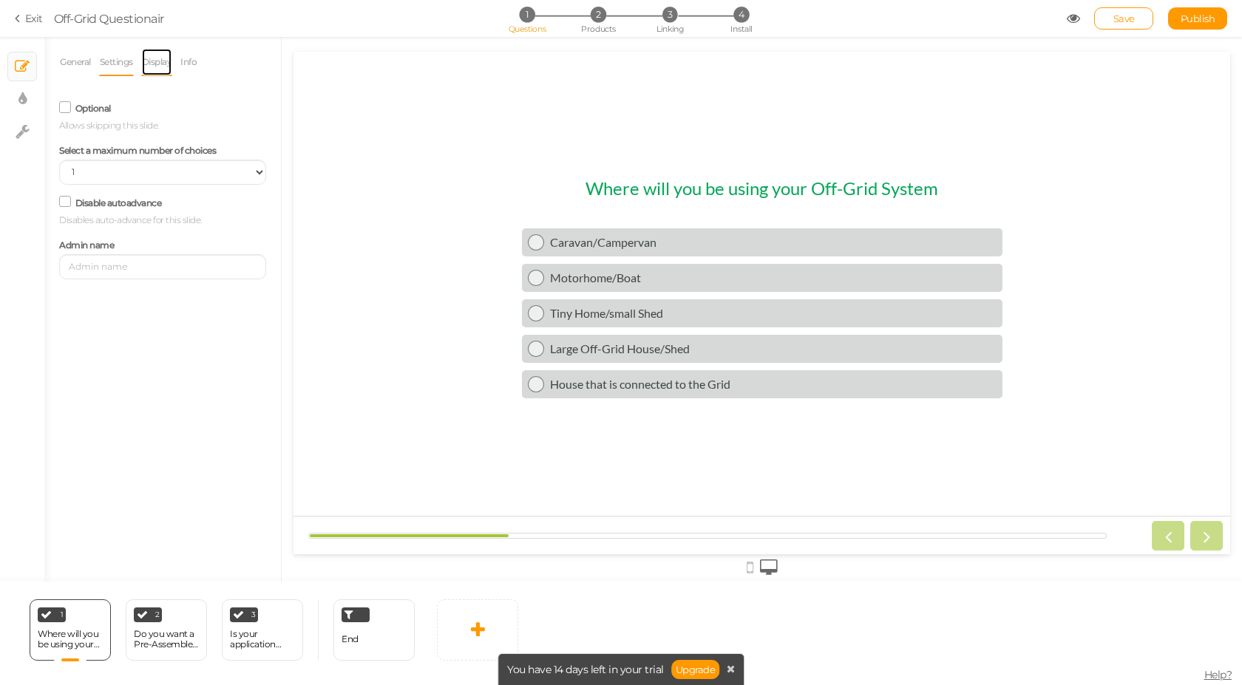
click at [151, 60] on link "Display" at bounding box center [157, 62] width 32 height 28
click at [194, 60] on link "Info" at bounding box center [189, 62] width 18 height 28
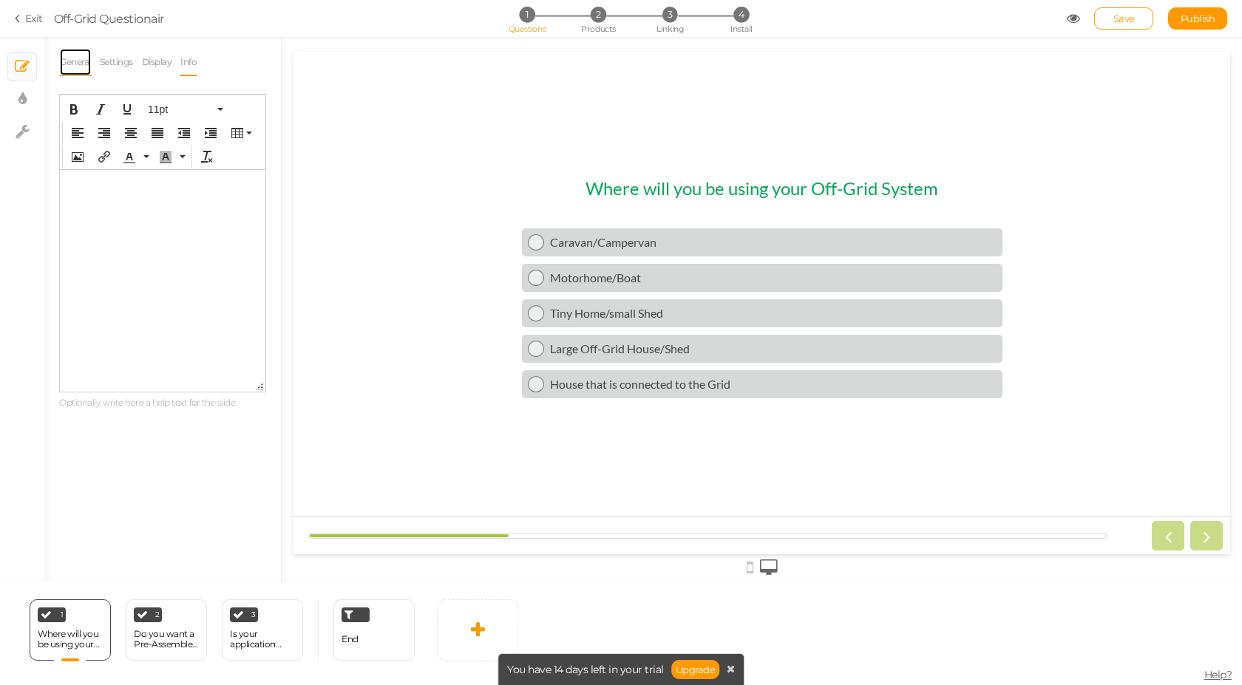
click at [92, 59] on link "General" at bounding box center [75, 62] width 33 height 28
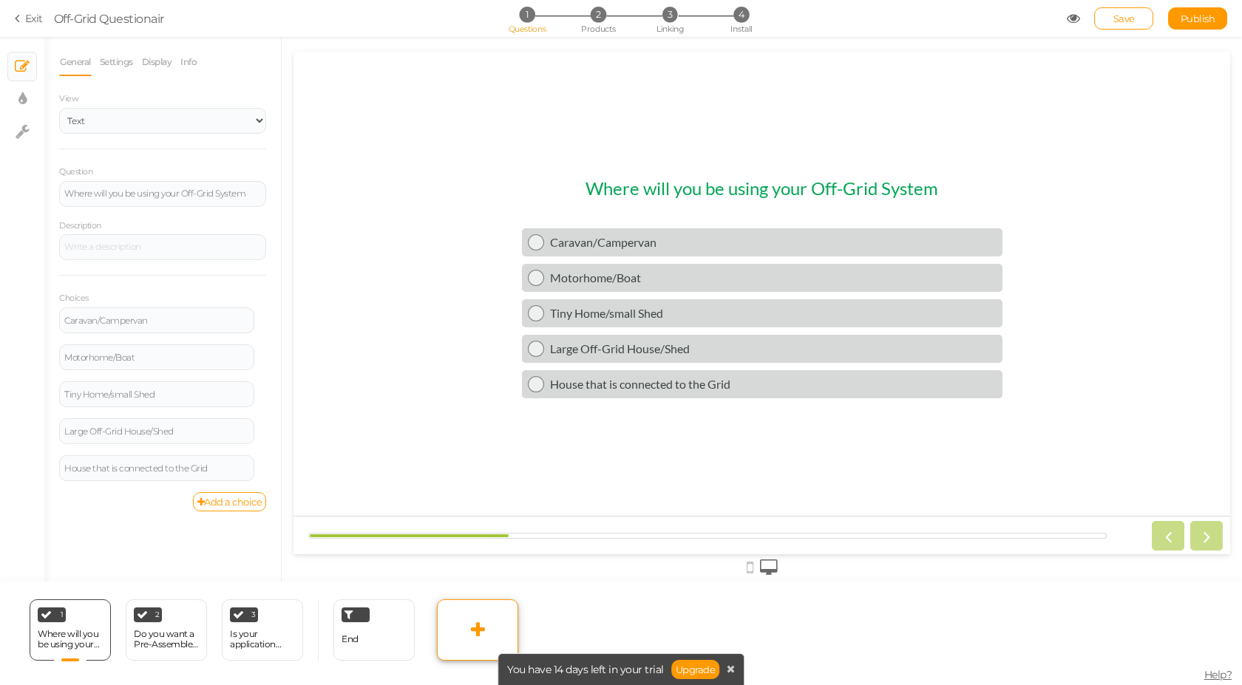
click at [486, 630] on link at bounding box center [477, 630] width 81 height 61
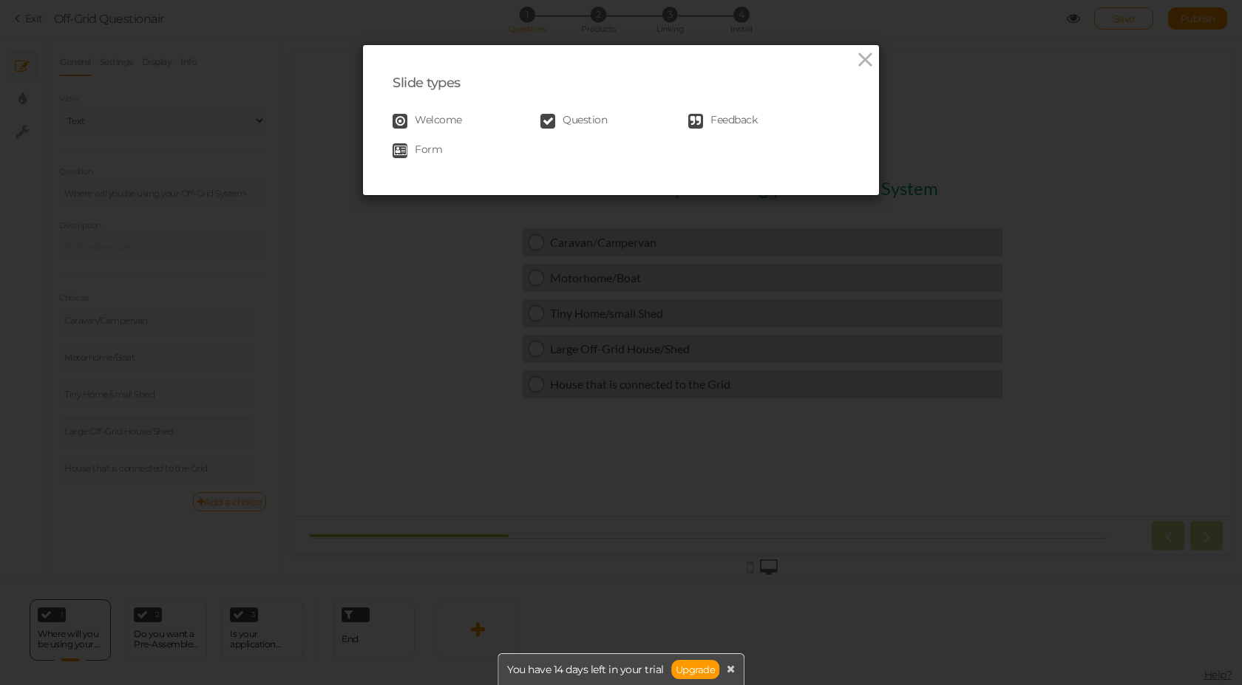
click at [433, 123] on span "Welcome" at bounding box center [438, 121] width 47 height 15
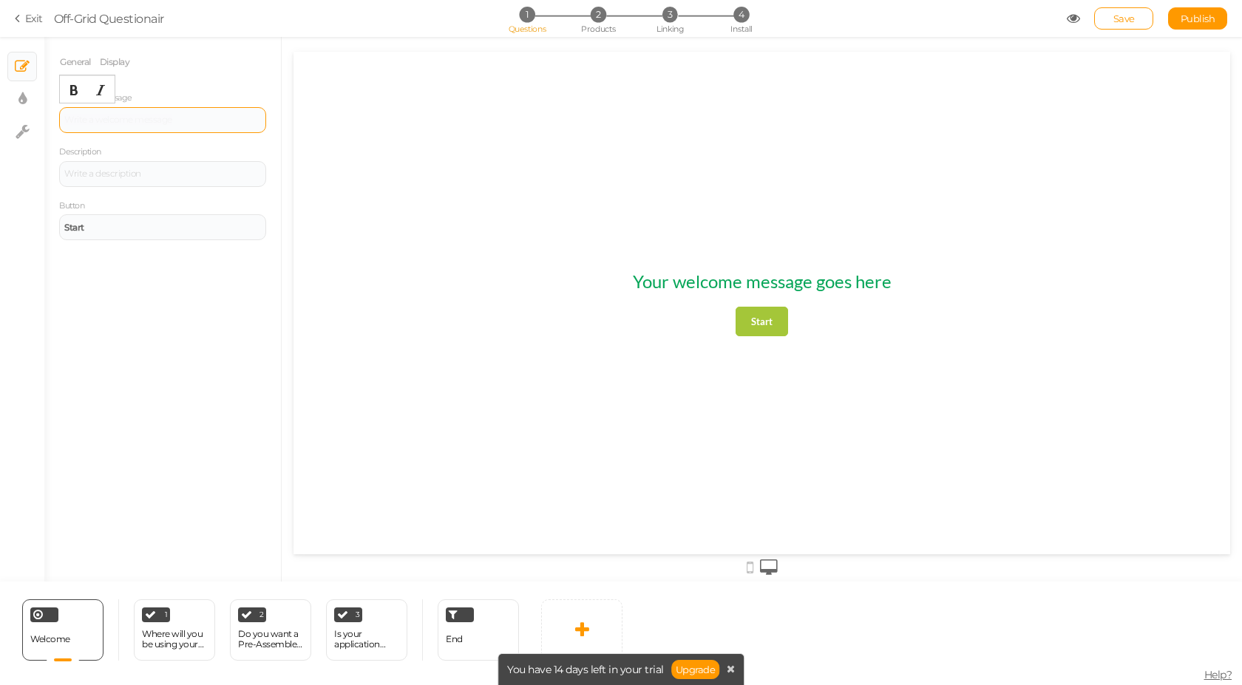
click at [116, 118] on div at bounding box center [162, 120] width 207 height 26
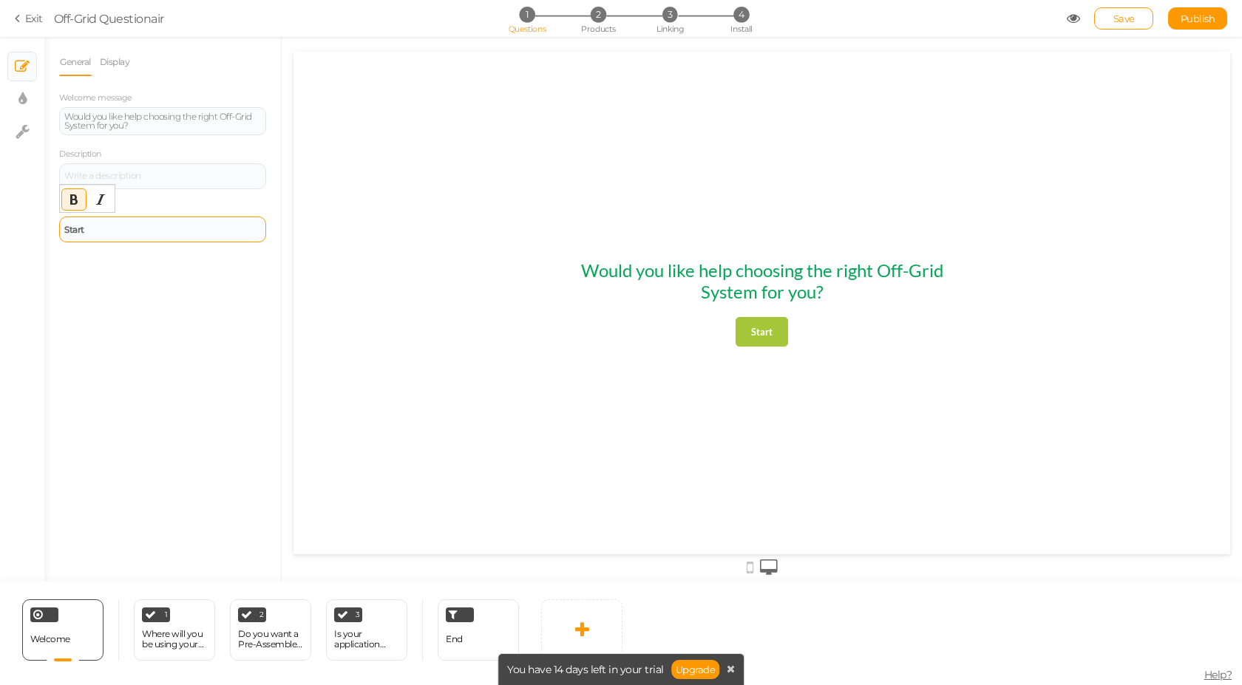
click at [127, 228] on div "Start" at bounding box center [162, 229] width 197 height 9
click at [158, 316] on div "General Display Welcome message Would you like help choosing the right Off-Grid…" at bounding box center [162, 315] width 237 height 534
click at [142, 177] on div at bounding box center [162, 176] width 197 height 9
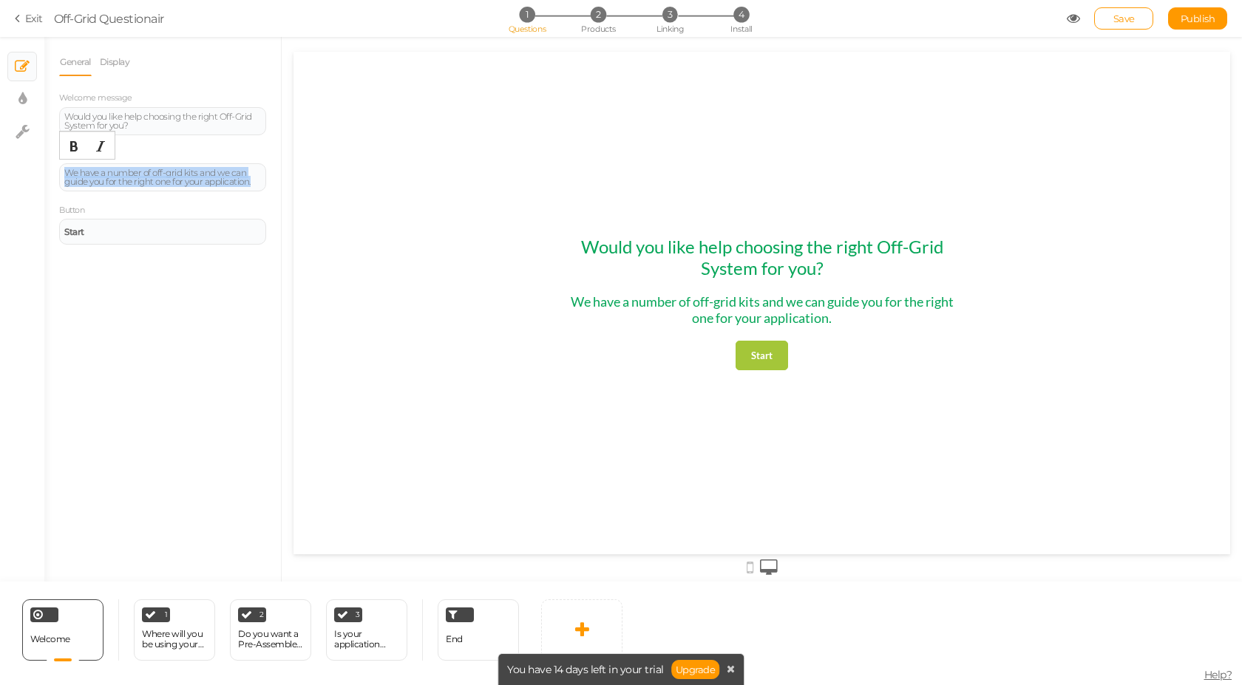
drag, startPoint x: 255, startPoint y: 183, endPoint x: -66, endPoint y: 157, distance: 322.0
click at [0, 157] on html "× Close A wider screen is needed to use the Pickzen builder Exit Off-Grid Quest…" at bounding box center [621, 342] width 1242 height 685
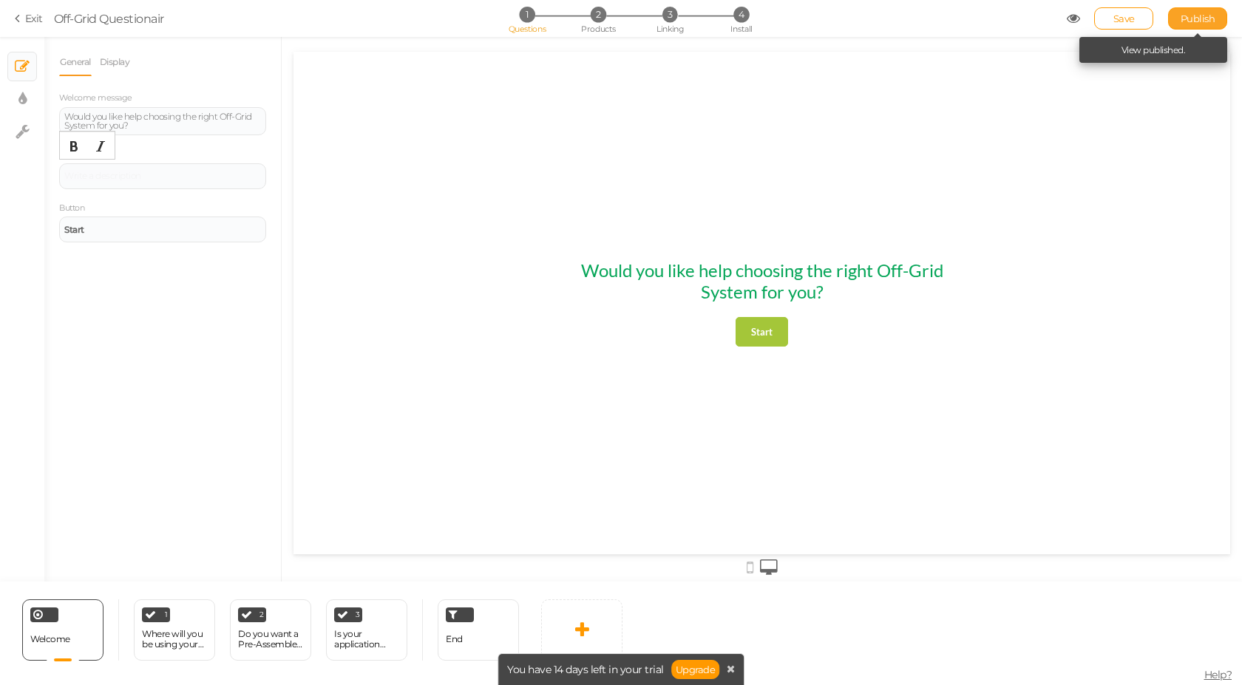
click at [1204, 13] on span "Publish" at bounding box center [1198, 19] width 35 height 12
click at [32, 20] on link "Exit" at bounding box center [29, 18] width 28 height 15
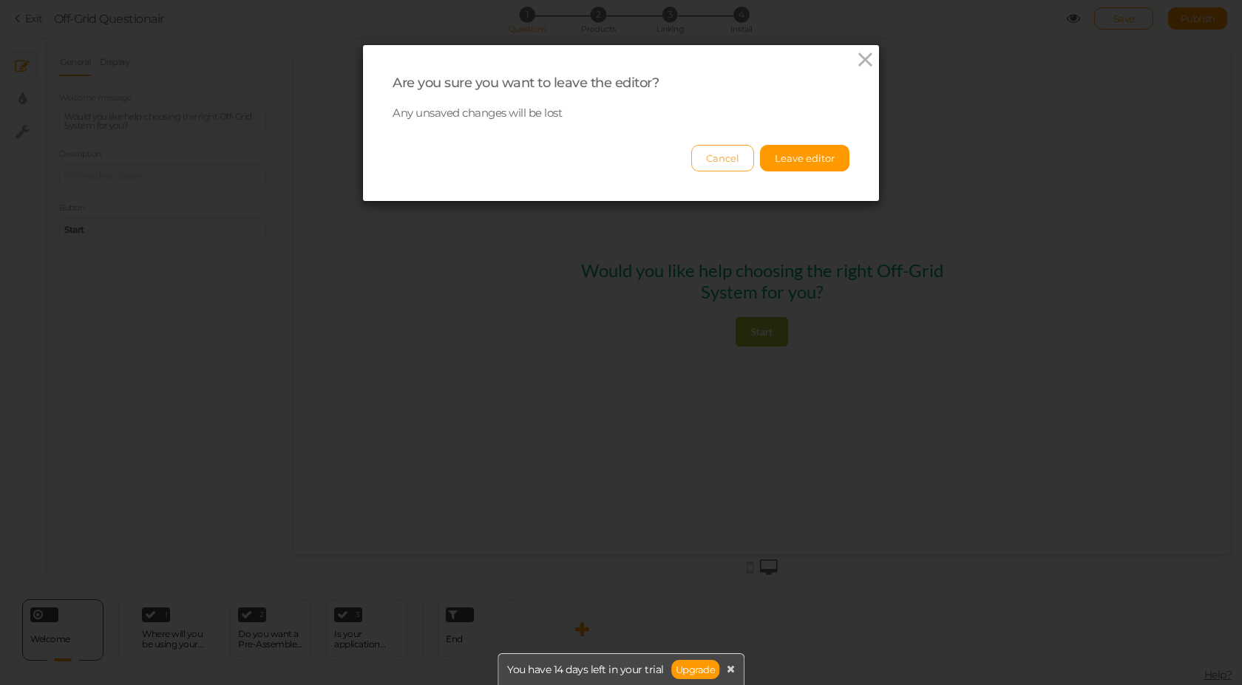
click at [713, 164] on button "Cancel" at bounding box center [722, 158] width 63 height 27
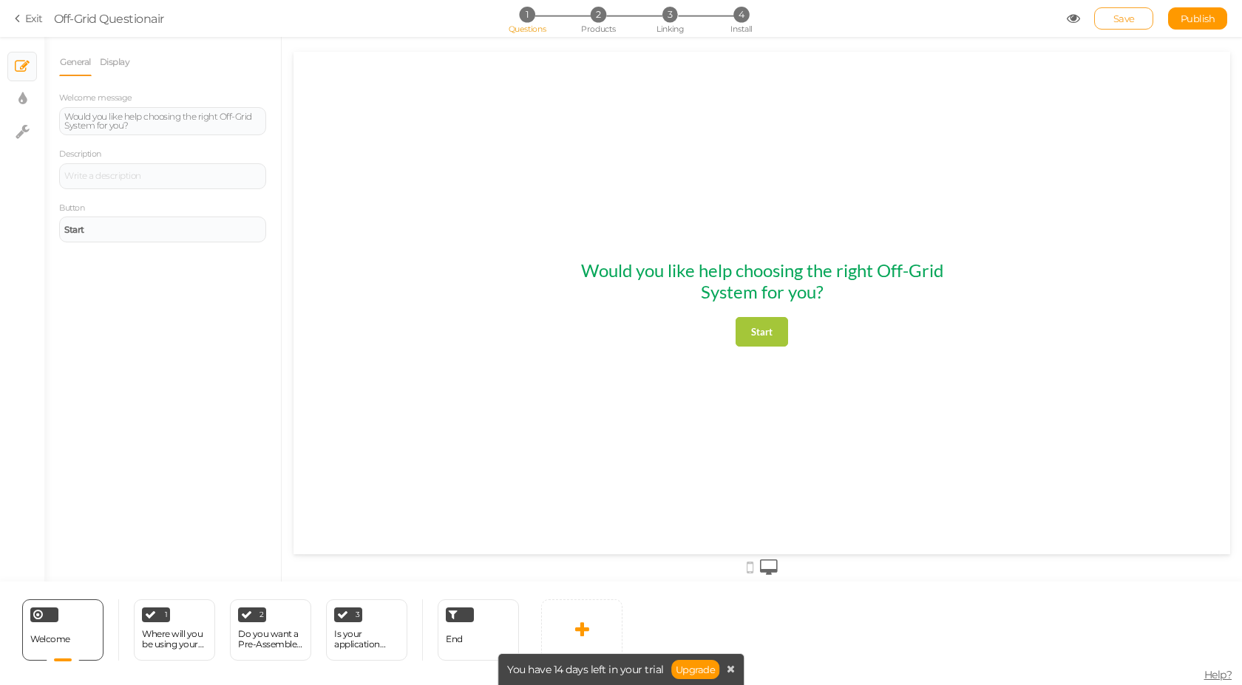
drag, startPoint x: 1119, startPoint y: 19, endPoint x: 844, endPoint y: 7, distance: 275.3
click at [1119, 19] on span "Save" at bounding box center [1123, 19] width 21 height 12
click at [1068, 17] on icon at bounding box center [1073, 18] width 13 height 13
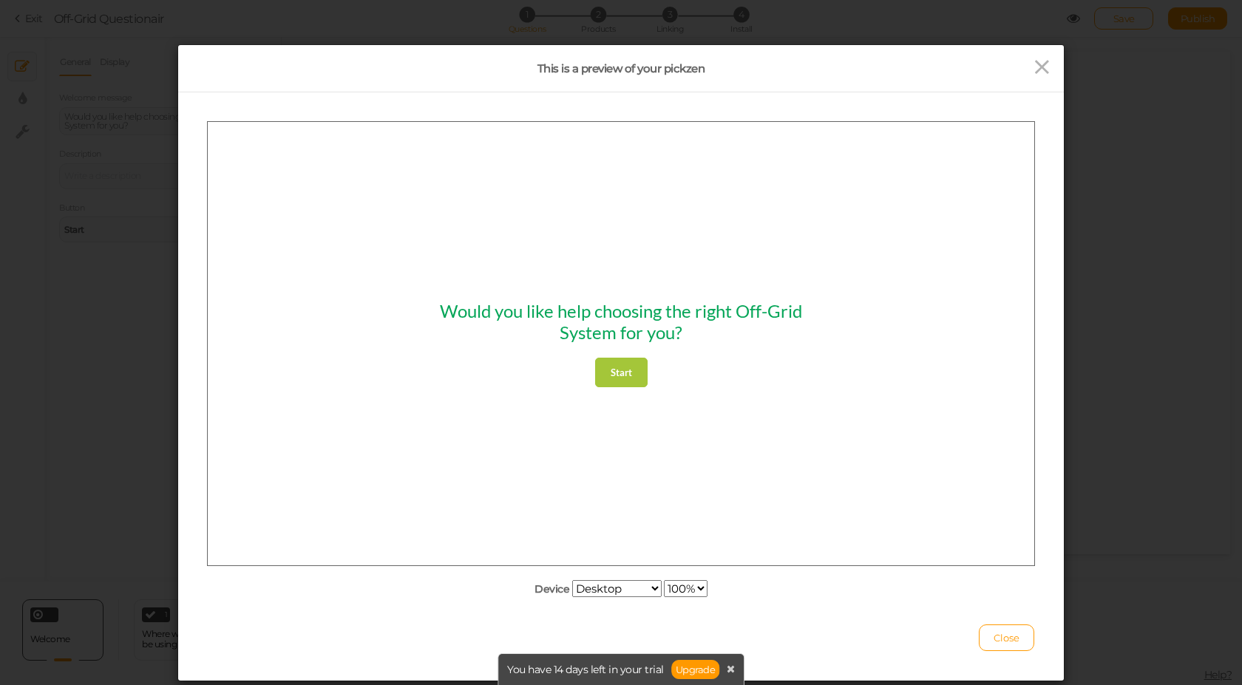
click at [682, 589] on select "100% 75% 50% 25%" at bounding box center [686, 588] width 44 height 17
click at [636, 583] on select "Desktop Small mobile Large mobile" at bounding box center [616, 588] width 89 height 17
select select "1"
click at [572, 597] on select "Desktop Small mobile Large mobile" at bounding box center [616, 588] width 89 height 17
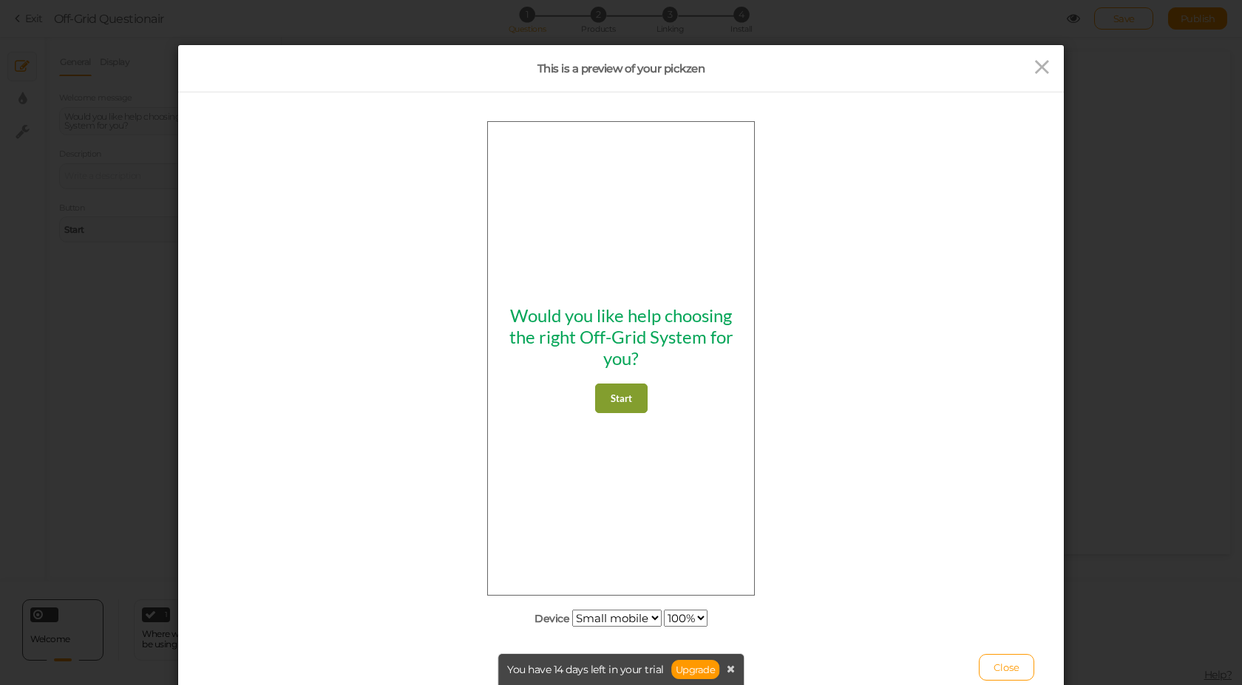
click at [637, 399] on link "Start" at bounding box center [621, 398] width 52 height 30
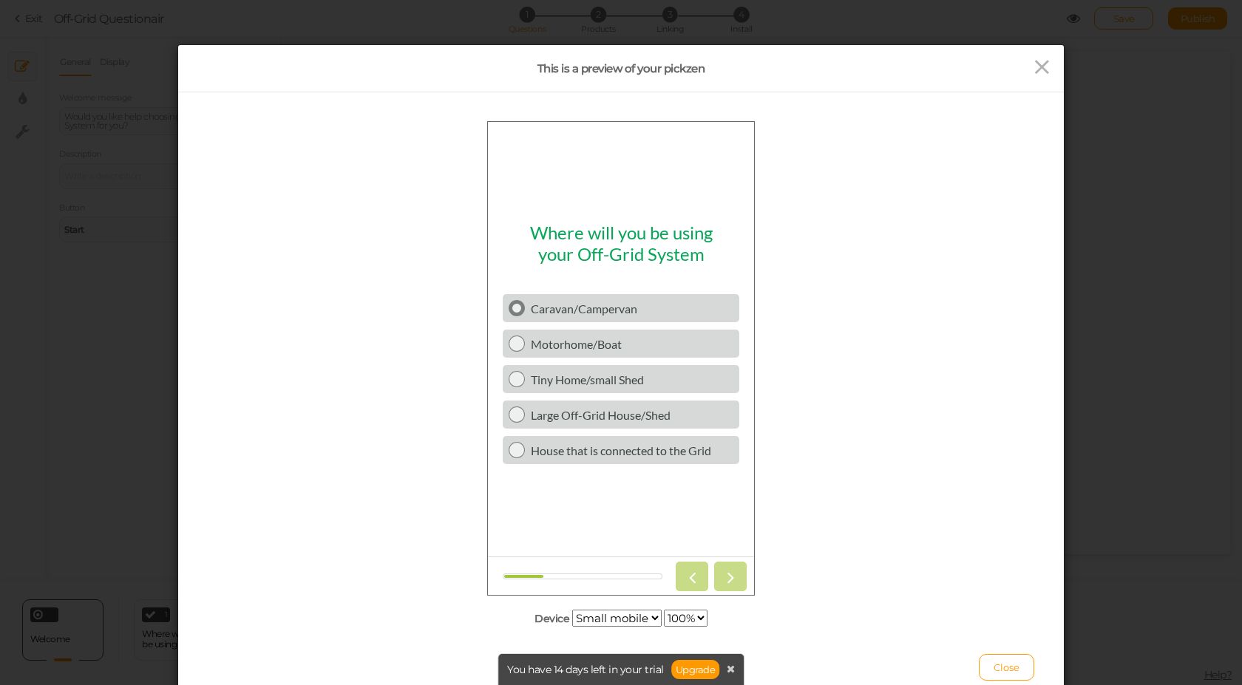
click at [609, 311] on div "Caravan/Campervan" at bounding box center [632, 308] width 203 height 14
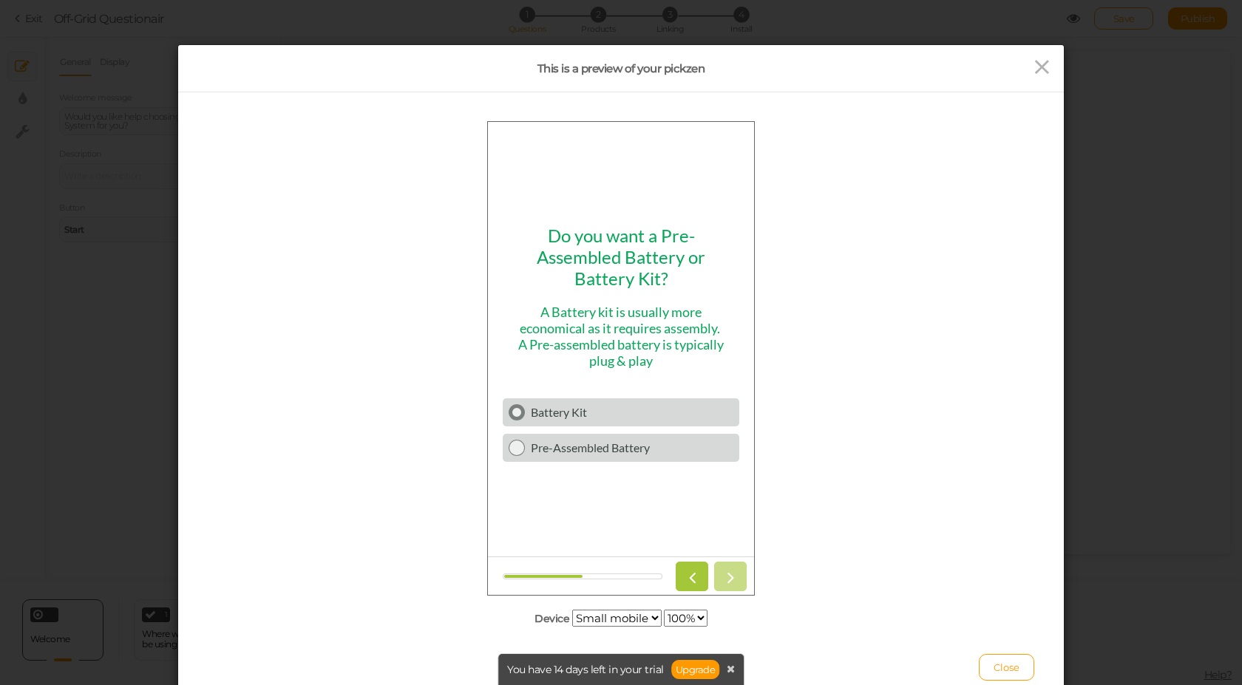
click at [603, 409] on div "Battery Kit" at bounding box center [632, 411] width 203 height 14
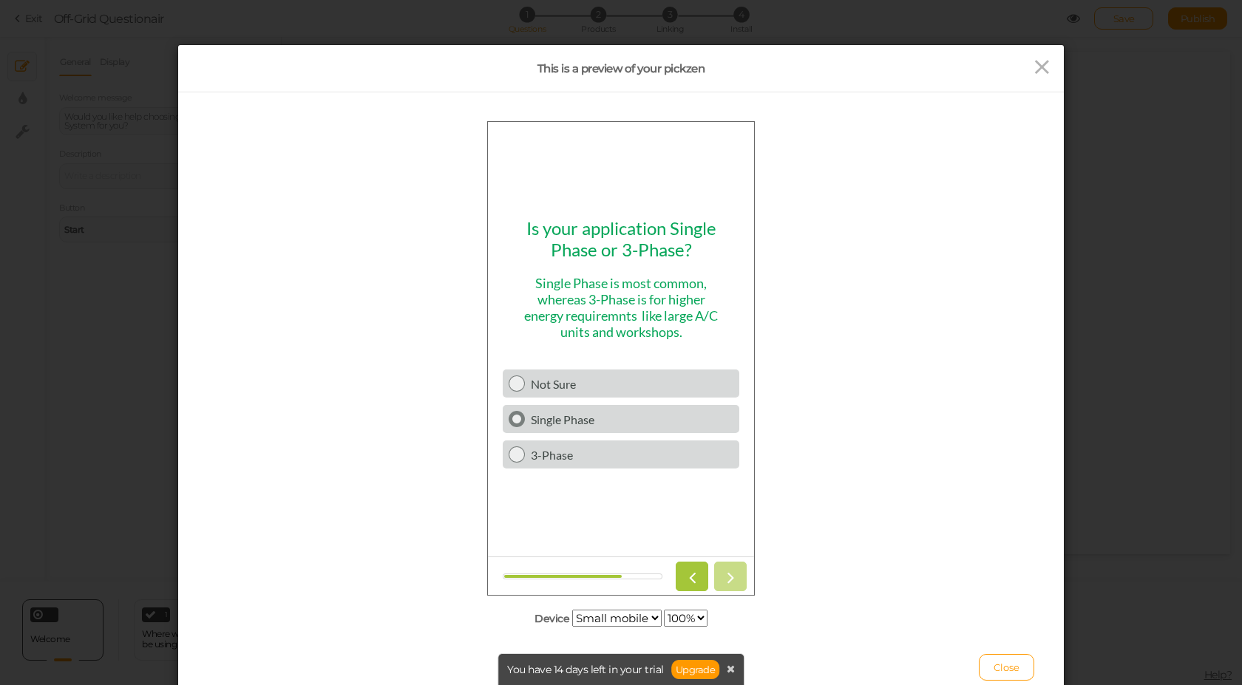
click at [595, 424] on div "Single Phase" at bounding box center [632, 419] width 203 height 14
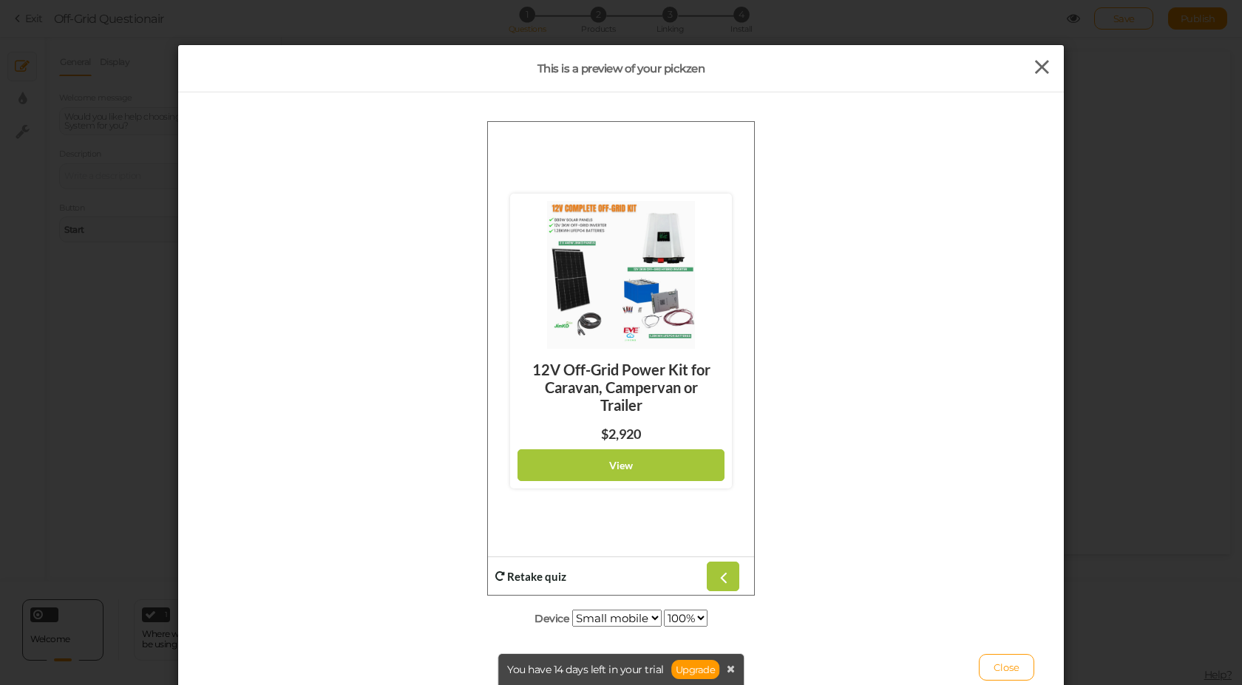
click at [1033, 64] on icon at bounding box center [1041, 67] width 21 height 22
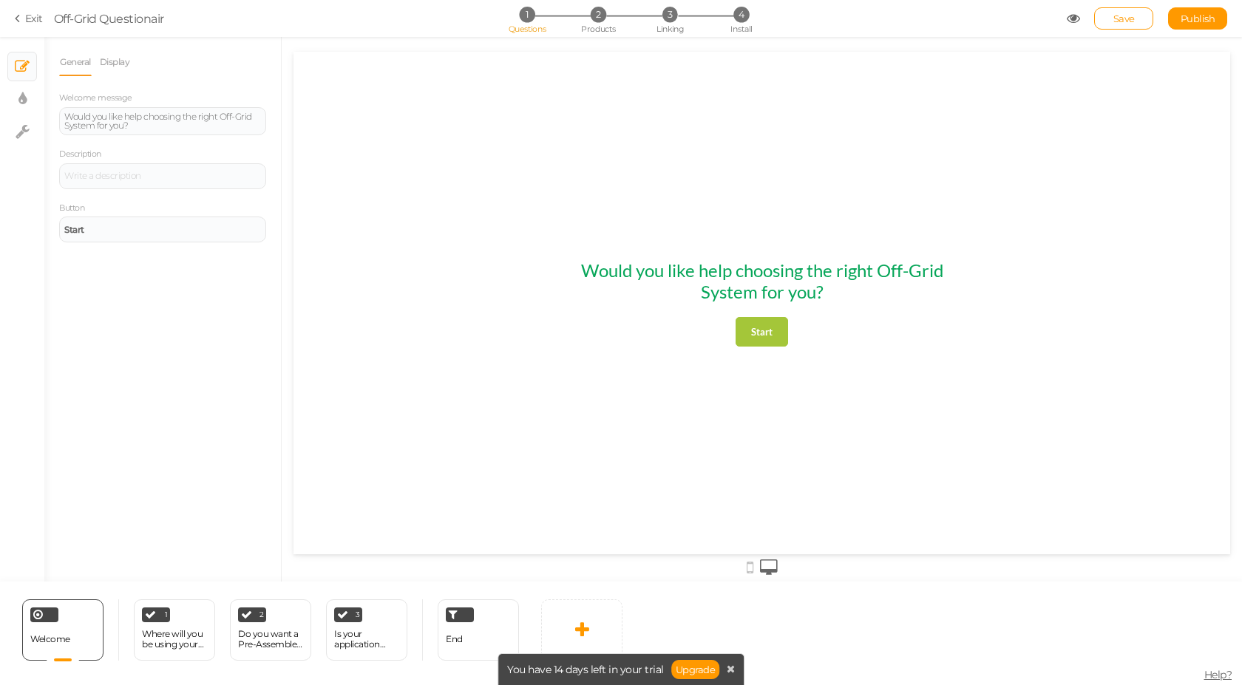
click at [28, 23] on link "Exit" at bounding box center [29, 18] width 28 height 15
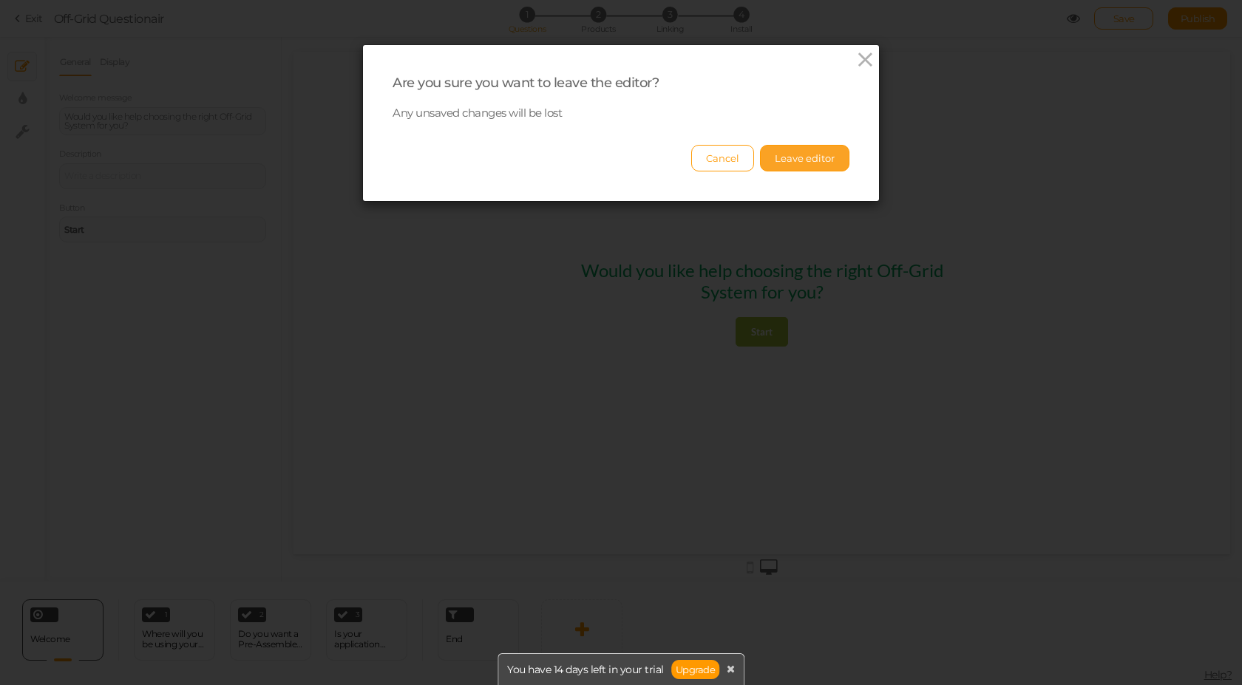
click at [804, 163] on button "Leave editor" at bounding box center [804, 158] width 89 height 27
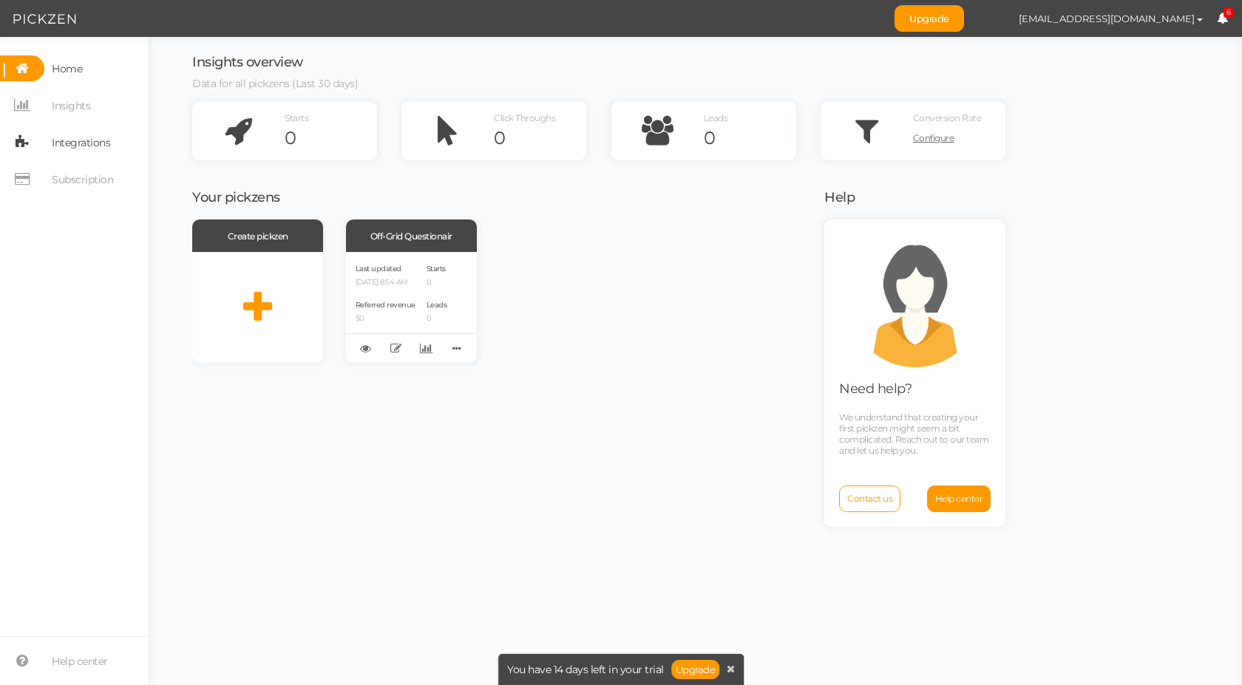
click at [82, 140] on span "Integrations" at bounding box center [81, 143] width 58 height 24
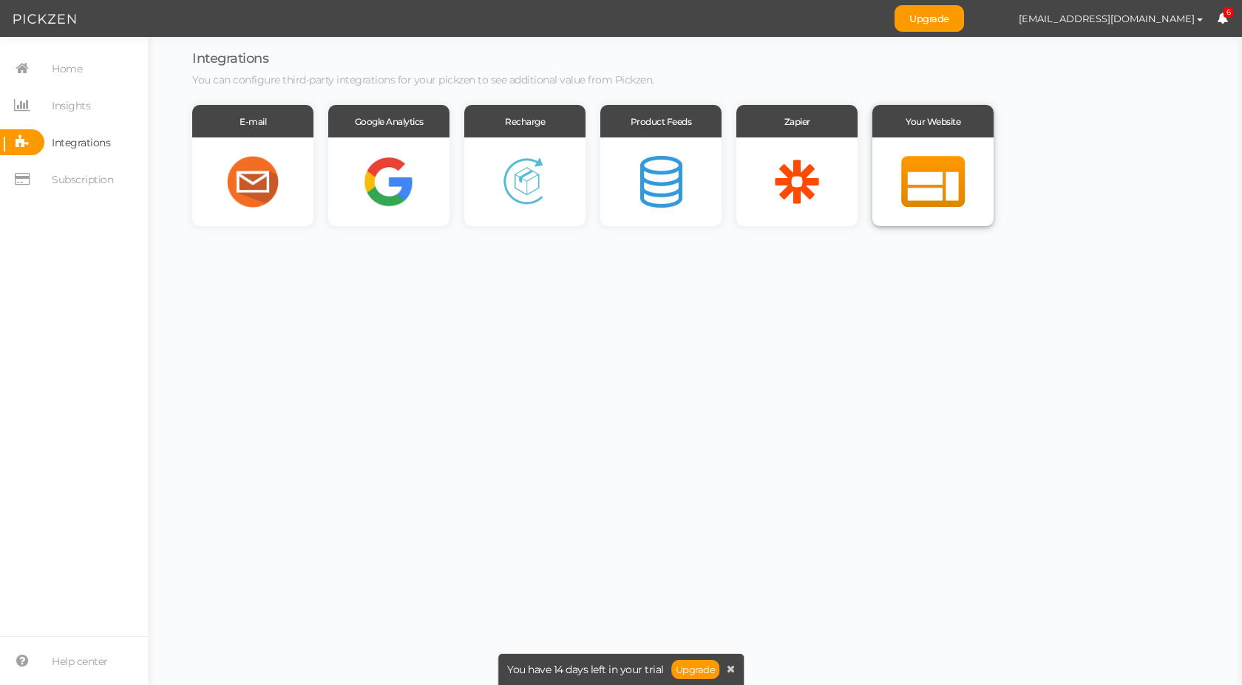
click at [946, 172] on div at bounding box center [932, 182] width 121 height 89
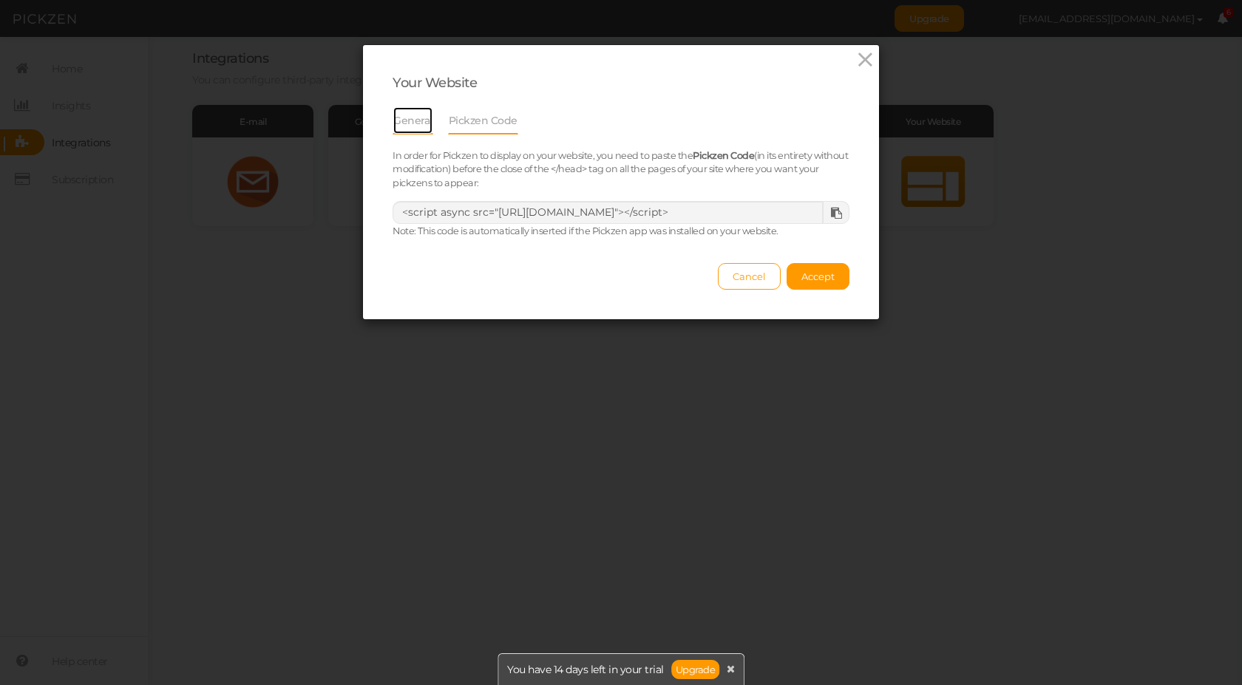
click at [398, 123] on link "General" at bounding box center [413, 120] width 41 height 28
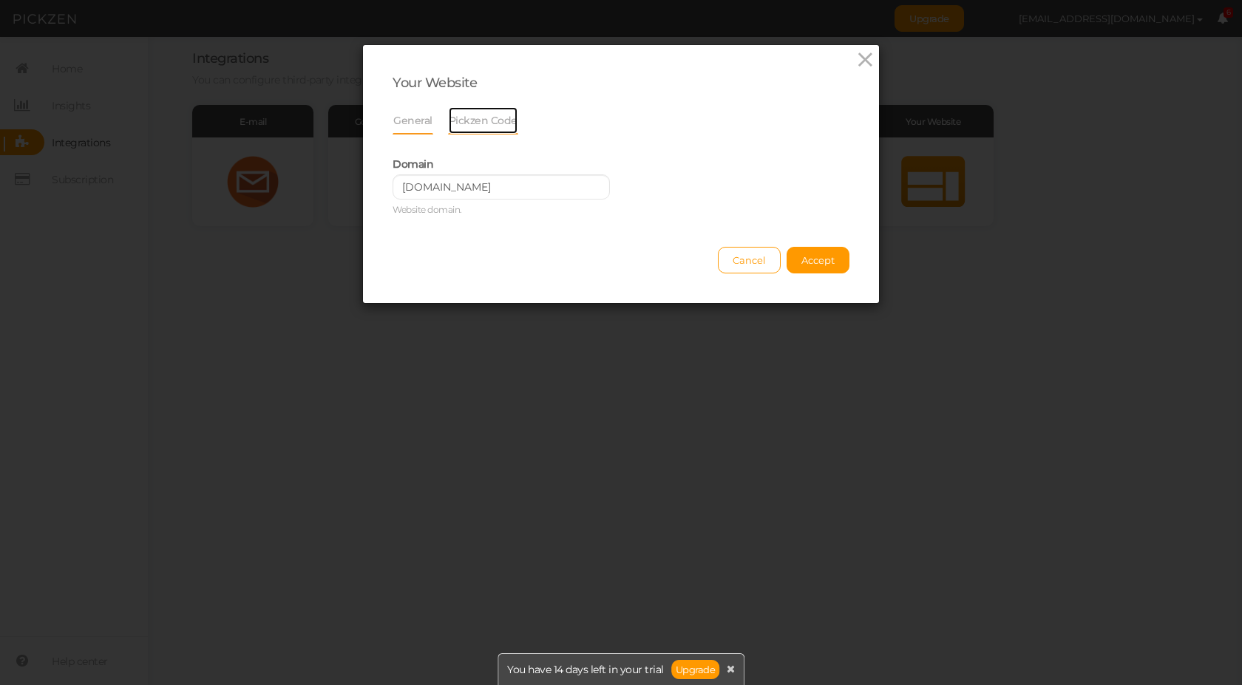
click at [489, 127] on link "Pickzen Code" at bounding box center [483, 120] width 70 height 28
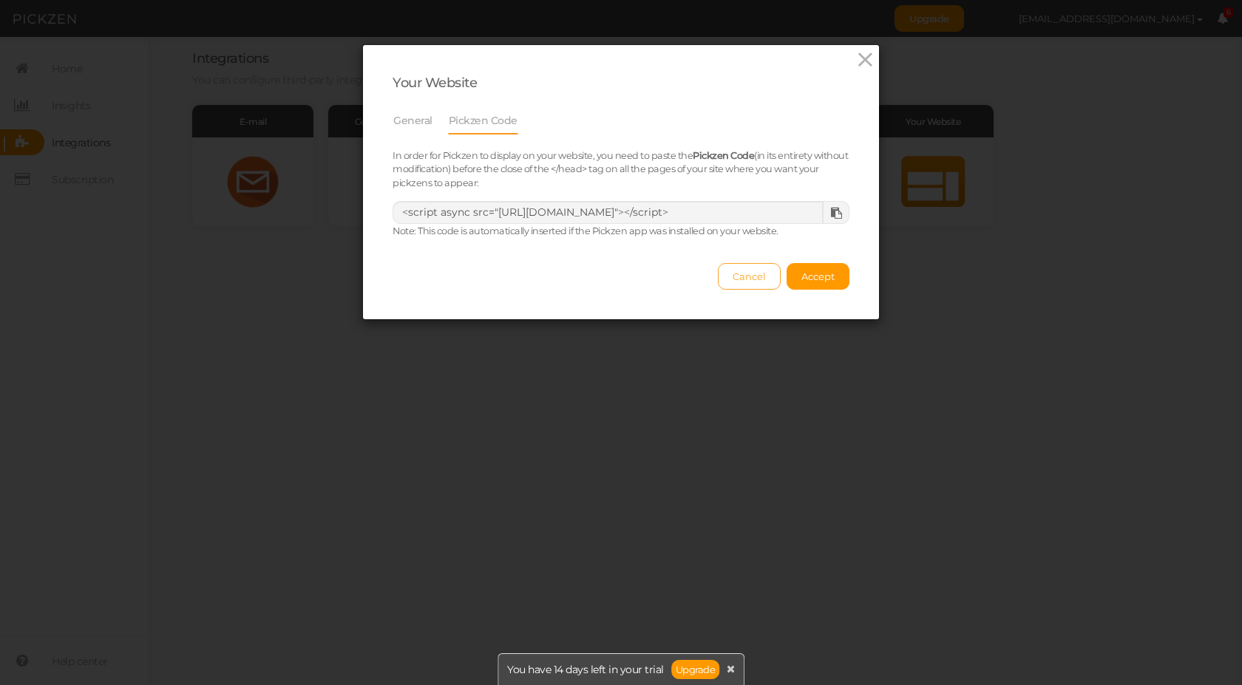
click at [733, 282] on button "Cancel" at bounding box center [749, 276] width 63 height 27
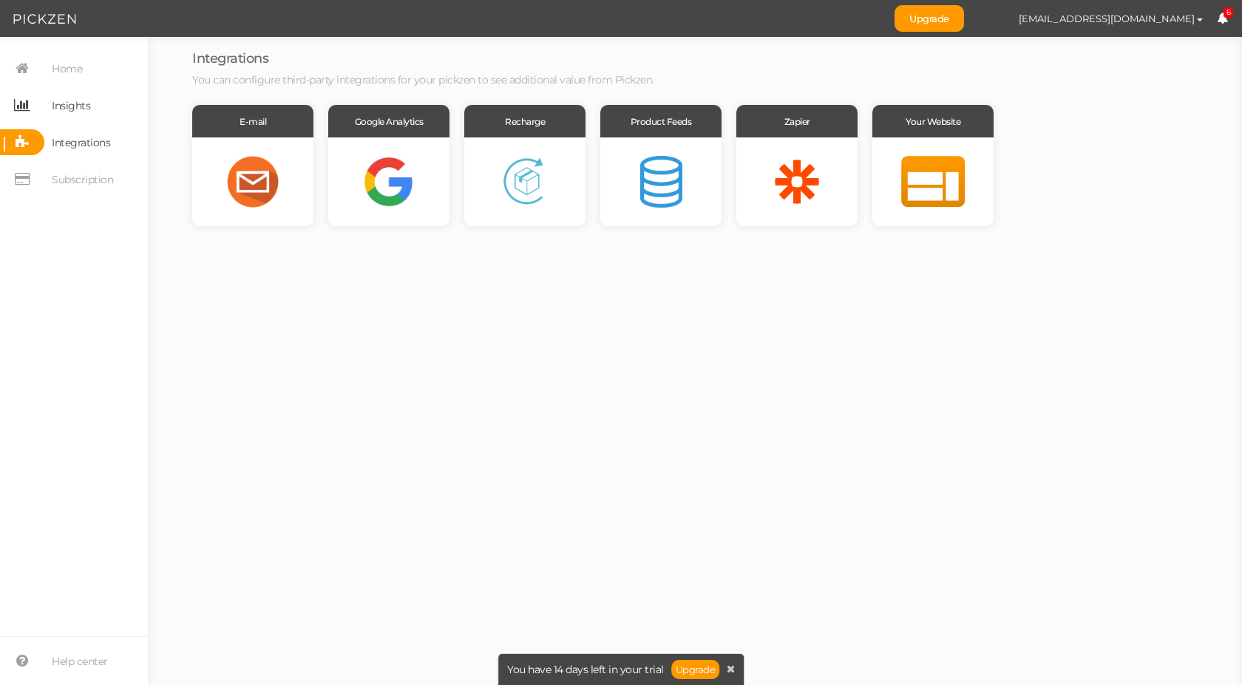
click at [79, 107] on span "Insights" at bounding box center [71, 106] width 38 height 24
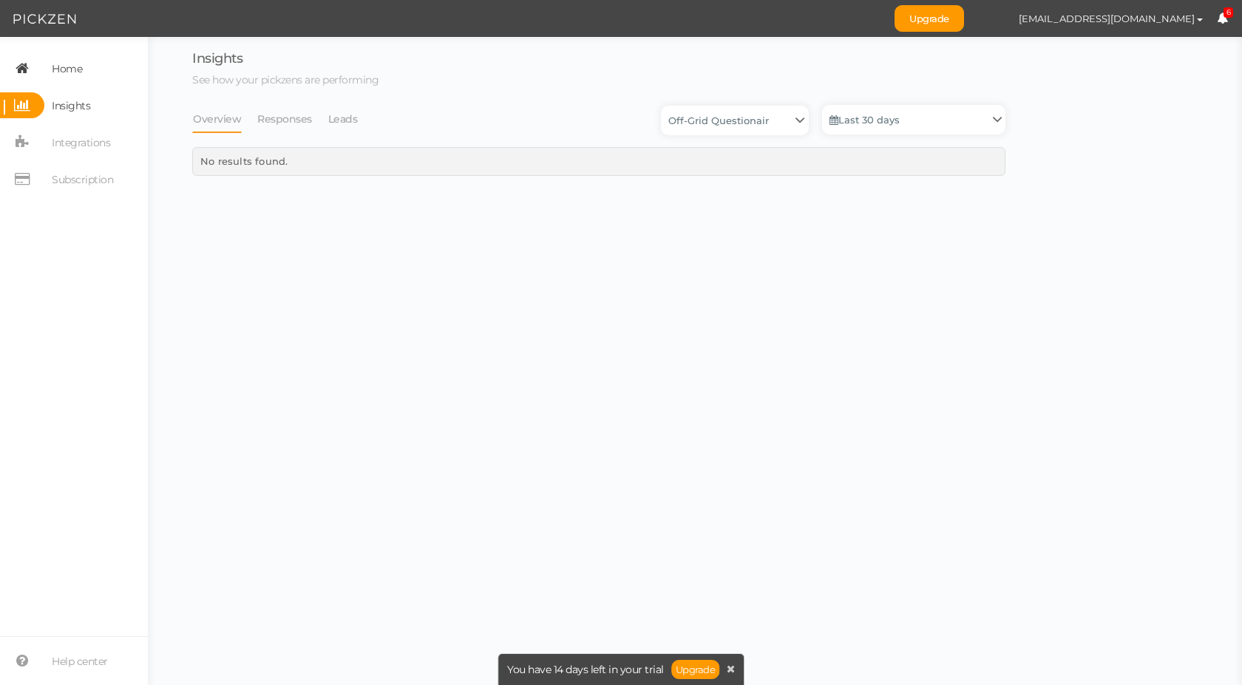
click at [72, 69] on span "Home" at bounding box center [67, 69] width 30 height 24
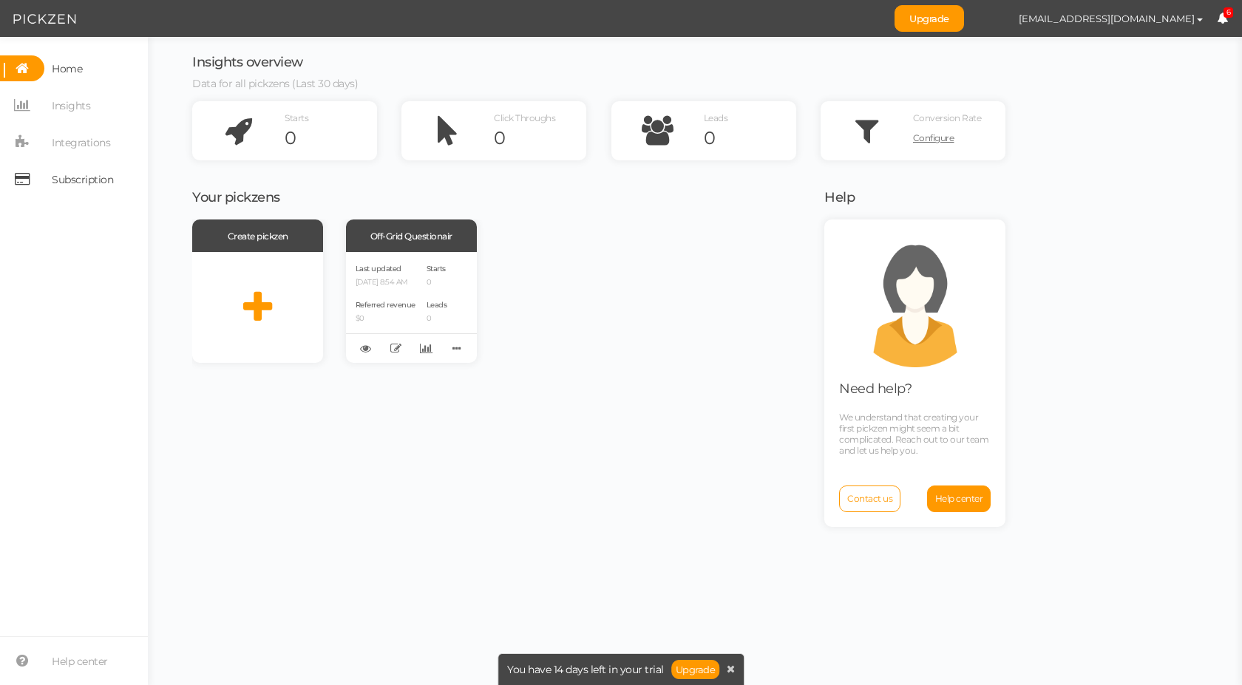
click at [69, 184] on span "Subscription" at bounding box center [82, 180] width 61 height 24
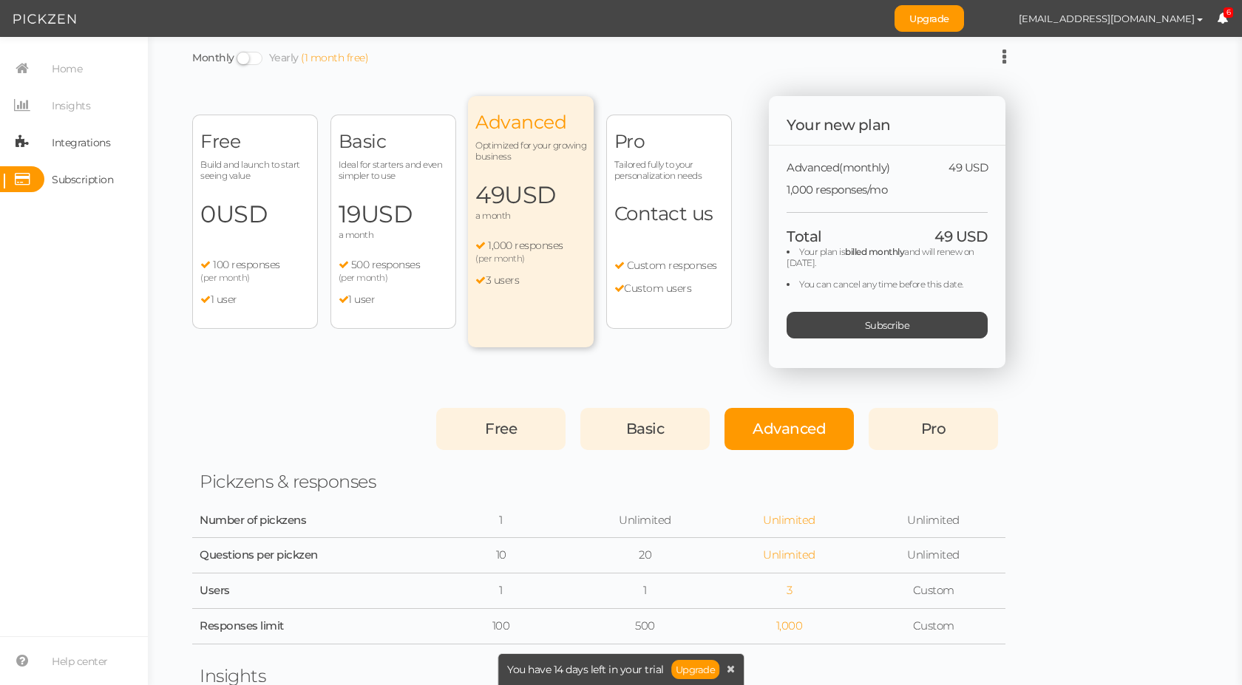
click at [88, 135] on span "Integrations" at bounding box center [81, 143] width 58 height 24
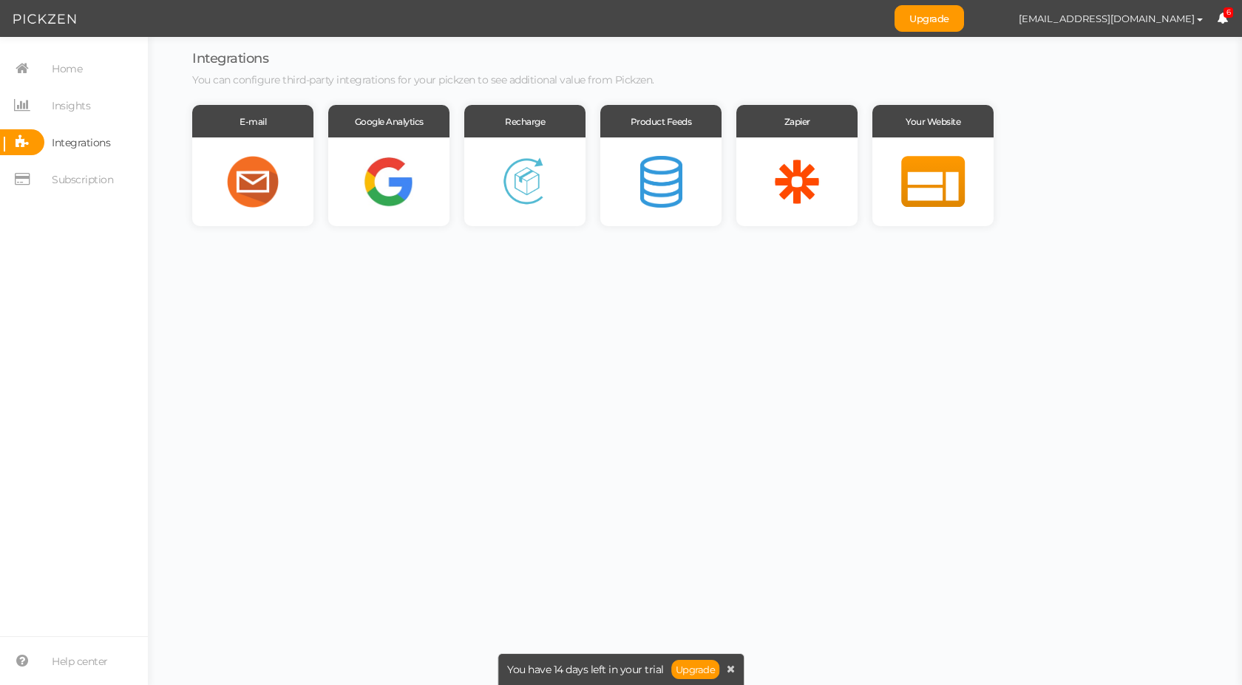
click at [1222, 15] on icon at bounding box center [1222, 18] width 11 height 11
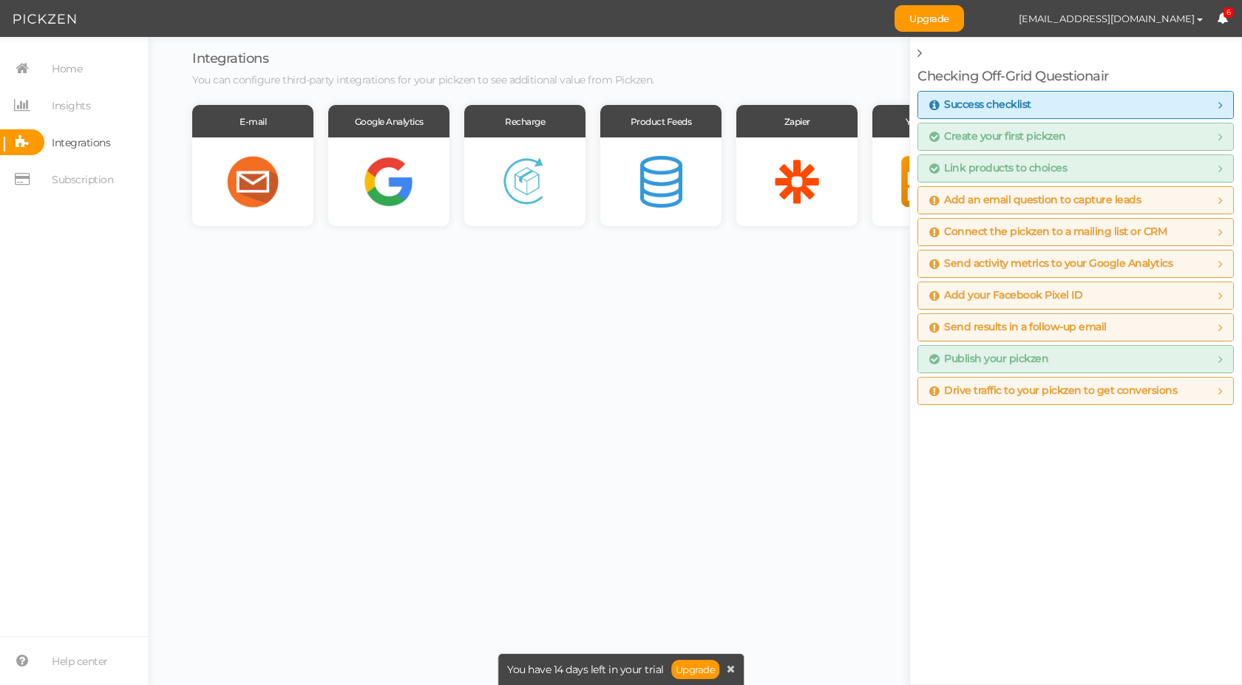
click at [790, 359] on body "Upgrade [EMAIL_ADDRESS][DOMAIN_NAME] Preferences Help Log out 6 × Close A wider…" at bounding box center [621, 342] width 1242 height 685
click at [920, 50] on icon at bounding box center [920, 53] width 4 height 13
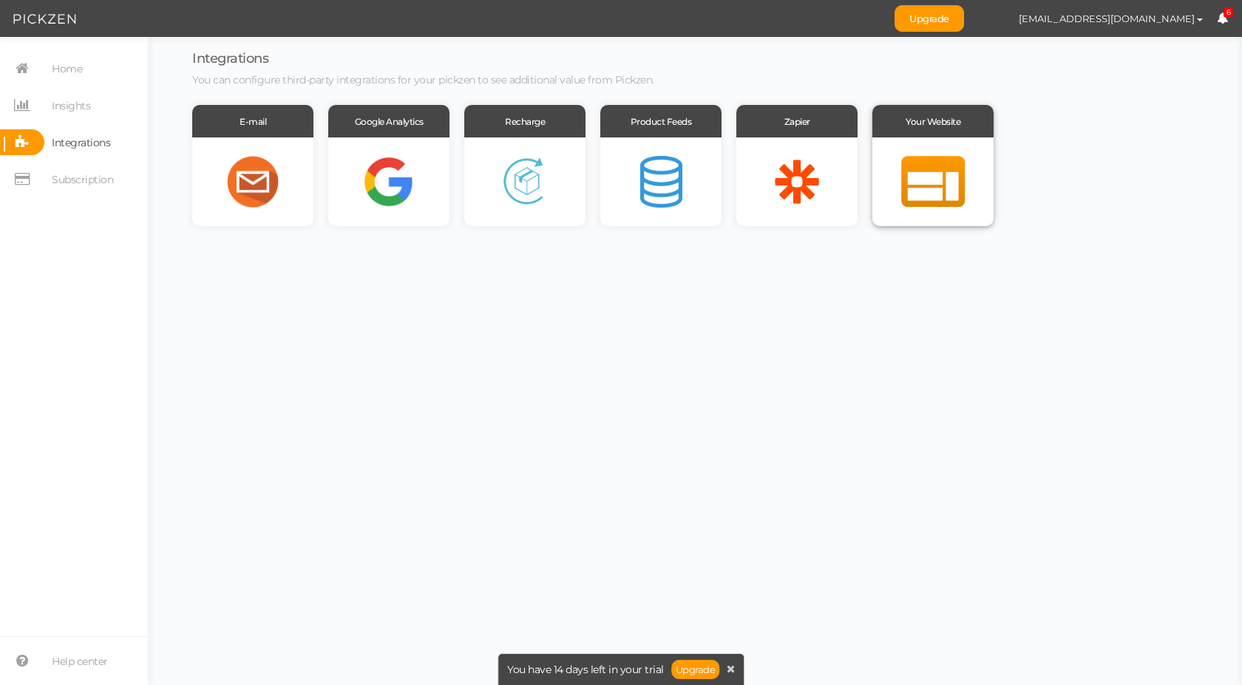
click at [934, 188] on div at bounding box center [932, 182] width 121 height 89
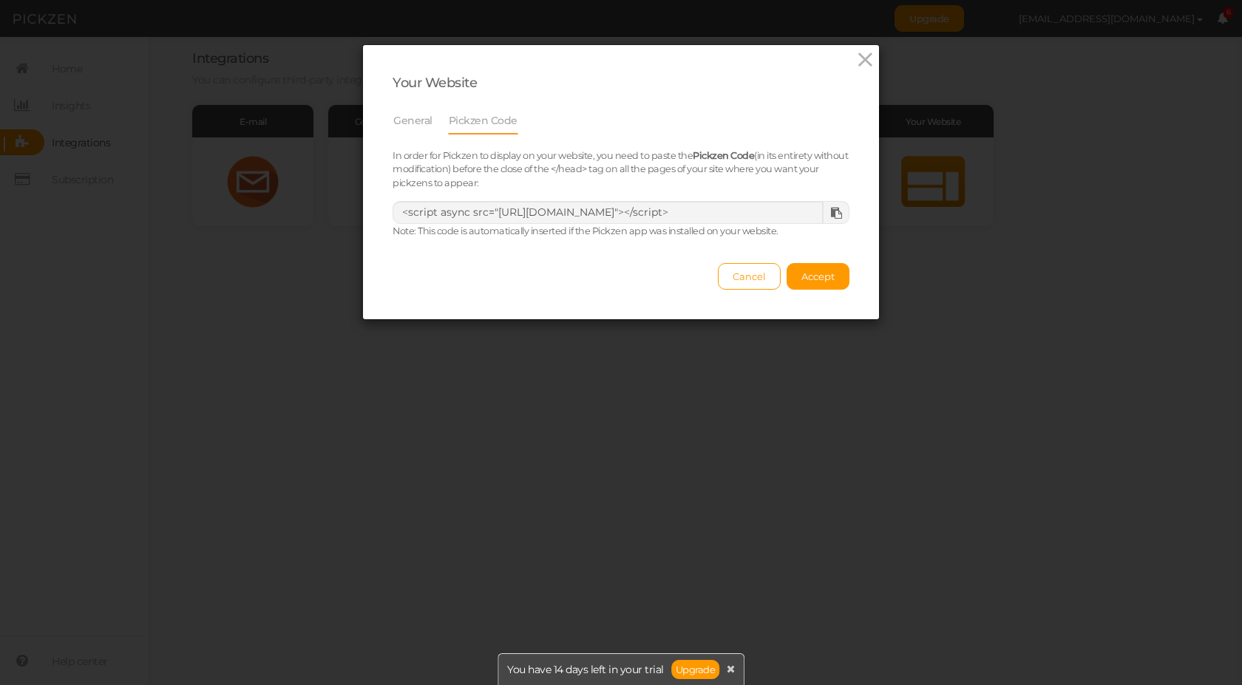
click at [831, 216] on icon at bounding box center [836, 213] width 11 height 11
click at [815, 279] on span "Accept" at bounding box center [817, 277] width 33 height 12
